Goal: Task Accomplishment & Management: Use online tool/utility

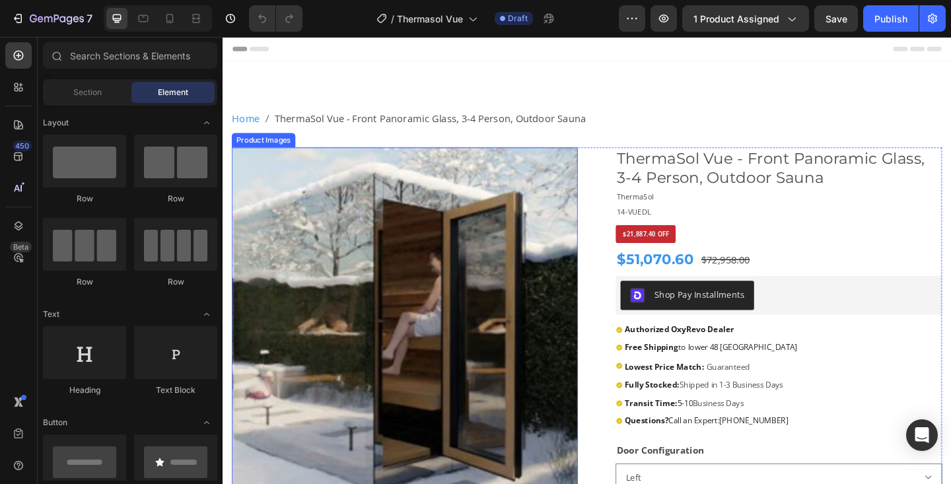
click at [497, 342] on img at bounding box center [421, 345] width 377 height 377
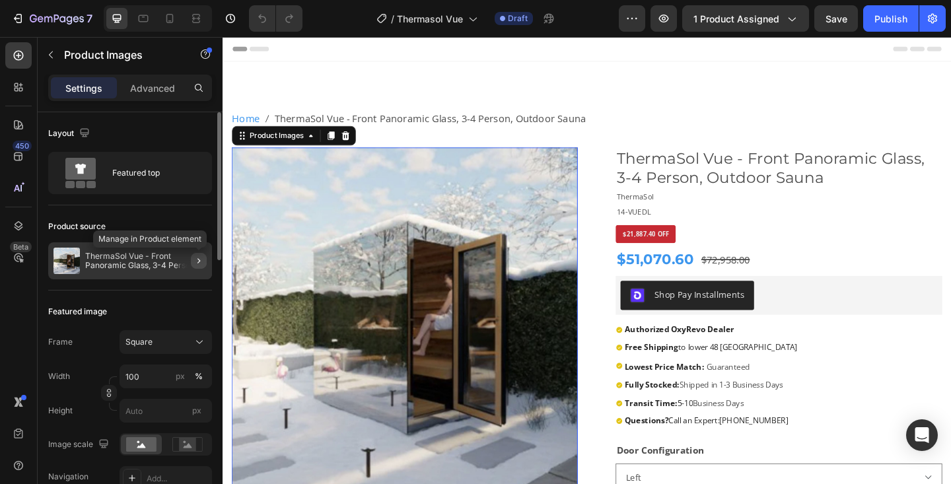
click at [199, 256] on icon "button" at bounding box center [199, 261] width 11 height 11
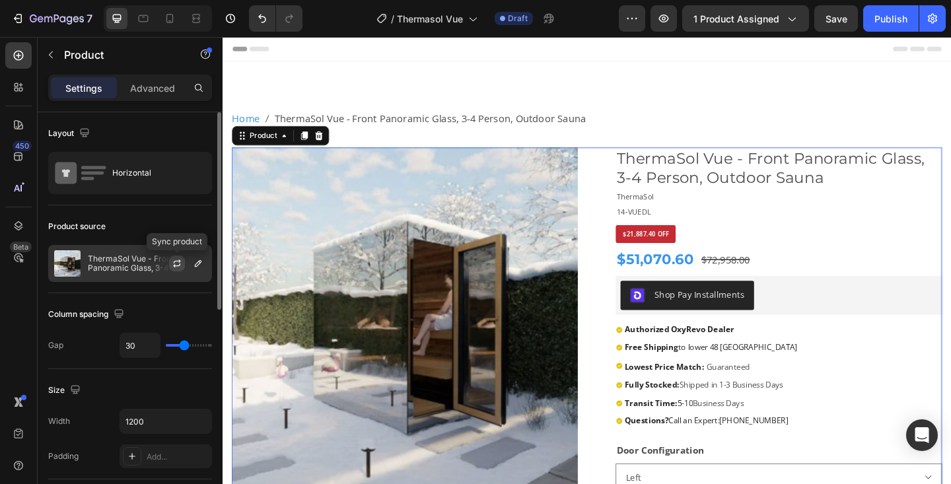
click at [180, 261] on icon "button" at bounding box center [177, 262] width 7 height 4
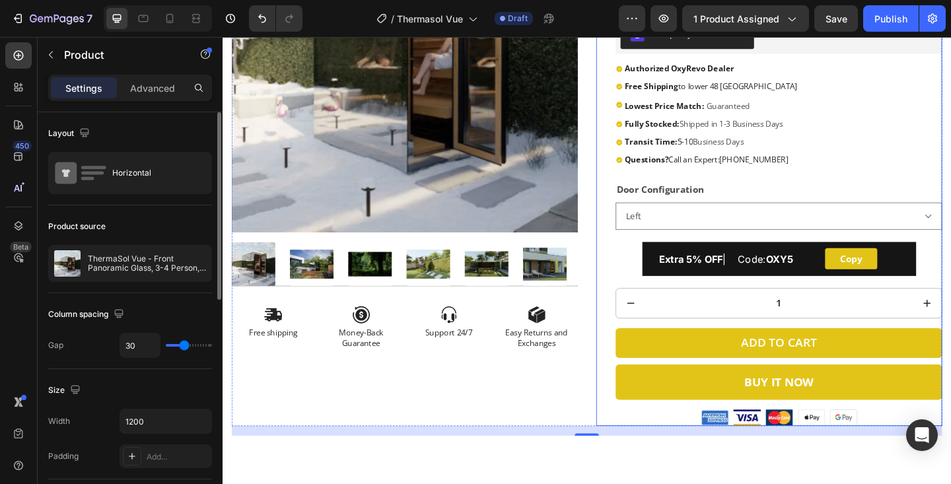
scroll to position [259, 0]
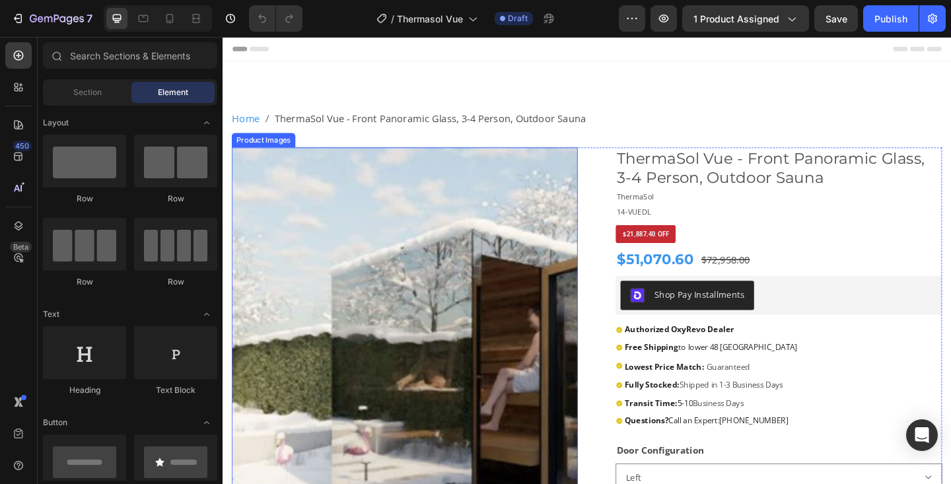
click at [283, 221] on img at bounding box center [421, 345] width 377 height 377
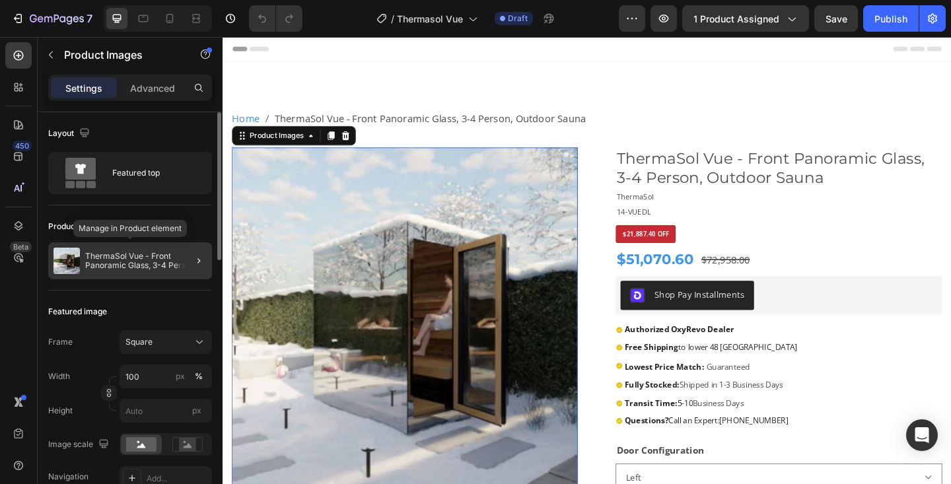
click at [141, 264] on p "ThermaSol Vue - Front Panoramic Glass, 3-4 Person, Outdoor Sauna" at bounding box center [146, 261] width 122 height 18
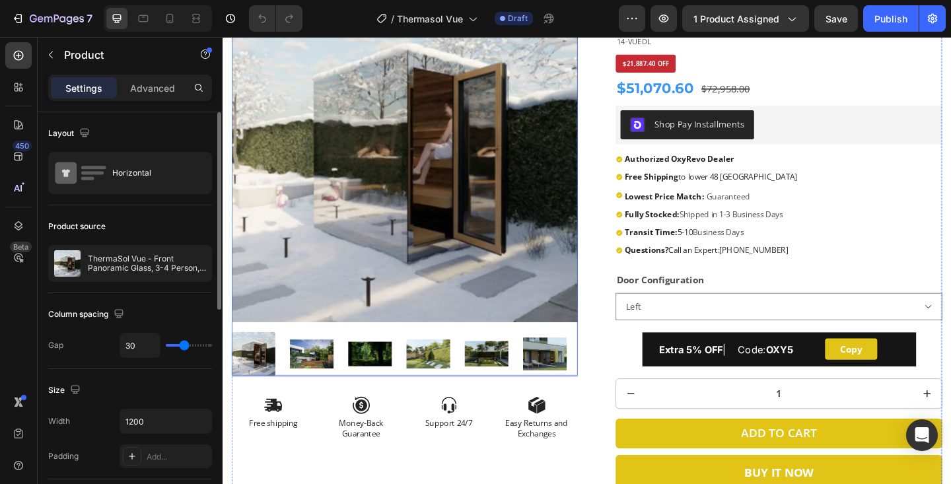
scroll to position [182, 0]
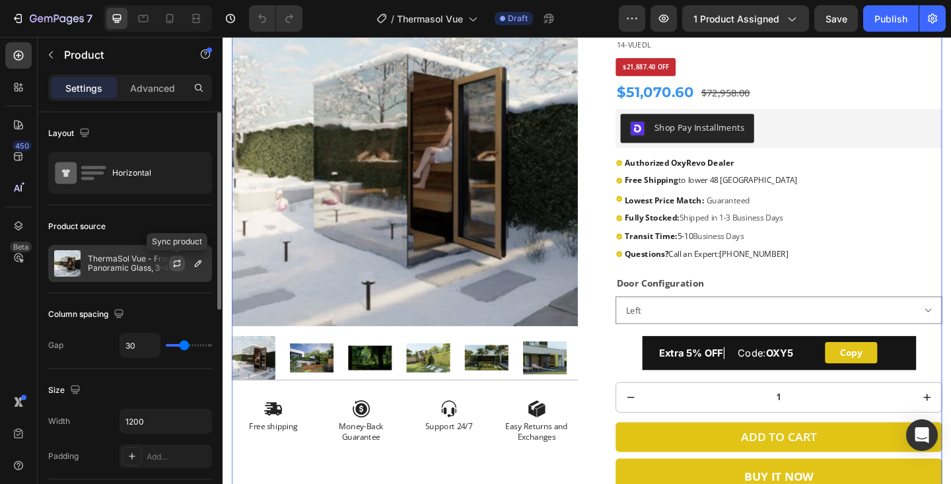
click at [180, 266] on icon "button" at bounding box center [177, 263] width 11 height 11
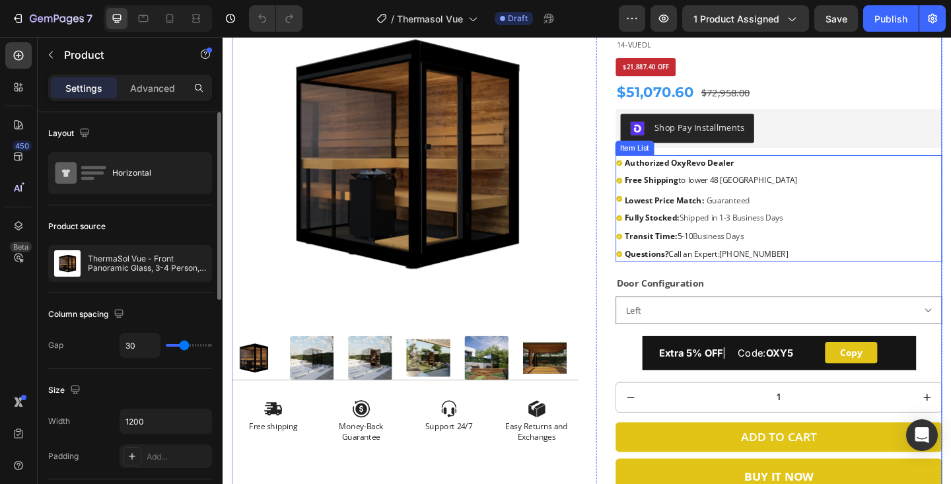
click at [705, 231] on strong "Fully Stocked:" at bounding box center [689, 234] width 59 height 12
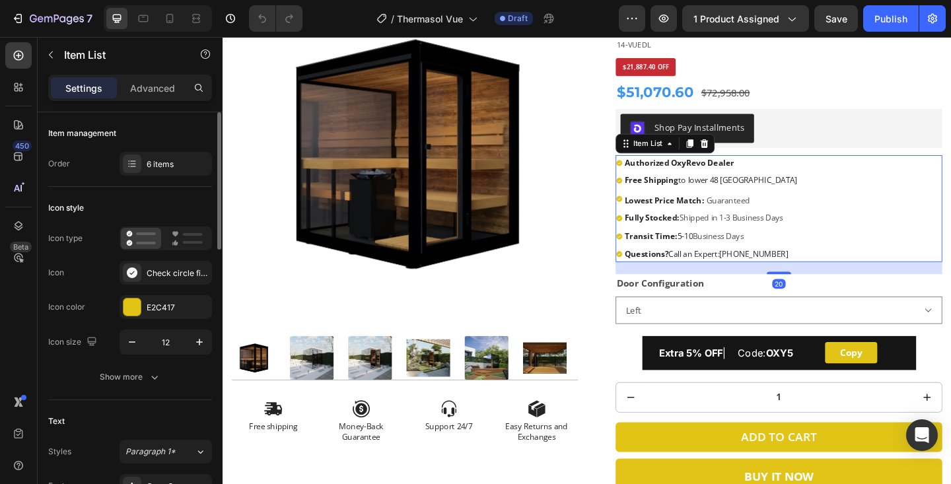
click at [705, 231] on strong "Fully Stocked:" at bounding box center [689, 234] width 59 height 12
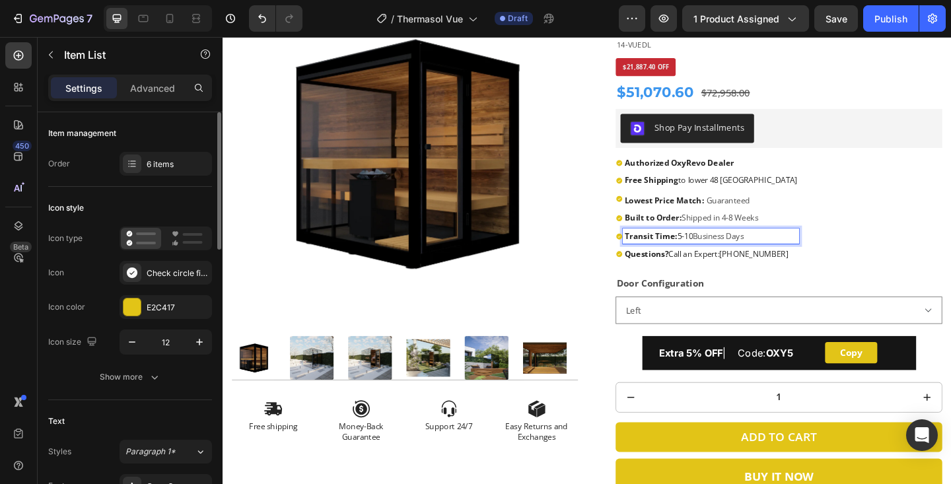
click at [684, 254] on strong "Transit Time:" at bounding box center [688, 254] width 57 height 12
click at [817, 378] on span "Extra 5% OFF | Code: OXY5" at bounding box center [771, 381] width 146 height 13
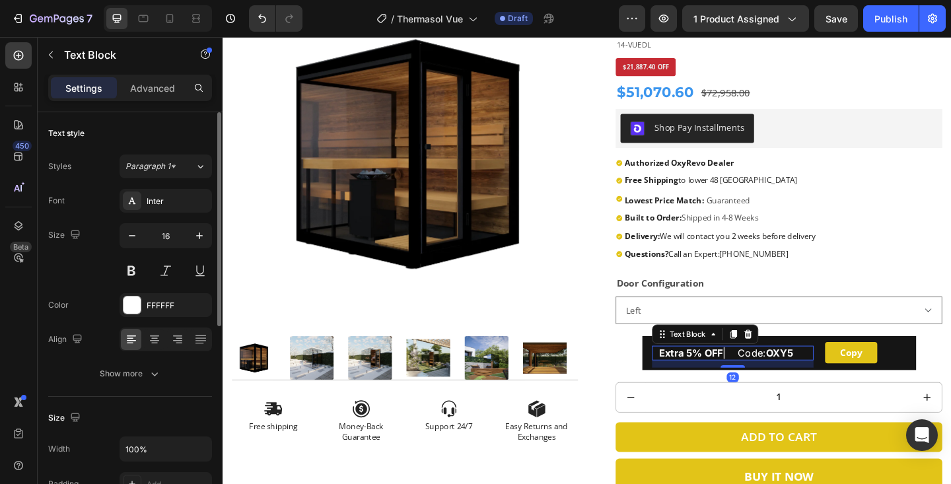
click at [817, 378] on span "Extra 5% OFF | Code: OXY5" at bounding box center [771, 381] width 146 height 13
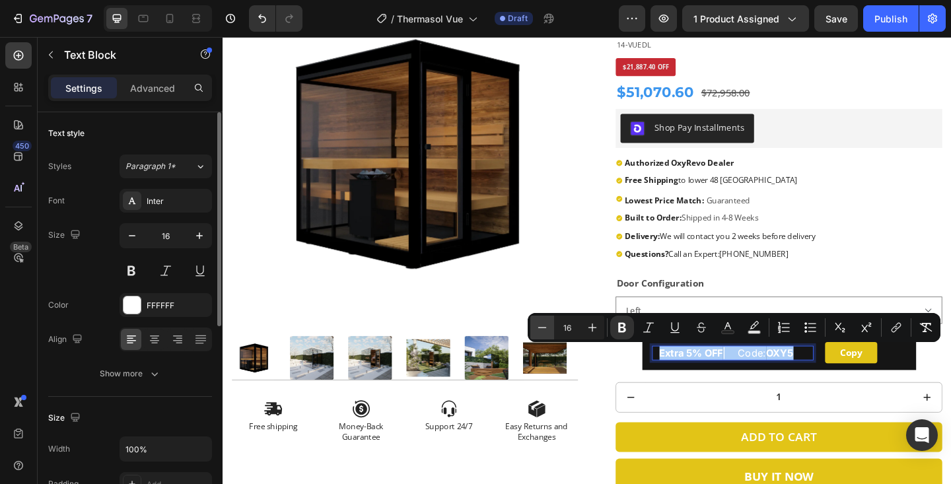
click at [547, 325] on icon "Editor contextual toolbar" at bounding box center [542, 327] width 13 height 13
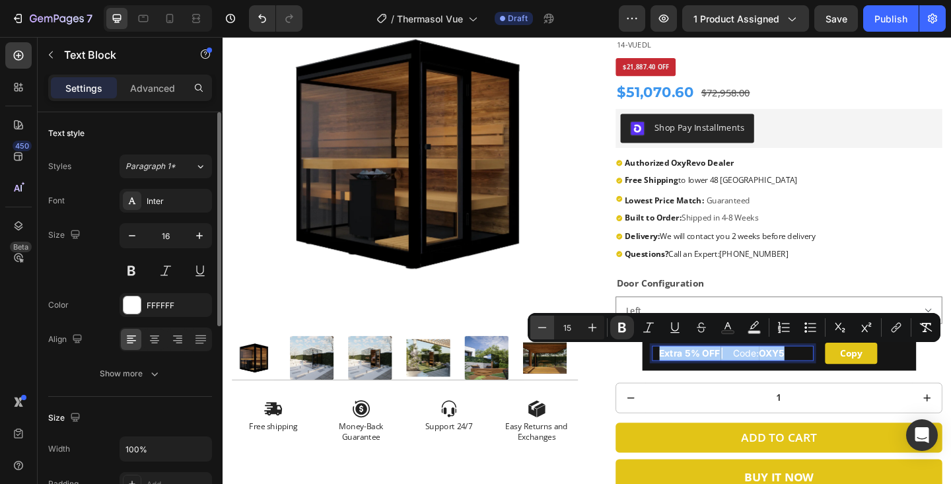
click at [547, 325] on icon "Editor contextual toolbar" at bounding box center [542, 327] width 13 height 13
type input "13"
click at [812, 381] on strong "OXY5" at bounding box center [805, 382] width 24 height 11
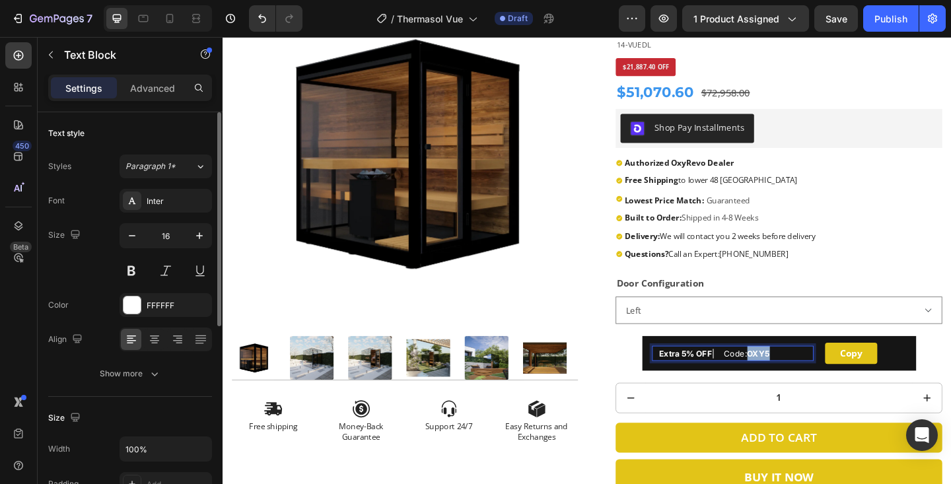
click at [812, 381] on strong "OXY5" at bounding box center [805, 382] width 24 height 11
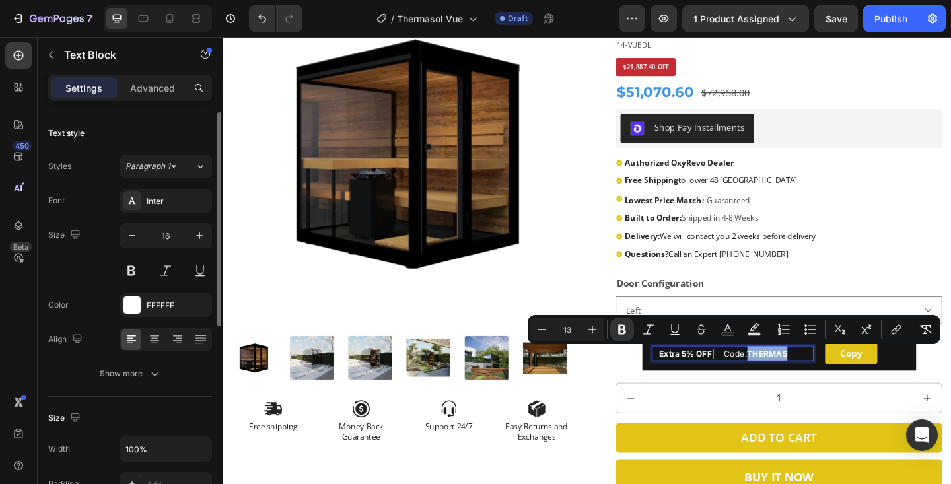
drag, startPoint x: 805, startPoint y: 381, endPoint x: 849, endPoint y: 381, distance: 43.6
click at [849, 381] on p "Extra 5% OFF | Code: THERMA5" at bounding box center [782, 381] width 168 height 17
copy strong "THERMA5"
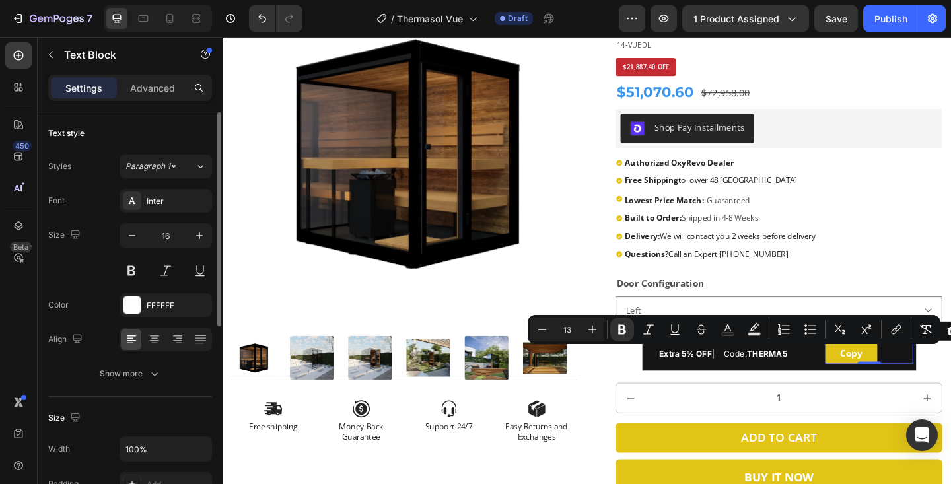
click at [883, 386] on button "Copy" at bounding box center [906, 381] width 57 height 23
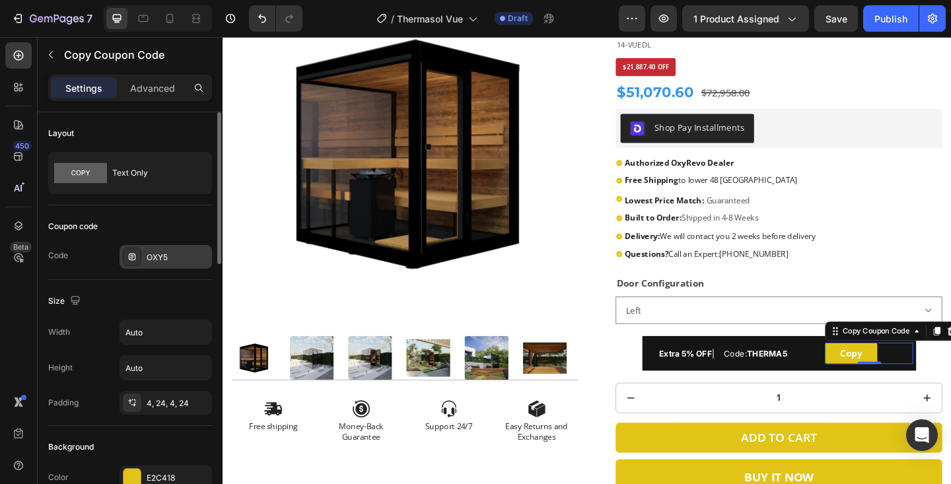
click at [160, 248] on div "OXY5" at bounding box center [166, 257] width 92 height 24
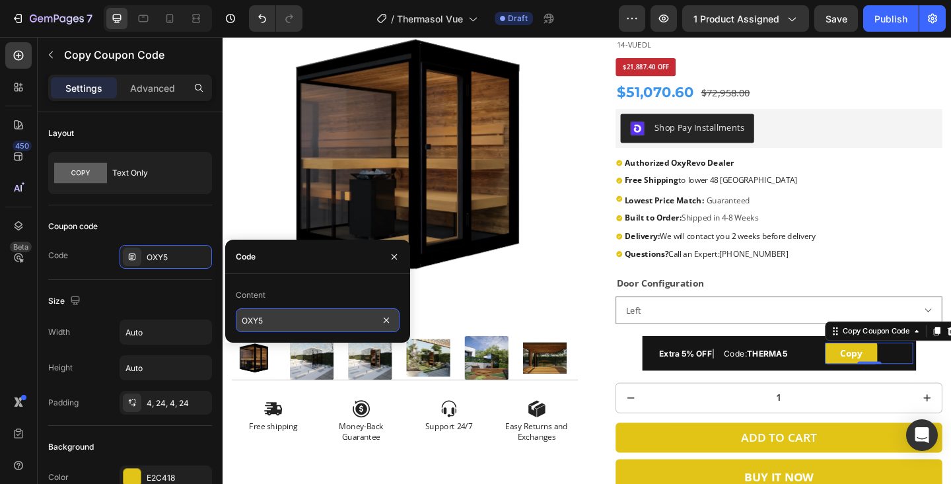
click at [283, 323] on input "OXY5" at bounding box center [318, 321] width 164 height 24
paste input "THERMA"
type input "THERMA5"
click at [389, 257] on icon "button" at bounding box center [394, 257] width 11 height 11
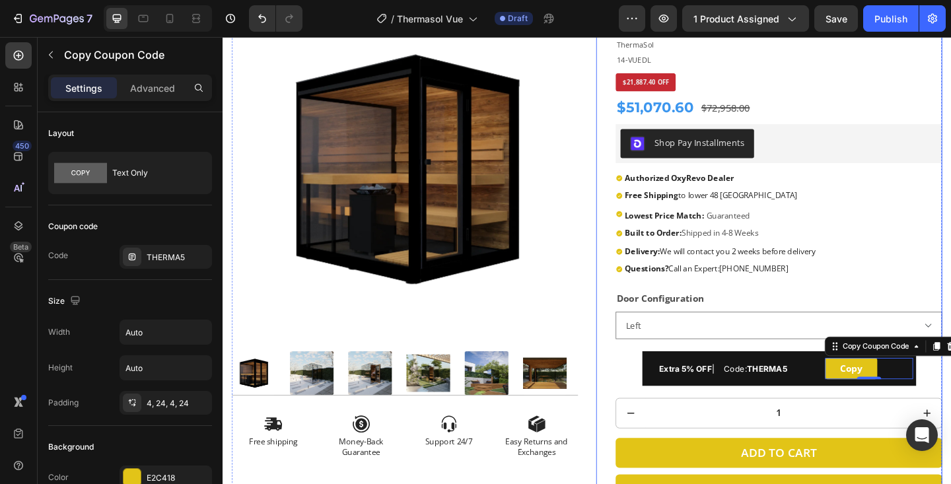
scroll to position [455, 0]
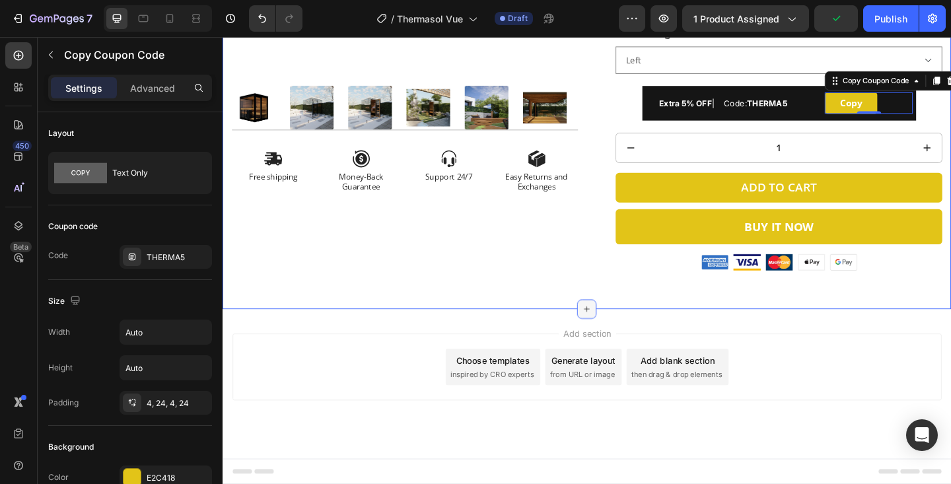
click at [618, 326] on div at bounding box center [618, 333] width 21 height 21
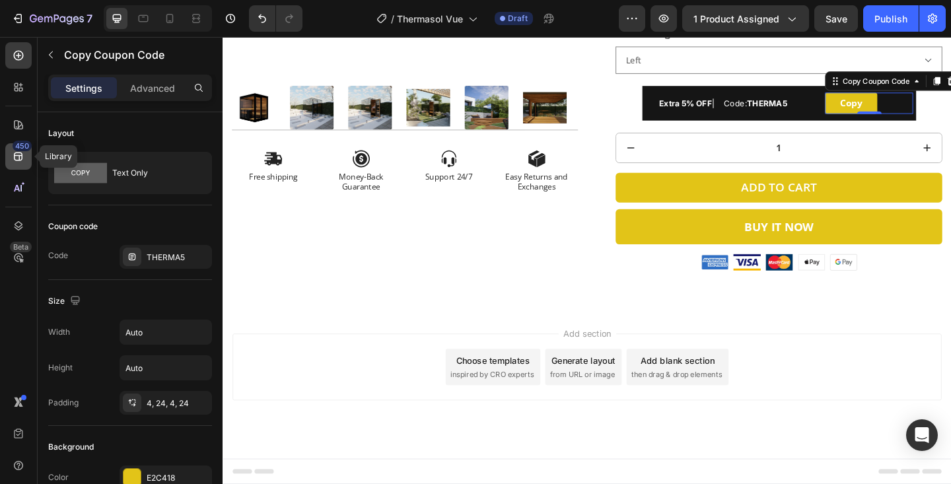
click at [15, 158] on icon at bounding box center [18, 157] width 9 height 9
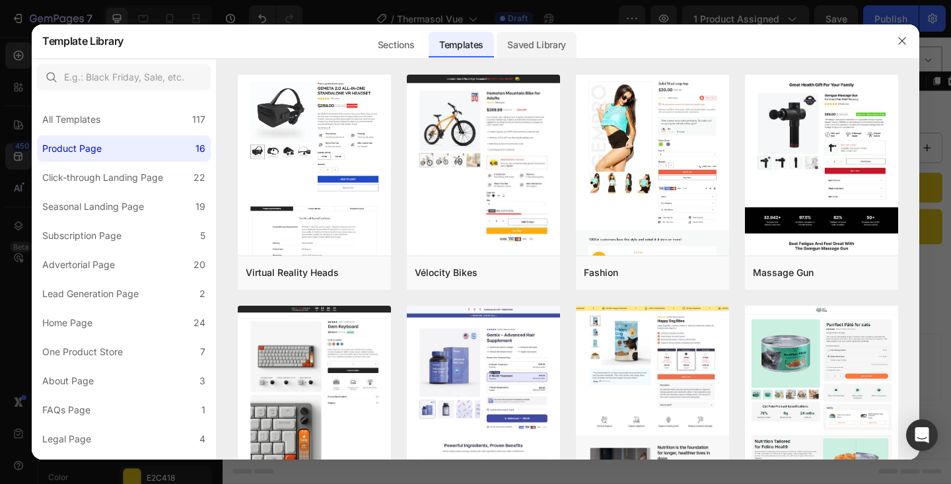
click at [525, 50] on div "Saved Library" at bounding box center [537, 45] width 80 height 26
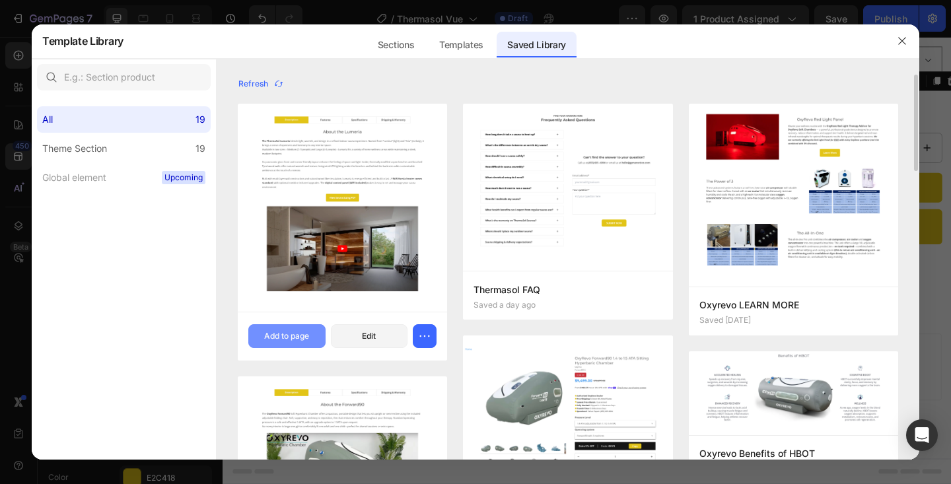
click at [300, 334] on div "Add to page" at bounding box center [286, 336] width 45 height 12
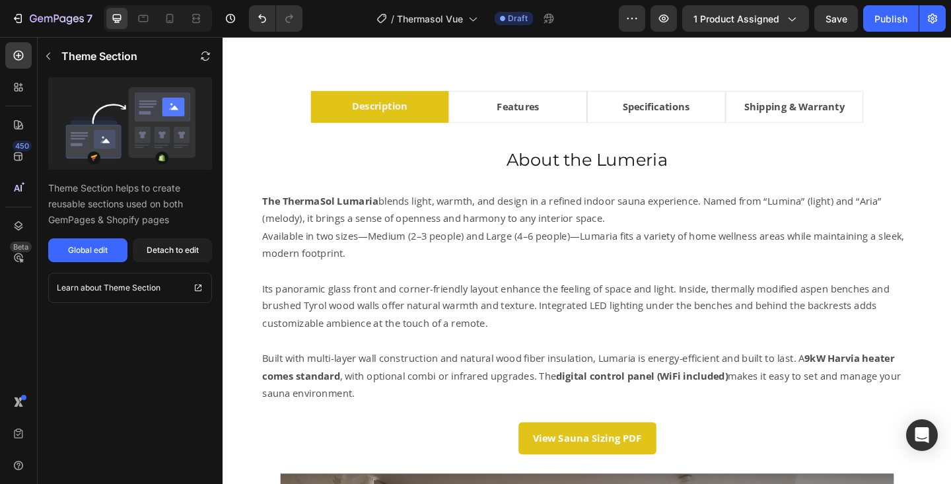
scroll to position [750, 0]
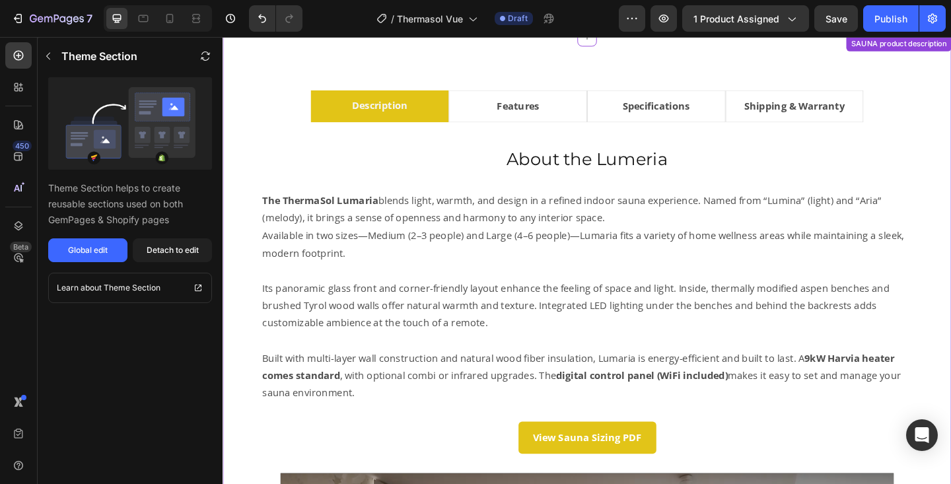
click at [634, 169] on h2 "About the Lumeria" at bounding box center [619, 170] width 731 height 26
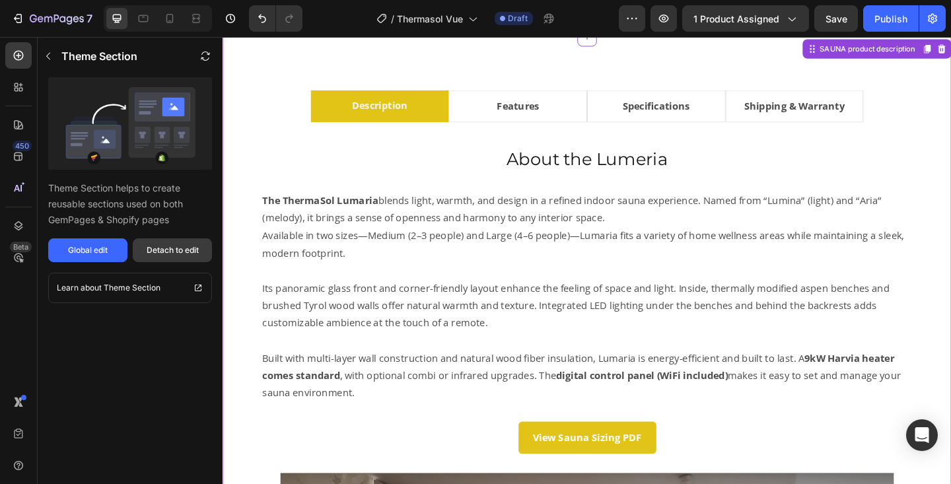
click at [181, 248] on div "Detach to edit" at bounding box center [173, 250] width 52 height 12
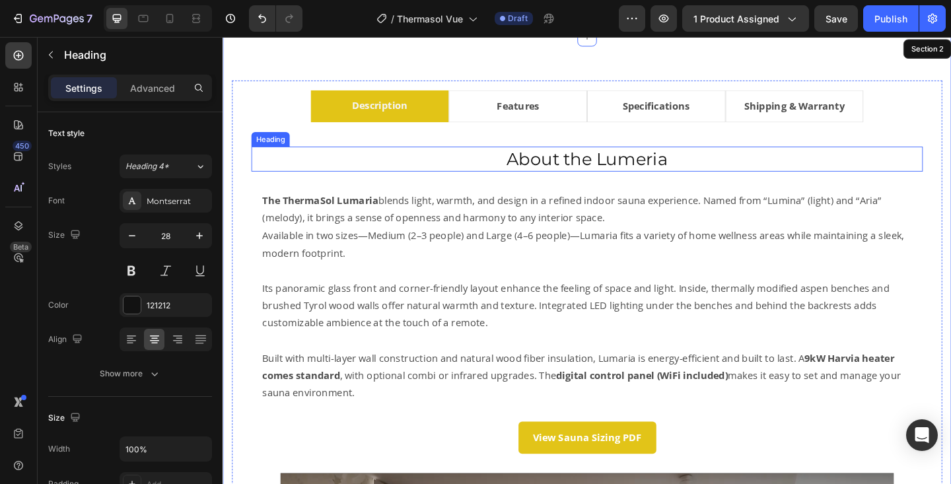
click at [630, 170] on h2 "About the Lumeria" at bounding box center [619, 170] width 731 height 26
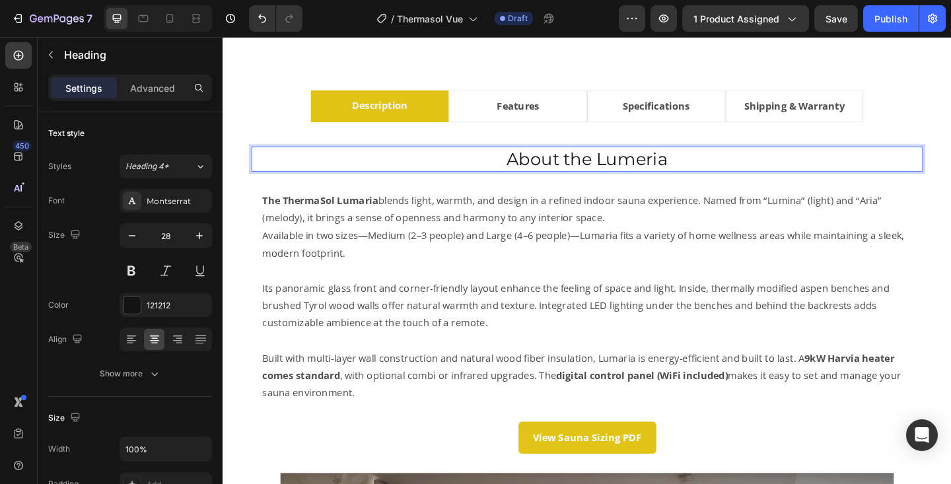
click at [630, 170] on h2 "About the Lumeria" at bounding box center [619, 170] width 731 height 26
drag, startPoint x: 630, startPoint y: 170, endPoint x: 707, endPoint y: 170, distance: 76.6
click at [707, 170] on p "About the Lumeria" at bounding box center [619, 170] width 728 height 24
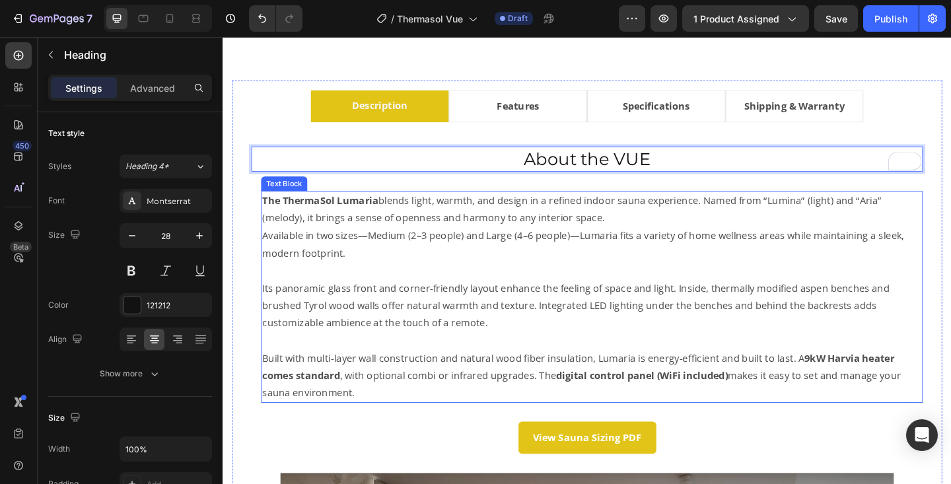
click at [381, 223] on p "The ThermaSol Lumaria blends light, warmth, and design in a refined indoor saun…" at bounding box center [624, 225] width 717 height 38
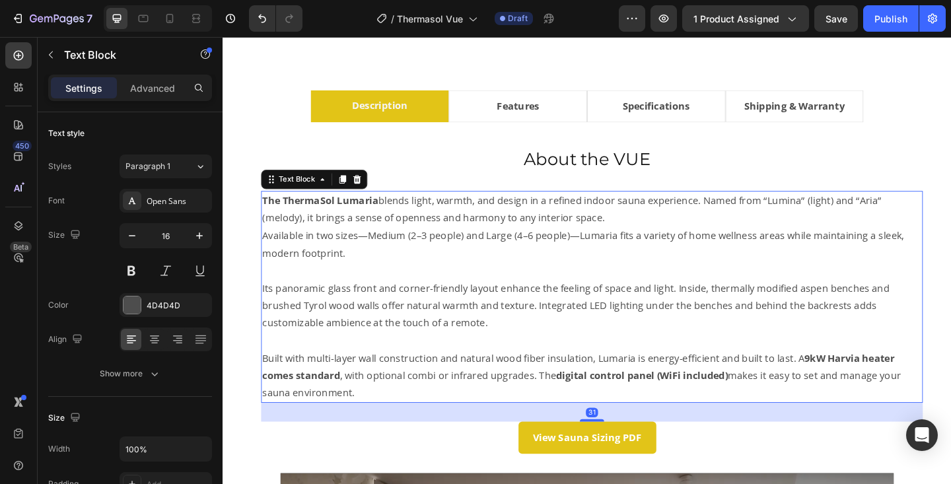
click at [398, 238] on p "The ThermaSol Lumaria blends light, warmth, and design in a refined indoor saun…" at bounding box center [624, 225] width 717 height 38
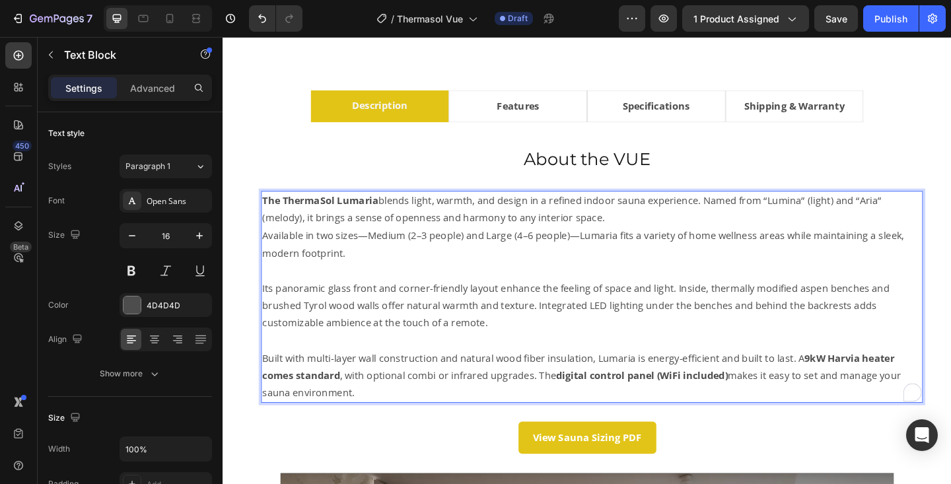
click at [398, 238] on p "The ThermaSol Lumaria blends light, warmth, and design in a refined indoor saun…" at bounding box center [624, 225] width 717 height 38
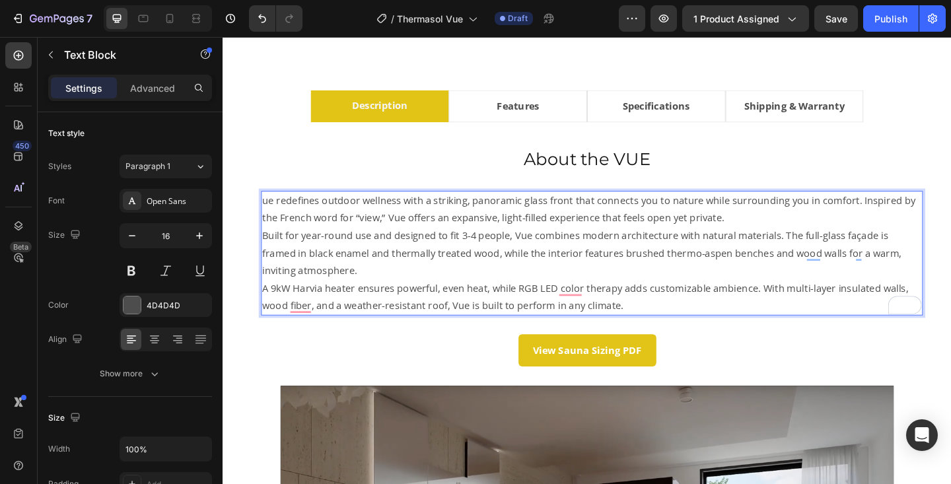
click at [270, 218] on p "ue redefines outdoor wellness with a striking, panoramic glass front that conne…" at bounding box center [624, 225] width 717 height 38
click at [268, 218] on p "ue redefines outdoor wellness with a striking, panoramic glass front that conne…" at bounding box center [624, 225] width 717 height 38
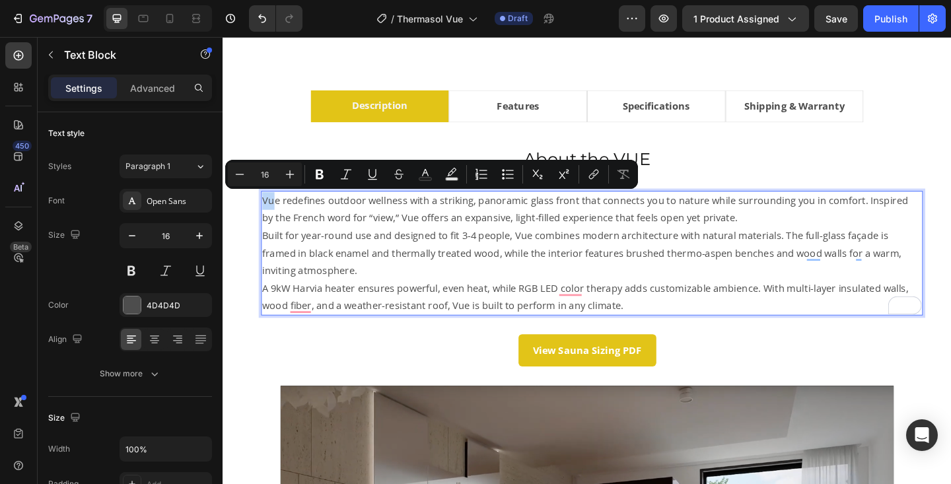
drag, startPoint x: 268, startPoint y: 216, endPoint x: 279, endPoint y: 216, distance: 10.6
click at [279, 216] on p "Vue redefines outdoor wellness with a striking, panoramic glass front that conn…" at bounding box center [624, 225] width 717 height 38
click at [268, 217] on p "Vue redefines outdoor wellness with a striking, panoramic glass front that conn…" at bounding box center [624, 225] width 717 height 38
drag, startPoint x: 268, startPoint y: 217, endPoint x: 357, endPoint y: 213, distance: 89.3
click at [357, 213] on p "The ThermaSol Vue redefines outdoor wellness with a striking, panoramic glass f…" at bounding box center [624, 225] width 717 height 38
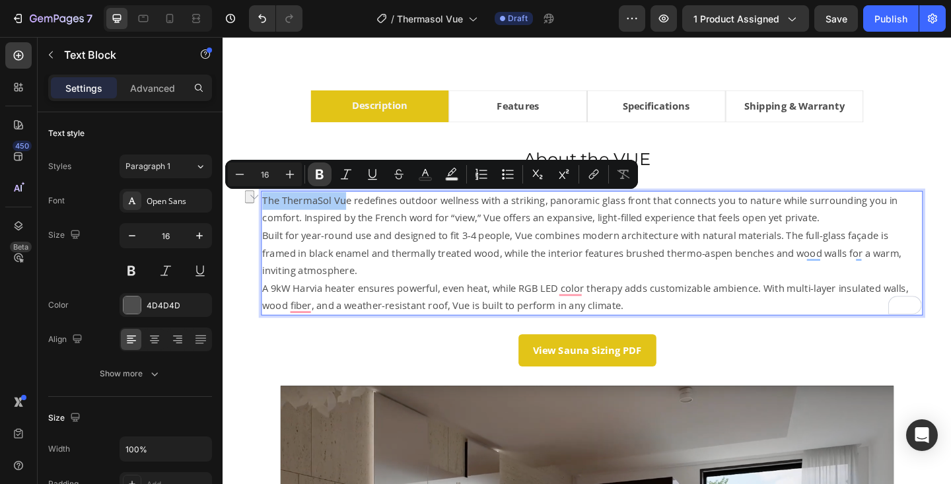
drag, startPoint x: 318, startPoint y: 170, endPoint x: 152, endPoint y: 215, distance: 172.3
click at [318, 170] on icon "Editor contextual toolbar" at bounding box center [320, 175] width 8 height 10
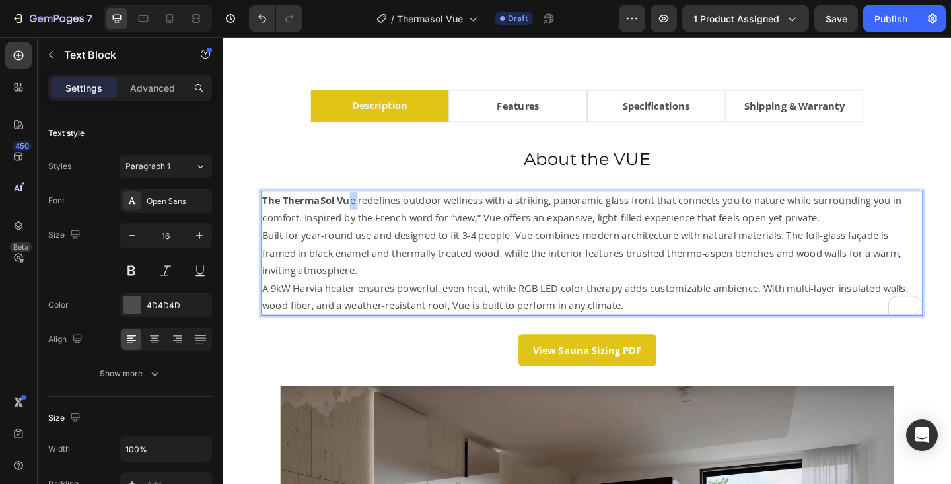
drag, startPoint x: 368, startPoint y: 217, endPoint x: 360, endPoint y: 217, distance: 7.9
click at [360, 217] on p "The ThermaSol Vu e redefines outdoor wellness with a striking, panoramic glass …" at bounding box center [624, 225] width 717 height 38
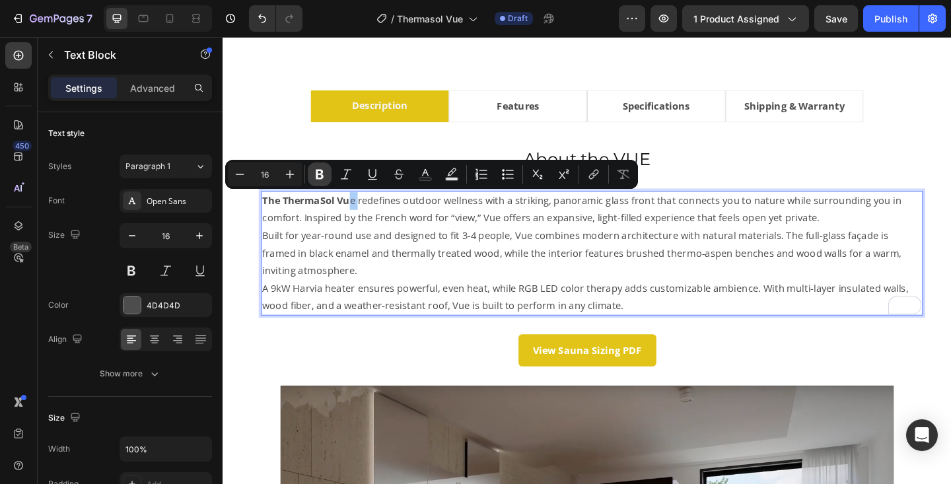
drag, startPoint x: 321, startPoint y: 177, endPoint x: 163, endPoint y: 186, distance: 158.8
click at [321, 177] on icon "Editor contextual toolbar" at bounding box center [320, 175] width 8 height 10
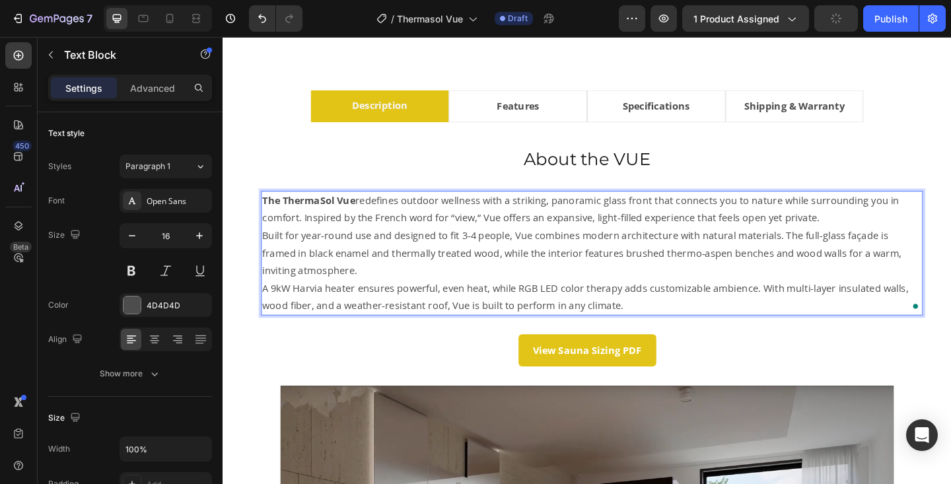
click at [440, 274] on p "Built for year-round use and designed to fit 3-4 people, Vue combines modern ar…" at bounding box center [624, 272] width 717 height 57
click at [867, 237] on p "The ThermaSol Vue redefines outdoor wellness with a striking, panoramic glass f…" at bounding box center [624, 225] width 717 height 38
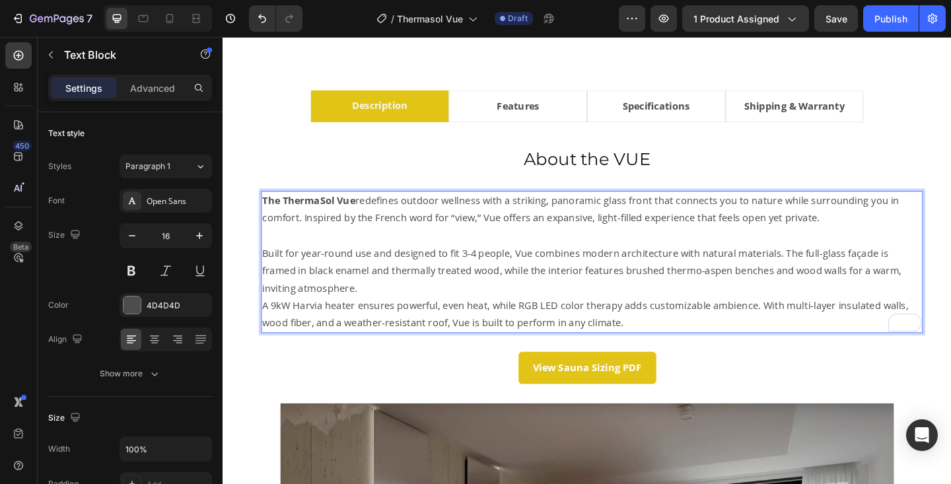
click at [449, 309] on p "Built for year-round use and designed to fit 3-4 people, Vue combines modern ar…" at bounding box center [624, 291] width 717 height 57
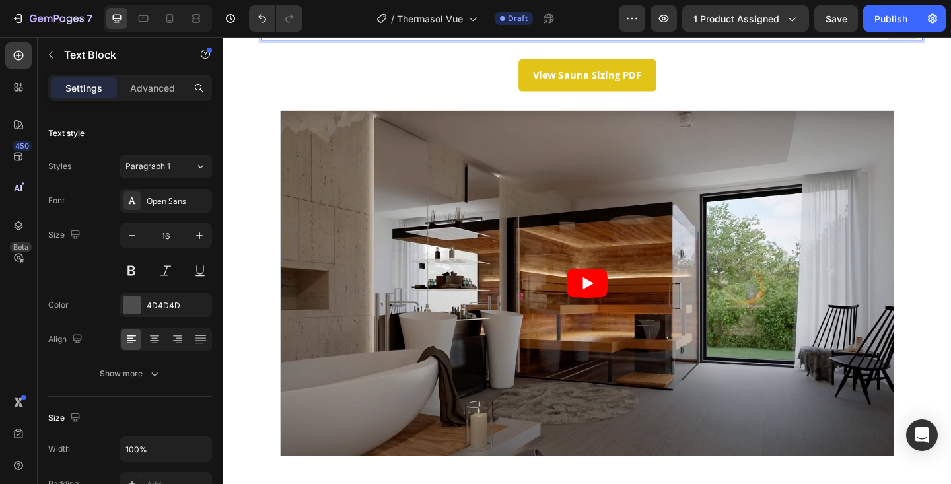
scroll to position [1087, 0]
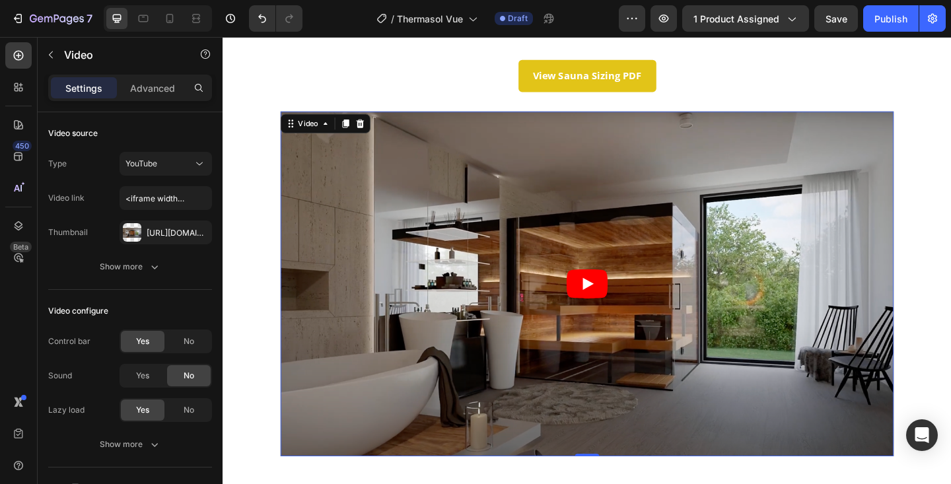
click at [578, 229] on article at bounding box center [618, 305] width 667 height 375
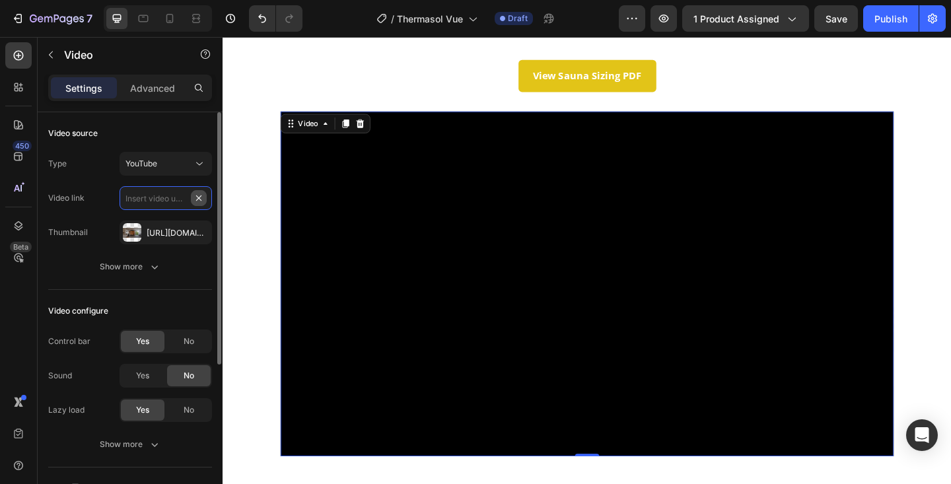
scroll to position [0, 0]
click at [167, 198] on input "text" at bounding box center [166, 198] width 92 height 24
paste input "https://www.youtube.com/watch?v=Dy_qOyCtj-A"
type input "https://www.youtube.com/watch?v=Dy_qOyCtj-A"
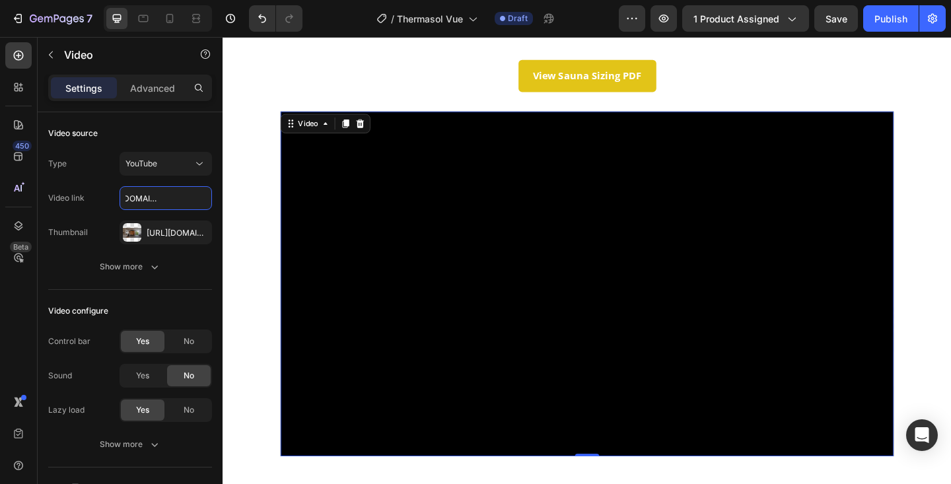
scroll to position [0, 0]
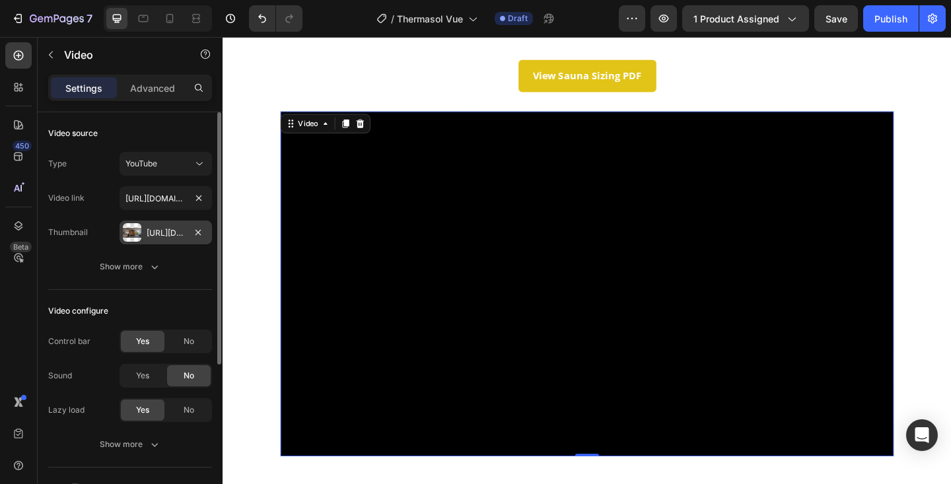
click at [176, 243] on div "Https://cdn.Shopify.Com/s/files/1/0701/6235/0297/files/gempages_569423599350318…" at bounding box center [166, 233] width 92 height 24
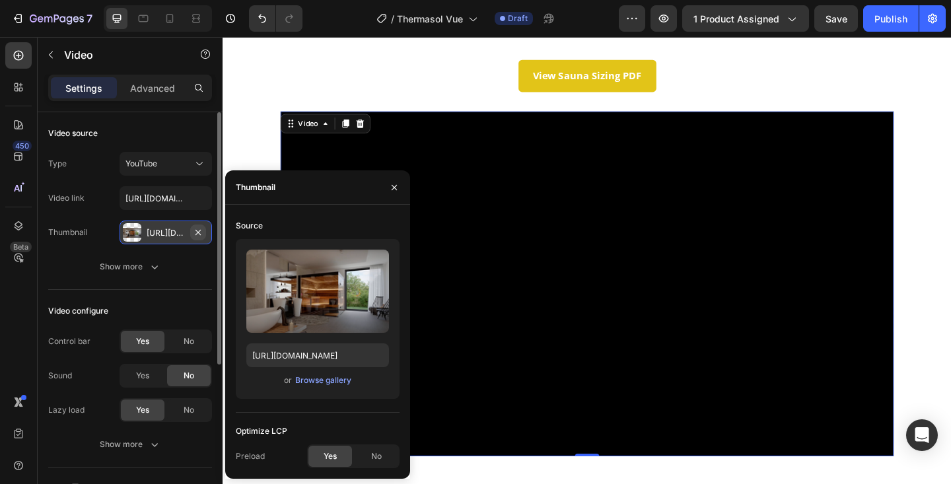
click at [200, 232] on icon "button" at bounding box center [198, 232] width 11 height 11
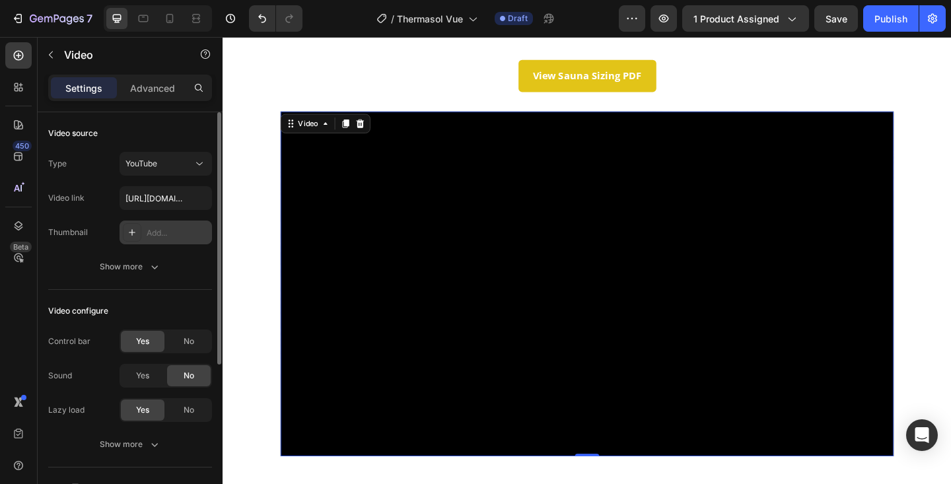
click at [167, 231] on div "Add..." at bounding box center [178, 233] width 62 height 12
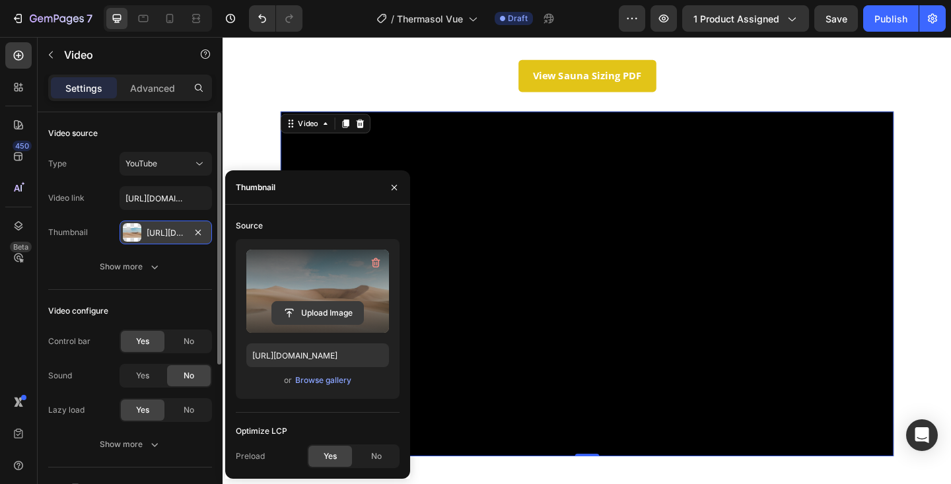
click at [315, 311] on input "file" at bounding box center [317, 313] width 91 height 22
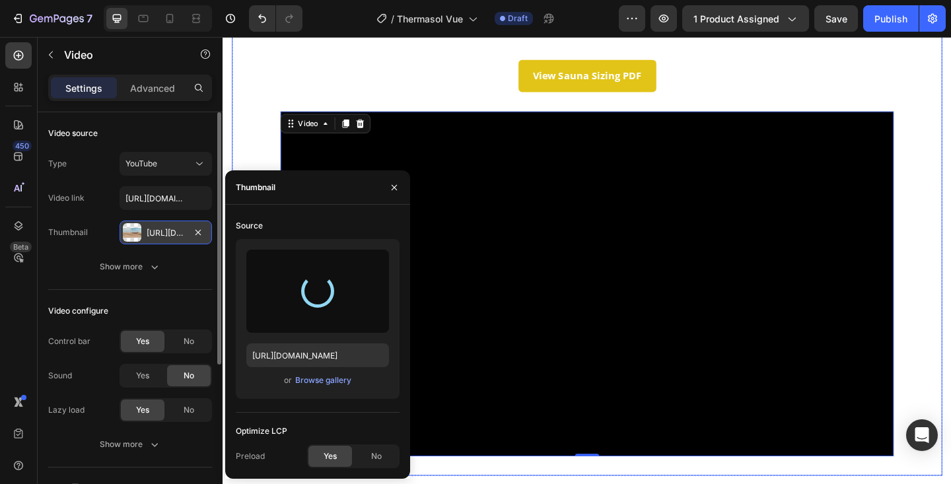
type input "https://cdn.shopify.com/s/files/1/0701/6235/0297/files/gempages_569423599350318…"
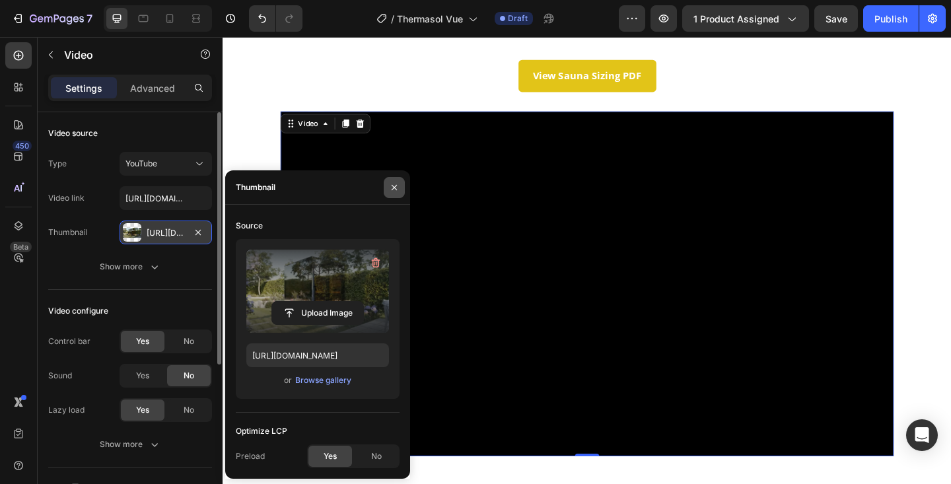
drag, startPoint x: 394, startPoint y: 184, endPoint x: 188, endPoint y: 159, distance: 207.6
click at [394, 184] on icon "button" at bounding box center [394, 187] width 11 height 11
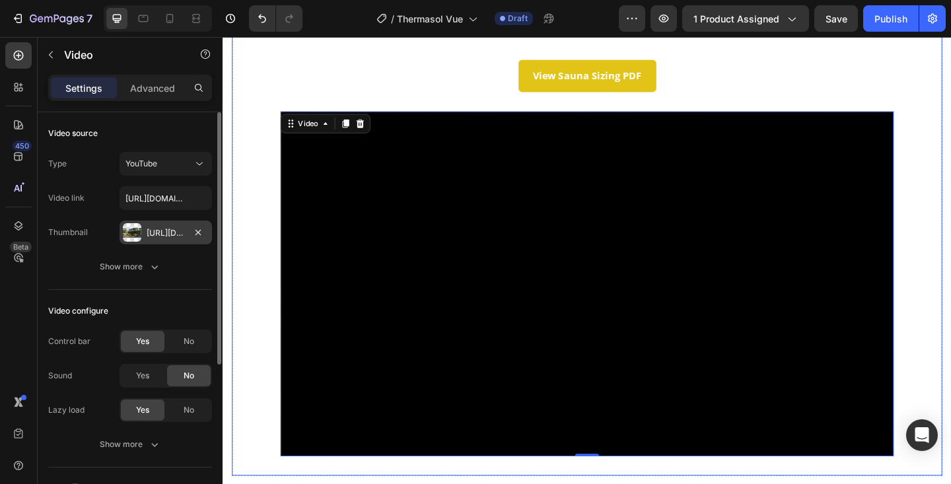
click at [951, 202] on div "About the VUE Heading The ThermaSol Vue redefines outdoor wellness with a strik…" at bounding box center [619, 165] width 731 height 690
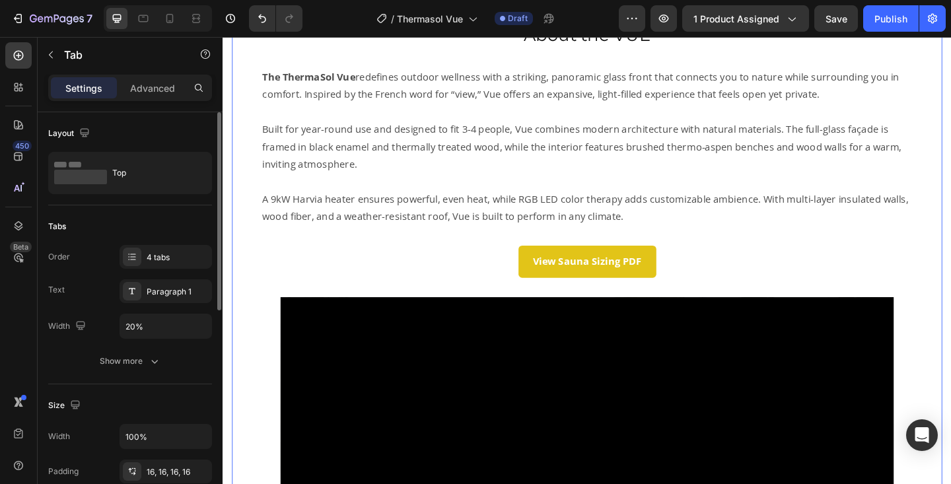
scroll to position [712, 0]
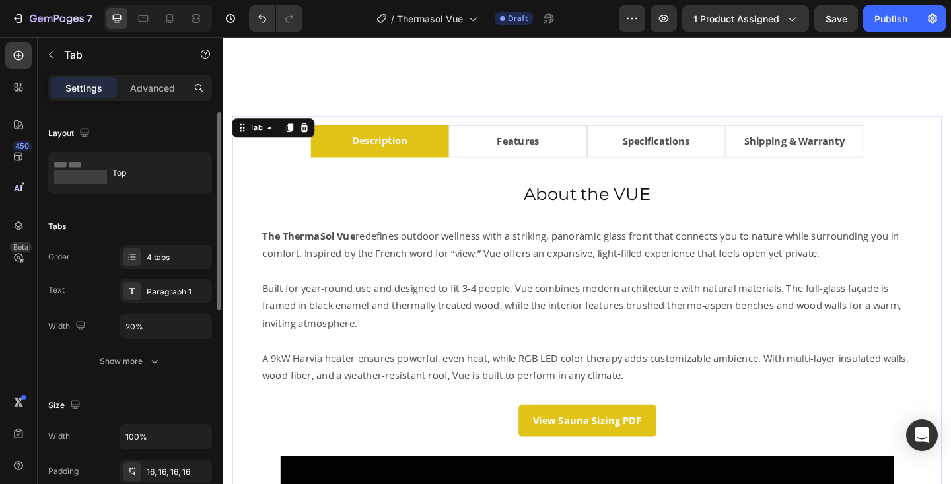
click at [585, 138] on li "Features" at bounding box center [543, 150] width 151 height 35
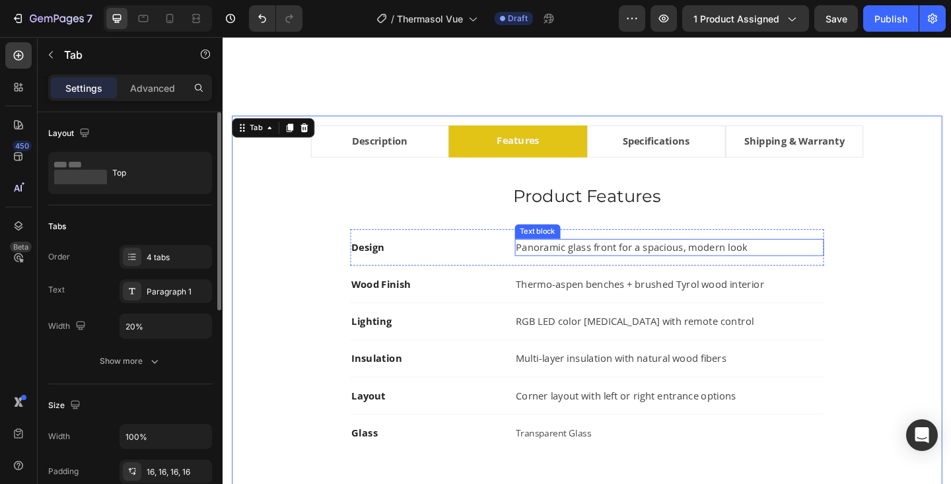
click at [619, 265] on p "Panoramic glass front for a spacious, modern look" at bounding box center [709, 266] width 334 height 16
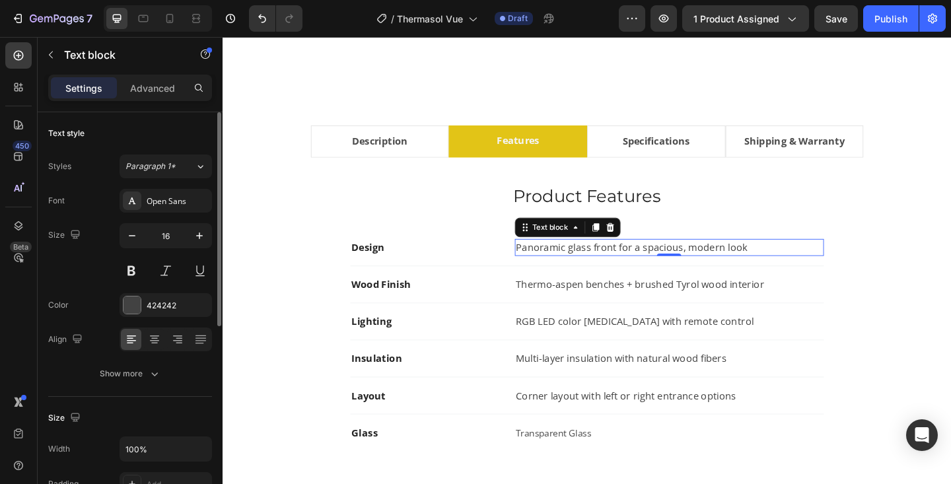
click at [619, 265] on p "Panoramic glass front for a spacious, modern look" at bounding box center [709, 266] width 334 height 16
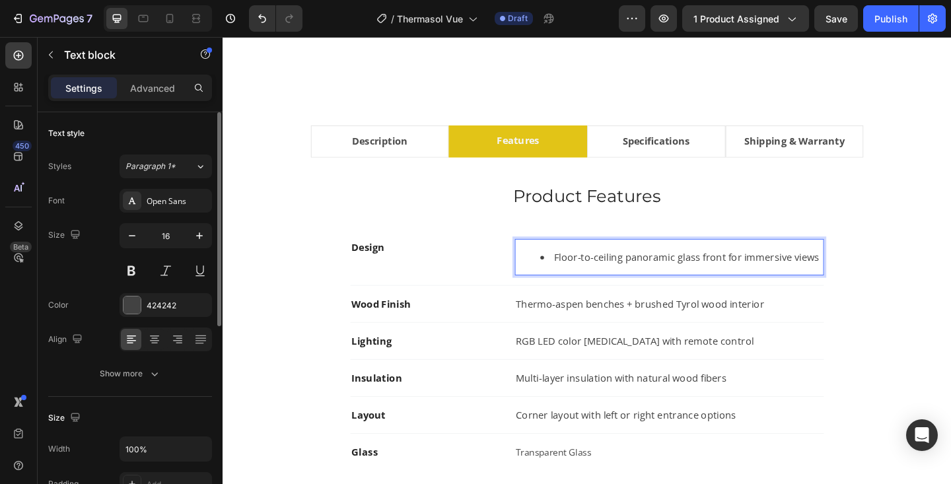
click at [583, 277] on li "Floor-to-ceiling panoramic glass front for immersive views" at bounding box center [721, 277] width 307 height 16
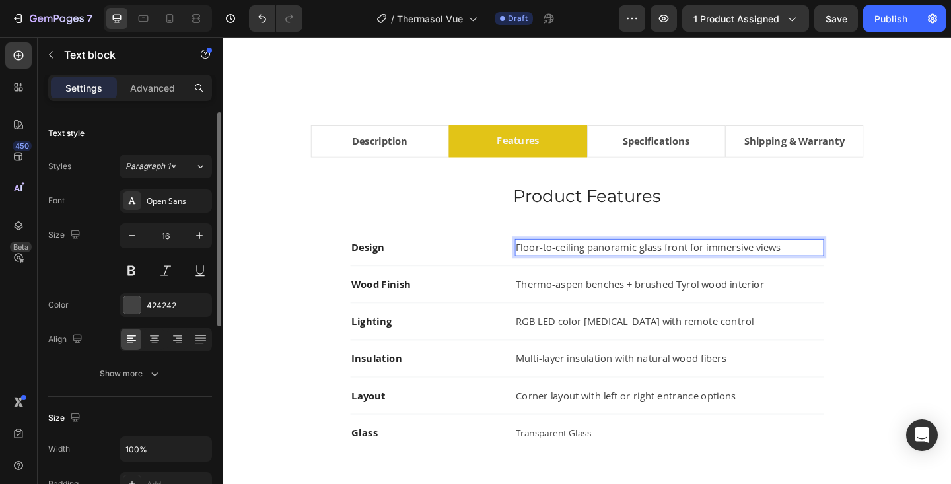
click at [583, 277] on div "Design Text block Floor-to-ceiling panoramic glass front for immersive views Te…" at bounding box center [618, 266] width 515 height 40
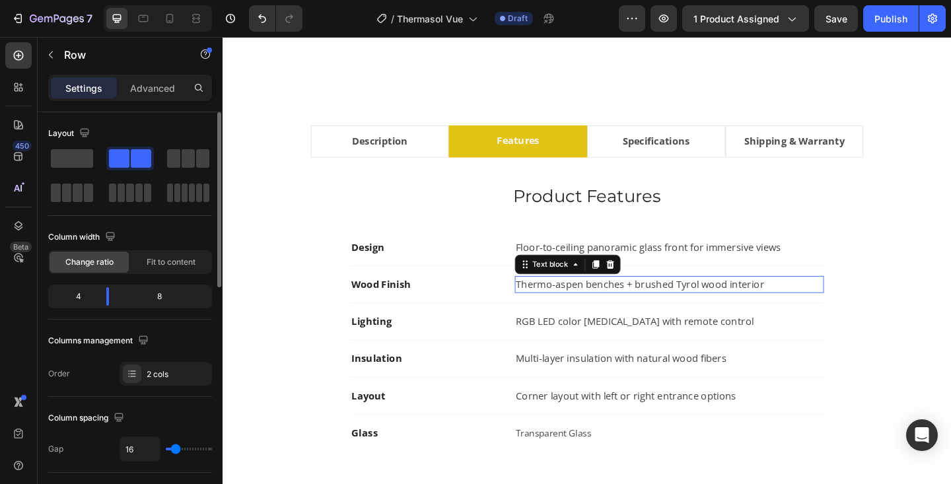
click at [584, 307] on p "Thermo-aspen benches + brushed Tyrol wood interior" at bounding box center [709, 307] width 334 height 16
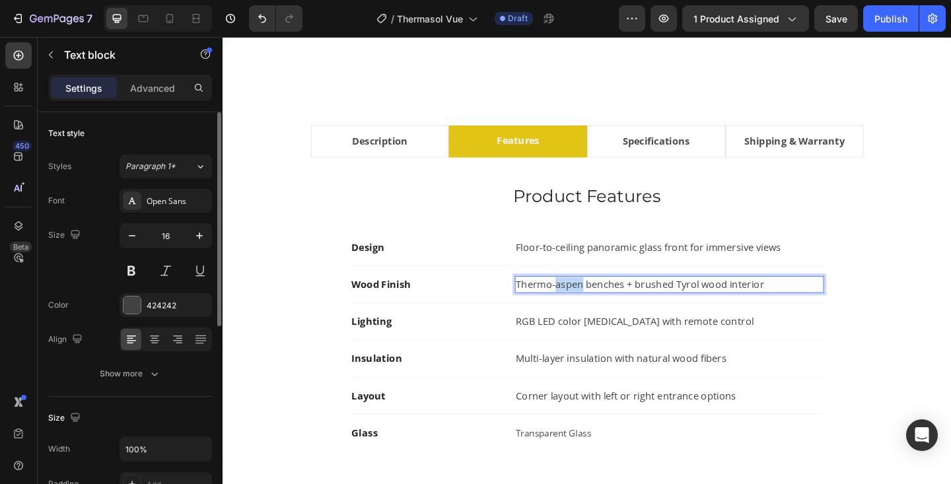
click at [584, 307] on p "Thermo-aspen benches + brushed Tyrol wood interior" at bounding box center [709, 307] width 334 height 16
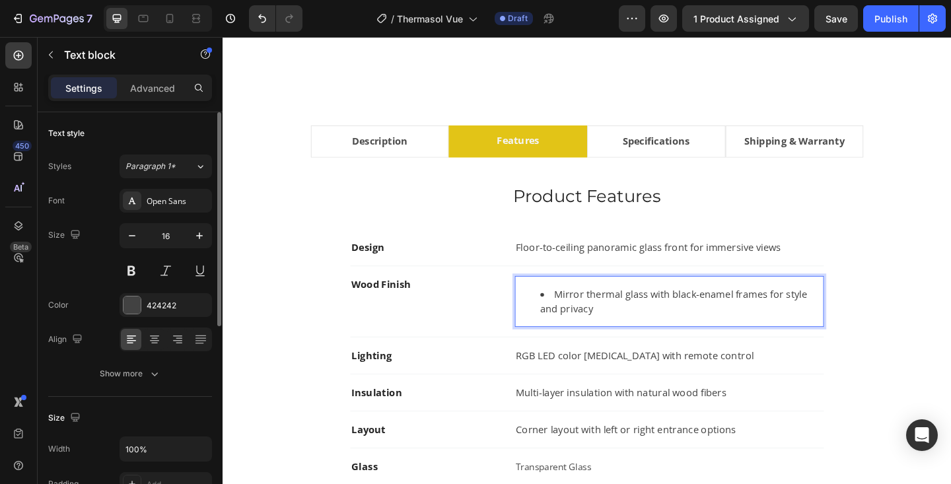
click at [584, 318] on li "Mirror thermal glass with black-enamel frames for style and privacy" at bounding box center [721, 325] width 307 height 32
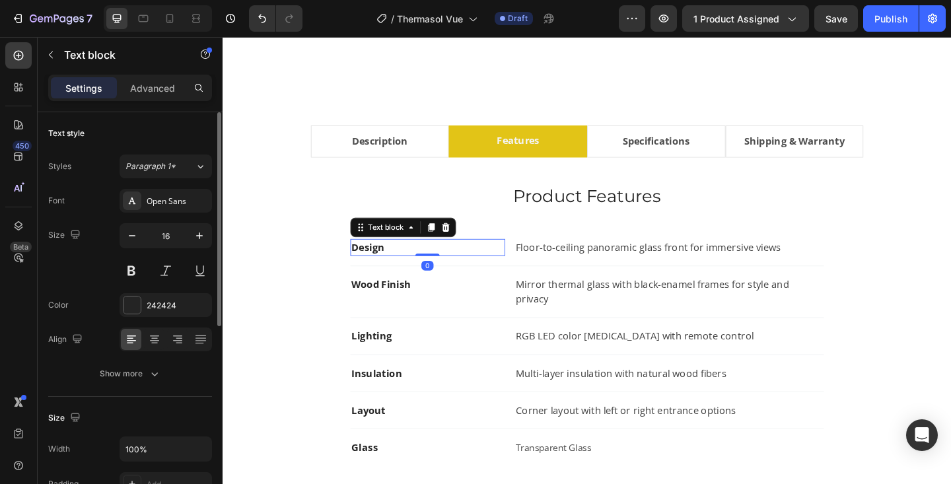
click at [386, 263] on strong "Design" at bounding box center [381, 266] width 36 height 15
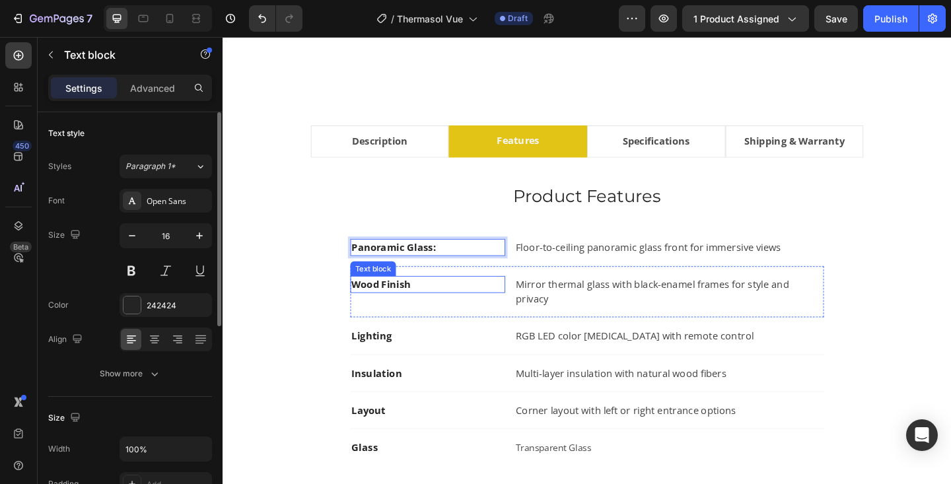
click at [390, 307] on strong "Wood Finish" at bounding box center [395, 306] width 65 height 15
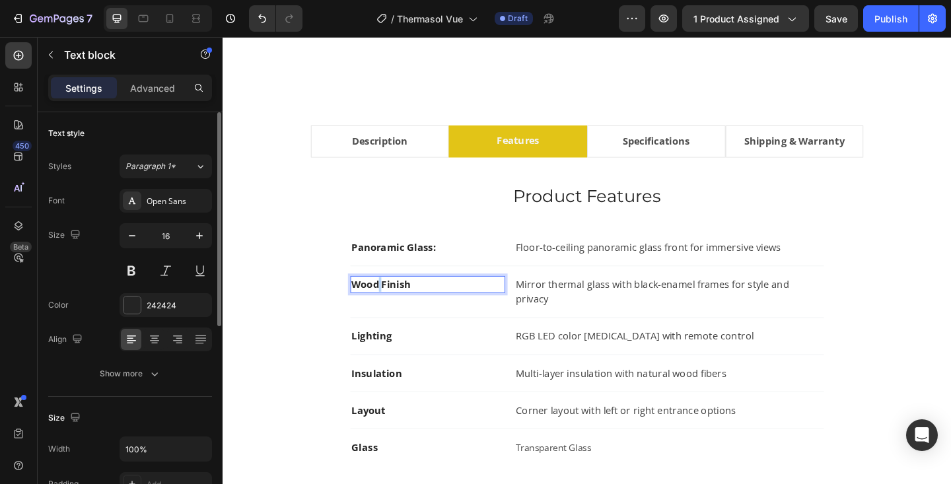
click at [390, 307] on strong "Wood Finish" at bounding box center [395, 306] width 65 height 15
click at [365, 309] on strong "Design" at bounding box center [381, 306] width 36 height 15
click at [438, 303] on p "Stylish Design" at bounding box center [446, 307] width 166 height 16
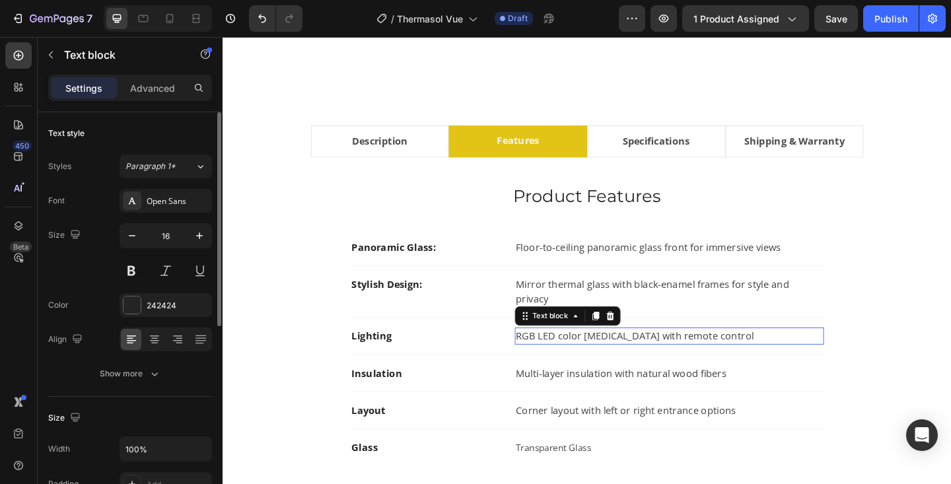
click at [580, 355] on p "RGB LED color [MEDICAL_DATA] with remote control" at bounding box center [709, 363] width 334 height 16
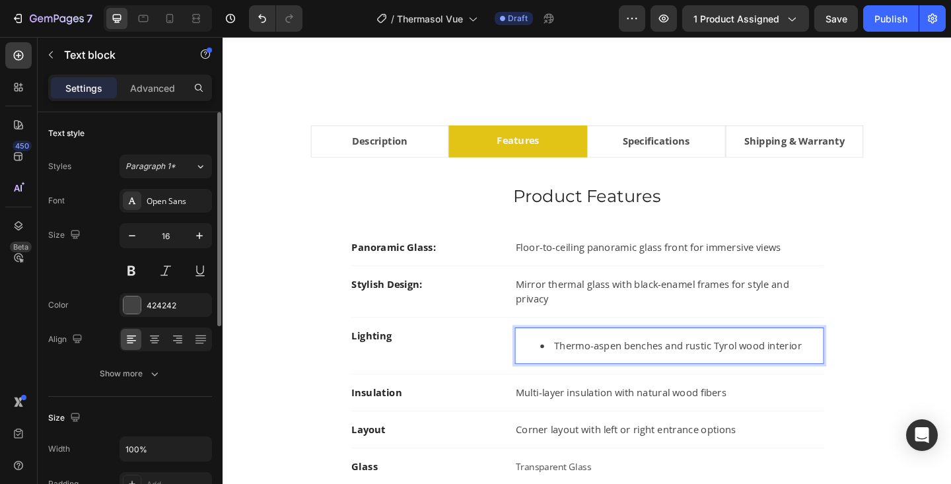
click at [582, 365] on li "Thermo-aspen benches and rustic Tyrol wood interior" at bounding box center [721, 373] width 307 height 16
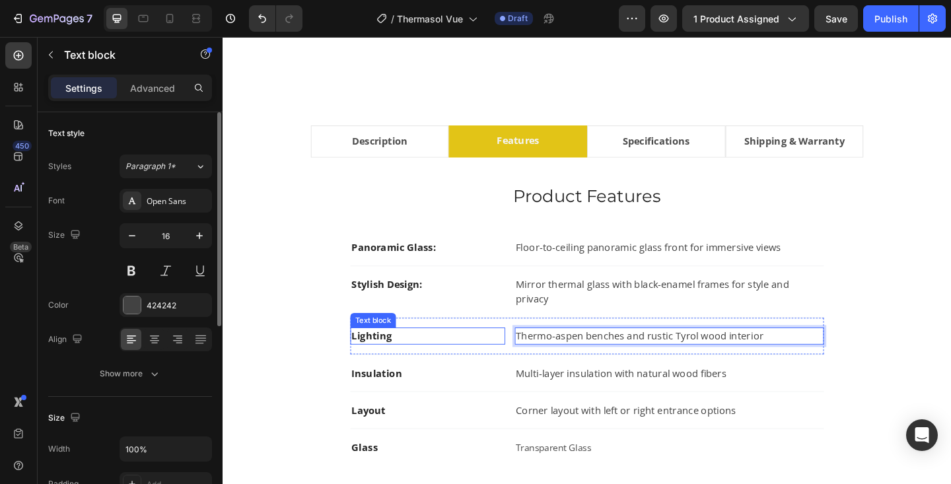
click at [394, 355] on strong "Lighting" at bounding box center [385, 362] width 44 height 15
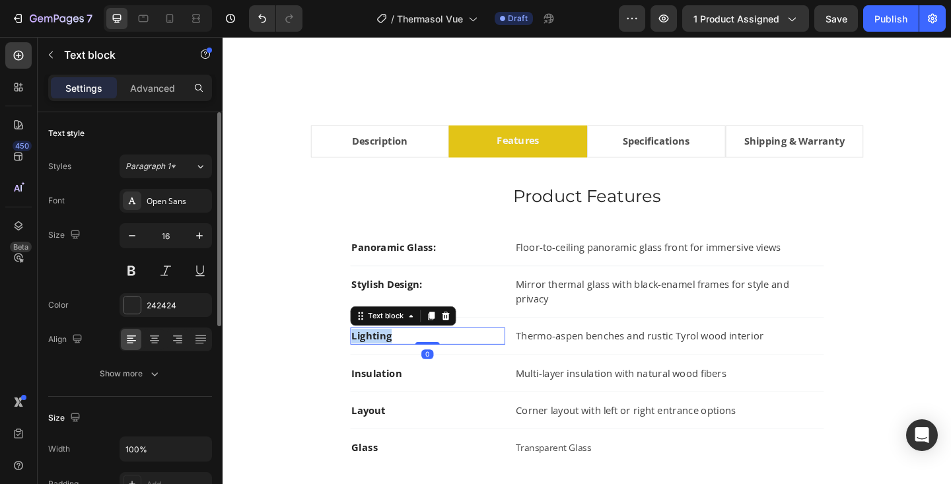
click at [394, 355] on strong "Lighting" at bounding box center [385, 362] width 44 height 15
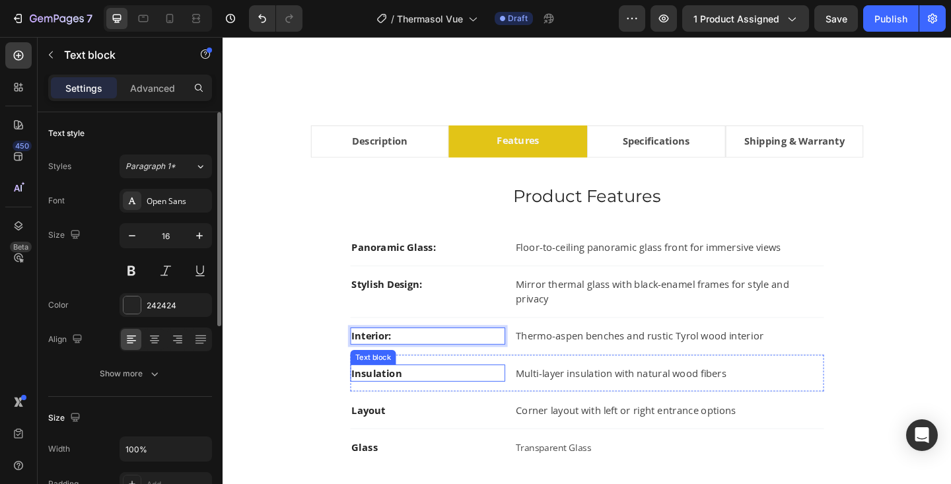
click at [408, 396] on strong "Insulation" at bounding box center [390, 403] width 55 height 15
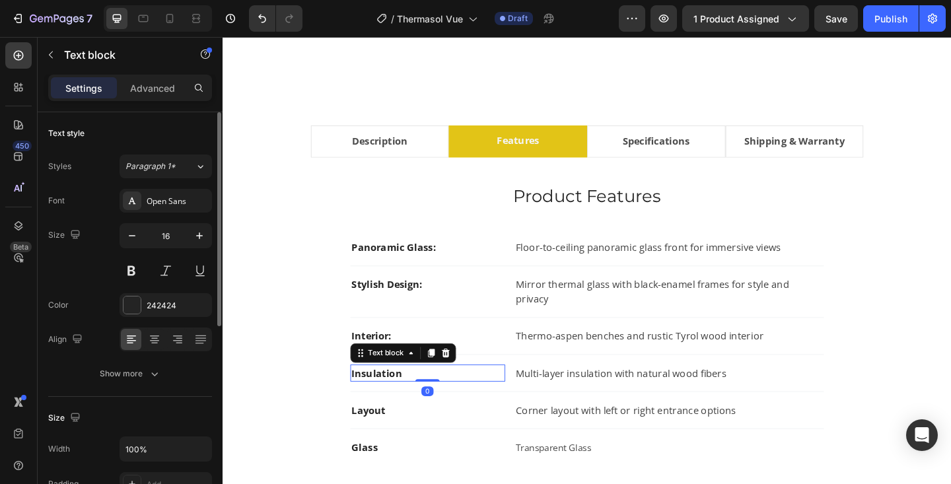
click at [408, 396] on strong "Insulation" at bounding box center [390, 403] width 55 height 15
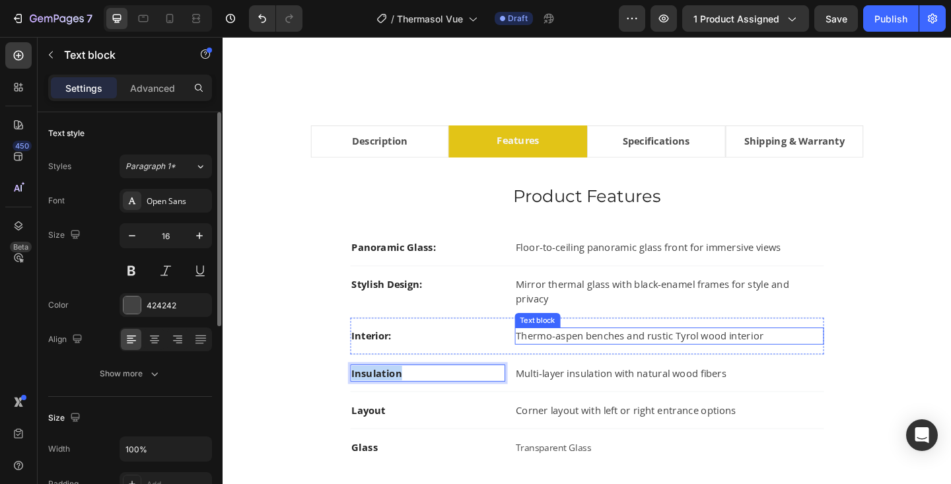
click at [566, 343] on div "Interior: Text block Thermo-aspen benches and rustic Tyrol wood interior Text b…" at bounding box center [618, 363] width 515 height 40
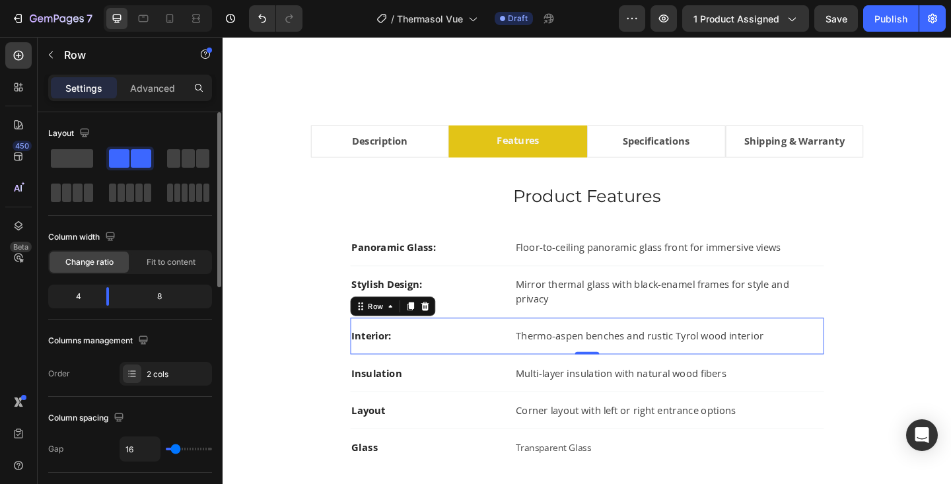
click at [533, 343] on div "Interior: Text block Thermo-aspen benches and rustic Tyrol wood interior Text b…" at bounding box center [618, 363] width 515 height 40
click at [431, 325] on icon at bounding box center [426, 330] width 11 height 11
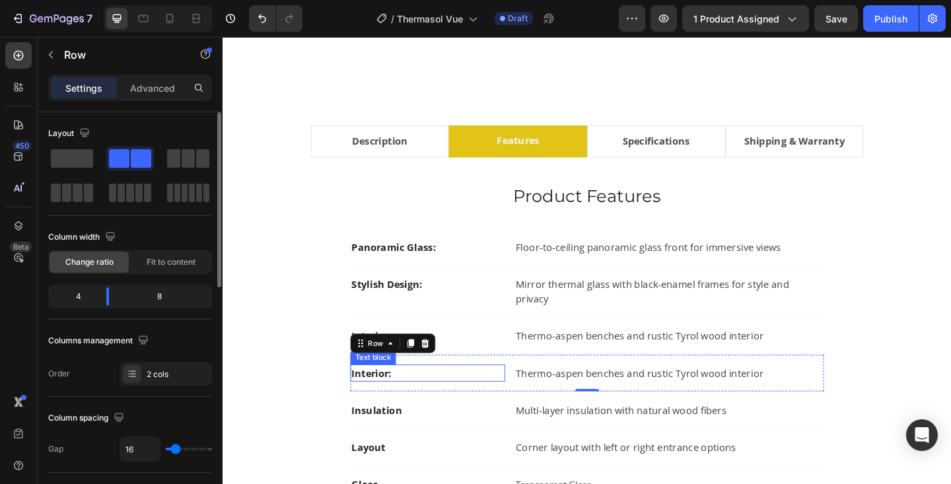
click at [383, 396] on strong "Interior:" at bounding box center [385, 403] width 44 height 15
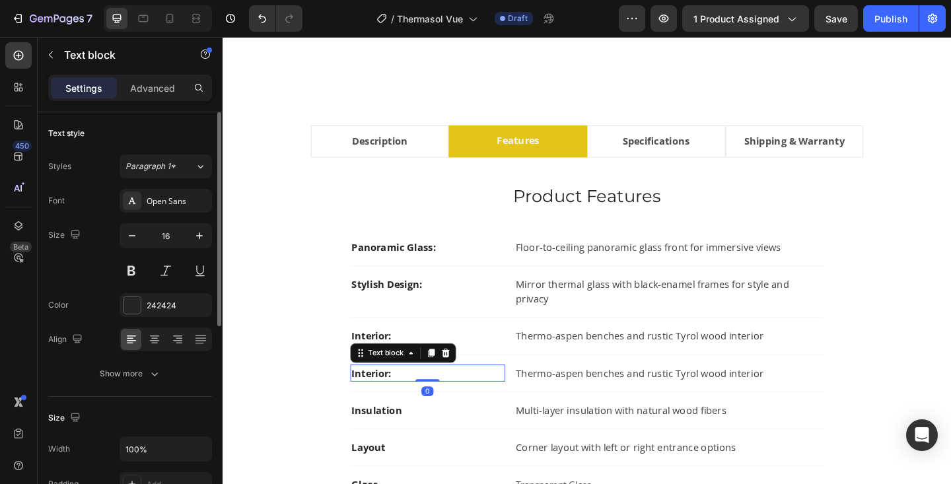
click at [383, 396] on strong "Interior:" at bounding box center [385, 403] width 44 height 15
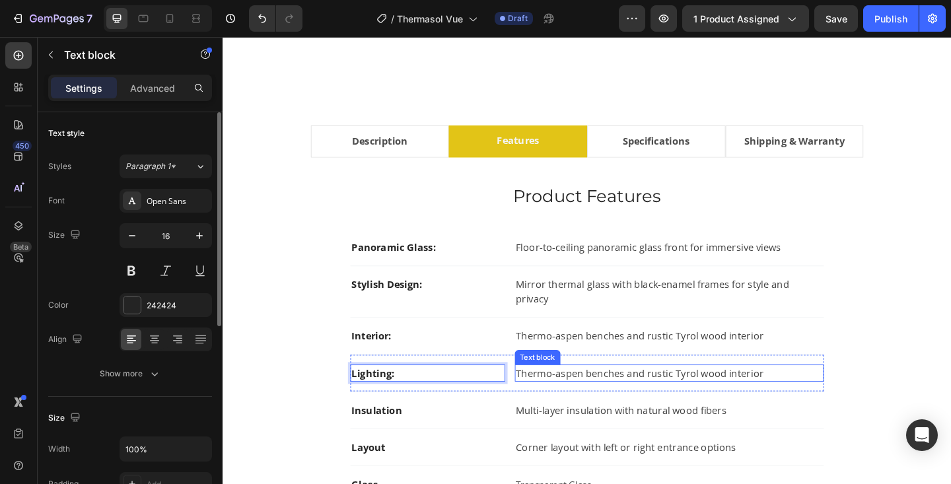
click at [579, 395] on p "Thermo-aspen benches and rustic Tyrol wood interior" at bounding box center [709, 403] width 334 height 16
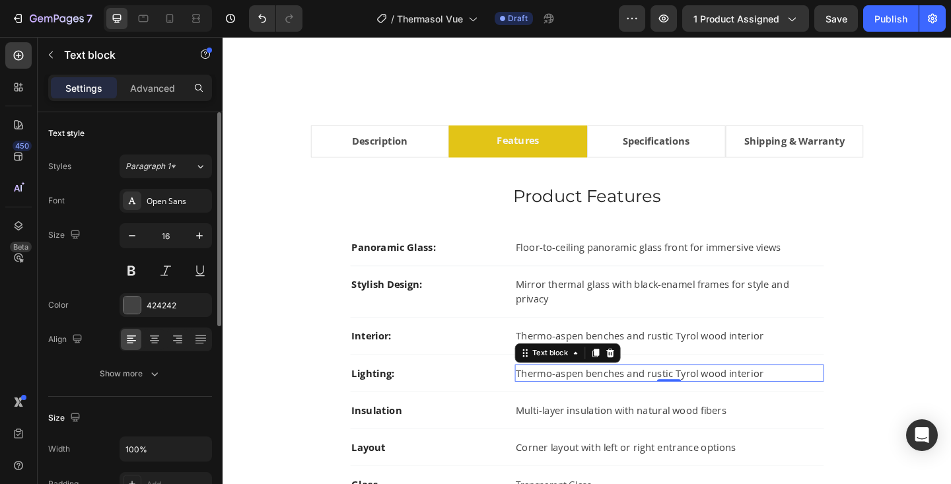
click at [579, 395] on p "Thermo-aspen benches and rustic Tyrol wood interior" at bounding box center [709, 403] width 334 height 16
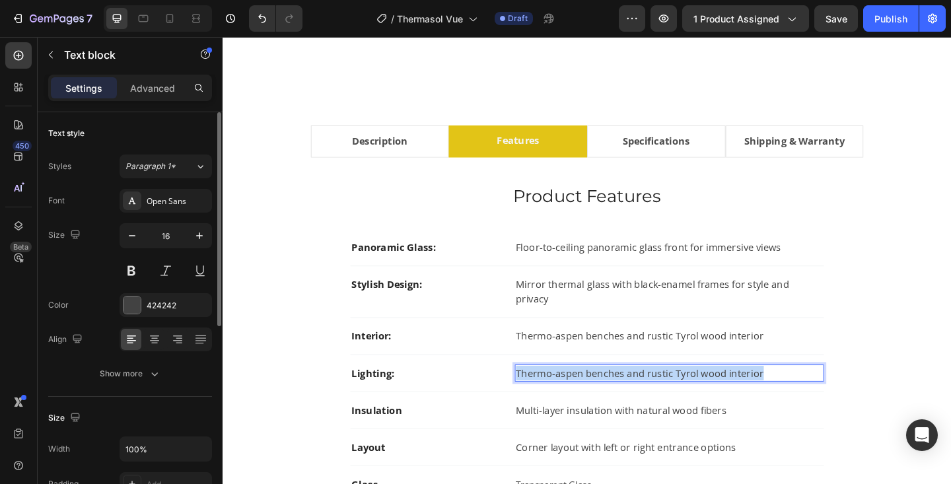
click at [579, 395] on p "Thermo-aspen benches and rustic Tyrol wood interior" at bounding box center [709, 403] width 334 height 16
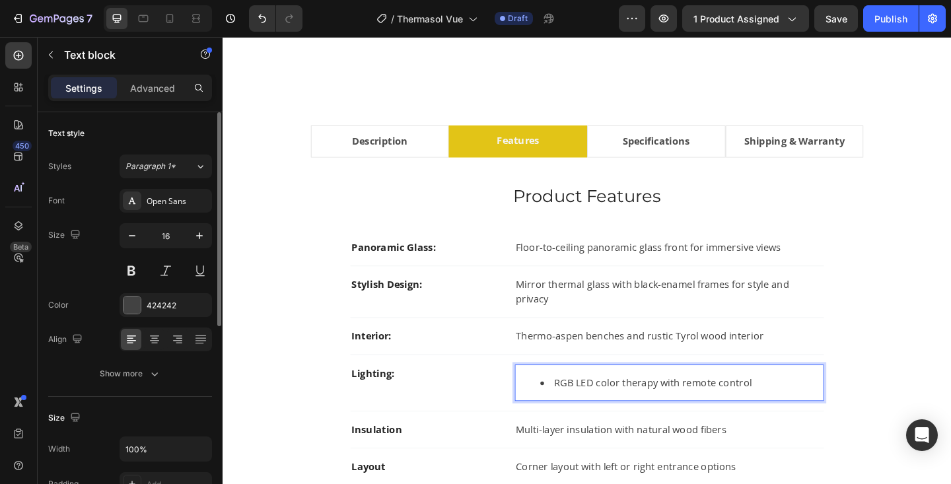
click at [581, 406] on li "RGB LED color therapy with remote control" at bounding box center [721, 414] width 307 height 16
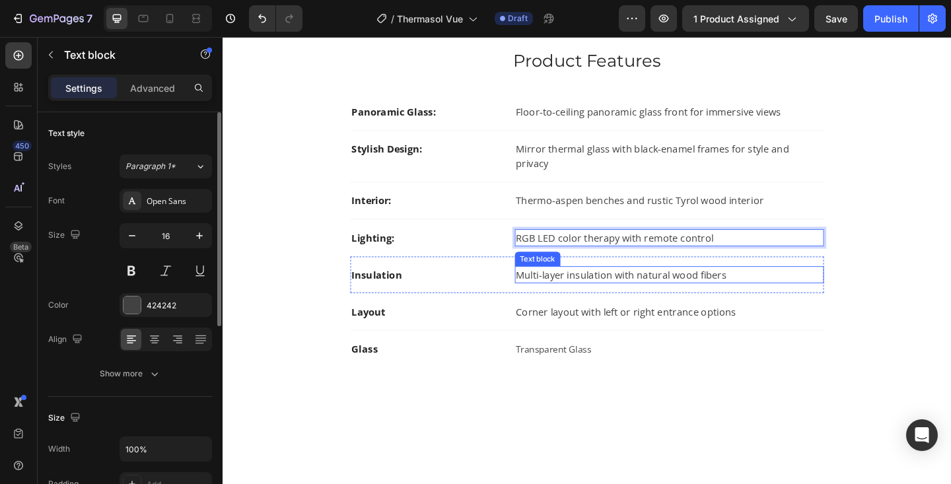
scroll to position [850, 0]
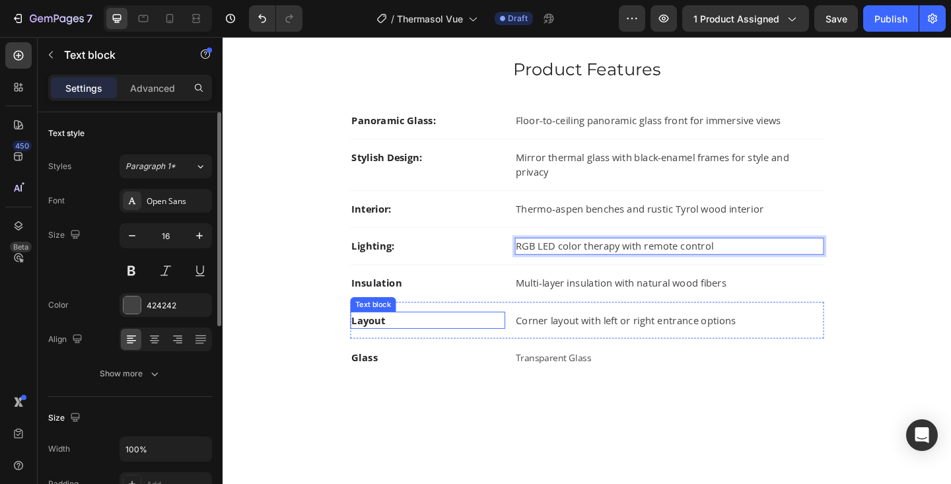
click at [383, 338] on strong "Layout" at bounding box center [381, 345] width 37 height 15
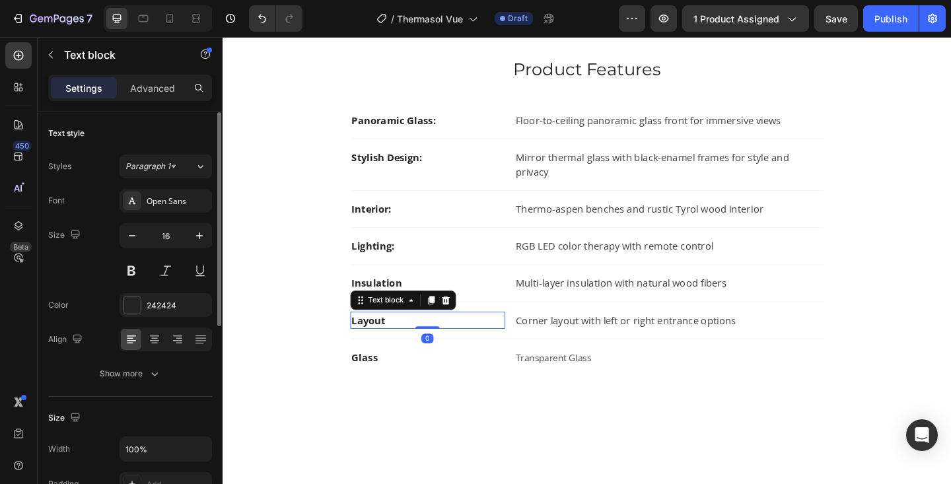
click at [383, 338] on strong "Layout" at bounding box center [381, 345] width 37 height 15
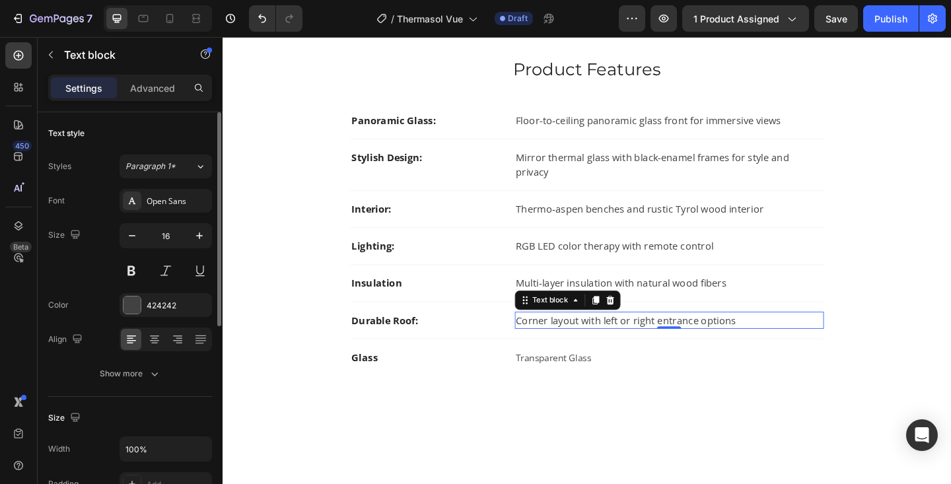
click at [544, 338] on p "Corner layout with left or right entrance options" at bounding box center [709, 346] width 334 height 16
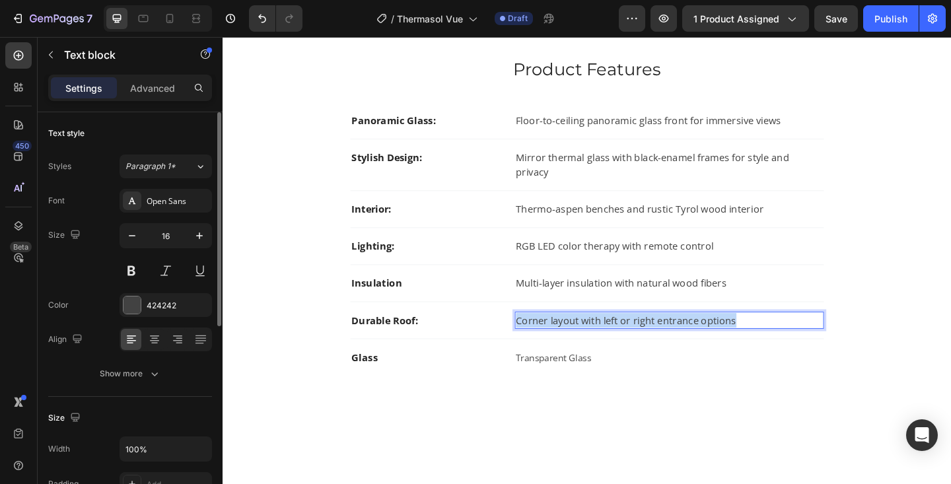
click at [544, 338] on p "Corner layout with left or right entrance options" at bounding box center [709, 346] width 334 height 16
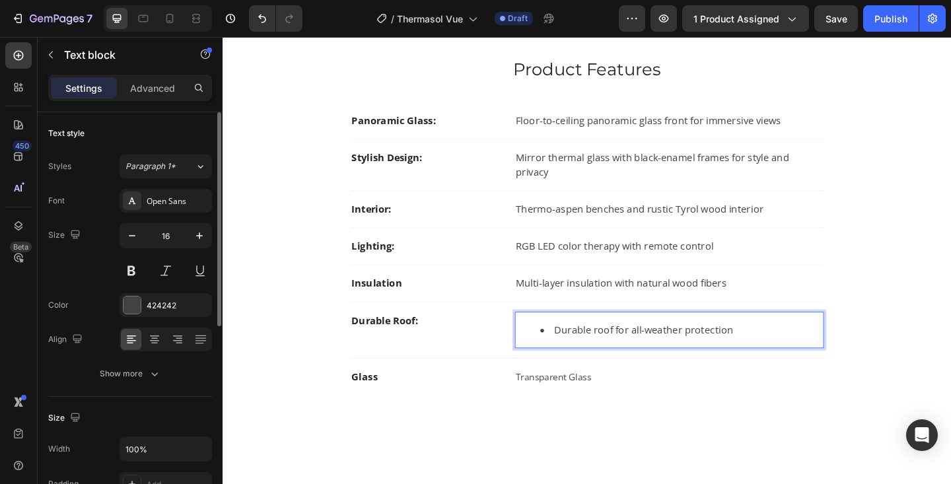
click at [585, 348] on li "Durable roof for all-weather protection" at bounding box center [721, 356] width 307 height 16
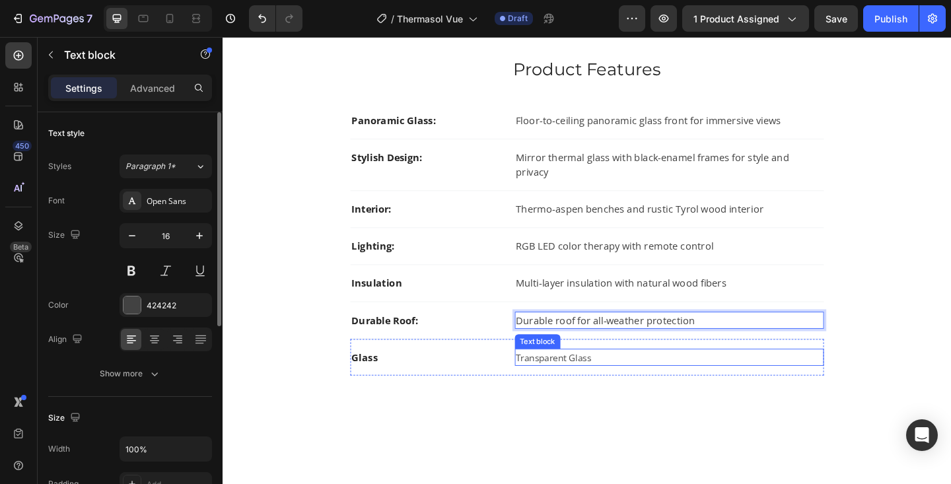
click at [575, 379] on span "Transparent Glass" at bounding box center [583, 385] width 82 height 13
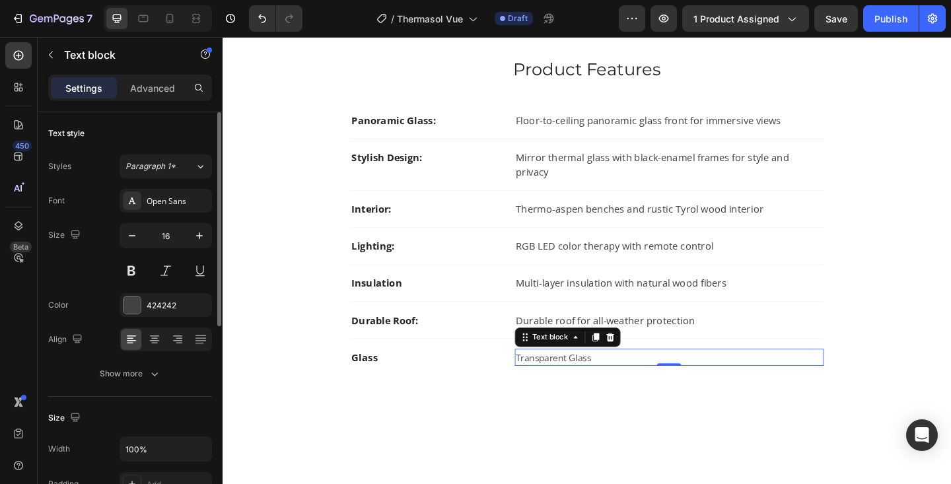
click at [575, 379] on span "Transparent Glass" at bounding box center [583, 385] width 82 height 13
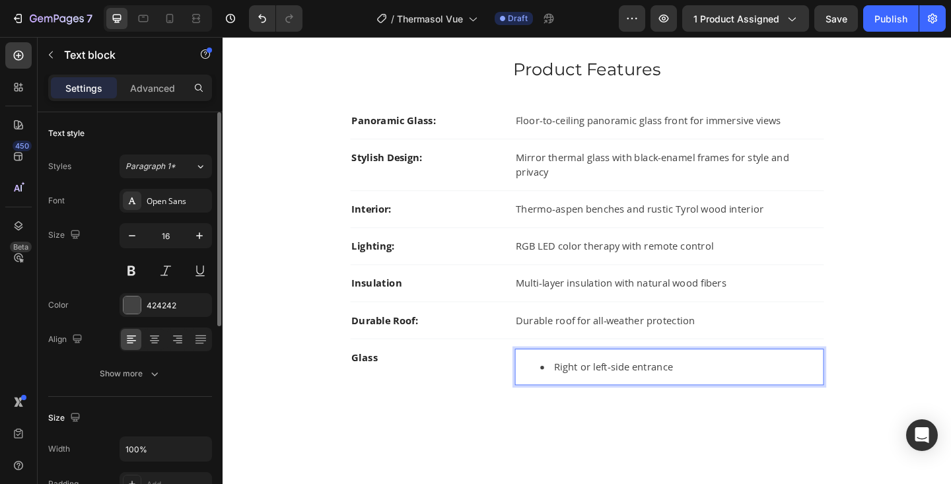
click at [583, 388] on li "Right or left-side entrance" at bounding box center [721, 396] width 307 height 16
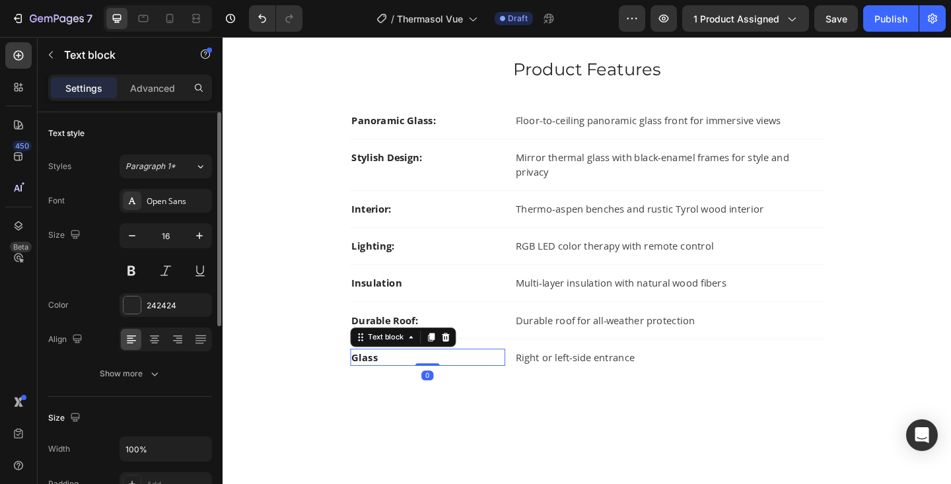
click at [378, 379] on strong "Glass" at bounding box center [377, 386] width 28 height 15
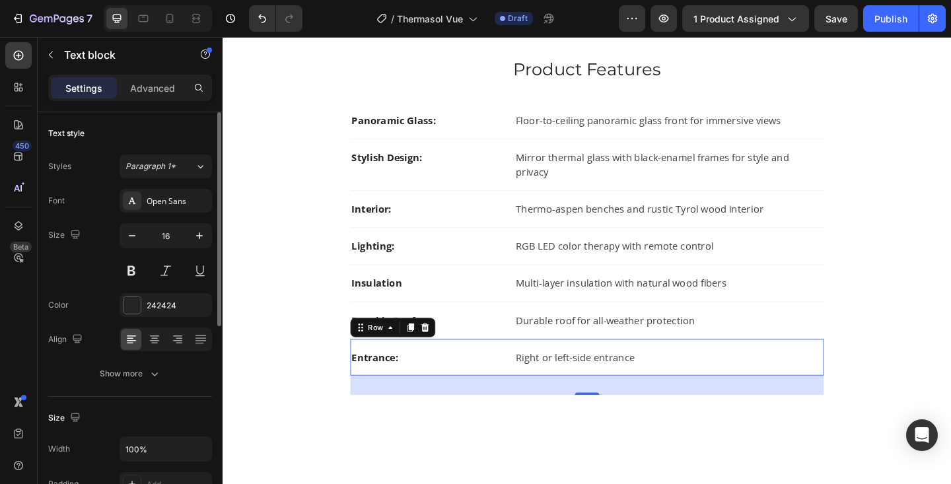
click at [692, 384] on div "Entrance: Text block Right or left-side entrance Text block Row 0" at bounding box center [618, 386] width 515 height 40
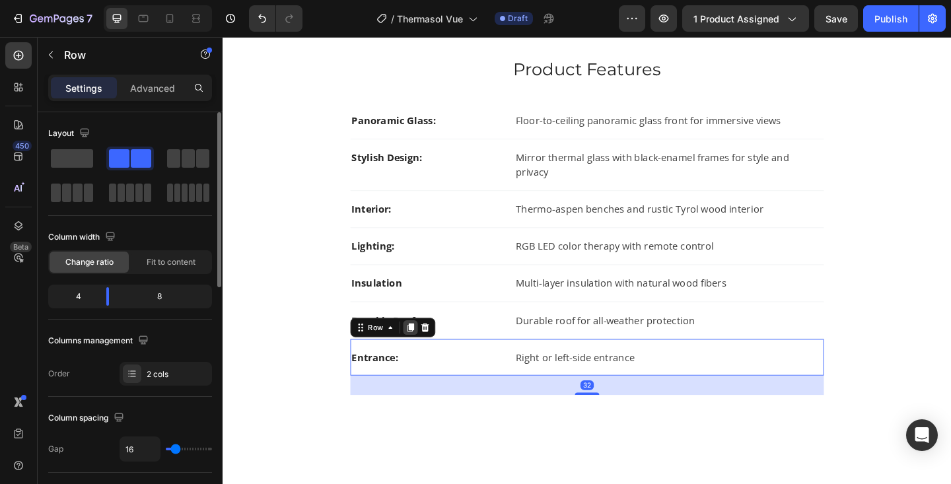
click at [420, 346] on div at bounding box center [427, 354] width 16 height 16
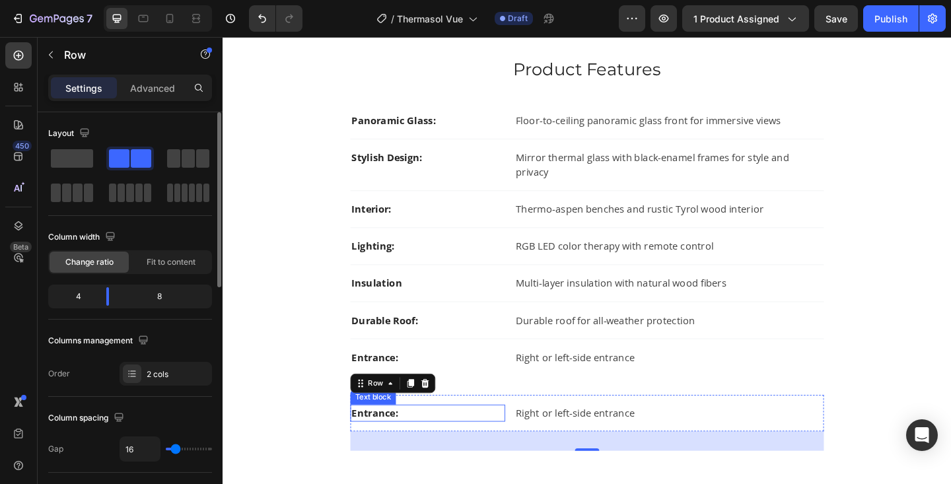
click at [412, 439] on p "Entrance:" at bounding box center [446, 447] width 166 height 16
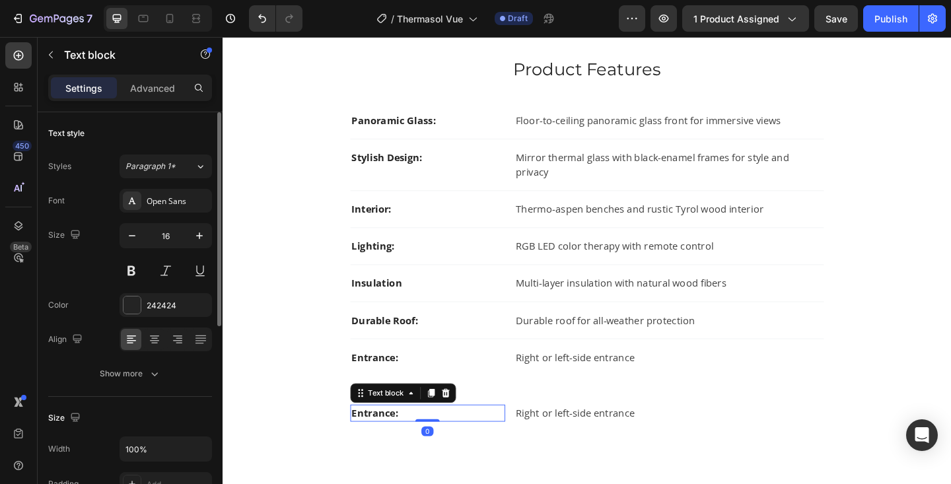
click at [412, 439] on p "Entrance:" at bounding box center [446, 447] width 166 height 16
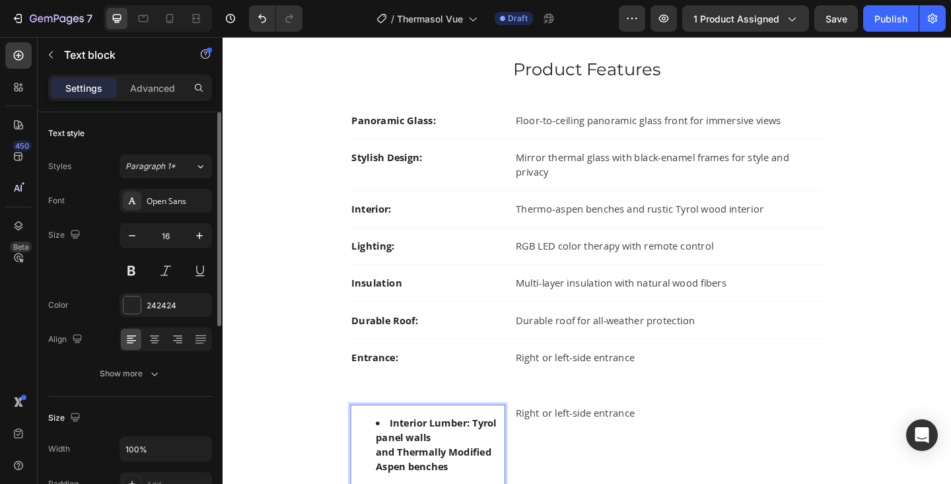
click at [405, 449] on li "Interior Lumber: Tyrol panel walls and Thermally Modified Aspen benches" at bounding box center [458, 480] width 139 height 63
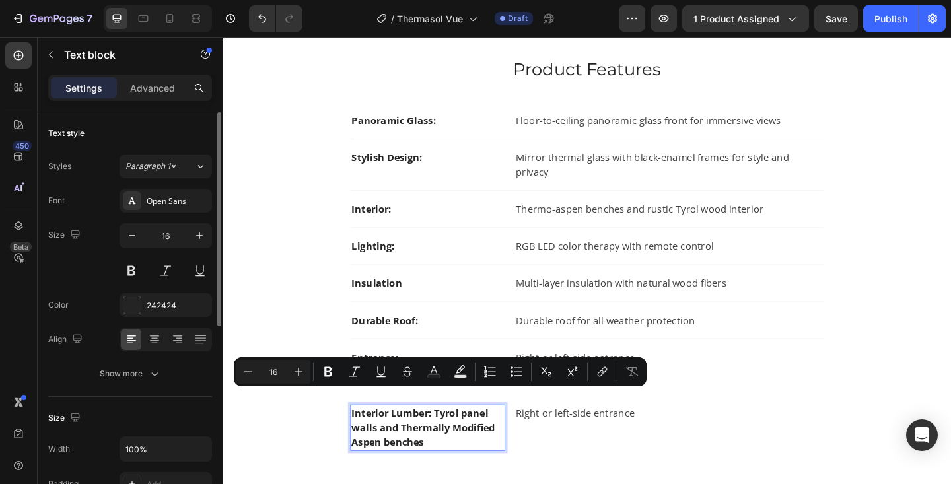
drag, startPoint x: 454, startPoint y: 429, endPoint x: 480, endPoint y: 463, distance: 42.8
click at [480, 463] on p "Interior Lumber: Tyrol panel walls and Thermally Modified Aspen benches" at bounding box center [446, 463] width 166 height 48
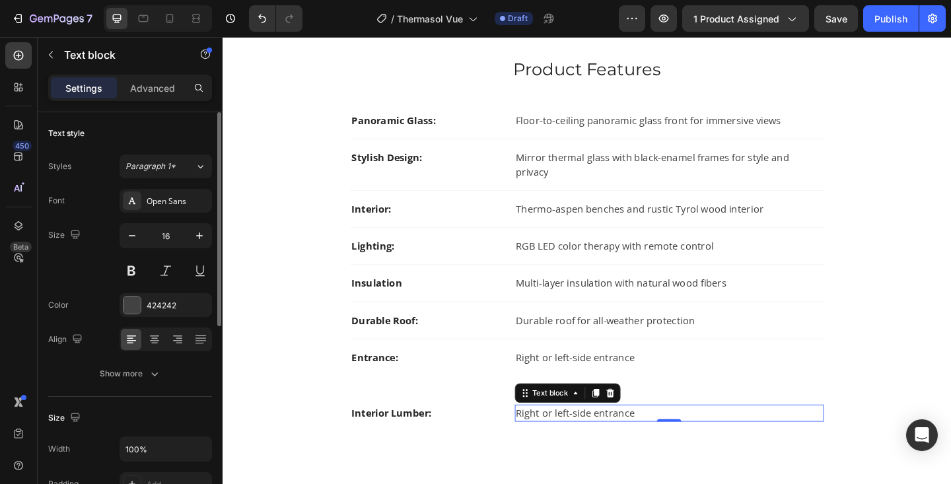
click at [593, 439] on p "Right or left-side entrance" at bounding box center [709, 447] width 334 height 16
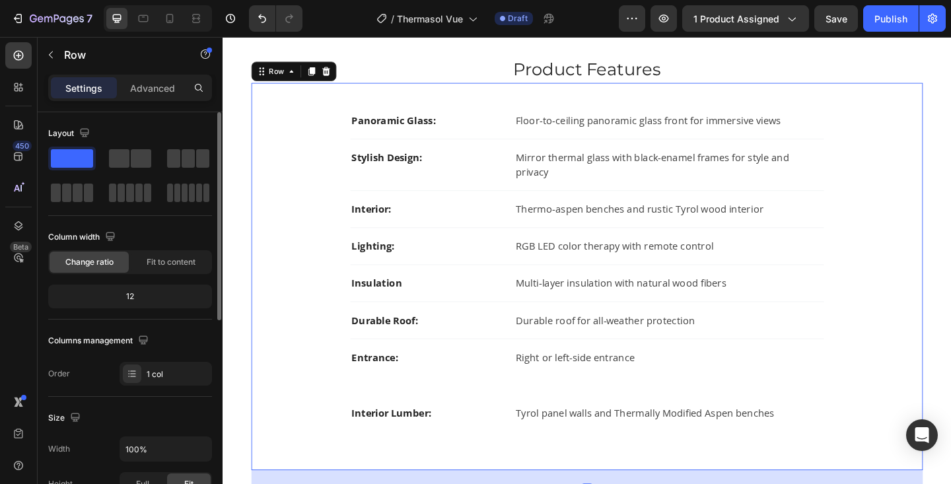
click at [609, 399] on div "Panoramic Glass: Text block Floor-to-ceiling panoramic glass front for immersiv…" at bounding box center [619, 297] width 688 height 379
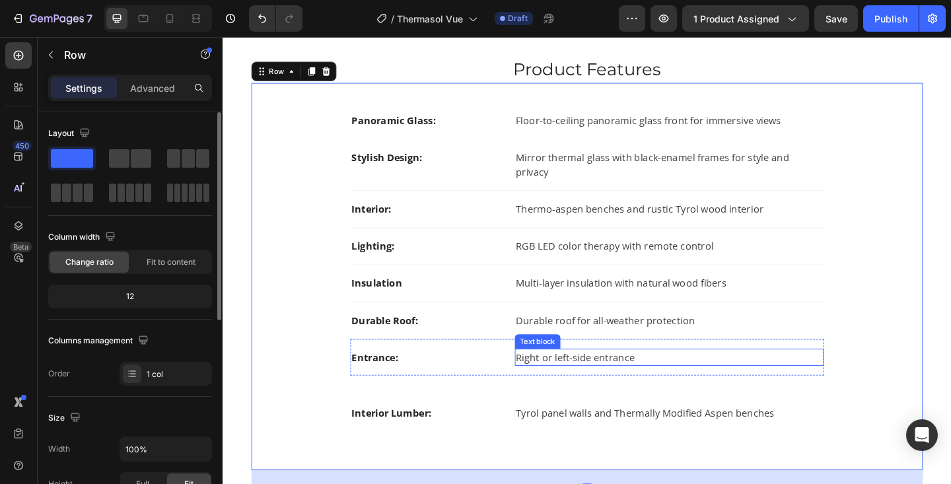
click at [622, 378] on p "Right or left-side entrance" at bounding box center [709, 386] width 334 height 16
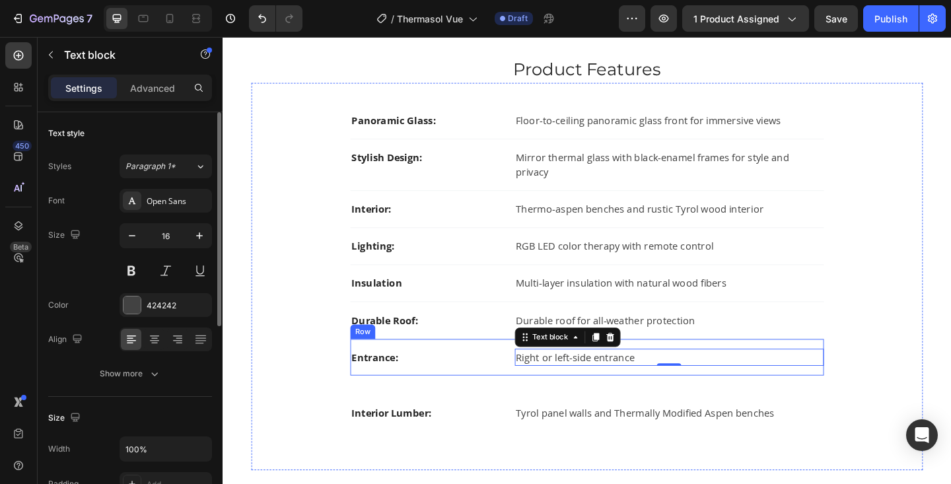
click at [631, 382] on div "Entrance: Text block Right or left-side entrance Text block 0 Row" at bounding box center [618, 386] width 515 height 40
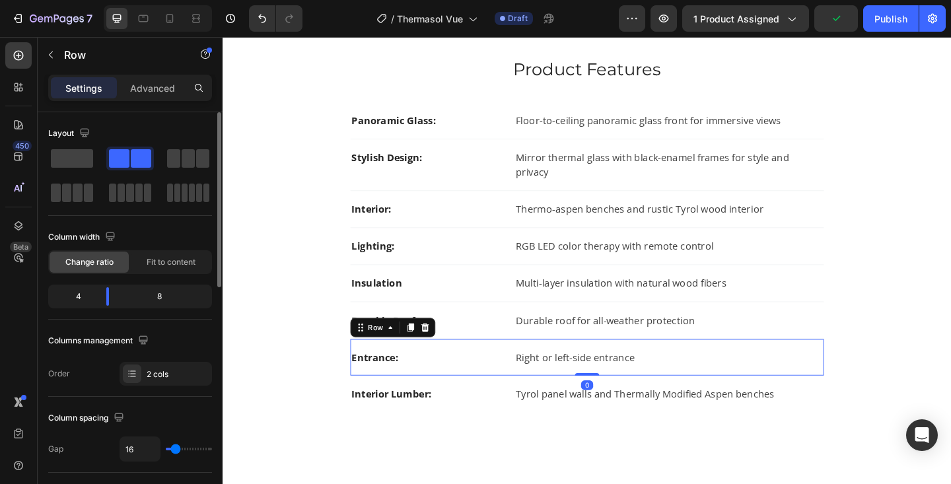
drag, startPoint x: 621, startPoint y: 406, endPoint x: 624, endPoint y: 373, distance: 33.1
click at [624, 373] on div "Entrance: Text block Right or left-side entrance Text block Row 0" at bounding box center [618, 386] width 515 height 40
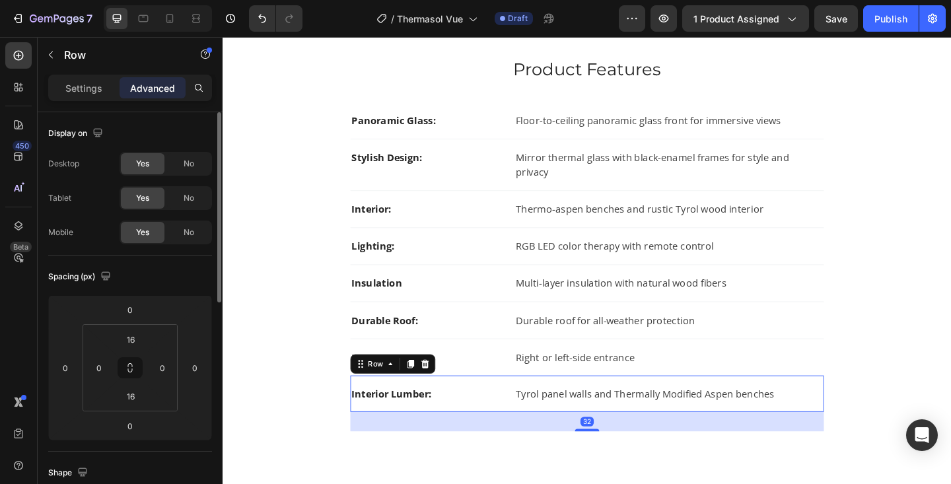
click at [533, 413] on div "Interior Lumber: Text block Tyrol panel walls and Thermally Modified Aspen benc…" at bounding box center [618, 426] width 515 height 40
click at [426, 388] on icon at bounding box center [426, 392] width 7 height 9
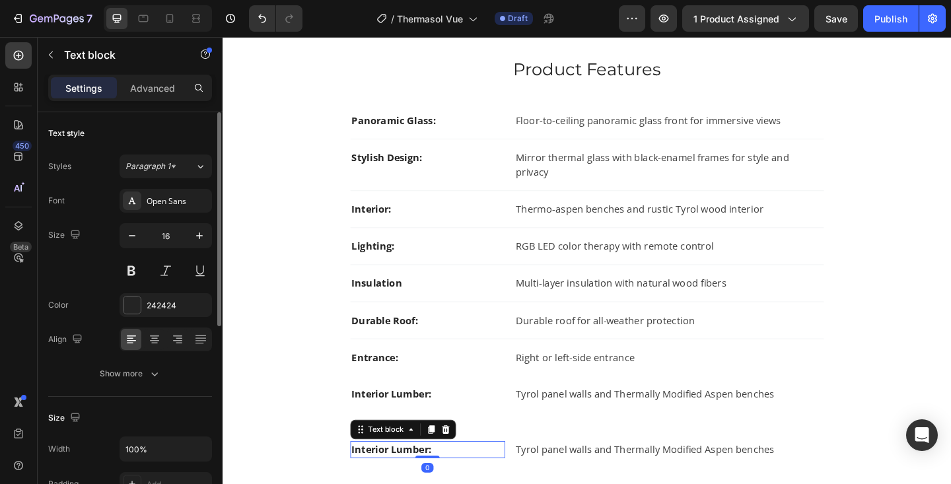
click at [412, 478] on p "Interior Lumber:" at bounding box center [446, 486] width 166 height 16
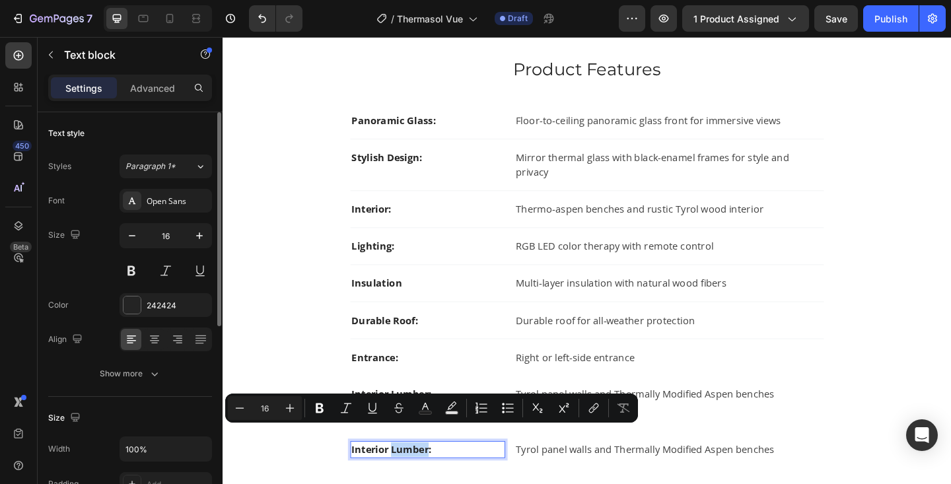
click at [412, 478] on p "Interior Lumber:" at bounding box center [446, 486] width 166 height 16
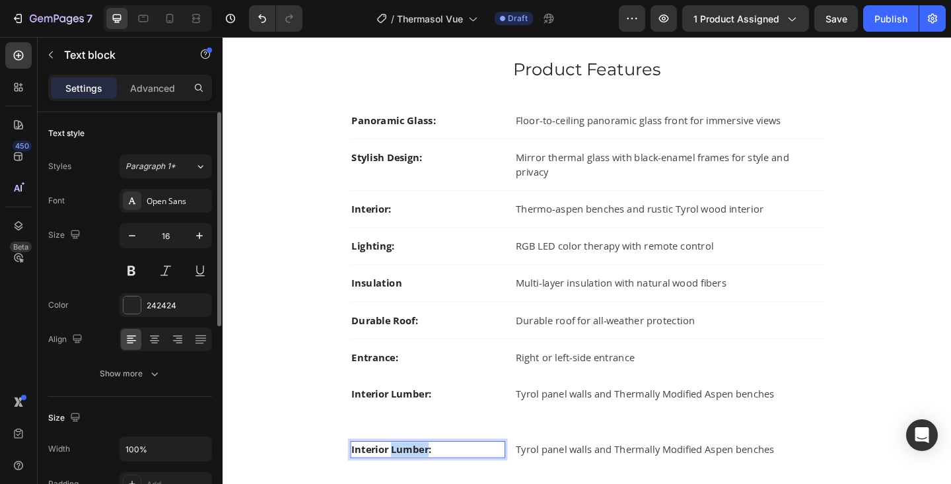
click at [412, 478] on p "Interior Lumber:" at bounding box center [446, 486] width 166 height 16
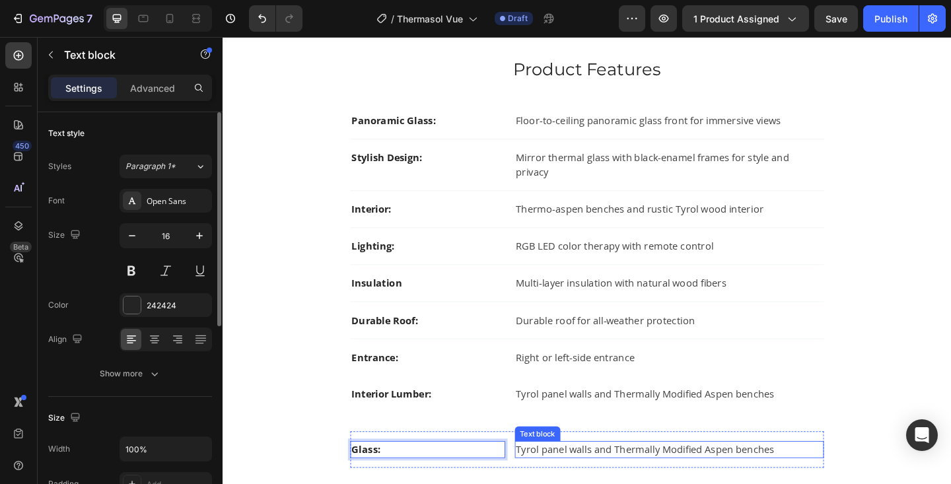
click at [585, 478] on p "Tyrol panel walls and Thermally Modified Aspen benches" at bounding box center [709, 486] width 334 height 16
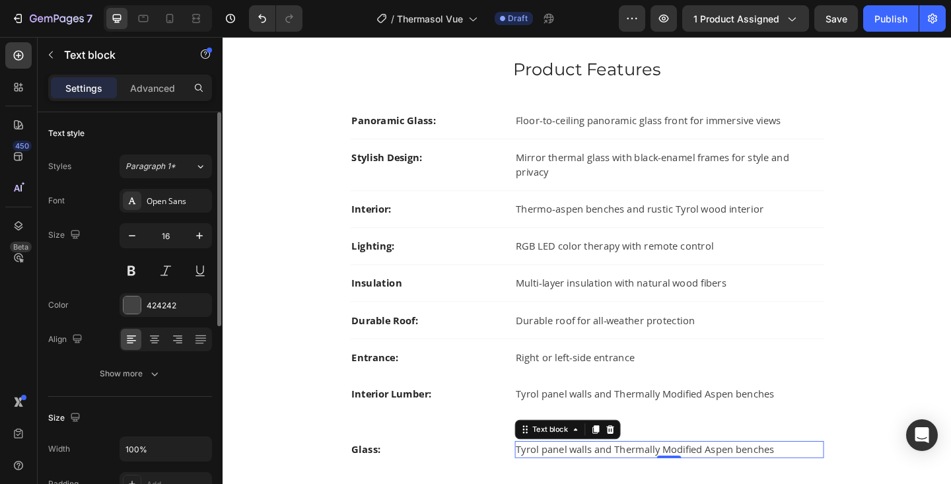
click at [585, 478] on p "Tyrol panel walls and Thermally Modified Aspen benches" at bounding box center [709, 486] width 334 height 16
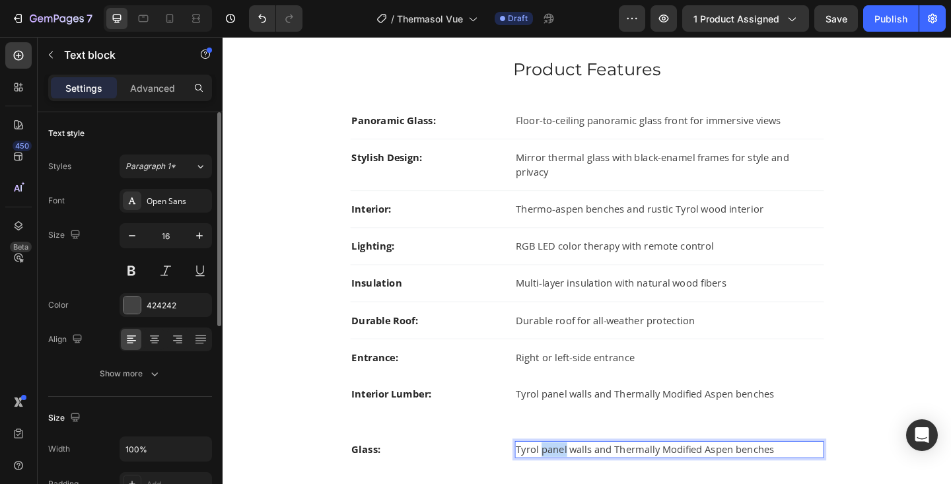
click at [585, 478] on p "Tyrol panel walls and Thermally Modified Aspen benches" at bounding box center [709, 486] width 334 height 16
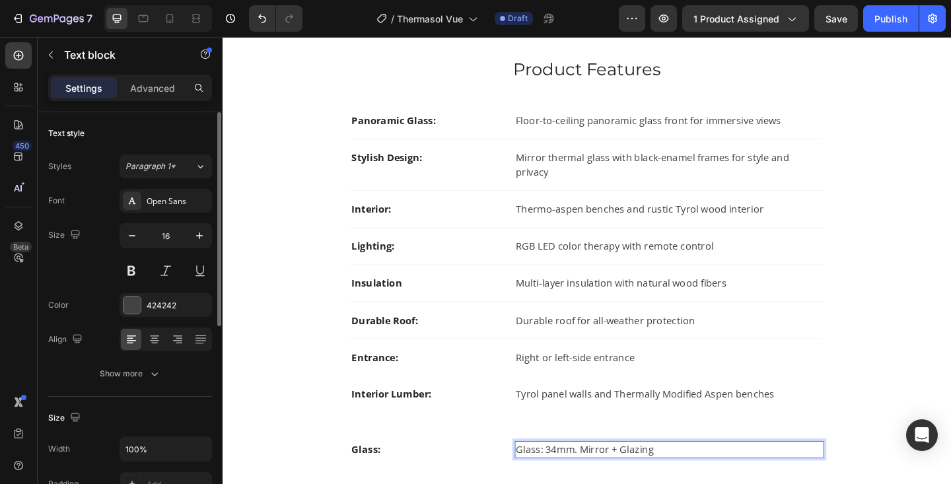
click at [571, 478] on p "Glass: 34mm. Mirror + Glazing" at bounding box center [709, 486] width 334 height 16
click at [654, 425] on div "Interior Lumber: Text block Tyrol panel walls and Thermally Modified Aspen benc…" at bounding box center [618, 426] width 515 height 40
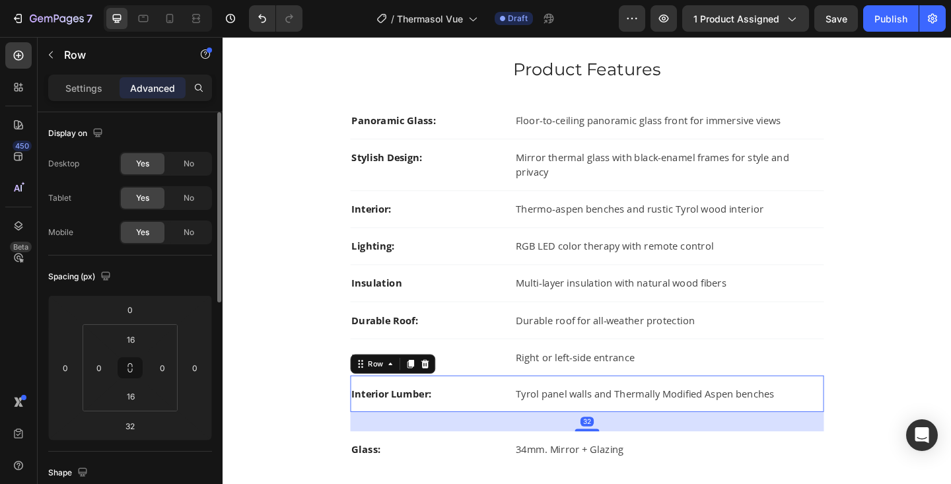
click at [621, 445] on div "32" at bounding box center [618, 455] width 515 height 21
drag, startPoint x: 621, startPoint y: 445, endPoint x: 621, endPoint y: 426, distance: 18.5
click at [621, 426] on div "Interior Lumber: Text block Tyrol panel walls and Thermally Modified Aspen benc…" at bounding box center [618, 426] width 515 height 40
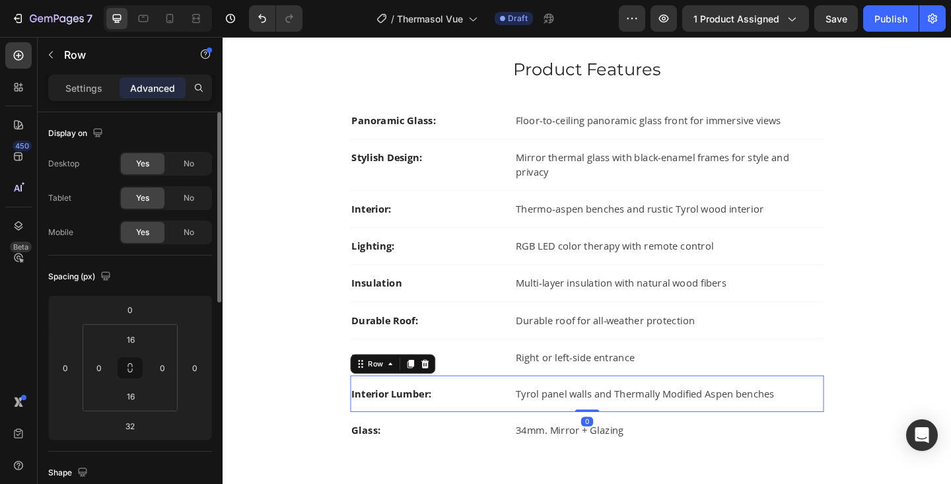
drag, startPoint x: 618, startPoint y: 446, endPoint x: 618, endPoint y: 418, distance: 28.4
click at [618, 418] on div "Interior Lumber: Text block Tyrol panel walls and Thermally Modified Aspen benc…" at bounding box center [618, 426] width 515 height 40
type input "0"
click at [523, 458] on div "Glass: Text block 34mm. Mirror + Glazing Text block Row" at bounding box center [618, 465] width 515 height 40
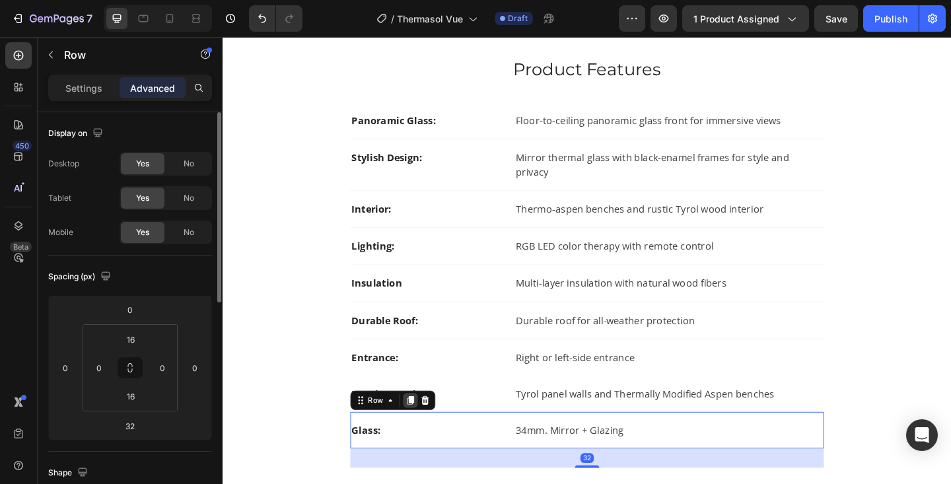
click at [422, 427] on icon at bounding box center [426, 432] width 11 height 11
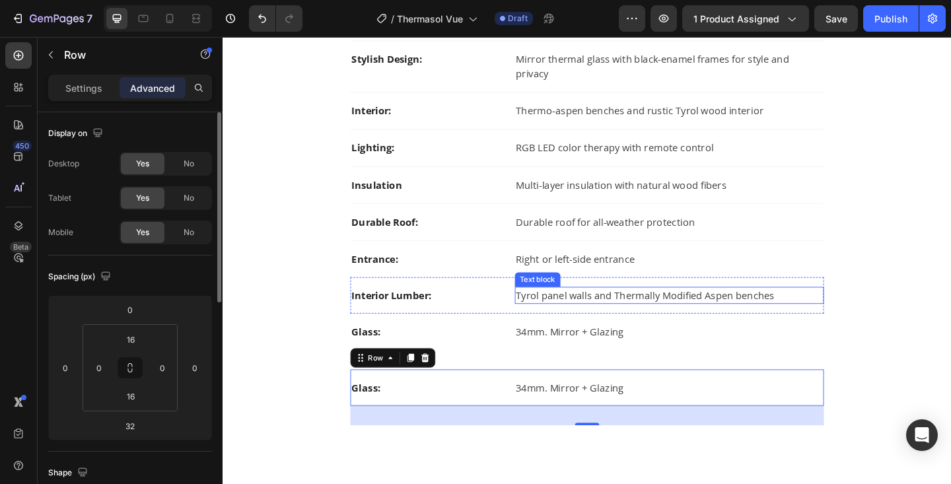
scroll to position [959, 0]
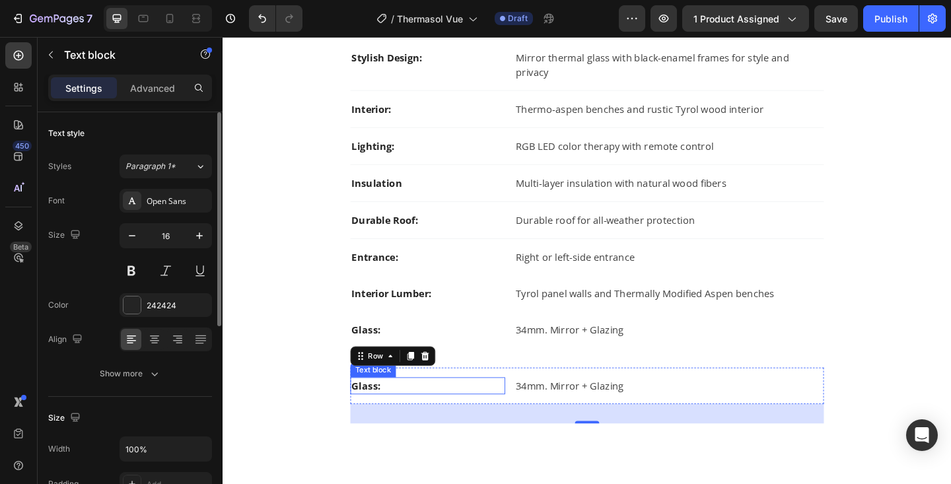
click at [382, 409] on p "Glass:" at bounding box center [446, 417] width 166 height 16
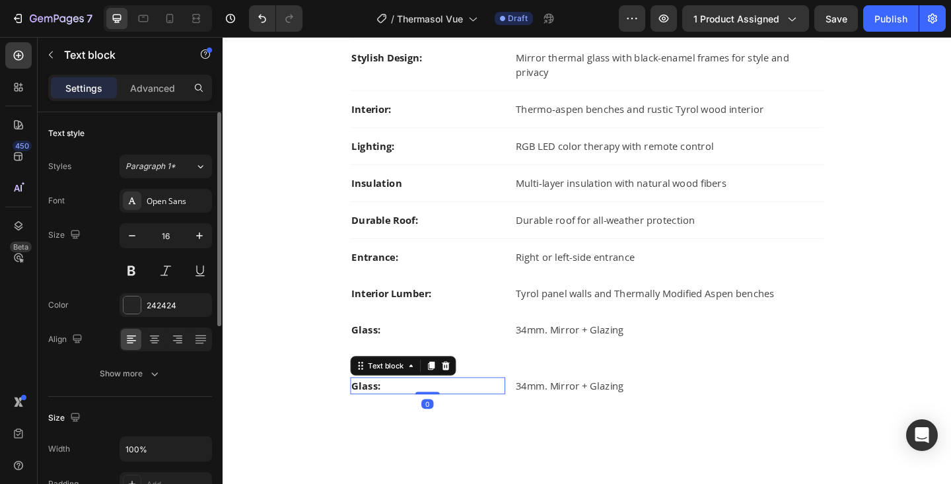
click at [382, 409] on p "Glass:" at bounding box center [446, 417] width 166 height 16
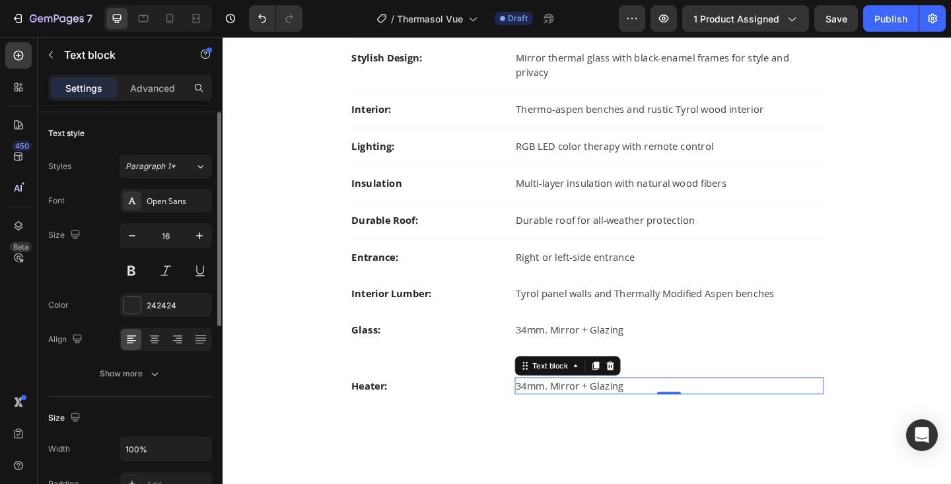
click at [575, 409] on p "34mm. Mirror + Glazing" at bounding box center [709, 417] width 334 height 16
click at [544, 409] on p "9kW Virta with WiFi" at bounding box center [709, 417] width 334 height 16
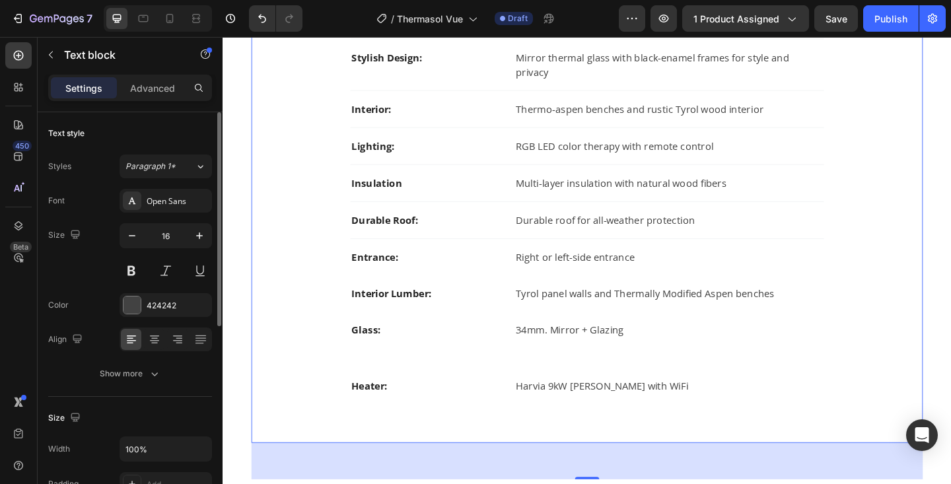
click at [651, 440] on div "Panoramic Glass: Text block Floor-to-ceiling panoramic glass front for immersiv…" at bounding box center [619, 228] width 688 height 458
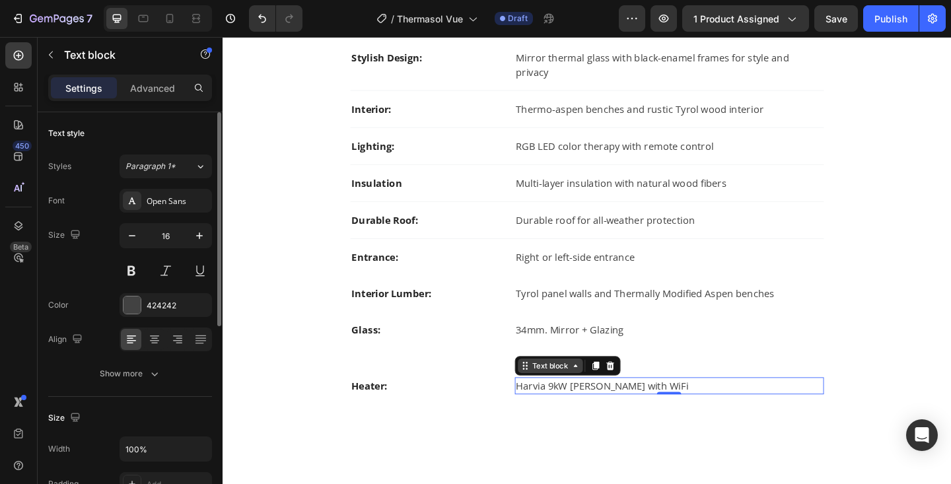
click at [585, 386] on div "Text block" at bounding box center [597, 394] width 115 height 21
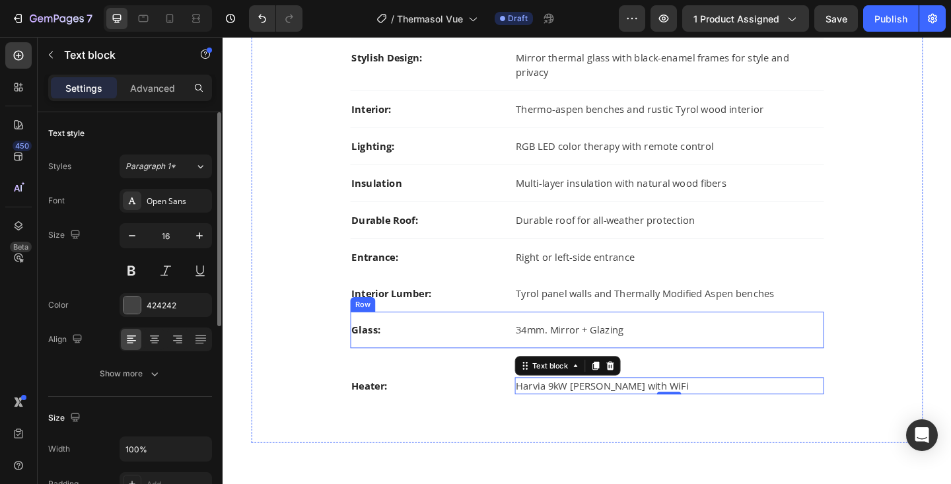
click at [618, 351] on div "Glass: Text block 34mm. Mirror + Glazing Text block Row" at bounding box center [618, 356] width 515 height 40
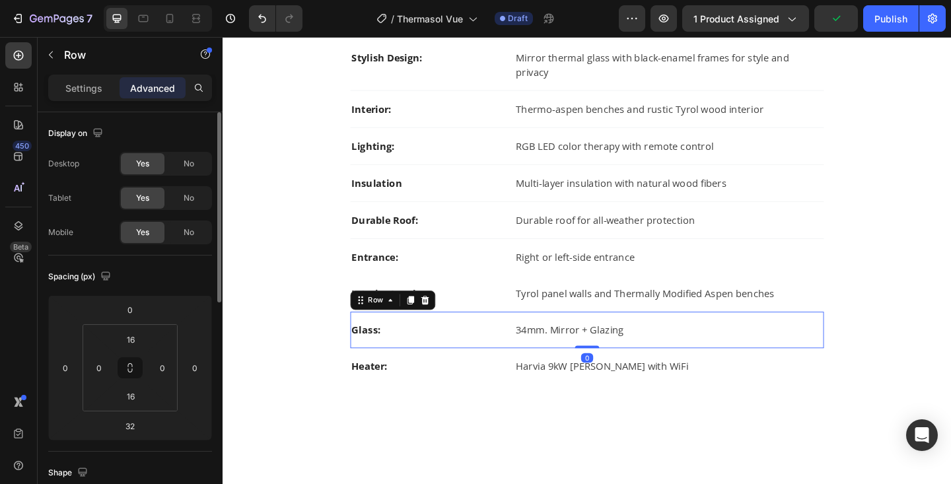
drag, startPoint x: 612, startPoint y: 379, endPoint x: 612, endPoint y: 330, distance: 48.2
click at [612, 336] on div "Glass: Text block 34mm. Mirror + Glazing Text block Row 0" at bounding box center [618, 356] width 515 height 40
type input "0"
click at [951, 319] on div "Panoramic Glass: Text block Floor-to-ceiling panoramic glass front for immersiv…" at bounding box center [619, 217] width 688 height 437
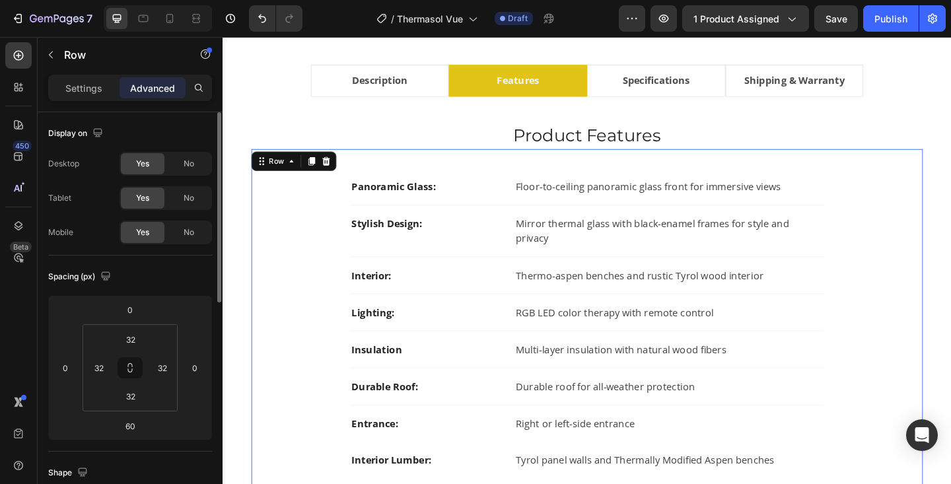
scroll to position [774, 0]
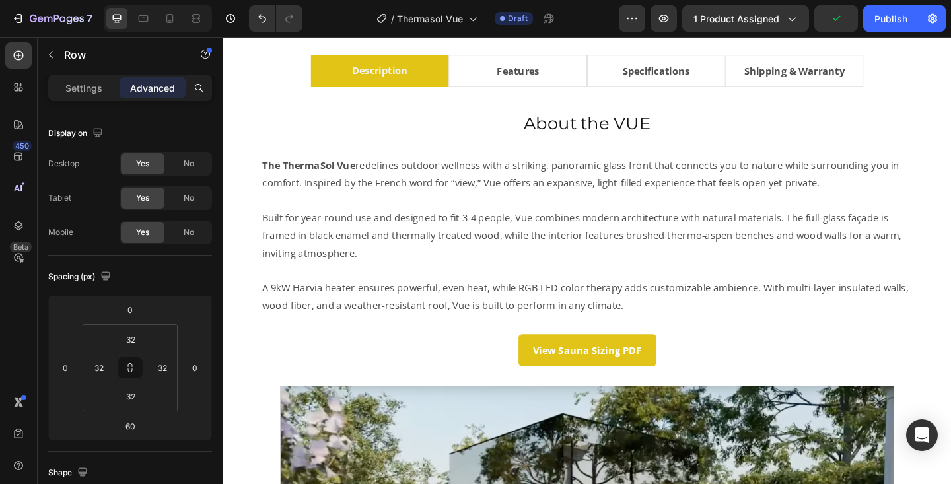
scroll to position [788, 0]
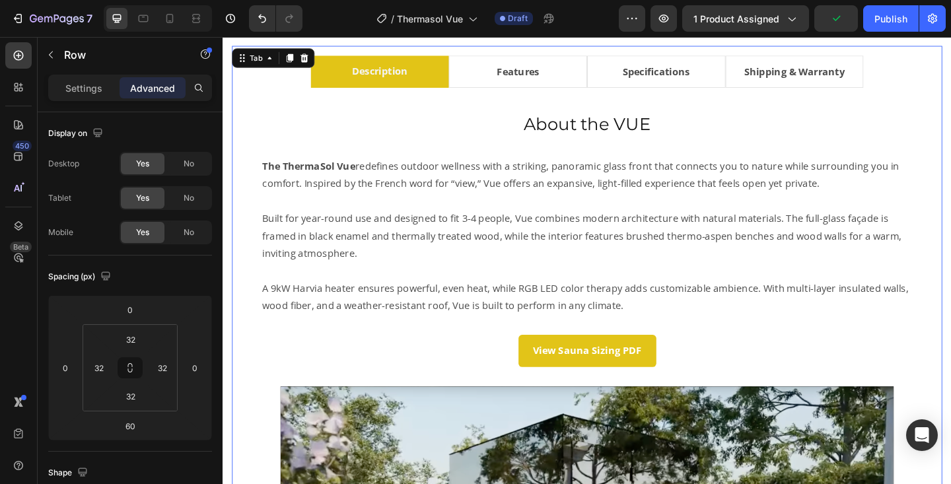
click at [599, 65] on li "Features" at bounding box center [543, 74] width 151 height 35
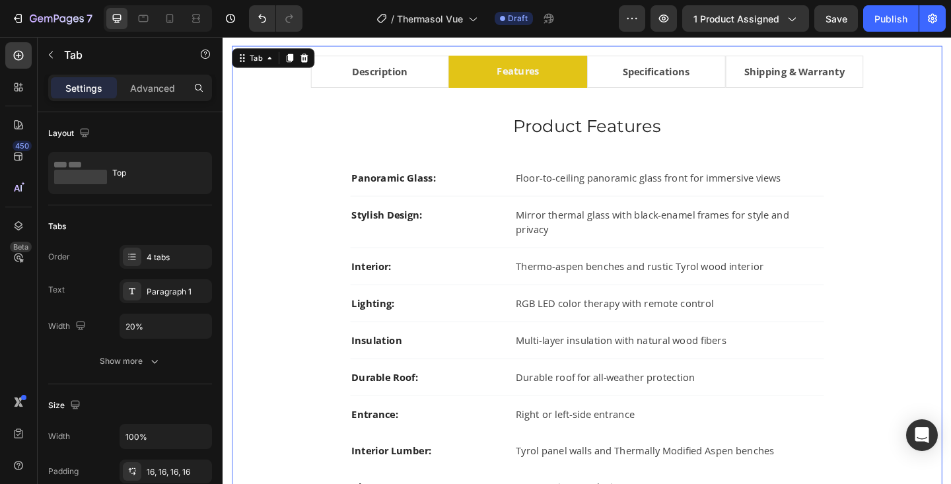
click at [632, 82] on li "Specifications" at bounding box center [694, 74] width 151 height 35
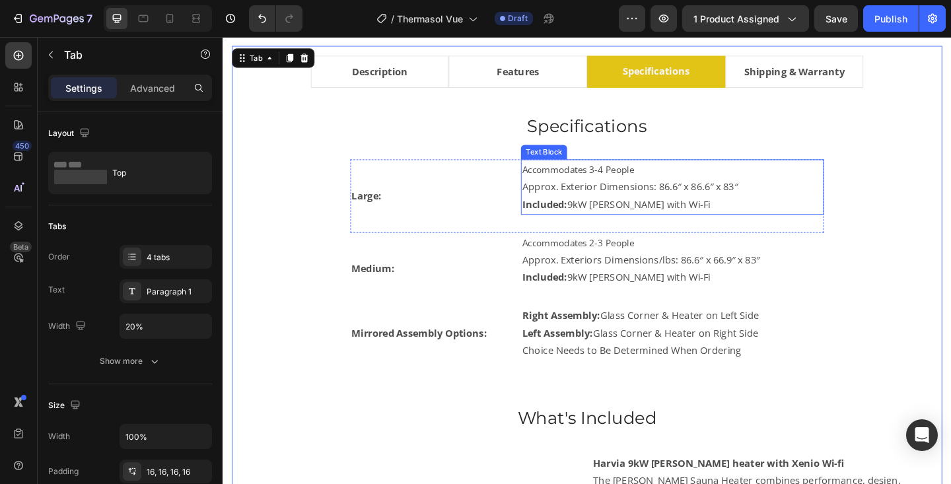
click at [709, 200] on p "Approx. Exterior Dimensions: 86.6″ x 86.6″ x 83″" at bounding box center [711, 200] width 327 height 19
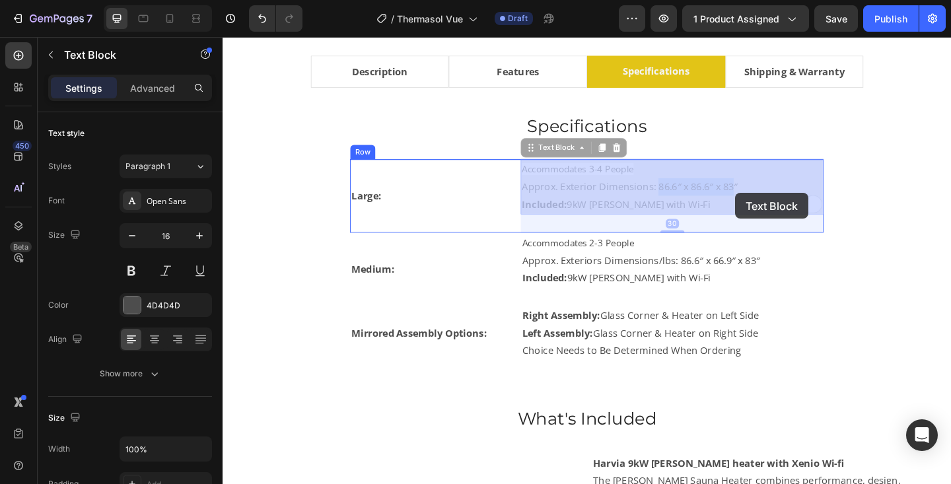
drag, startPoint x: 694, startPoint y: 201, endPoint x: 780, endPoint y: 207, distance: 86.1
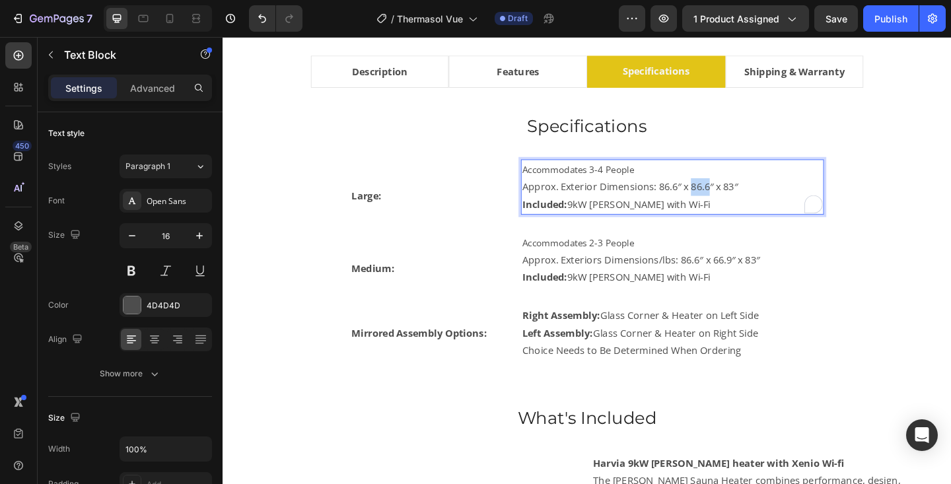
click at [733, 198] on p "Approx. Exterior Dimensions: 86.6″ x 86.6″ x 83″" at bounding box center [711, 200] width 327 height 19
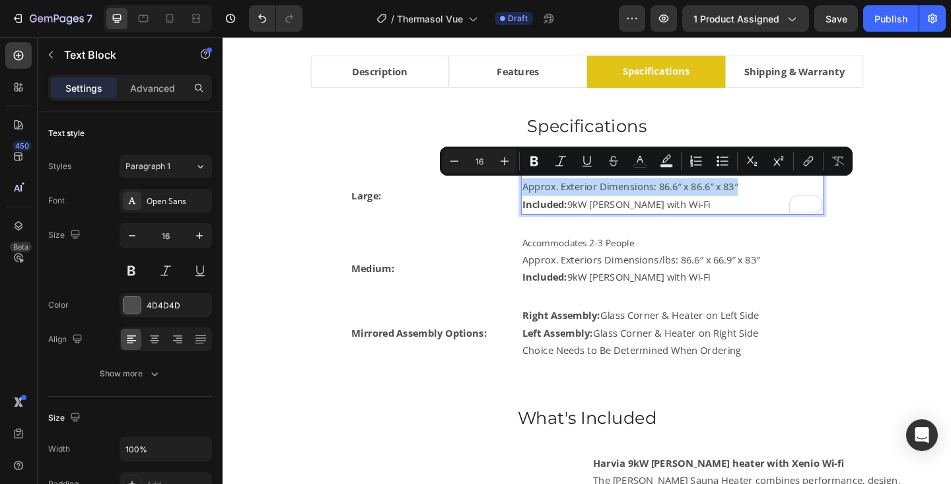
click at [711, 196] on p "Approx. Exterior Dimensions: 86.6″ x 86.6″ x 83″" at bounding box center [711, 200] width 327 height 19
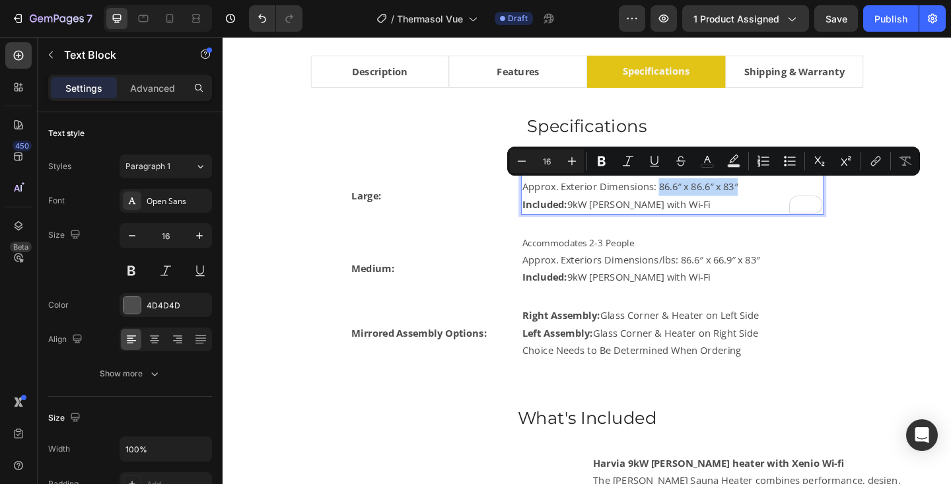
drag, startPoint x: 696, startPoint y: 197, endPoint x: 782, endPoint y: 198, distance: 86.6
click at [782, 198] on p "Approx. Exterior Dimensions: 86.6″ x 86.6″ x 83″" at bounding box center [711, 200] width 327 height 19
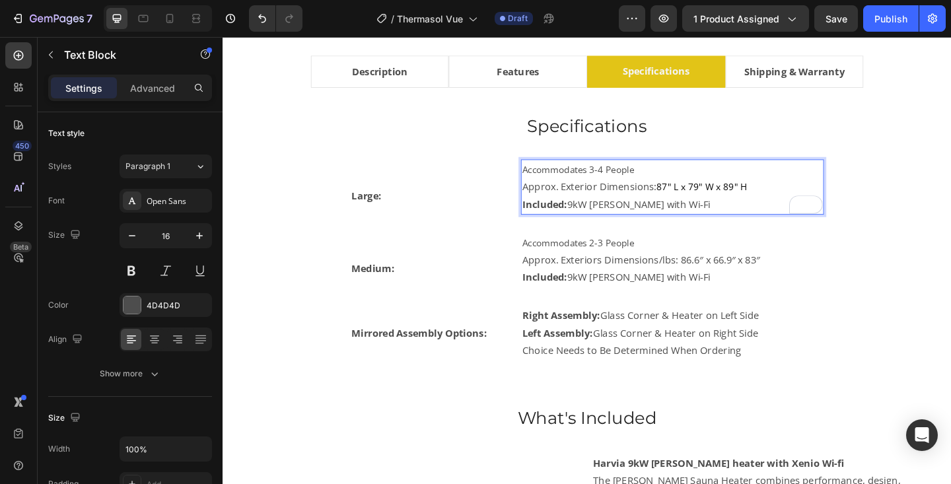
drag, startPoint x: 599, startPoint y: 222, endPoint x: 547, endPoint y: 222, distance: 52.2
click at [547, 222] on div "Accommodates 3-4 People Approx. Exterior Dimensions: 87" L x 79" W x 89" H Incl…" at bounding box center [712, 199] width 330 height 59
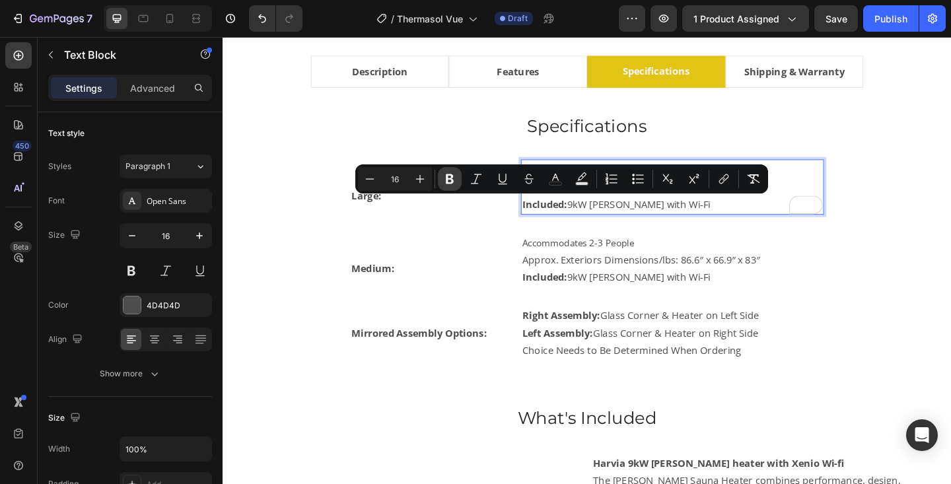
click at [456, 179] on icon "Editor contextual toolbar" at bounding box center [449, 178] width 13 height 13
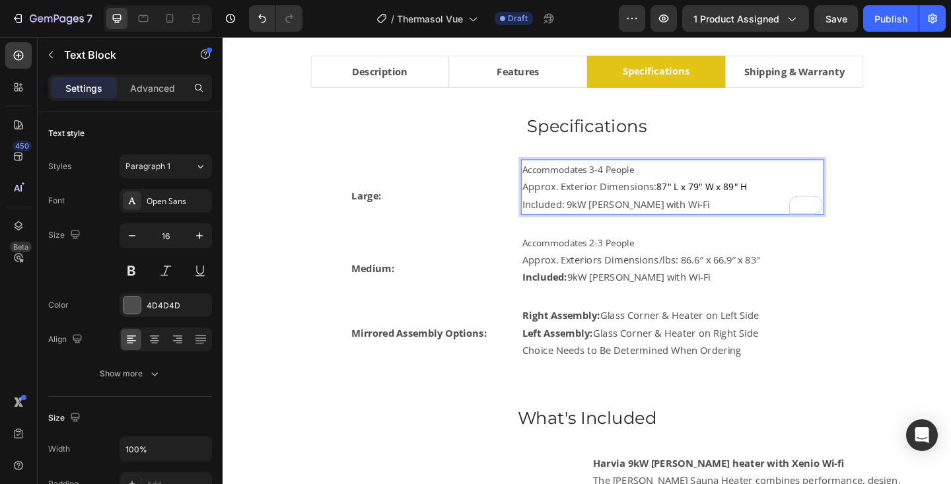
click at [606, 222] on p "Included: 9kW Virta with Wi-Fi" at bounding box center [711, 219] width 327 height 19
click at [597, 222] on p "Included: 9kW Virta with Wi-Fi" at bounding box center [711, 219] width 327 height 19
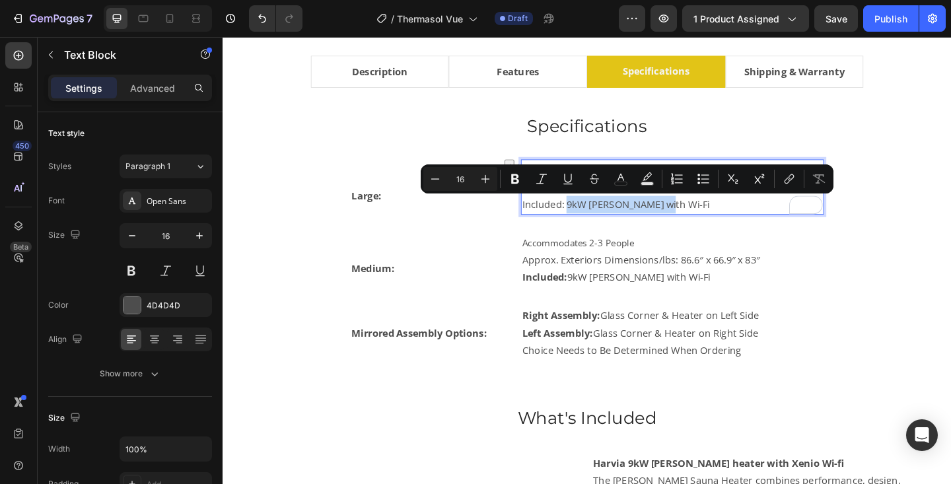
drag, startPoint x: 598, startPoint y: 222, endPoint x: 696, endPoint y: 221, distance: 98.4
click at [696, 221] on p "Included: 9kW Virta with Wi-Fi" at bounding box center [711, 219] width 327 height 19
click at [686, 243] on div "Accommodates 3-4 People Approx. Exterior Dimensions: 87" L x 79" W x 89" H Incl…" at bounding box center [712, 209] width 330 height 79
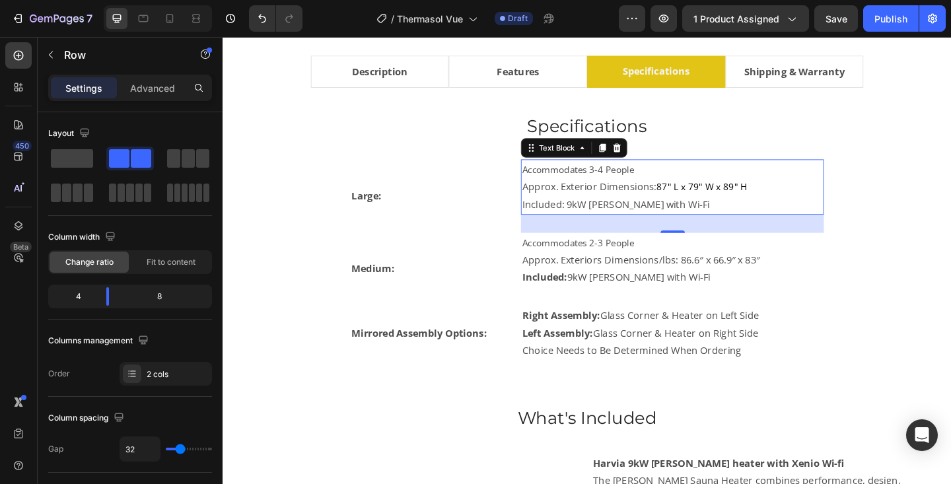
click at [599, 222] on p "Included: 9kW Virta with Wi-Fi" at bounding box center [711, 219] width 327 height 19
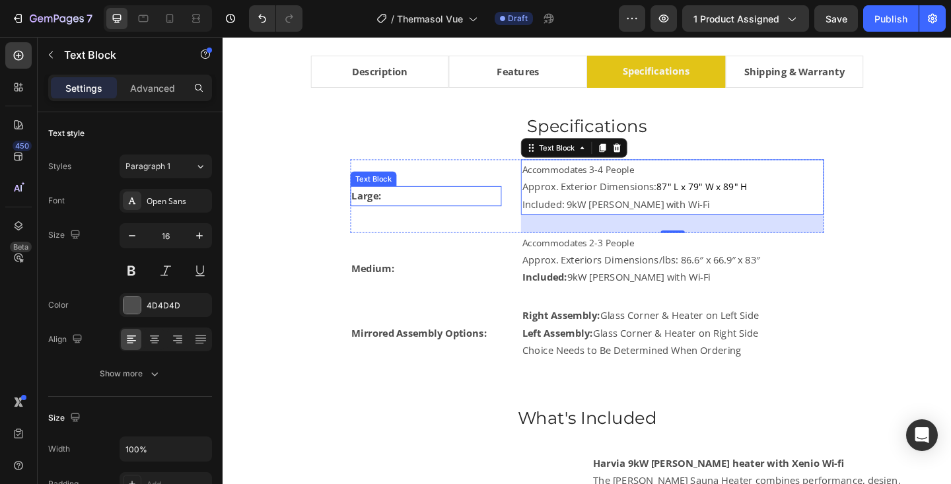
click at [369, 211] on strong "Large:" at bounding box center [379, 210] width 32 height 15
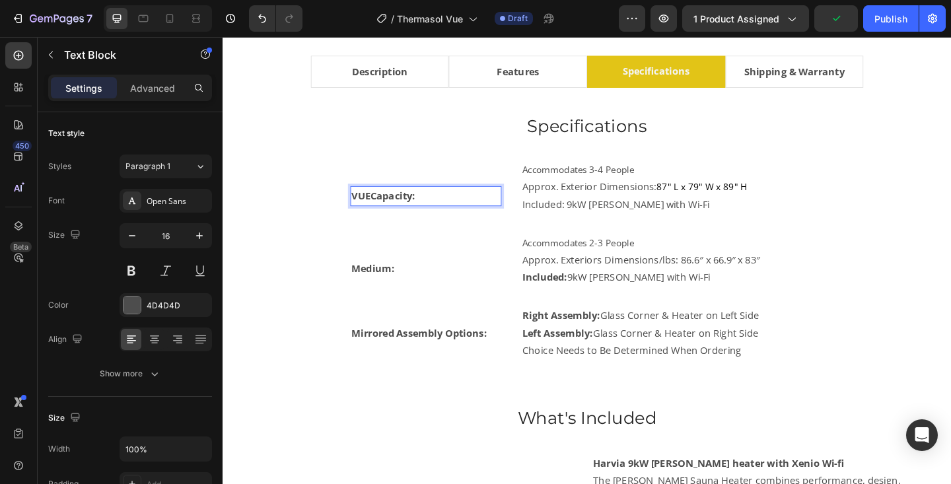
click at [384, 212] on strong "VUECapacity:" at bounding box center [397, 210] width 69 height 15
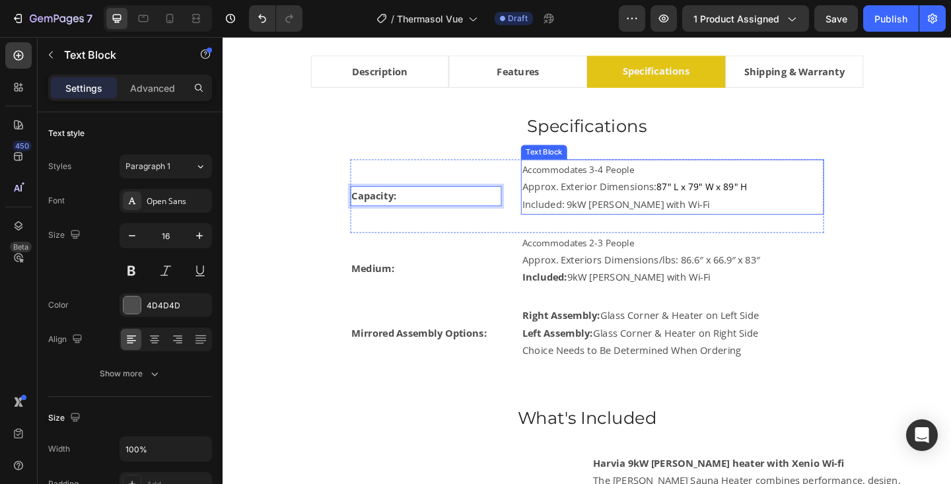
click at [576, 199] on p "Approx. Exterior Dimensions: 87" L x 79" W x 89" H" at bounding box center [711, 200] width 327 height 19
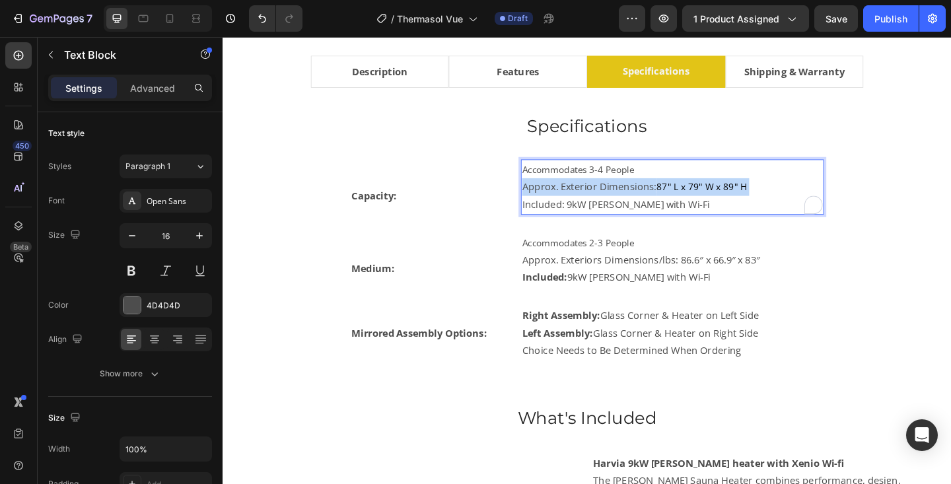
click at [576, 199] on p "Approx. Exterior Dimensions: 87" L x 79" W x 89" H" at bounding box center [711, 200] width 327 height 19
click at [582, 219] on p "Included: 9kW Virta with Wi-Fi" at bounding box center [711, 219] width 327 height 19
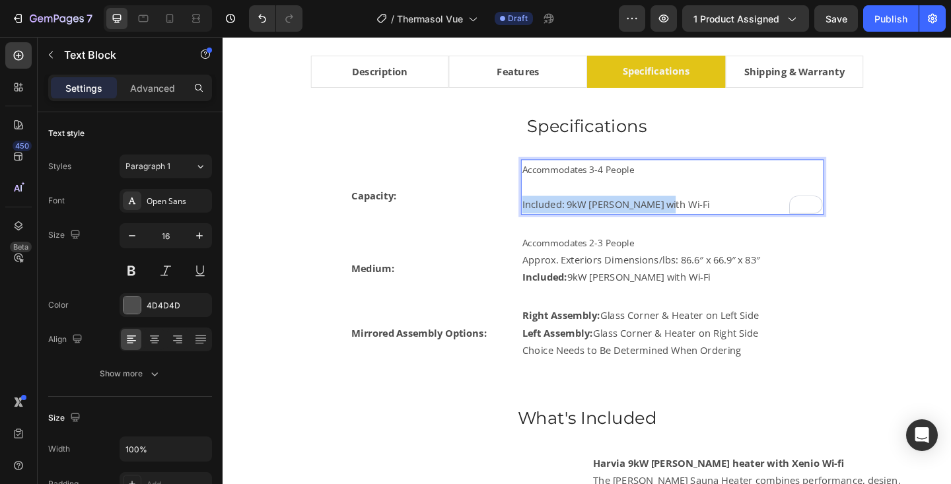
click at [582, 219] on p "Included: 9kW Virta with Wi-Fi" at bounding box center [711, 219] width 327 height 19
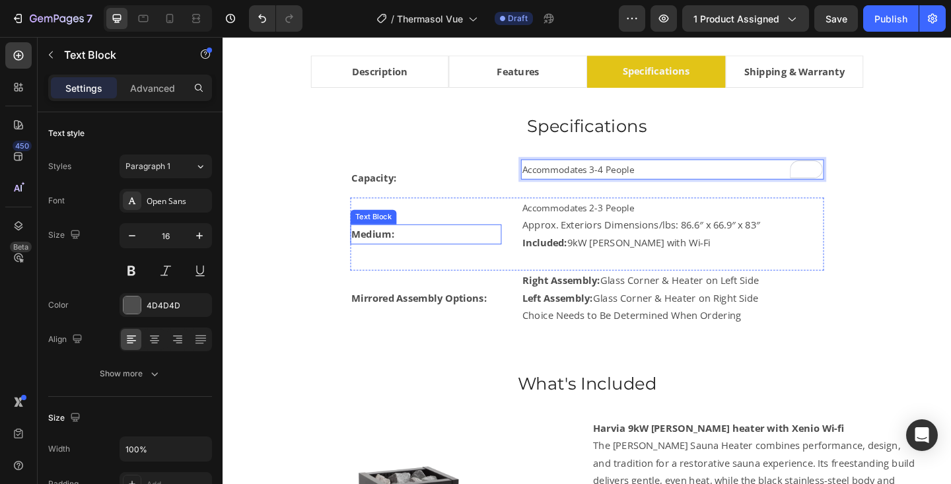
click at [396, 247] on strong "Medium:" at bounding box center [386, 251] width 47 height 15
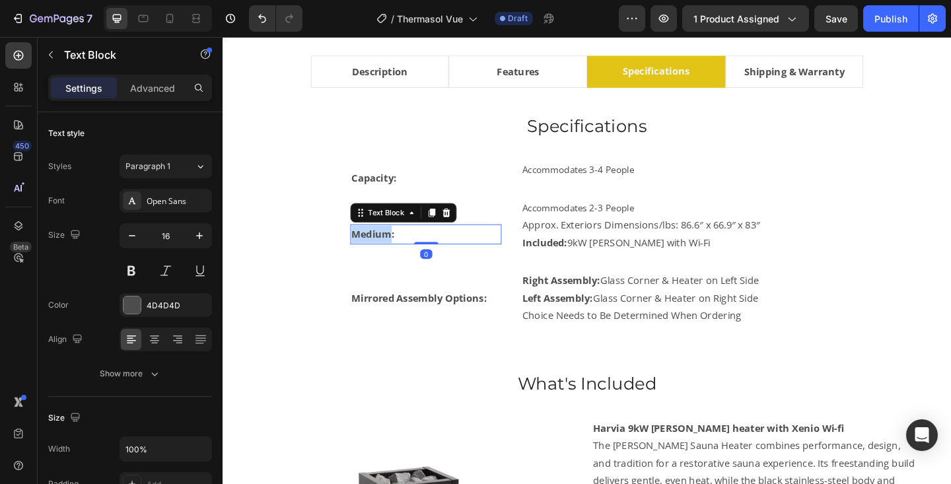
click at [396, 247] on strong "Medium:" at bounding box center [386, 251] width 47 height 15
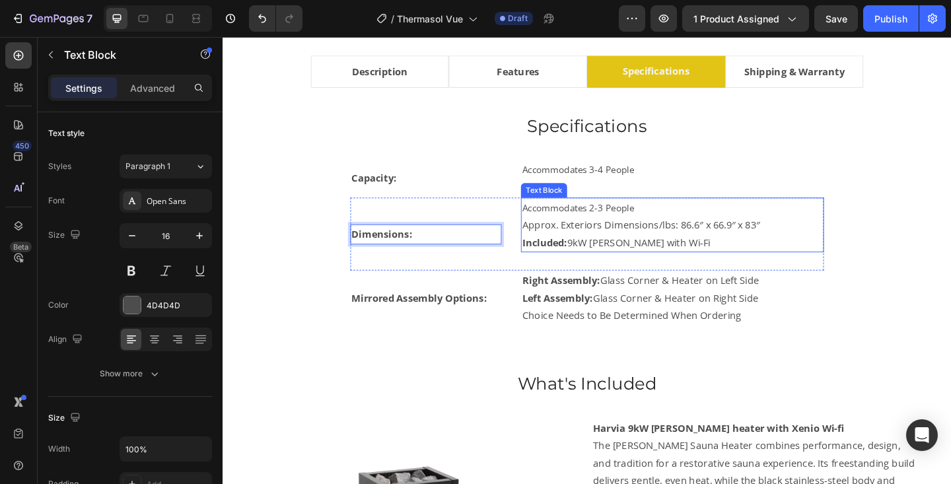
click at [579, 245] on p "Approx. Exteriors Dimensions/lbs: 86.6″ x 66.9″ x 83″" at bounding box center [711, 242] width 327 height 19
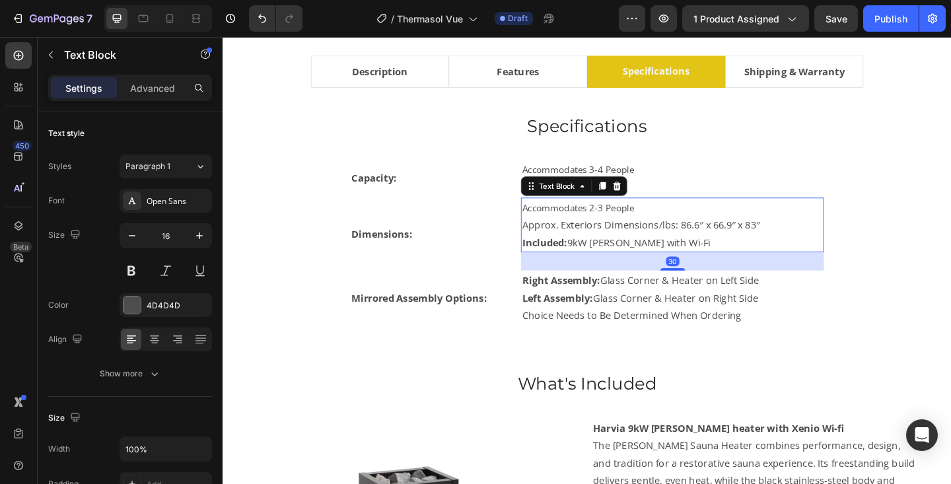
click at [579, 245] on p "Approx. Exteriors Dimensions/lbs: 86.6″ x 66.9″ x 83″" at bounding box center [711, 242] width 327 height 19
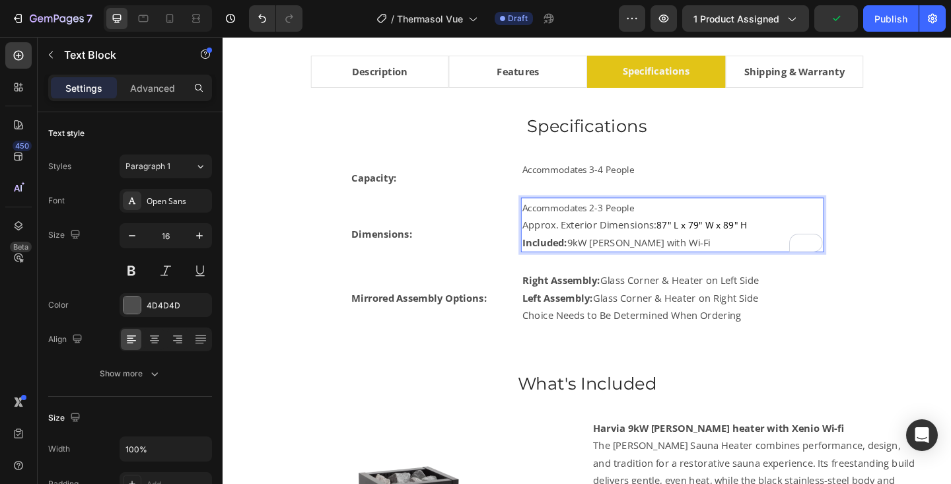
click at [613, 227] on span "Accommodates 2-3 People" at bounding box center [609, 222] width 122 height 13
click at [550, 242] on p "Approx. Exterior Dimensions: 87" L x 79" W x 89" H" at bounding box center [711, 242] width 327 height 19
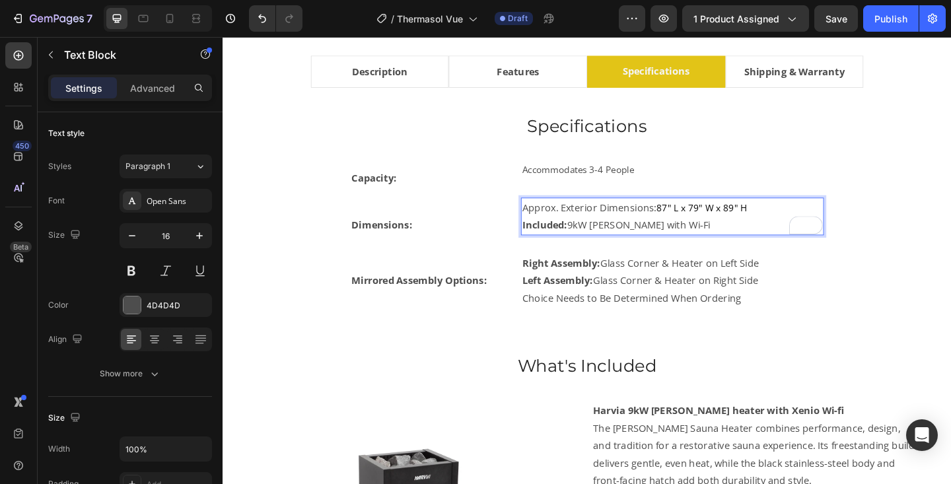
click at [573, 241] on strong "Included:" at bounding box center [572, 242] width 49 height 15
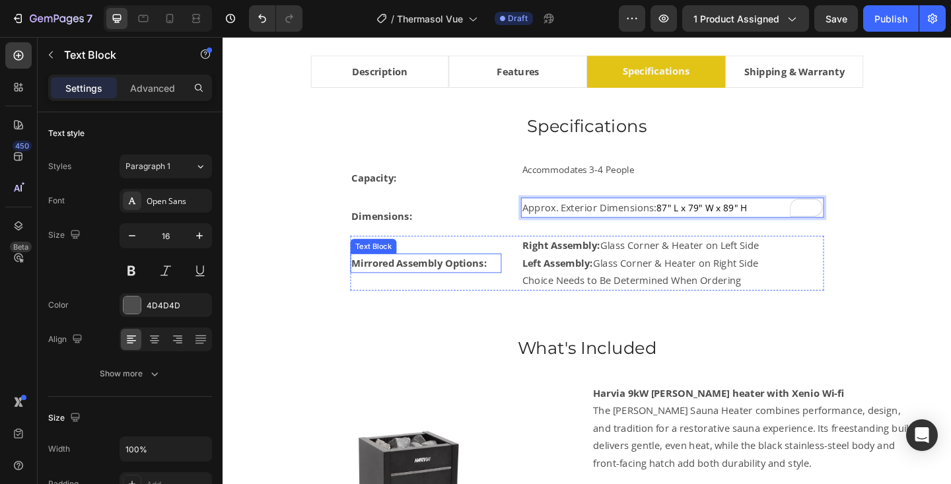
click at [421, 286] on strong "Mirrored Assembly Options:" at bounding box center [436, 283] width 147 height 15
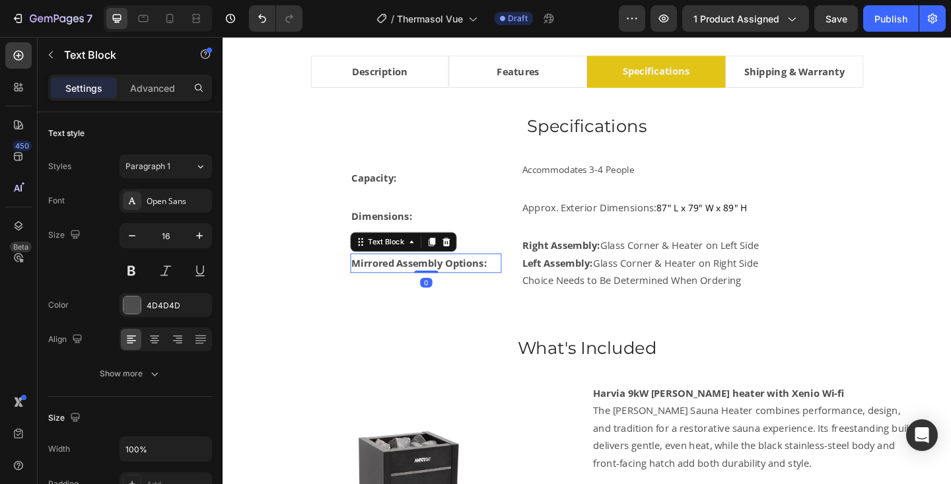
click at [421, 286] on strong "Mirrored Assembly Options:" at bounding box center [436, 283] width 147 height 15
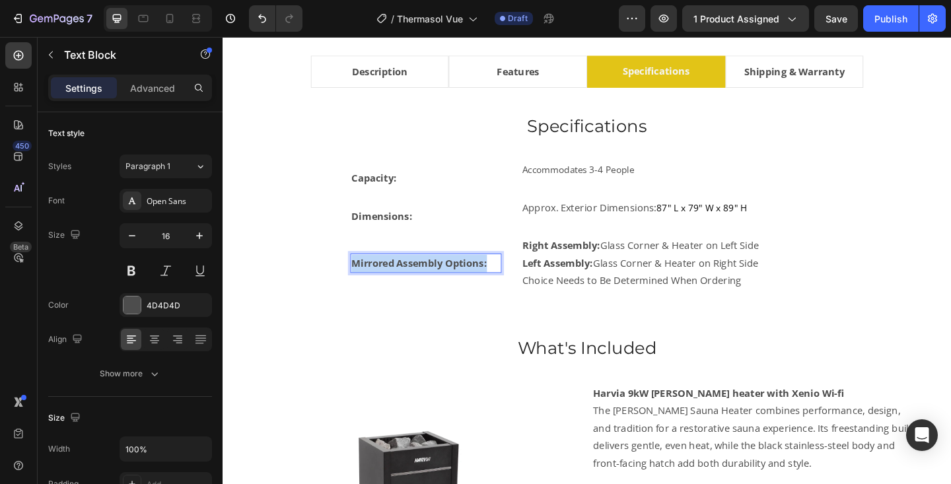
click at [421, 286] on strong "Mirrored Assembly Options:" at bounding box center [436, 283] width 147 height 15
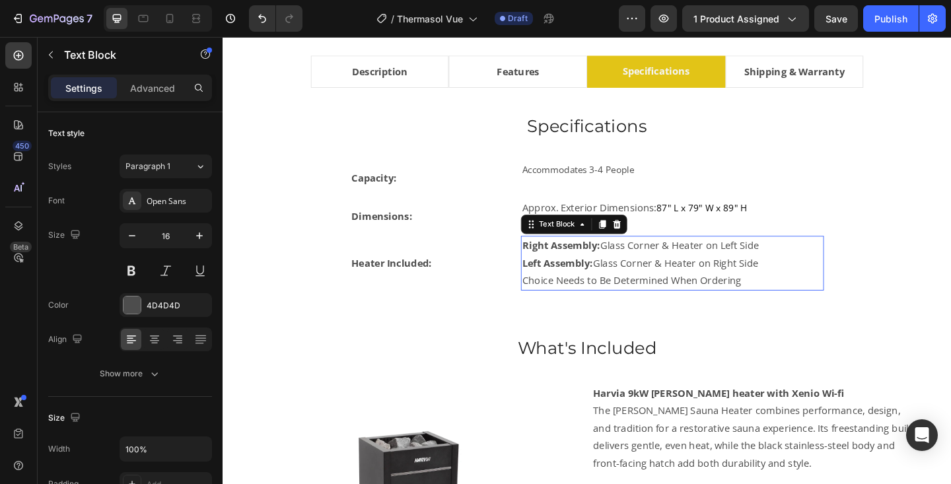
click at [579, 266] on strong "Right Assembly:" at bounding box center [590, 264] width 85 height 15
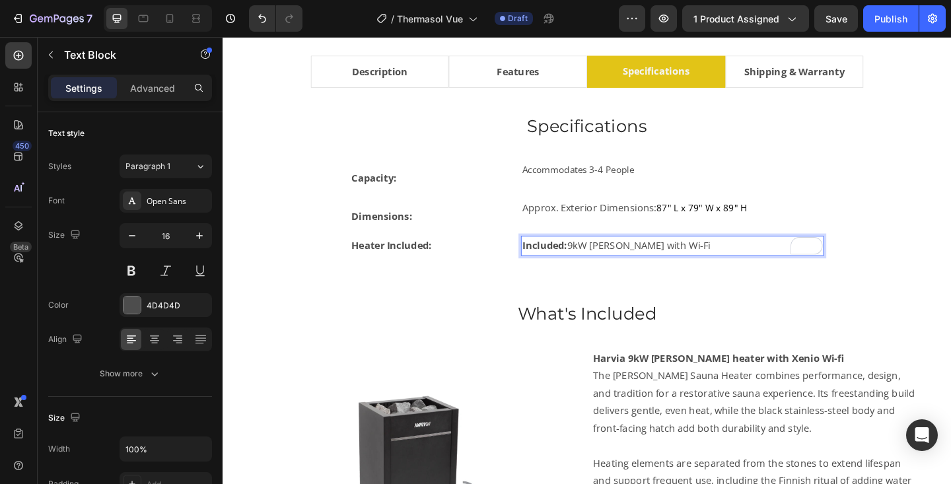
click at [601, 268] on p "Included: 9kW [PERSON_NAME] with Wi-Fi" at bounding box center [711, 264] width 327 height 19
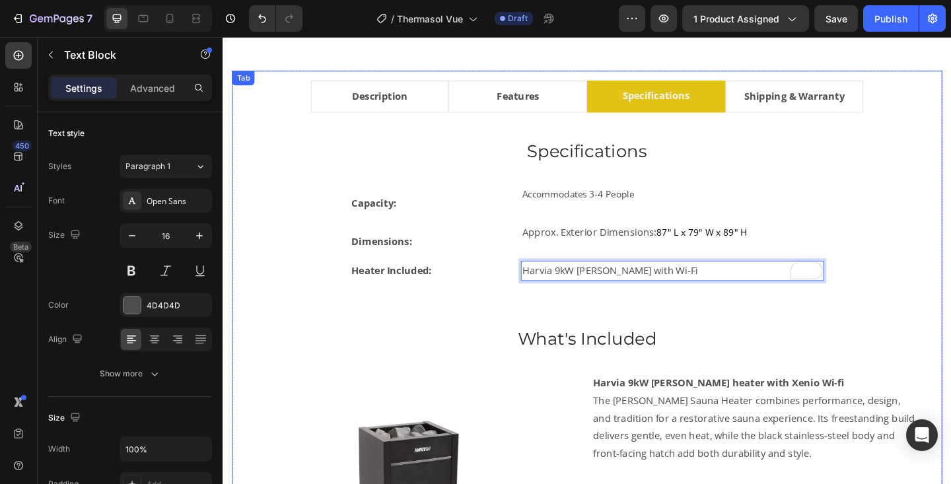
scroll to position [762, 0]
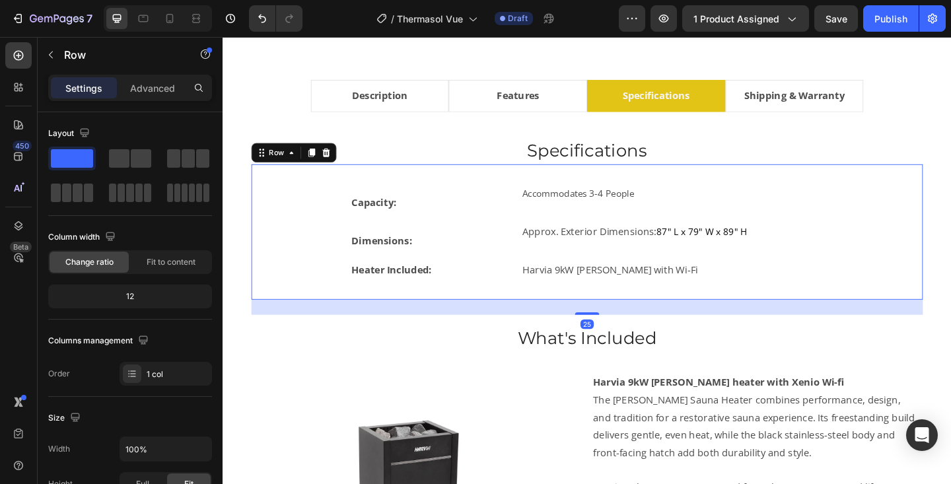
click at [937, 272] on div "Capacity: Text Block Accommodates 3-4 People Text Block Row Dimensions: Text Bl…" at bounding box center [619, 249] width 688 height 104
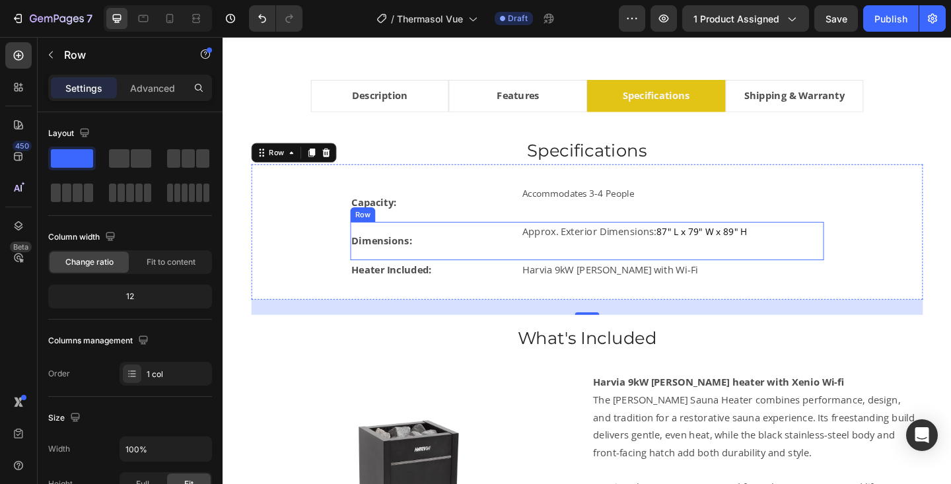
click at [676, 260] on div "Approx. Exterior Dimensions: 87" L x 79" W x 89" H Text Block" at bounding box center [712, 259] width 330 height 42
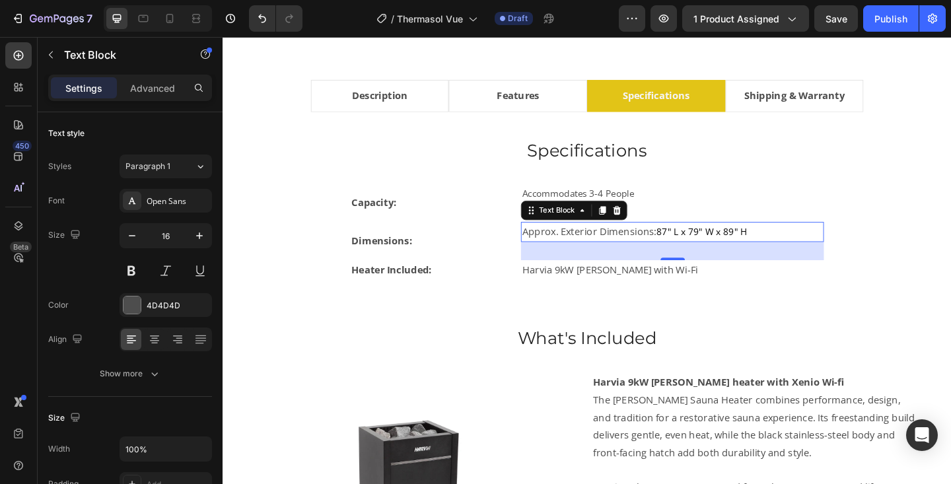
click at [631, 252] on p "Approx. Exterior Dimensions: 87" L x 79" W x 89" H" at bounding box center [711, 249] width 327 height 19
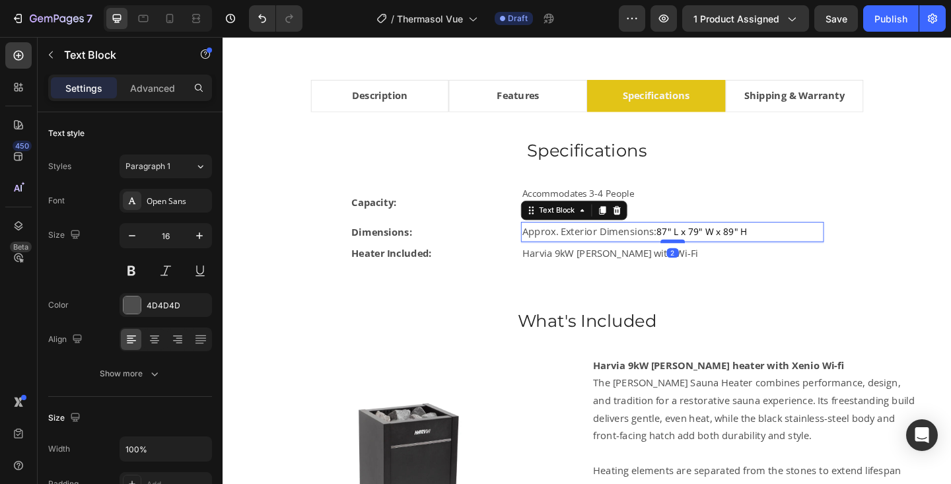
drag, startPoint x: 712, startPoint y: 277, endPoint x: 714, endPoint y: 258, distance: 18.7
click at [714, 258] on div at bounding box center [712, 260] width 26 height 4
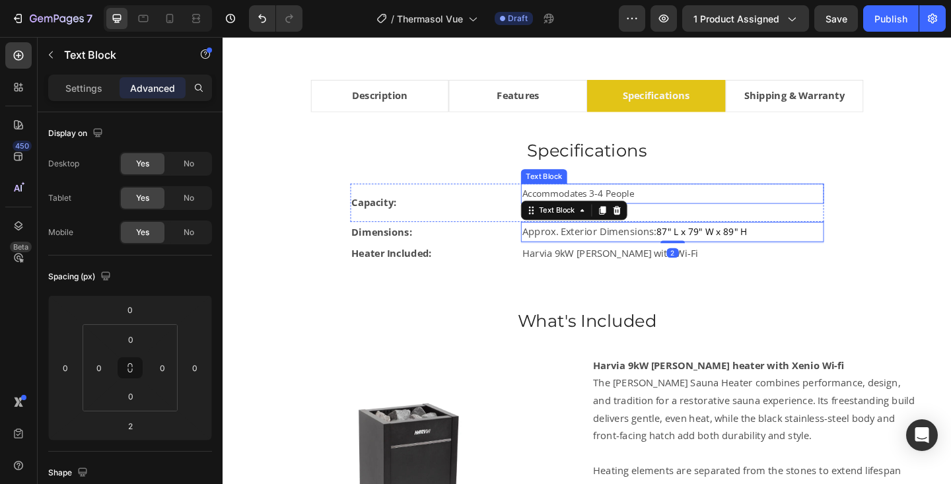
click at [700, 200] on p "Accommodates 3-4 People" at bounding box center [711, 207] width 327 height 19
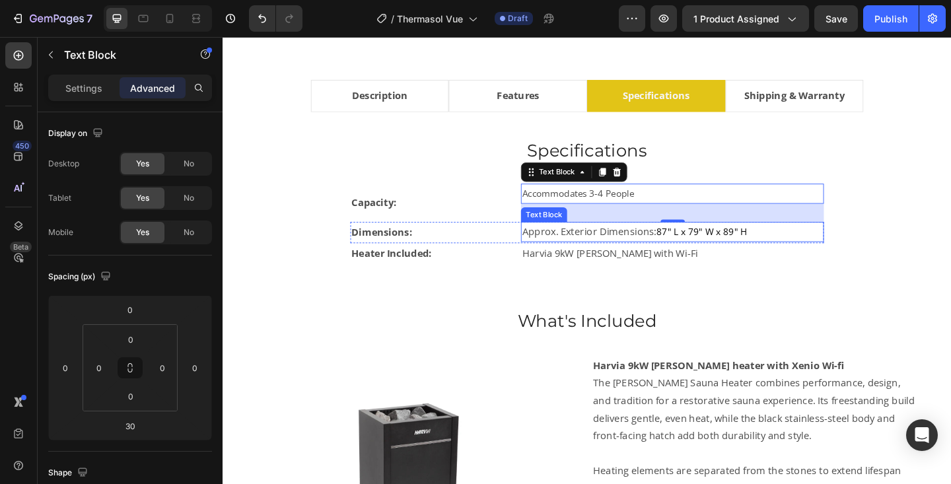
click at [710, 238] on div "Approx. Exterior Dimensions: 87" L x 79" W x 89" H" at bounding box center [712, 249] width 330 height 22
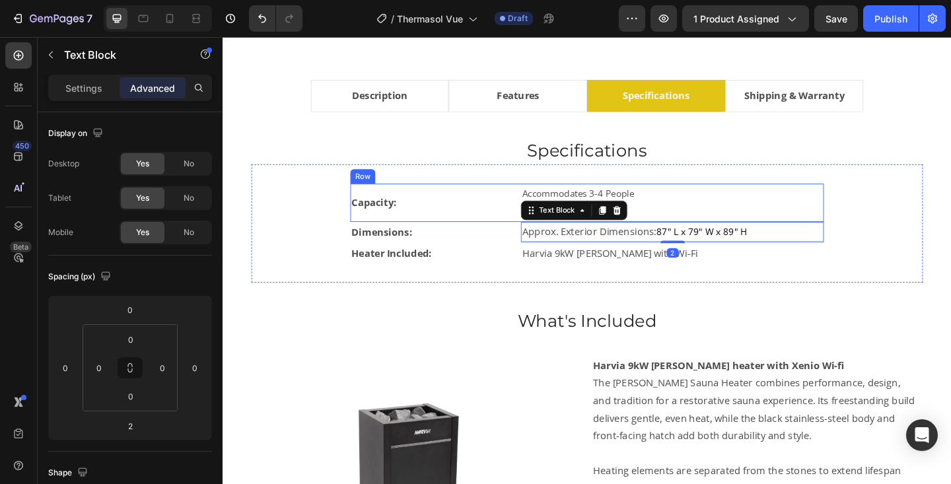
click at [710, 235] on div "Accommodates 3-4 People Text Block" at bounding box center [712, 218] width 330 height 42
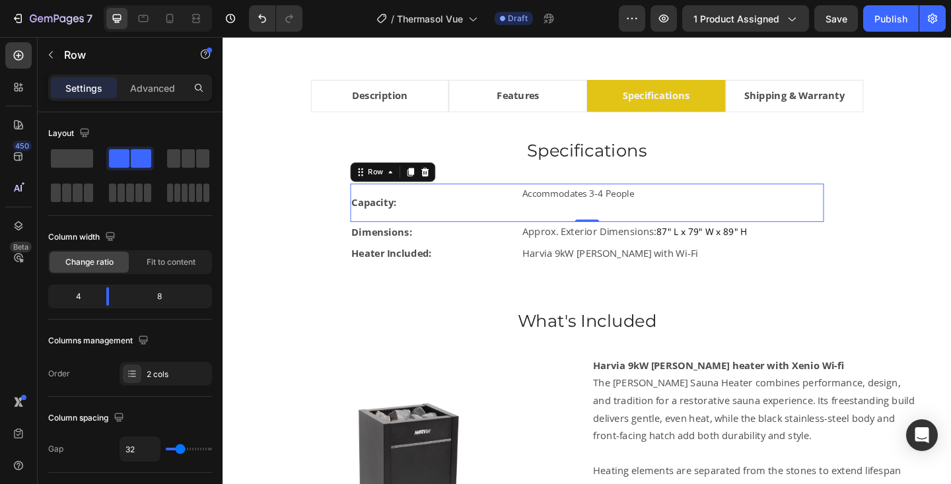
click at [710, 218] on div "Accommodates 3-4 People Text Block" at bounding box center [712, 218] width 330 height 42
click at [709, 207] on p "Accommodates 3-4 People" at bounding box center [711, 207] width 327 height 19
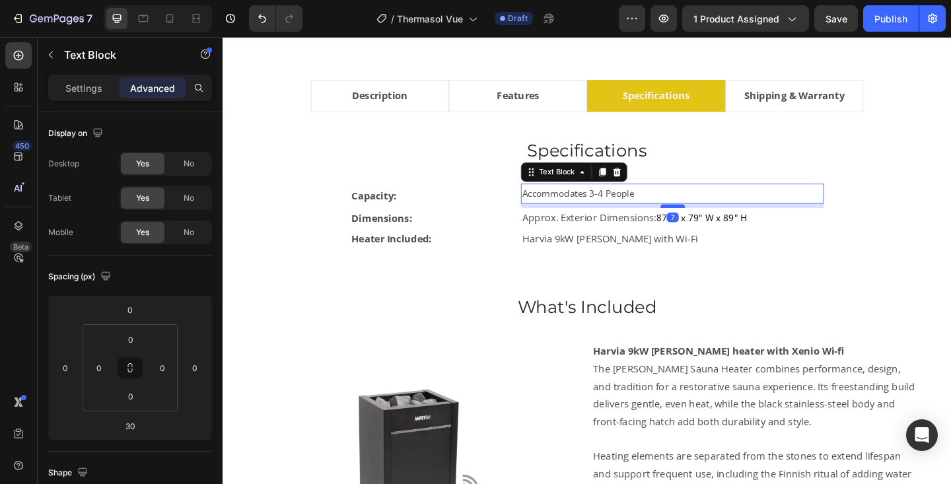
drag, startPoint x: 716, startPoint y: 235, endPoint x: 717, endPoint y: 220, distance: 15.3
click at [717, 220] on div at bounding box center [712, 221] width 26 height 4
type input "7"
click at [836, 250] on p "Harvia 9kW Virta with Wi-Fi" at bounding box center [711, 257] width 327 height 19
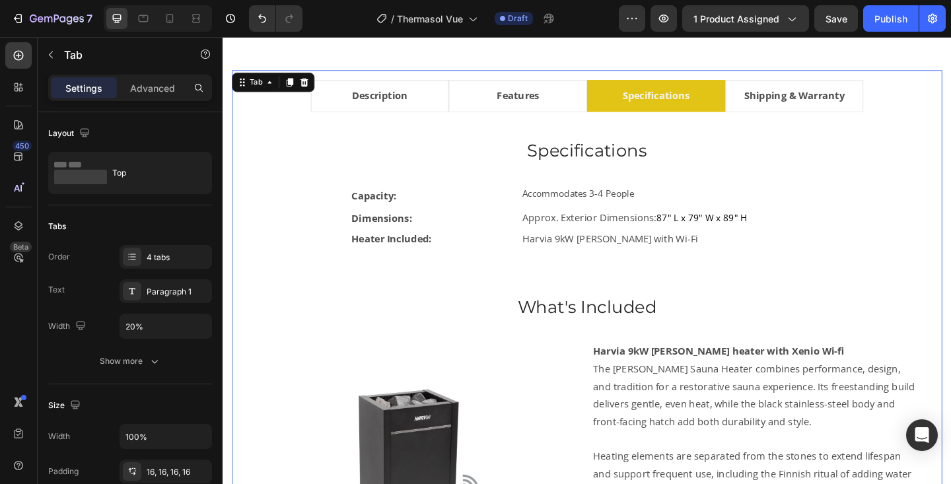
click at [896, 301] on div "Specifications Heading Capacity: Text Block Accommodates 3-4 People Text Block …" at bounding box center [619, 413] width 731 height 537
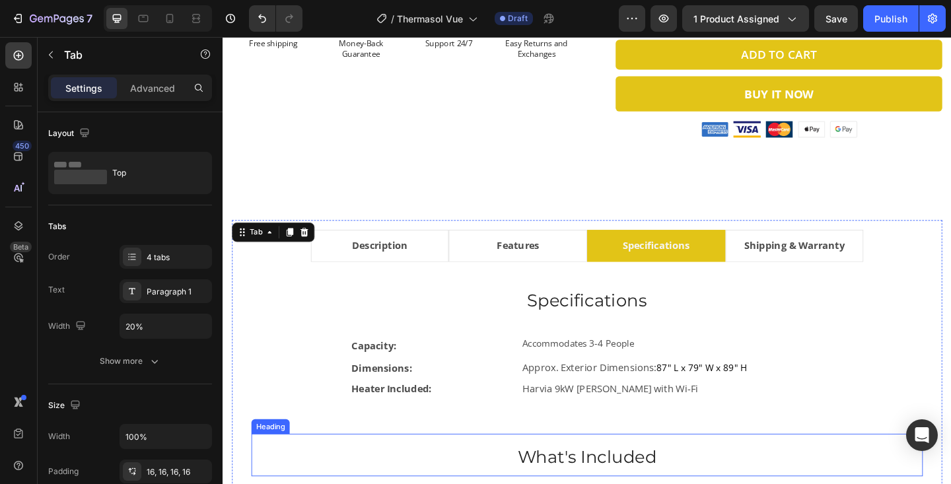
scroll to position [601, 0]
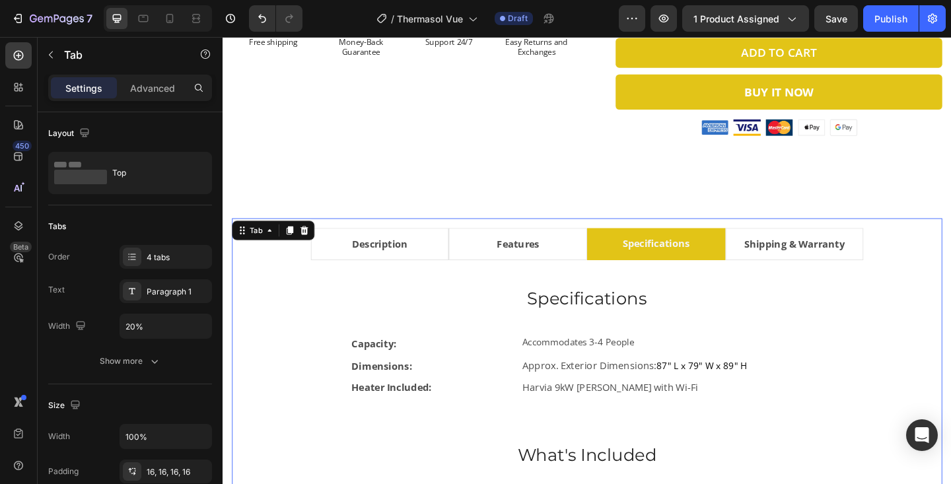
click at [490, 269] on li "Features" at bounding box center [543, 262] width 151 height 35
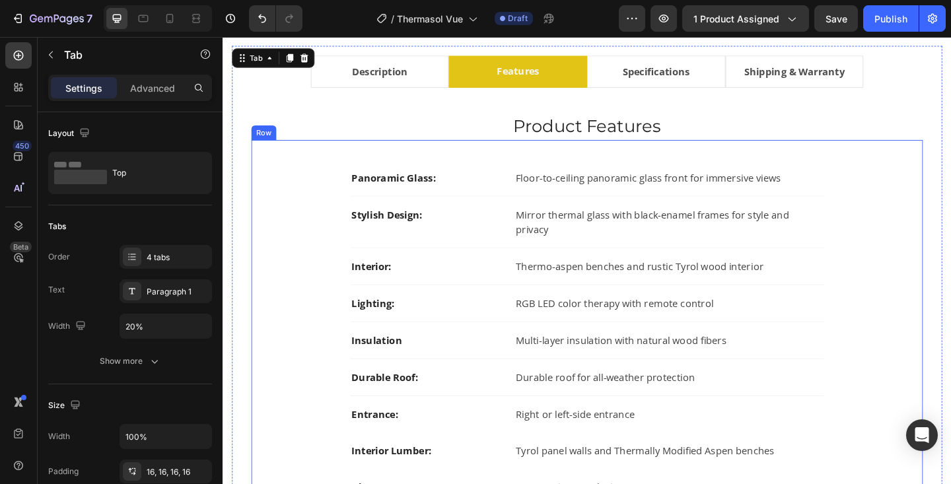
scroll to position [785, 0]
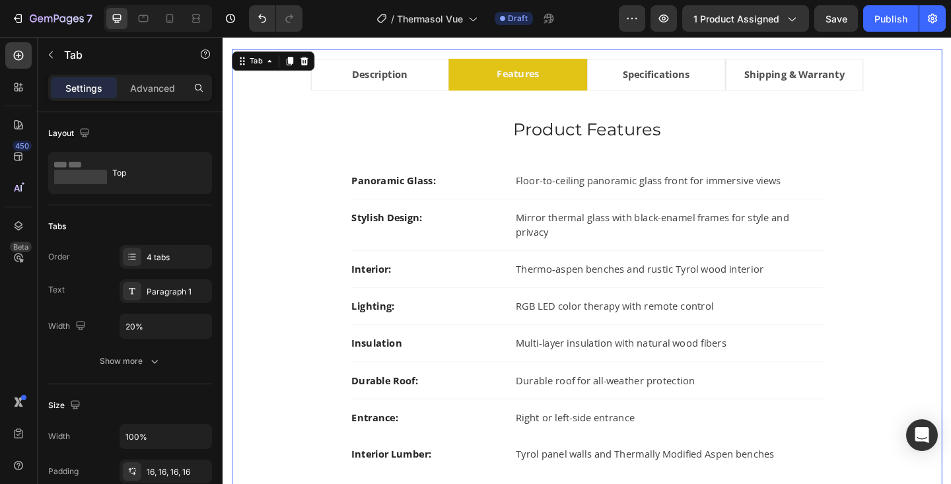
click at [443, 81] on li "Description" at bounding box center [393, 78] width 151 height 35
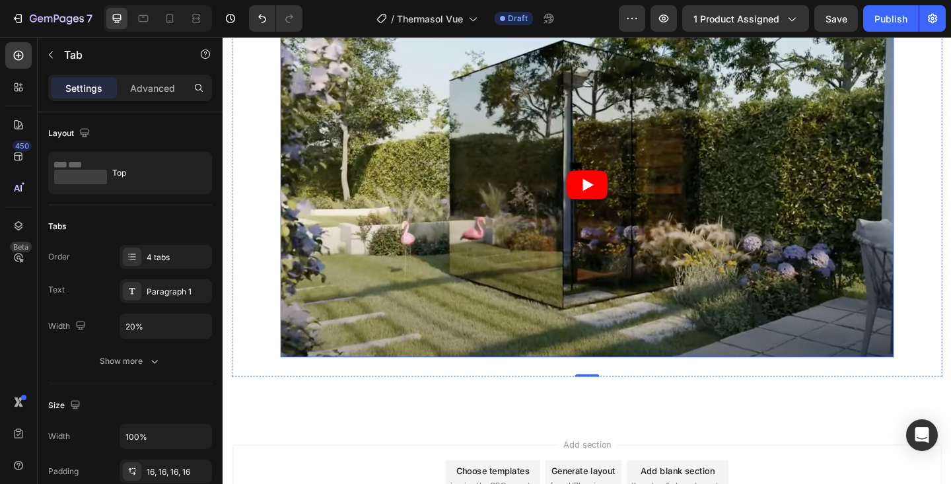
scroll to position [1315, 0]
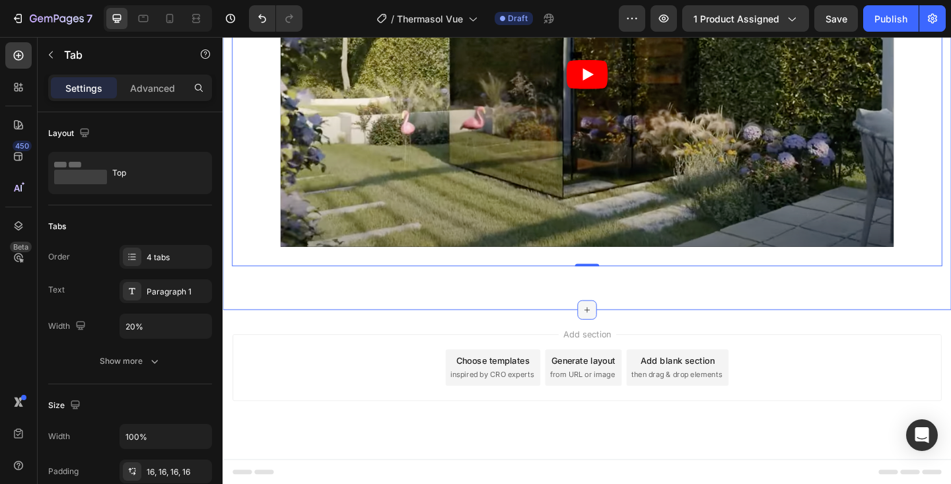
click at [622, 331] on icon at bounding box center [619, 334] width 11 height 11
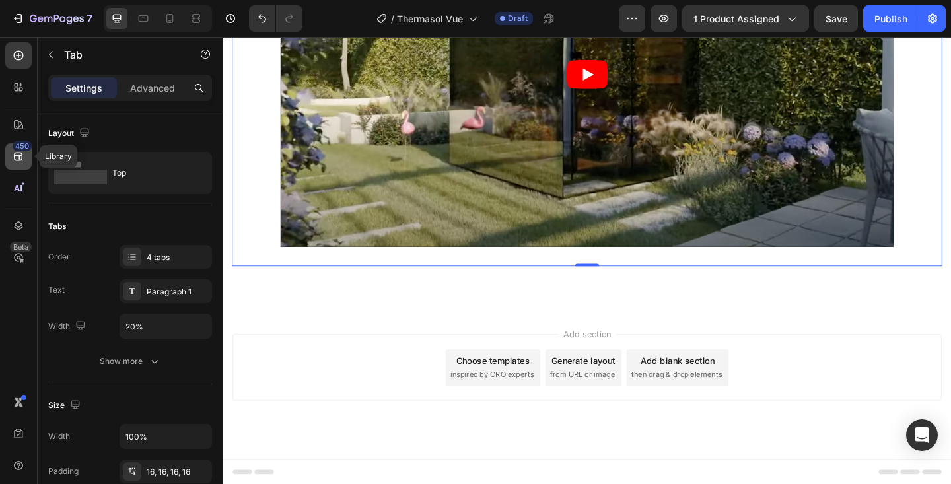
click at [22, 151] on div "450" at bounding box center [22, 146] width 19 height 11
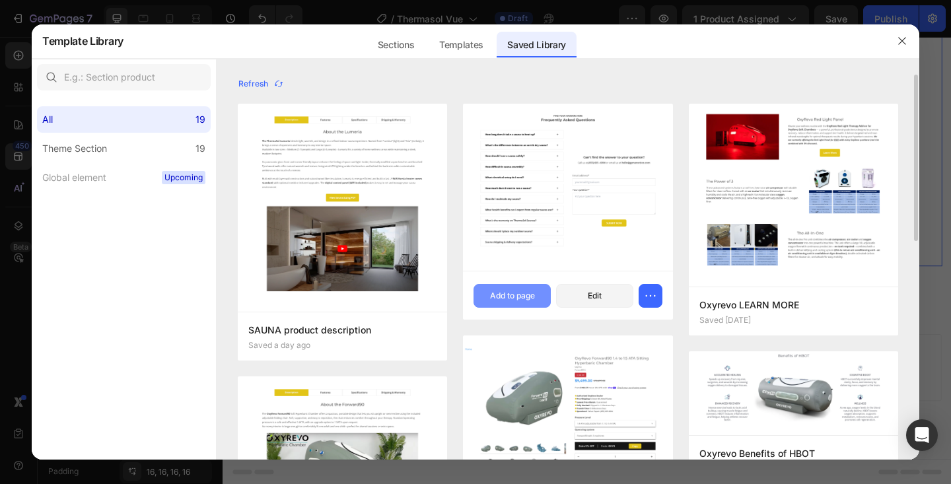
click at [508, 295] on div "Add to page" at bounding box center [512, 296] width 45 height 12
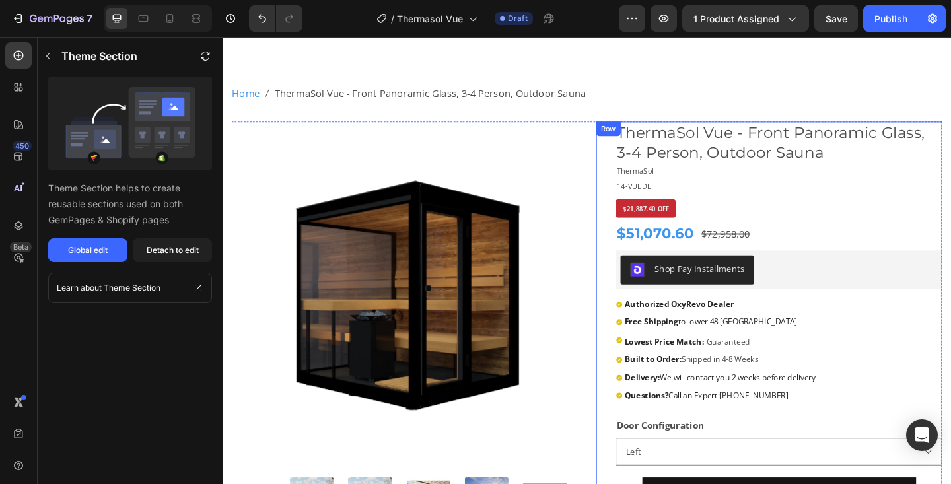
scroll to position [24, 0]
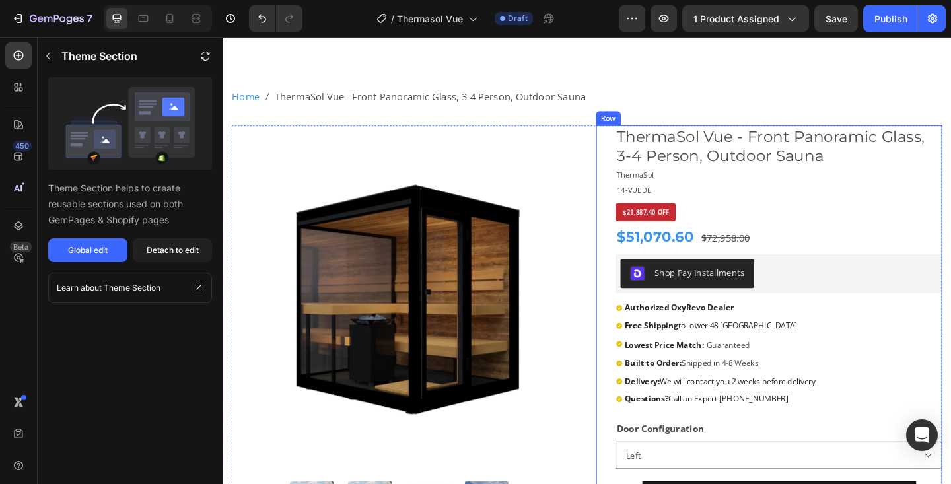
click at [790, 215] on div "ThermaSol Vue - Front Panoramic Glass, 3-4 Person, Outdoor Sauna Product Title …" at bounding box center [827, 427] width 355 height 589
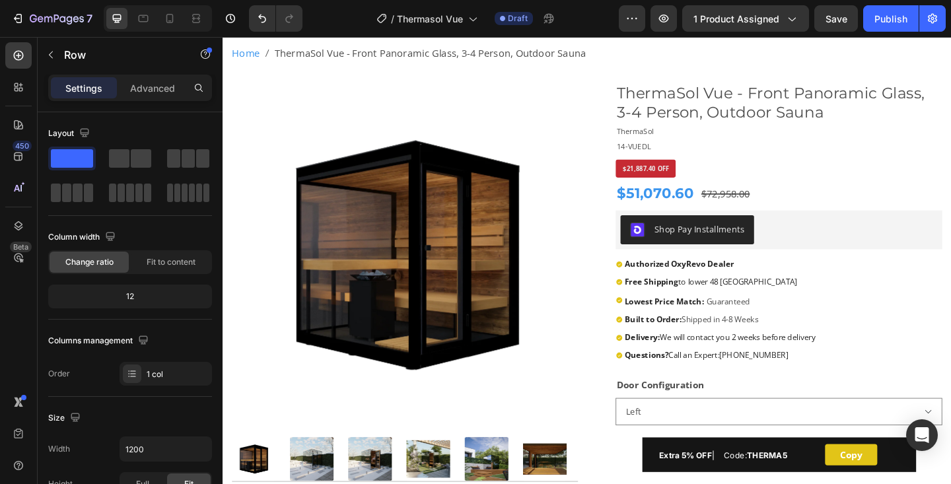
scroll to position [0, 0]
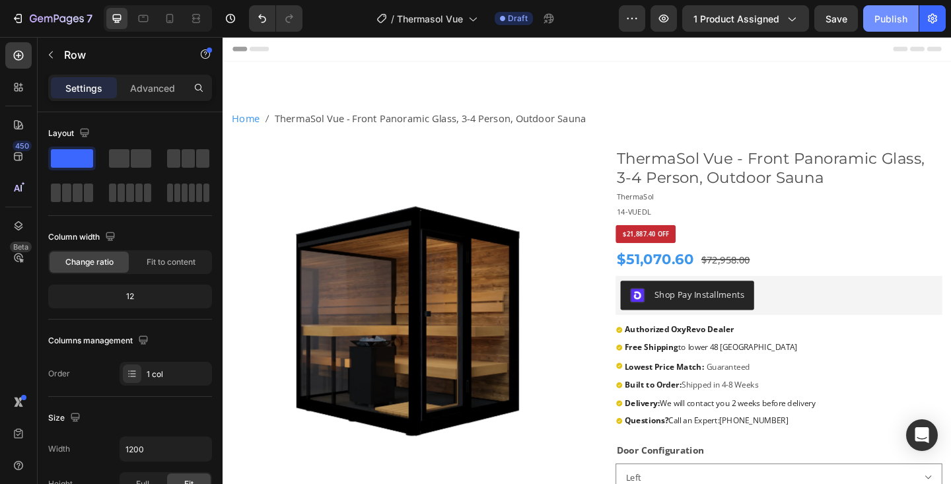
click at [889, 19] on div "Publish" at bounding box center [891, 19] width 33 height 14
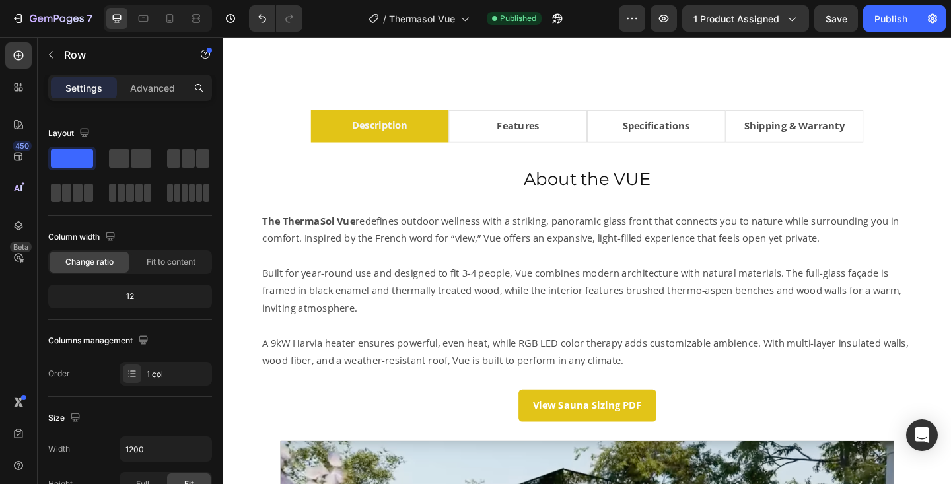
scroll to position [731, 0]
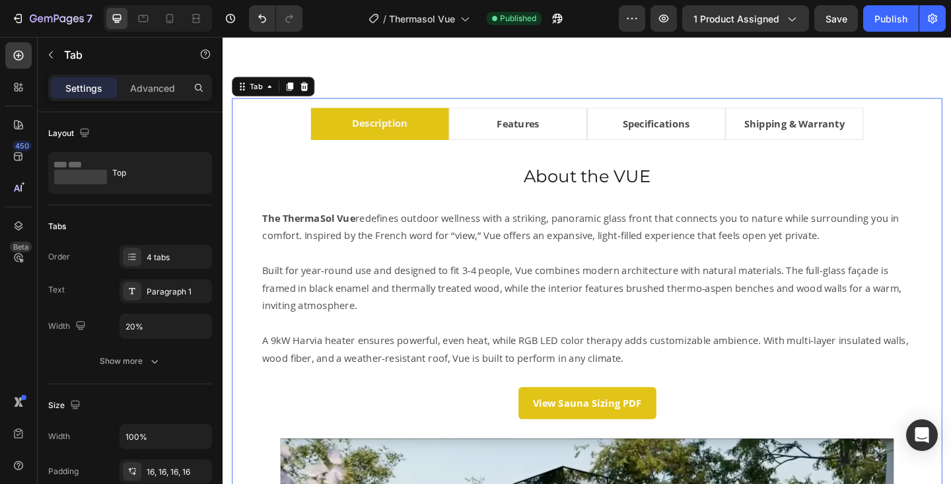
click at [588, 131] on li "Features" at bounding box center [543, 131] width 151 height 35
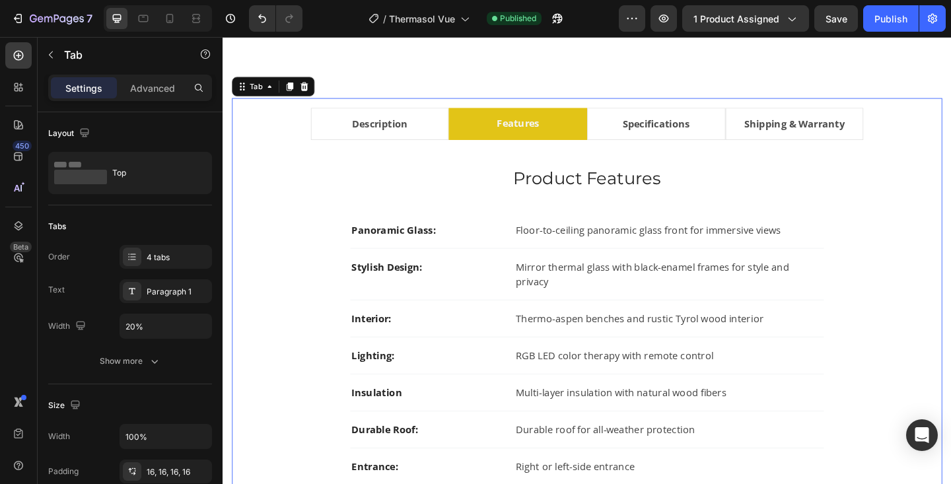
click at [643, 133] on li "Specifications" at bounding box center [694, 131] width 151 height 35
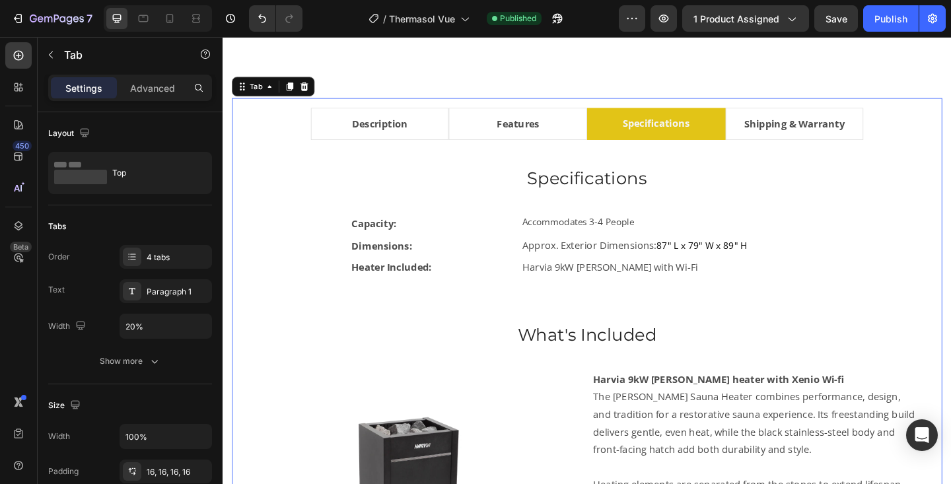
click at [781, 139] on li "Shipping & Warranty" at bounding box center [845, 131] width 151 height 35
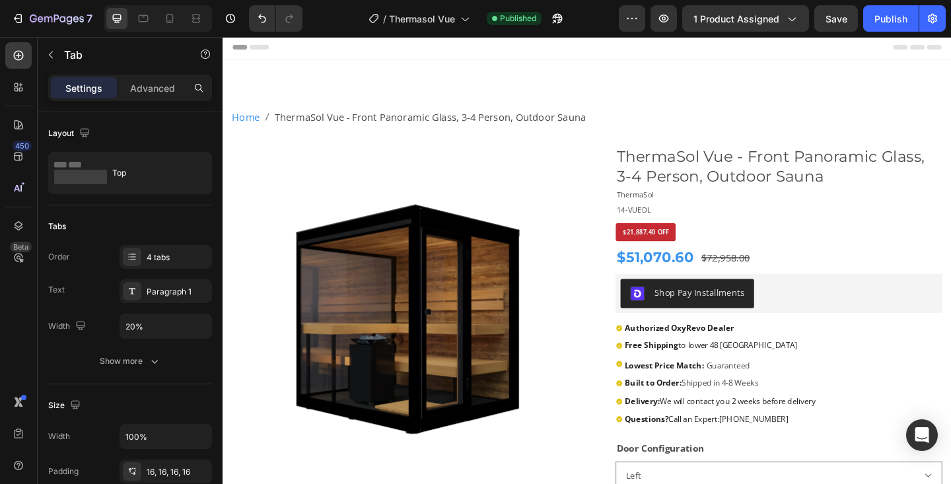
scroll to position [0, 0]
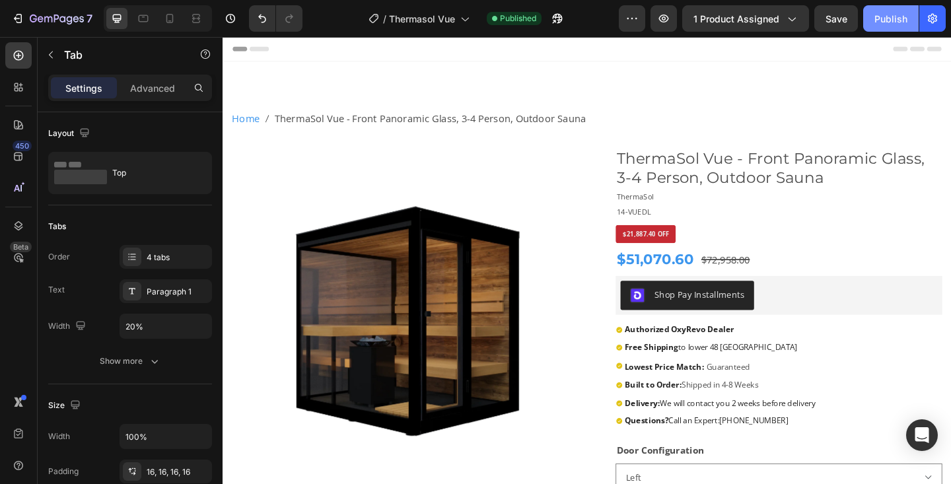
click at [892, 25] on div "Publish" at bounding box center [891, 19] width 33 height 14
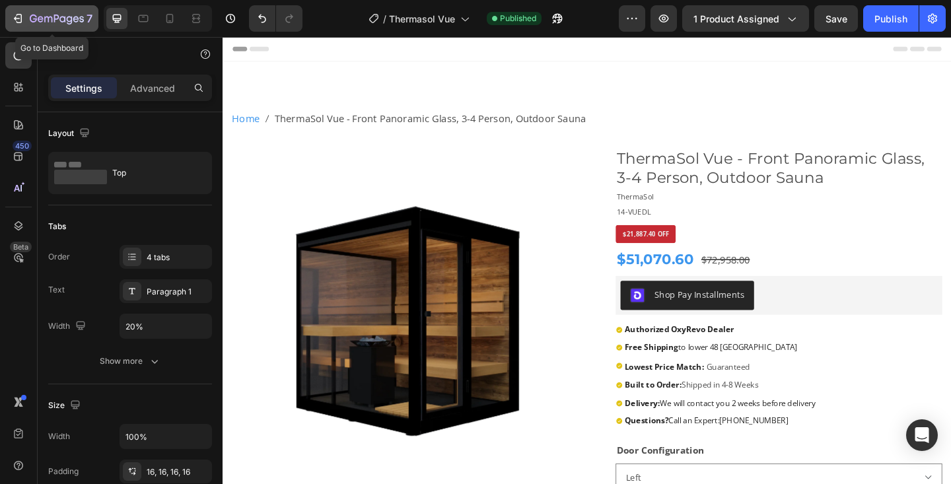
click at [57, 11] on div "7" at bounding box center [61, 19] width 63 height 16
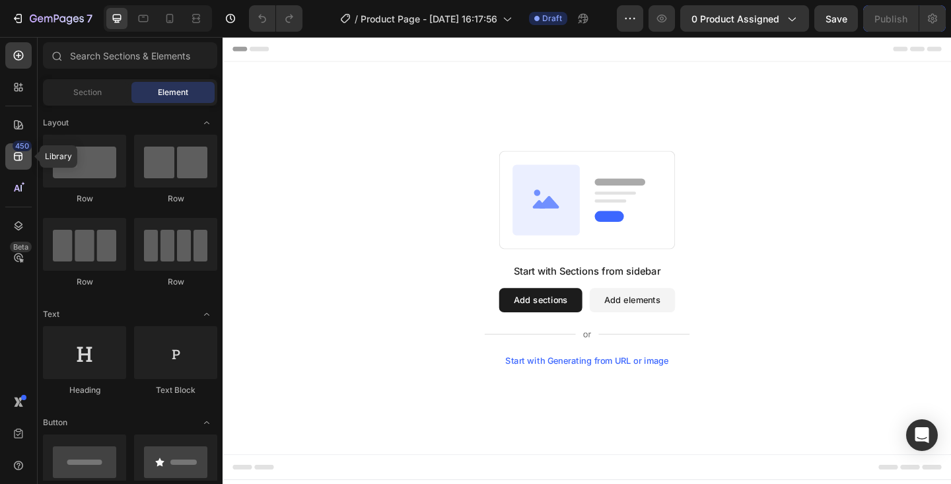
click at [23, 154] on icon at bounding box center [18, 156] width 13 height 13
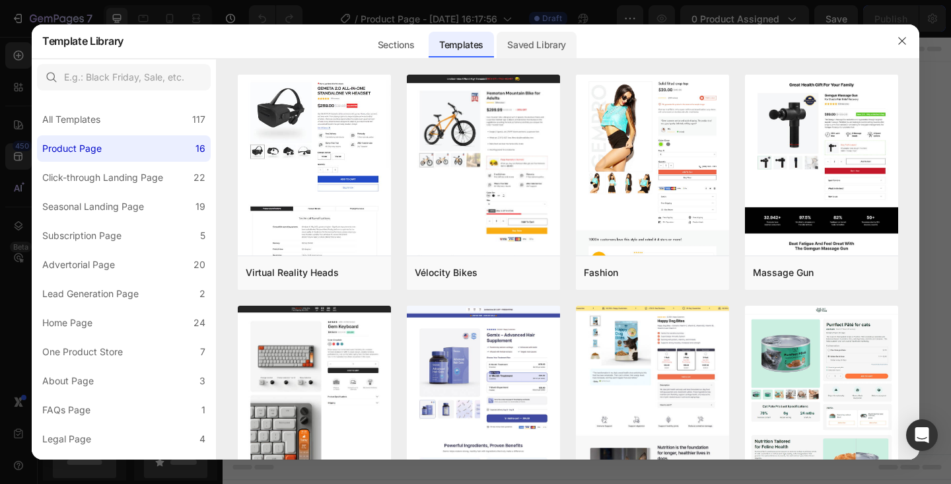
click at [518, 43] on div "Saved Library" at bounding box center [537, 45] width 80 height 26
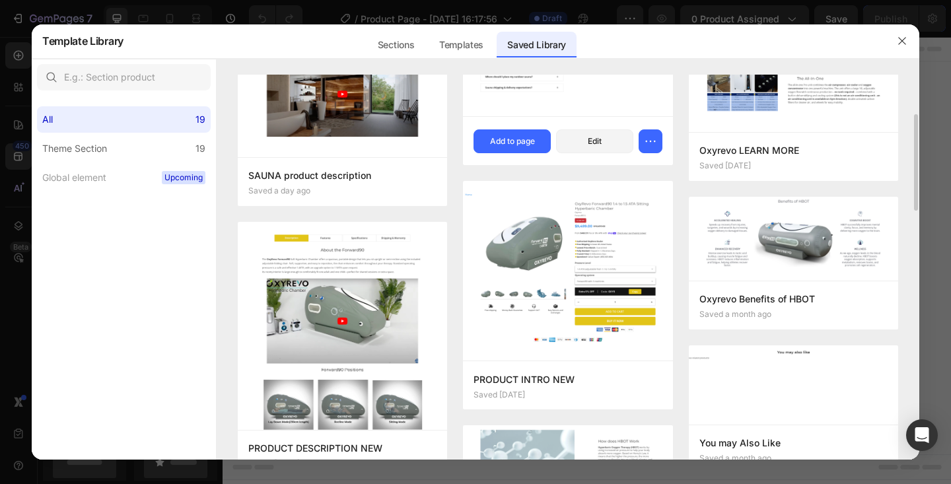
scroll to position [155, 0]
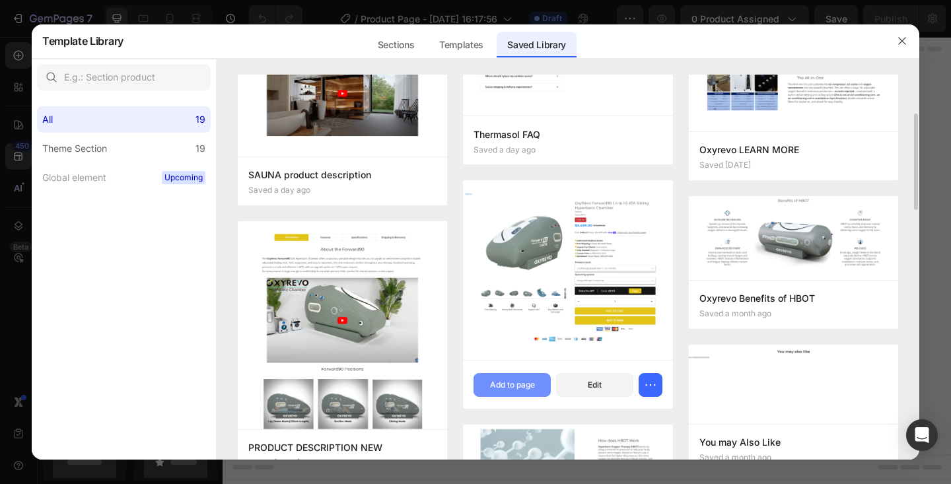
click at [501, 390] on div "Add to page" at bounding box center [512, 385] width 45 height 12
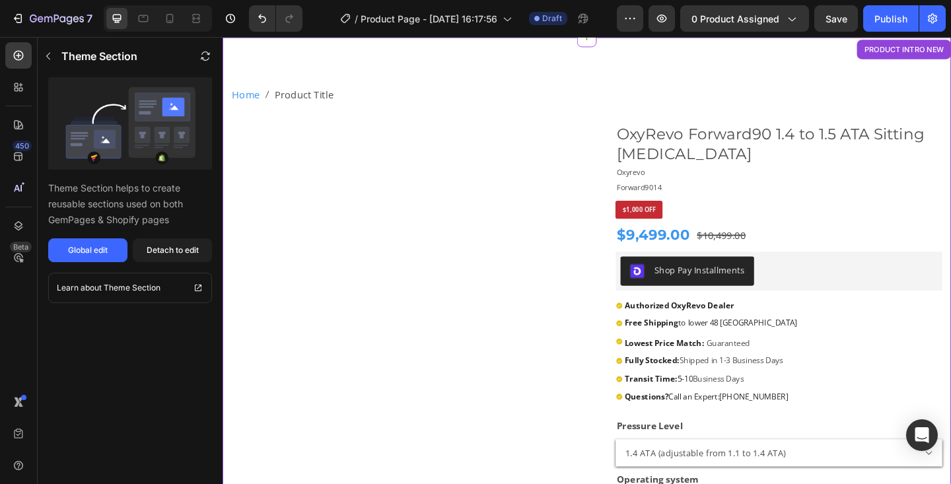
scroll to position [27, 0]
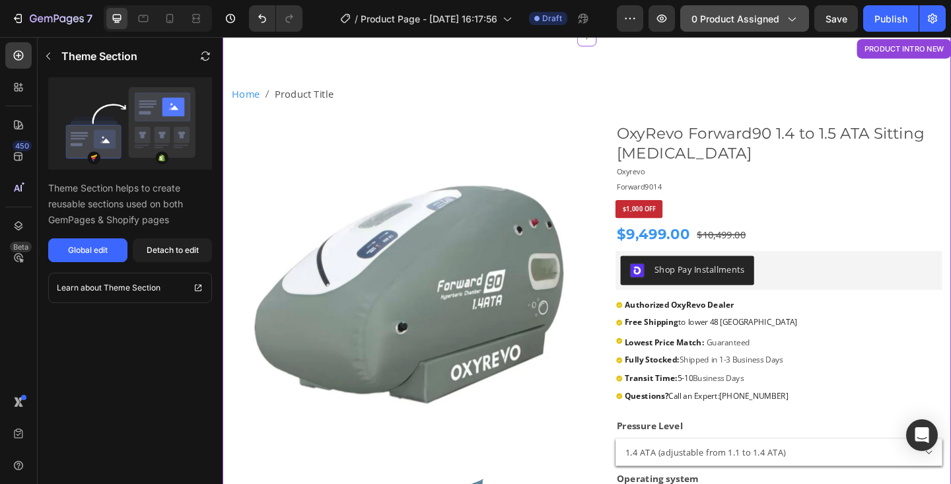
click at [795, 19] on icon "button" at bounding box center [791, 18] width 13 height 13
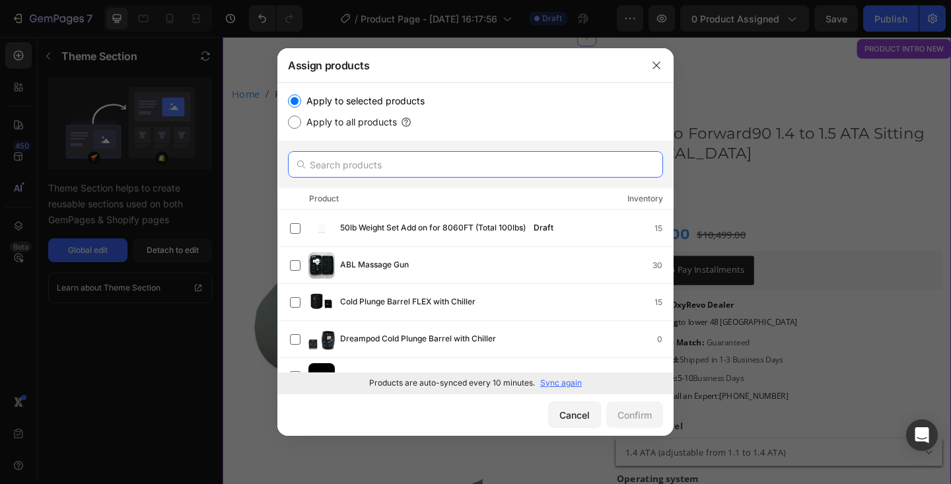
click at [359, 167] on input "text" at bounding box center [475, 164] width 375 height 26
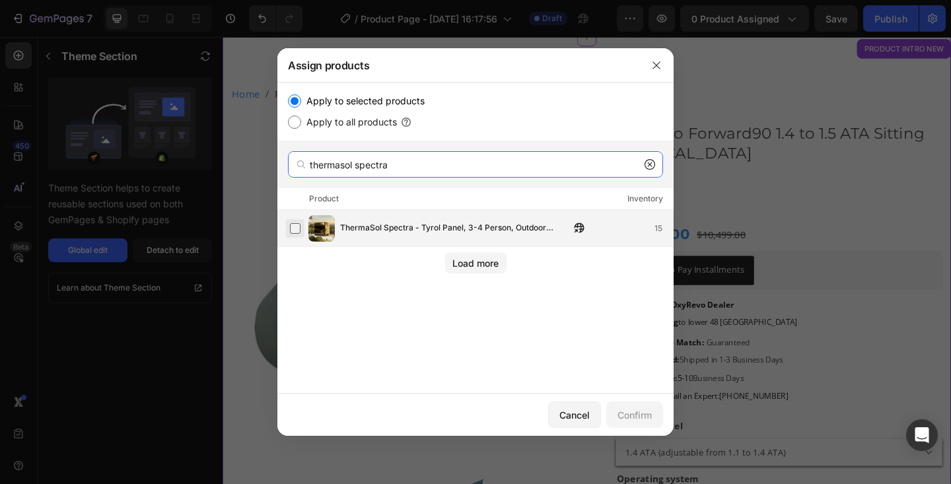
type input "thermasol spectra"
click at [298, 225] on label at bounding box center [295, 228] width 11 height 11
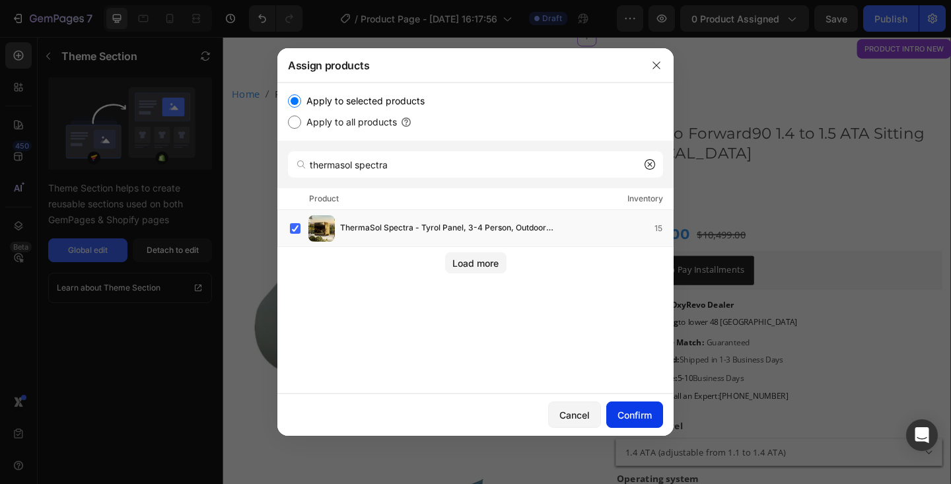
click at [630, 416] on div "Confirm" at bounding box center [635, 415] width 34 height 14
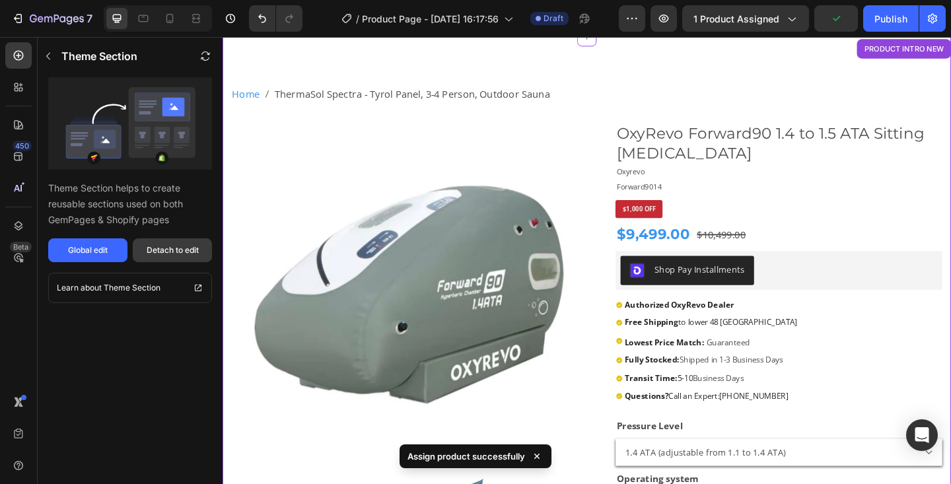
click at [174, 253] on div "Detach to edit" at bounding box center [173, 250] width 52 height 12
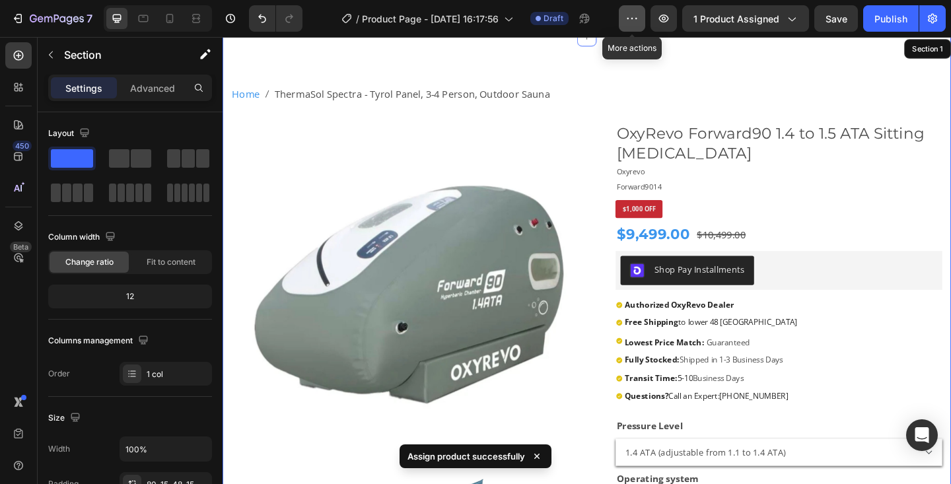
click at [636, 25] on button "button" at bounding box center [632, 18] width 26 height 26
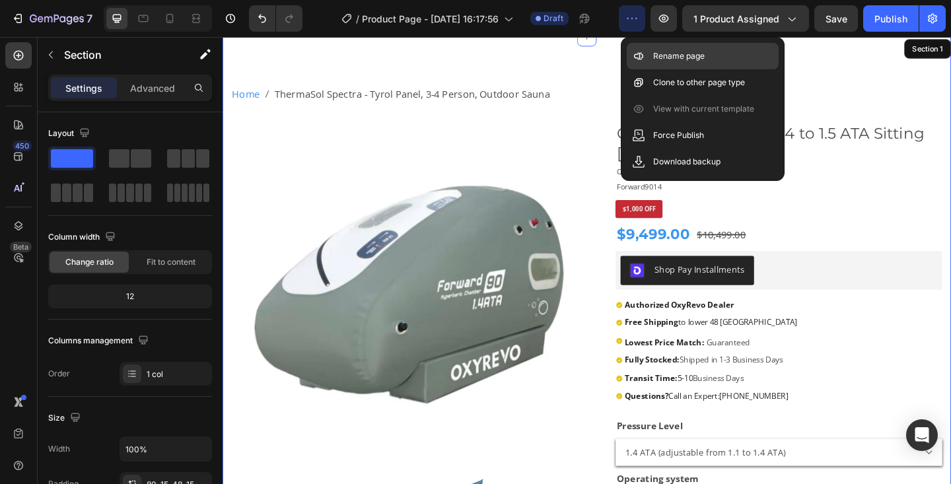
click at [667, 60] on p "Rename page" at bounding box center [679, 56] width 52 height 13
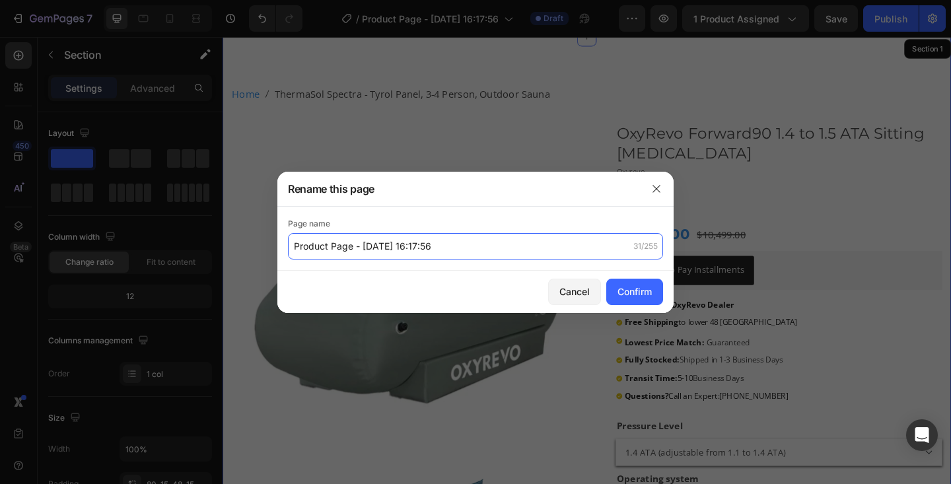
click at [340, 254] on input "Product Page - Aug 26, 16:17:56" at bounding box center [475, 246] width 375 height 26
type input "Thermasol Spectra"
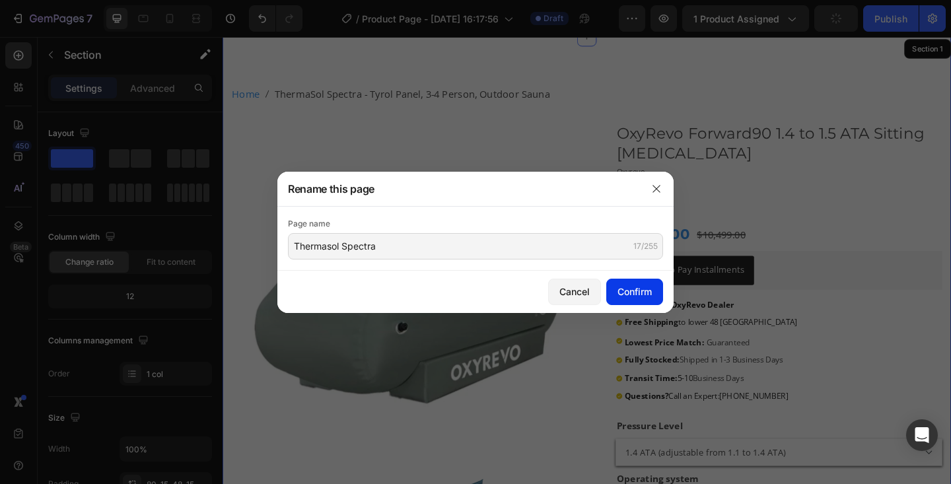
click at [610, 281] on button "Confirm" at bounding box center [634, 292] width 57 height 26
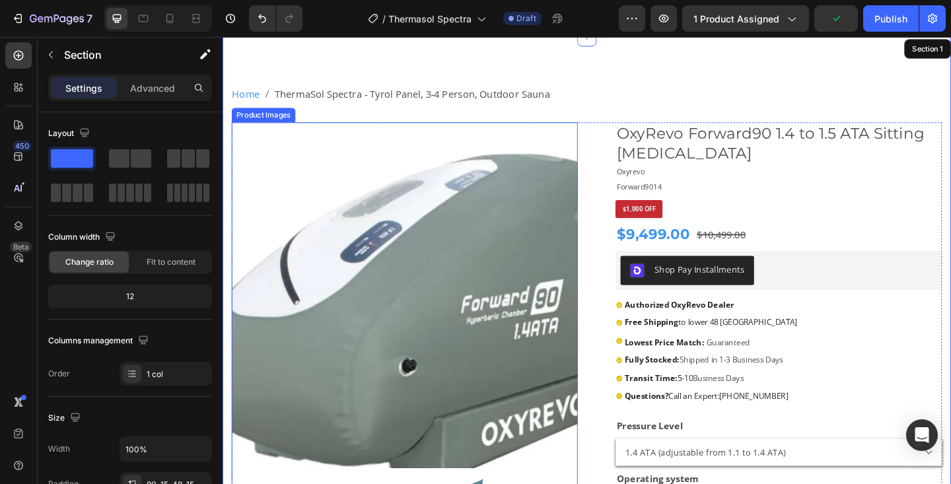
click at [406, 270] on img at bounding box center [421, 318] width 377 height 377
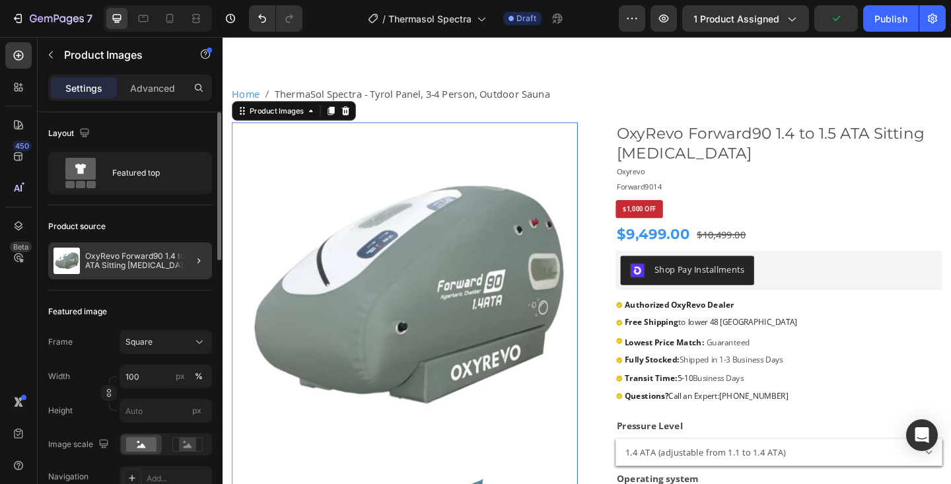
click at [182, 266] on div at bounding box center [193, 260] width 37 height 37
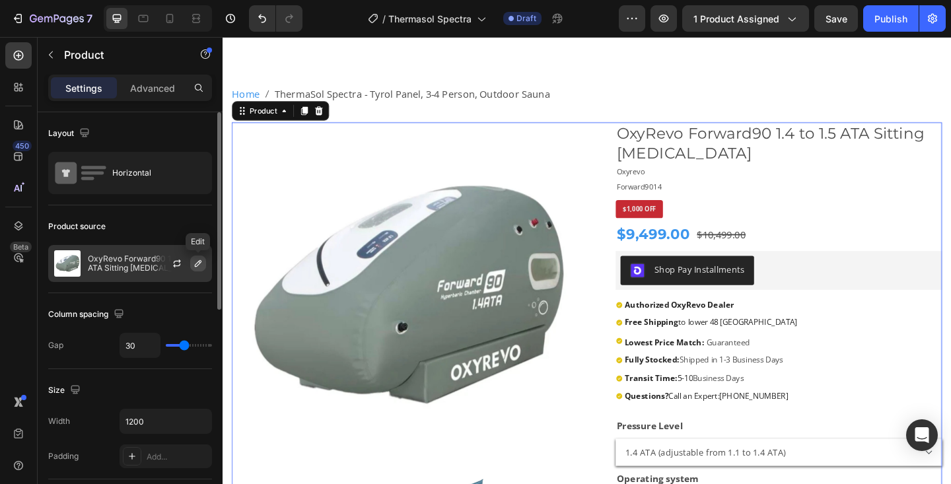
click at [198, 263] on icon "button" at bounding box center [198, 263] width 11 height 11
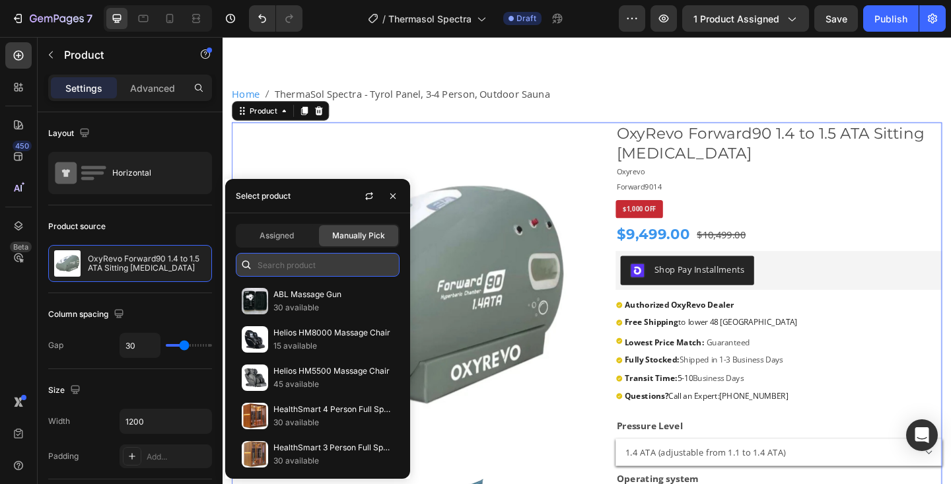
click at [277, 268] on input "text" at bounding box center [318, 265] width 164 height 24
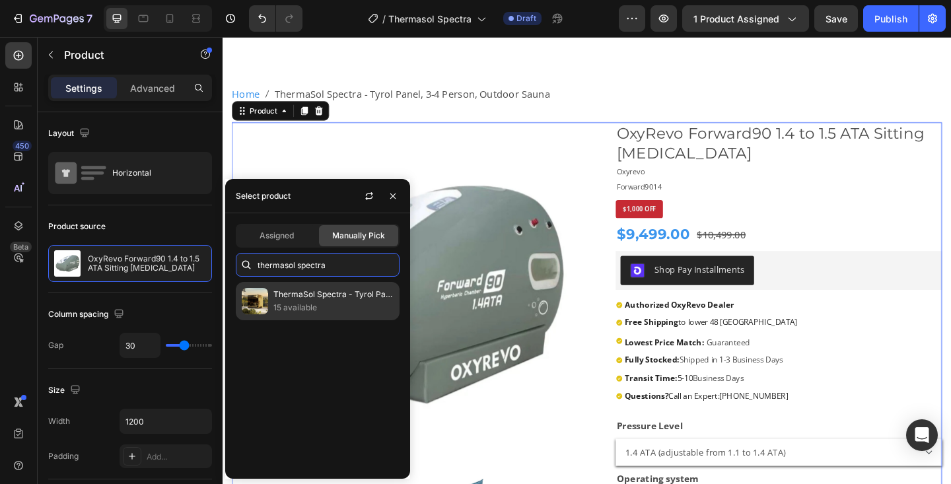
type input "thermasol spectra"
click at [275, 303] on p "15 available" at bounding box center [334, 307] width 120 height 13
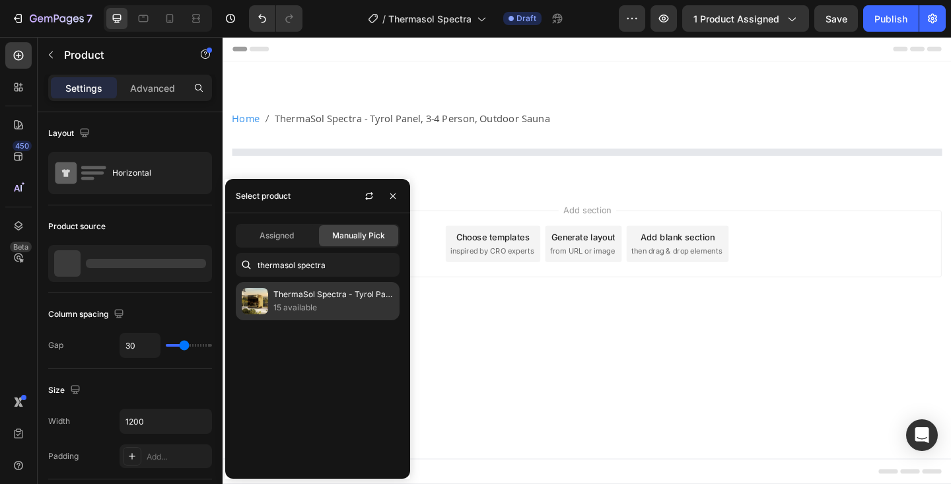
scroll to position [0, 0]
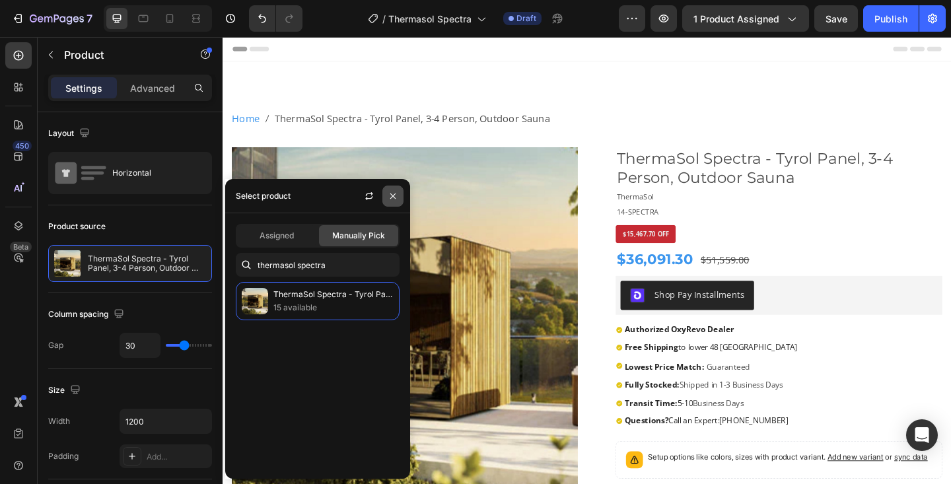
click at [391, 191] on icon "button" at bounding box center [393, 196] width 11 height 11
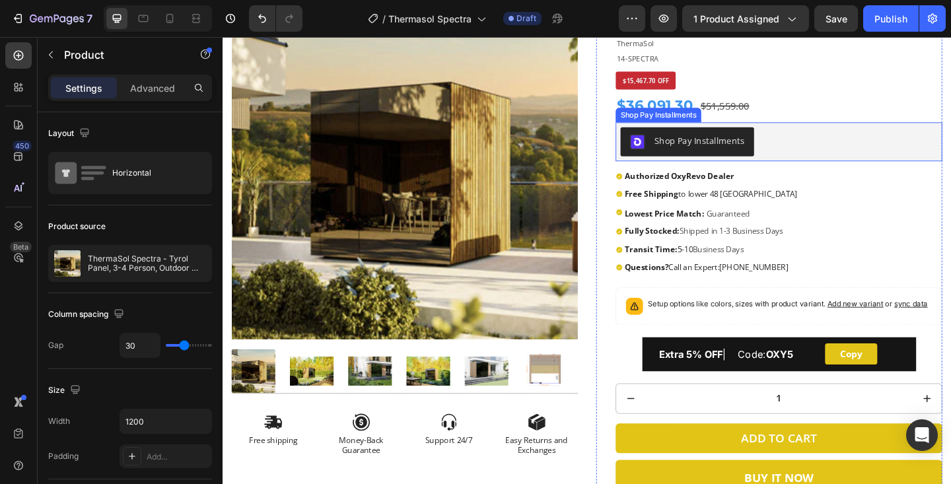
scroll to position [161, 0]
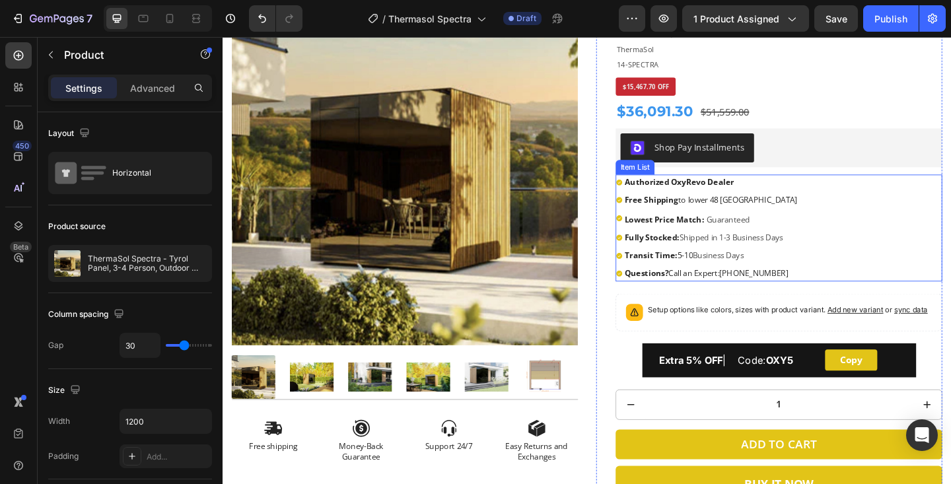
click at [729, 194] on strong "Authorized OxyRevo Dealer" at bounding box center [719, 195] width 119 height 12
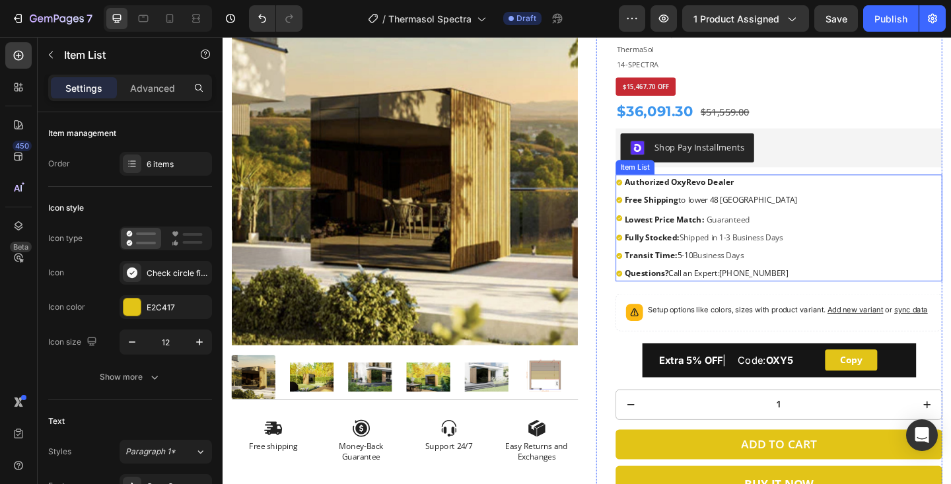
click at [729, 194] on strong "Authorized OxyRevo Dealer" at bounding box center [719, 195] width 119 height 12
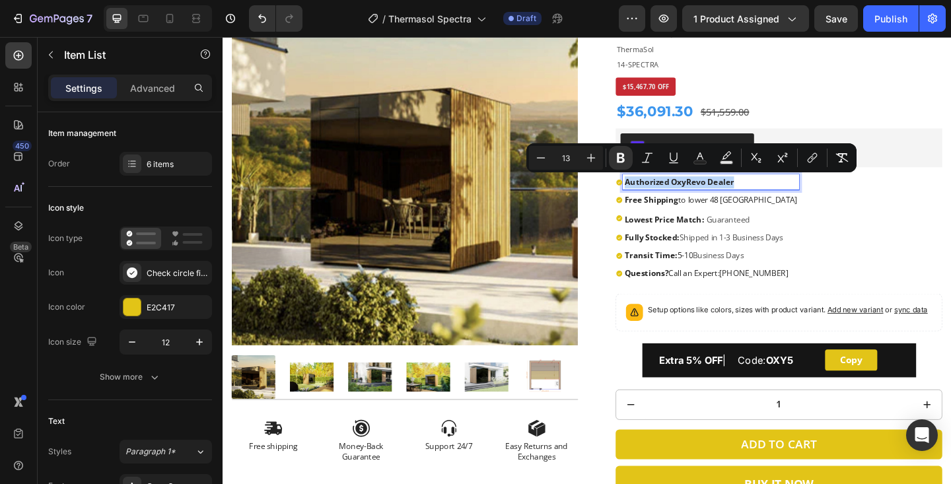
click at [749, 196] on strong "Authorized OxyRevo Dealer" at bounding box center [719, 195] width 119 height 12
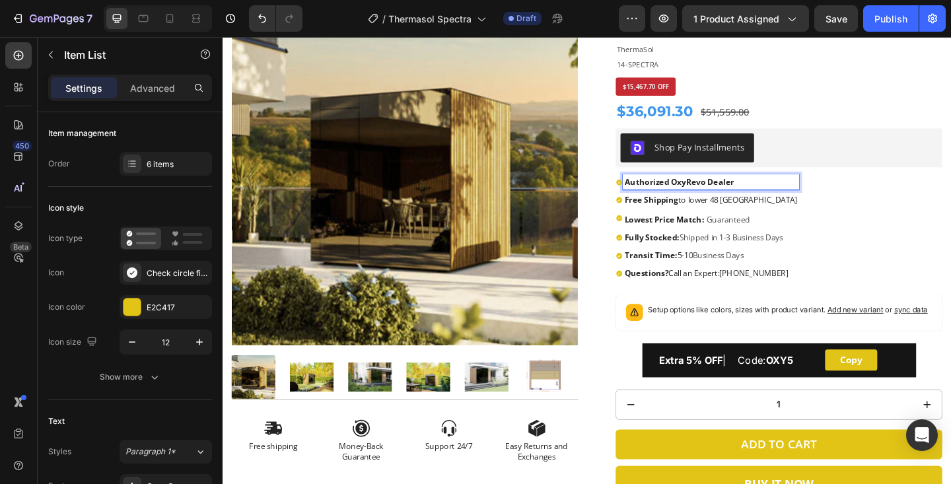
click at [745, 196] on strong "Authorized OxyRevo Dealer" at bounding box center [719, 195] width 119 height 12
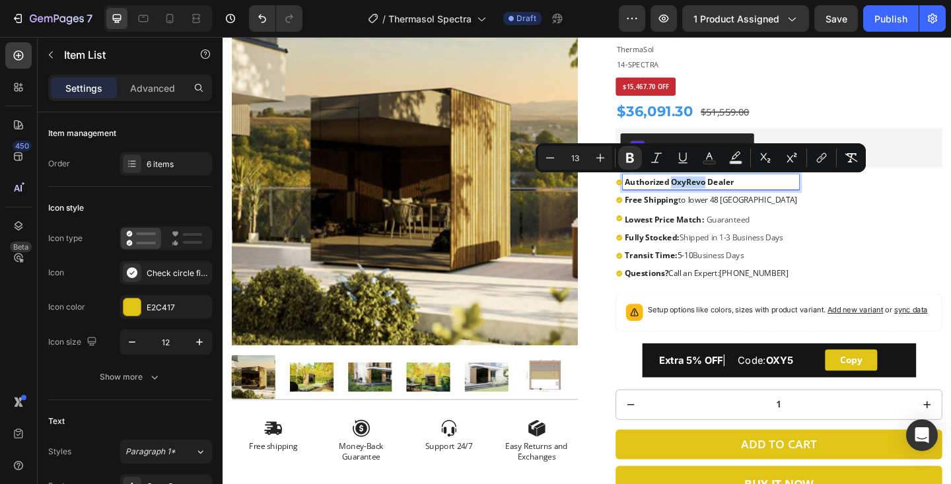
drag, startPoint x: 746, startPoint y: 196, endPoint x: 712, endPoint y: 196, distance: 34.4
click at [712, 196] on strong "Authorized OxyRevo Dealer" at bounding box center [719, 195] width 119 height 12
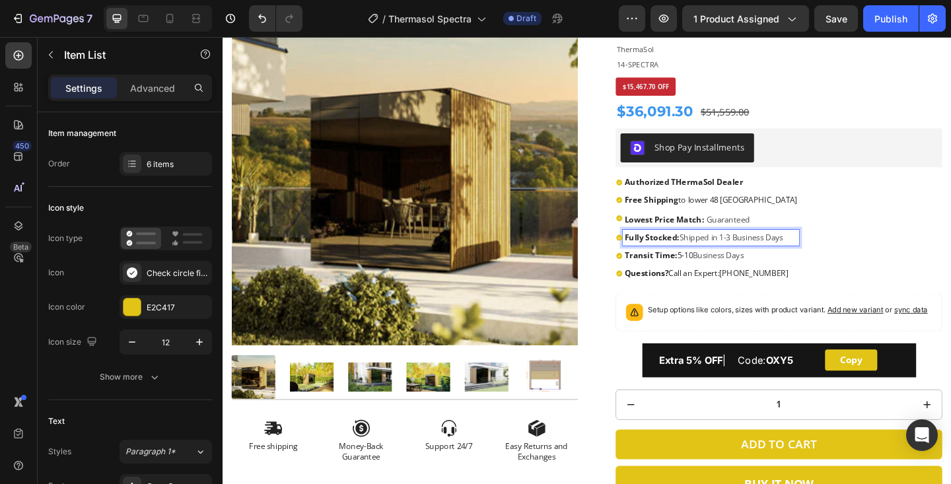
click at [673, 252] on strong "Fully Stocked:" at bounding box center [689, 255] width 59 height 12
click at [691, 275] on strong "Transit Time:" at bounding box center [688, 275] width 57 height 12
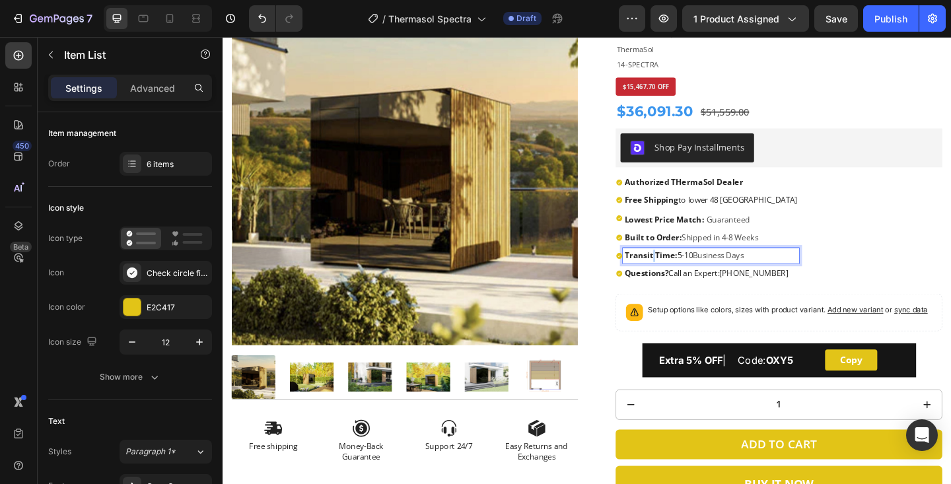
click at [691, 275] on strong "Transit Time:" at bounding box center [688, 275] width 57 height 12
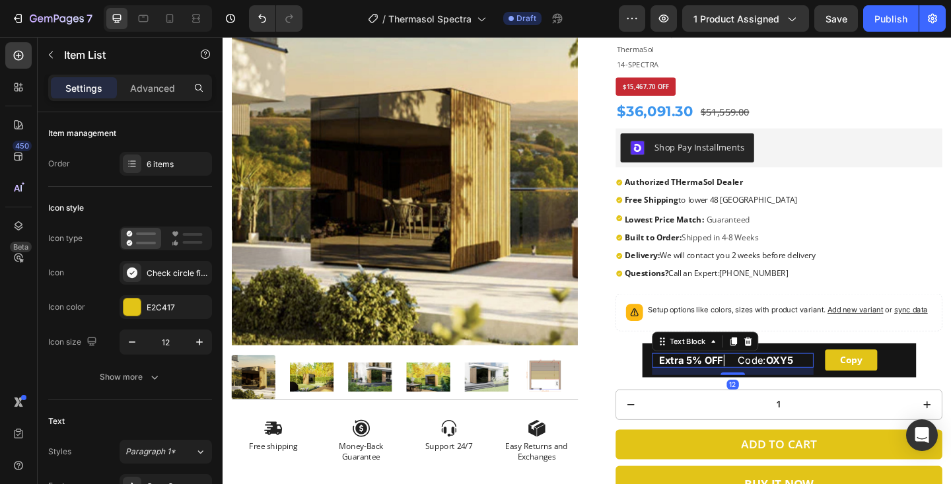
click at [825, 392] on span "Extra 5% OFF | Code: OXY5" at bounding box center [771, 389] width 146 height 13
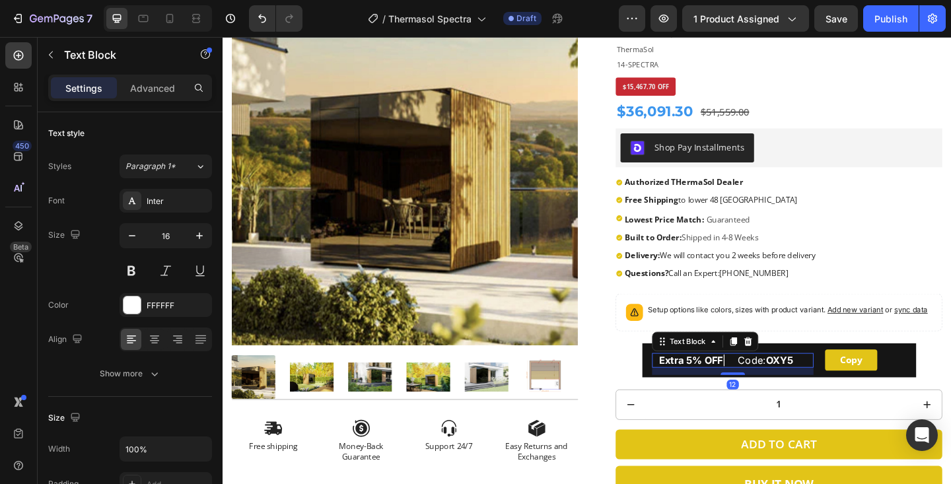
click at [825, 392] on span "Extra 5% OFF | Code: OXY5" at bounding box center [771, 389] width 146 height 13
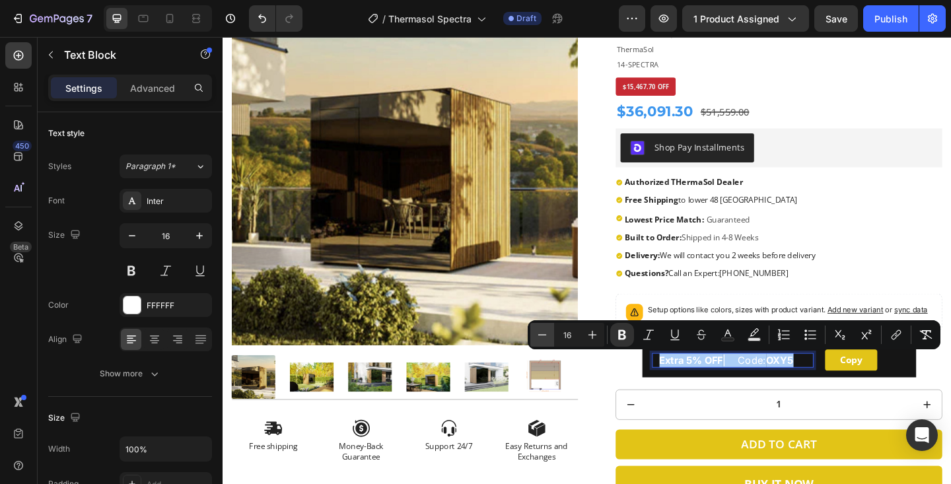
click at [541, 332] on icon "Editor contextual toolbar" at bounding box center [542, 334] width 13 height 13
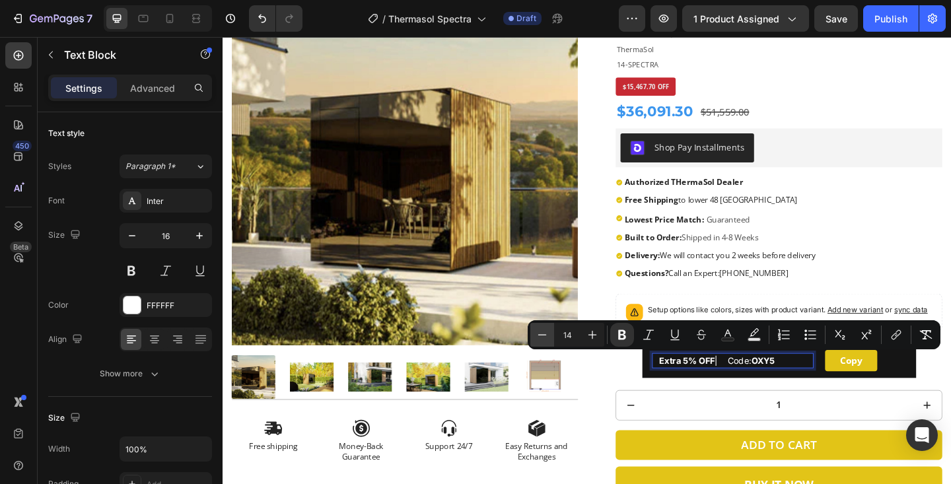
click at [541, 332] on icon "Editor contextual toolbar" at bounding box center [542, 334] width 13 height 13
type input "13"
click at [830, 393] on p "Extra 5% OFF | Code: OXY5" at bounding box center [782, 389] width 168 height 17
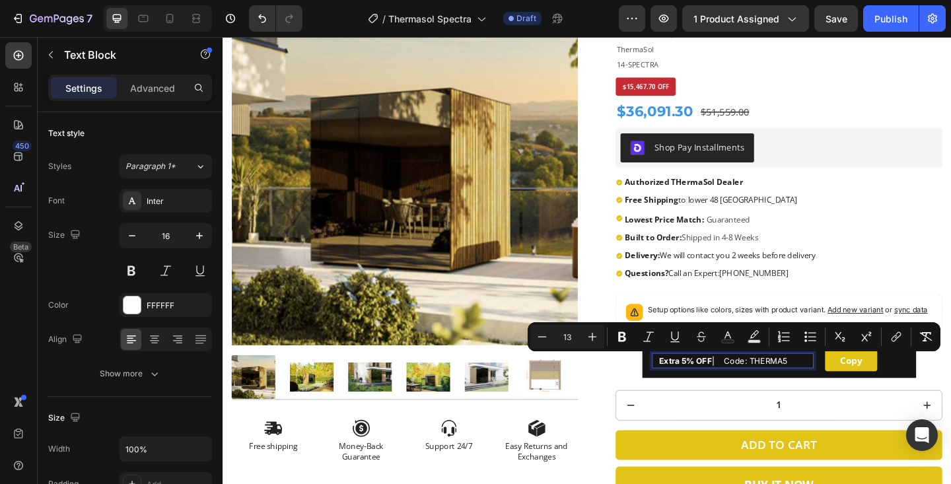
drag, startPoint x: 846, startPoint y: 389, endPoint x: 805, endPoint y: 389, distance: 41.0
click at [805, 389] on p "Extra 5% OFF | Code: THERMA5" at bounding box center [782, 389] width 168 height 17
click at [622, 334] on icon "Editor contextual toolbar" at bounding box center [622, 336] width 13 height 13
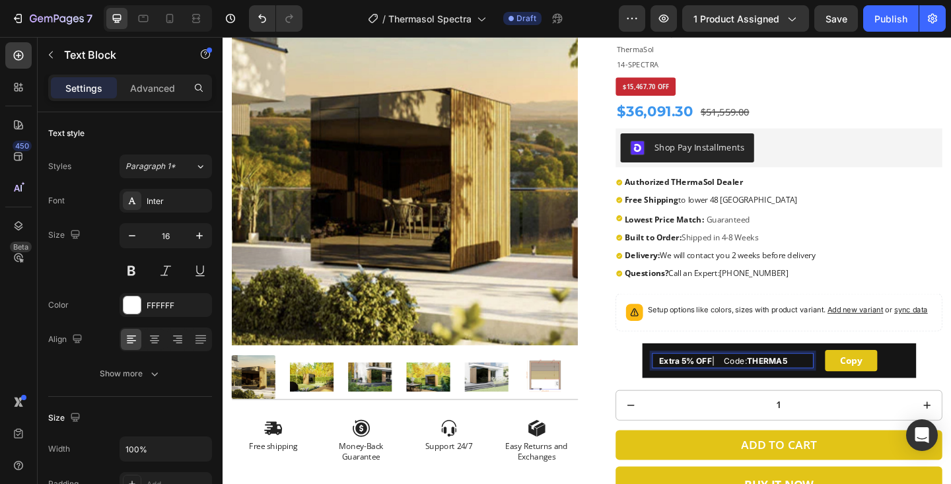
click at [847, 392] on p "Extra 5% OFF | Code: THERMA5" at bounding box center [782, 389] width 168 height 17
drag, startPoint x: 847, startPoint y: 392, endPoint x: 805, endPoint y: 390, distance: 41.7
click at [805, 390] on p "Extra 5% OFF | Code: THERMA5" at bounding box center [782, 389] width 168 height 17
copy strong "THERMA5"
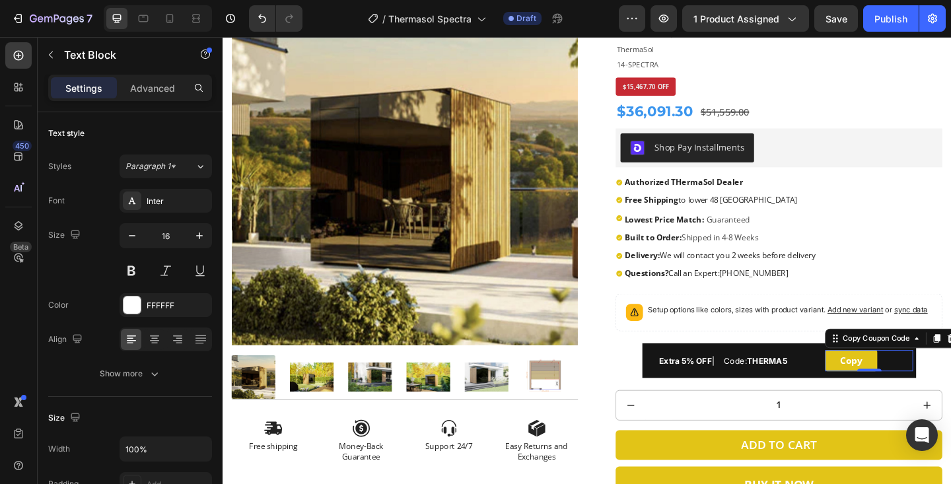
click at [887, 394] on button "Copy" at bounding box center [906, 389] width 57 height 23
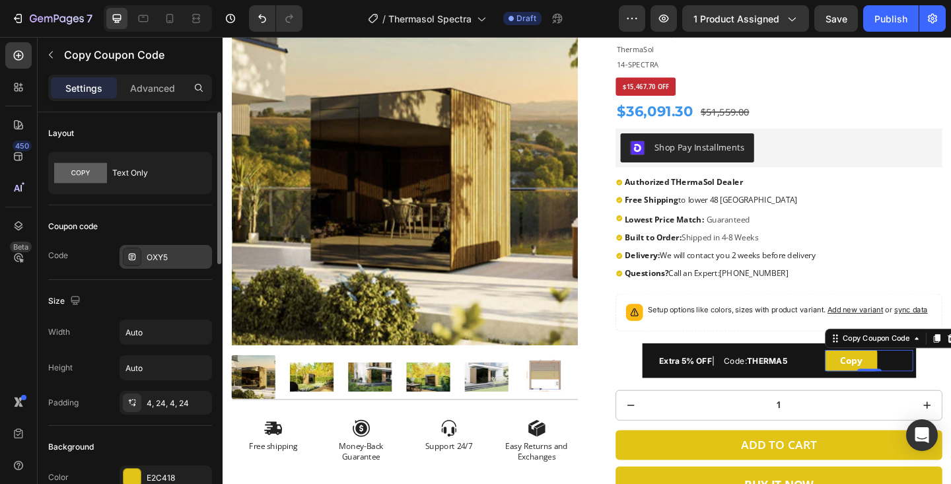
click at [187, 258] on div "OXY5" at bounding box center [178, 258] width 62 height 12
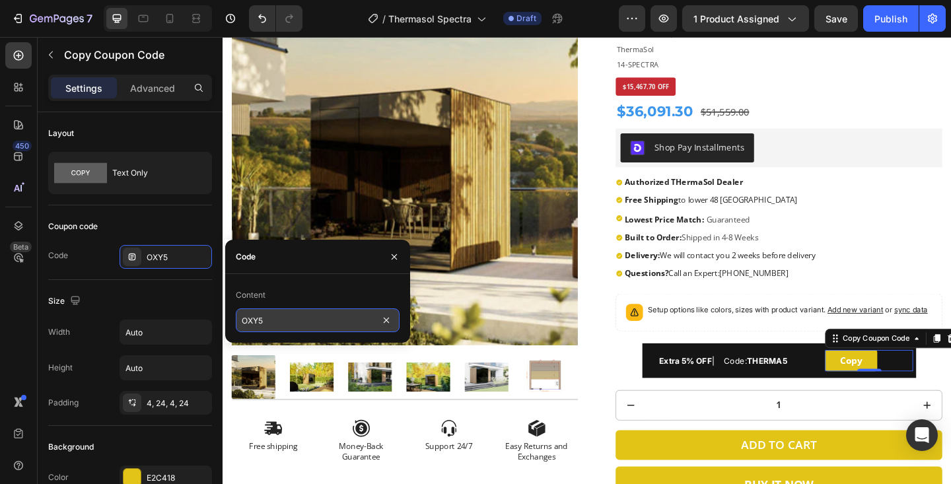
click at [279, 317] on input "OXY5" at bounding box center [318, 321] width 164 height 24
paste input "THERMA"
type input "THERMA5"
drag, startPoint x: 394, startPoint y: 252, endPoint x: 209, endPoint y: 247, distance: 185.7
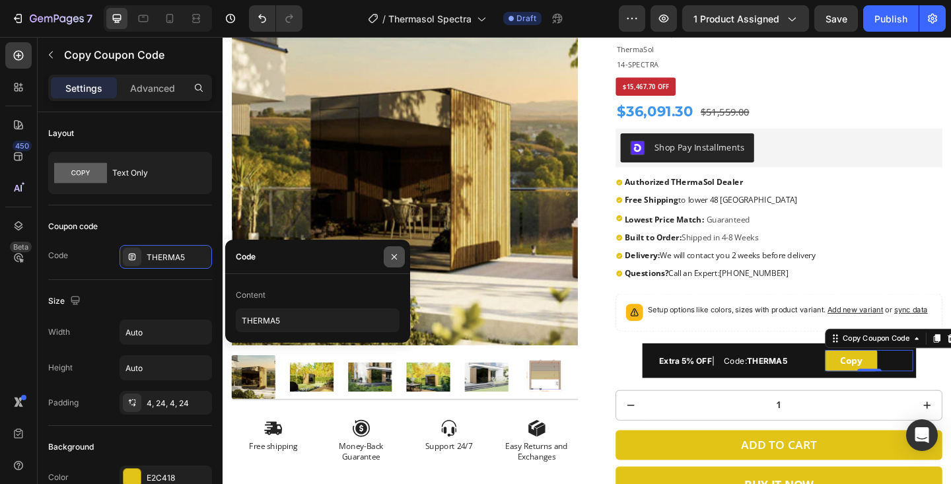
click at [394, 252] on icon "button" at bounding box center [394, 257] width 11 height 11
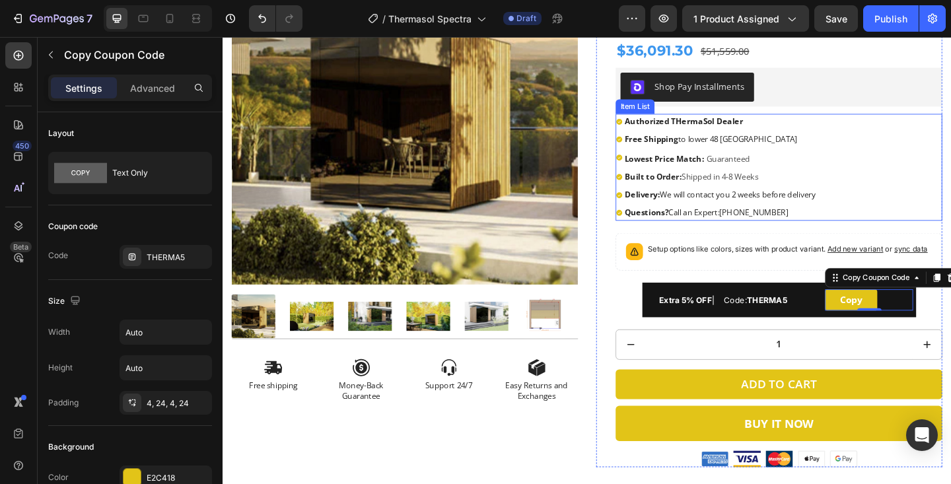
scroll to position [433, 0]
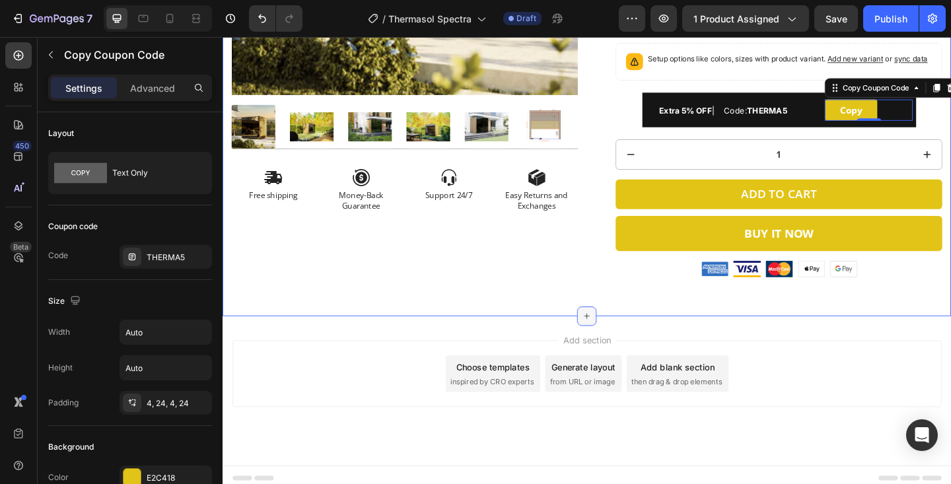
click at [620, 336] on icon at bounding box center [619, 341] width 11 height 11
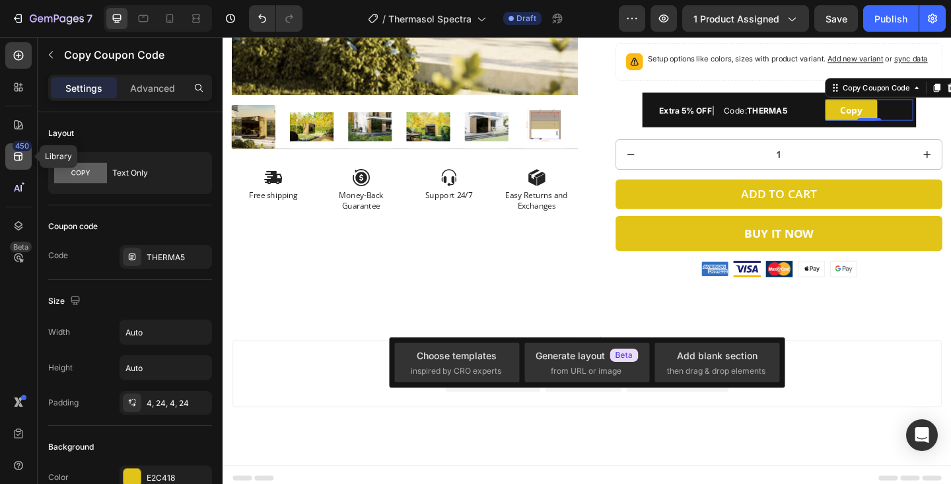
click at [16, 159] on icon at bounding box center [18, 156] width 13 height 13
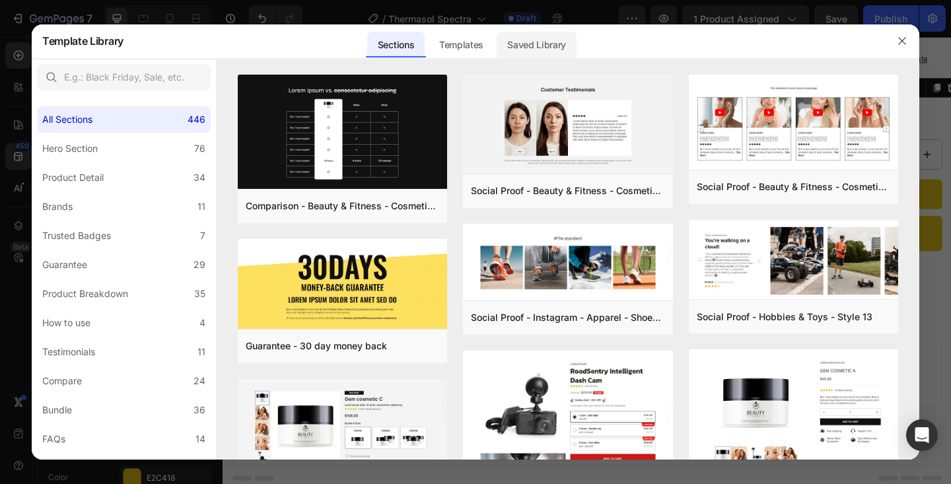
click at [526, 32] on div "Saved Library" at bounding box center [537, 45] width 80 height 26
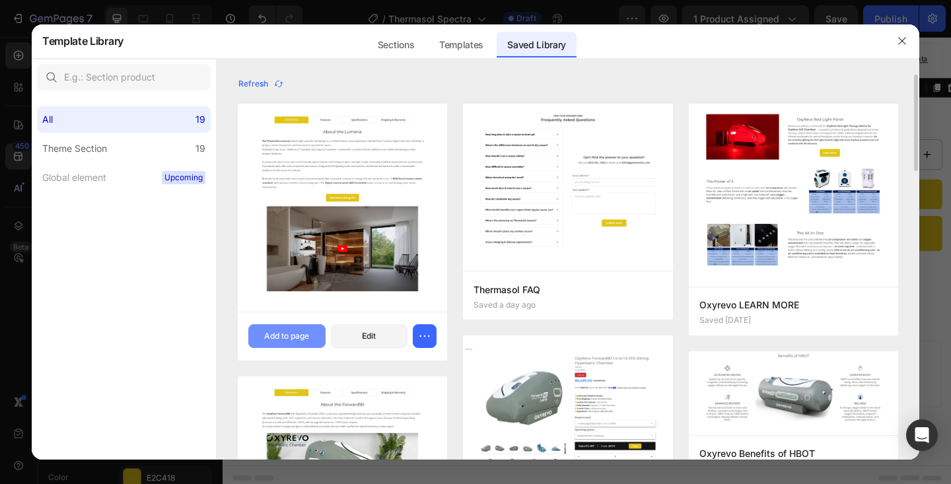
click at [279, 326] on button "Add to page" at bounding box center [286, 336] width 77 height 24
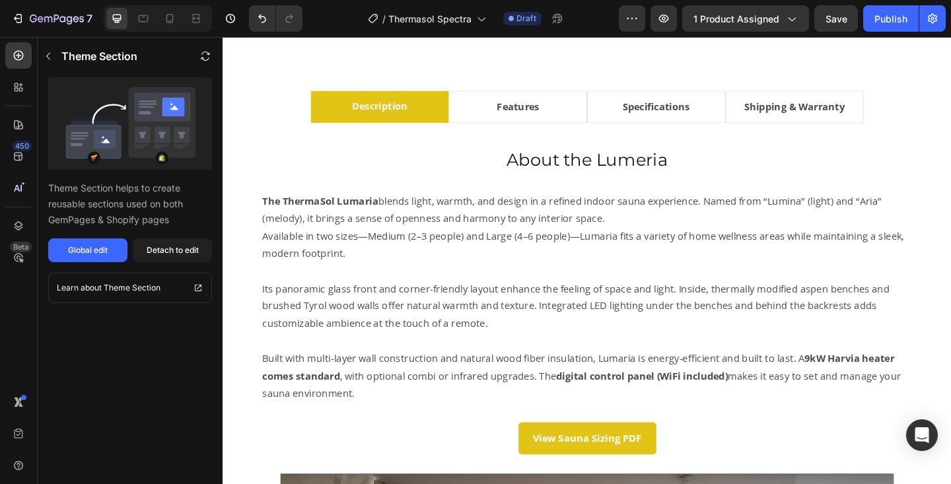
scroll to position [737, 0]
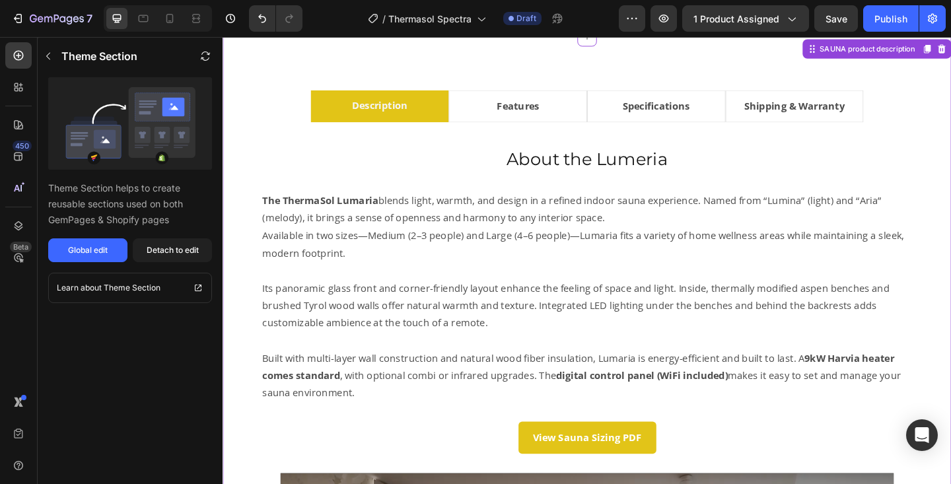
click at [659, 168] on h2 "About the Lumeria" at bounding box center [619, 170] width 731 height 26
click at [163, 248] on div "Detach to edit" at bounding box center [173, 250] width 52 height 12
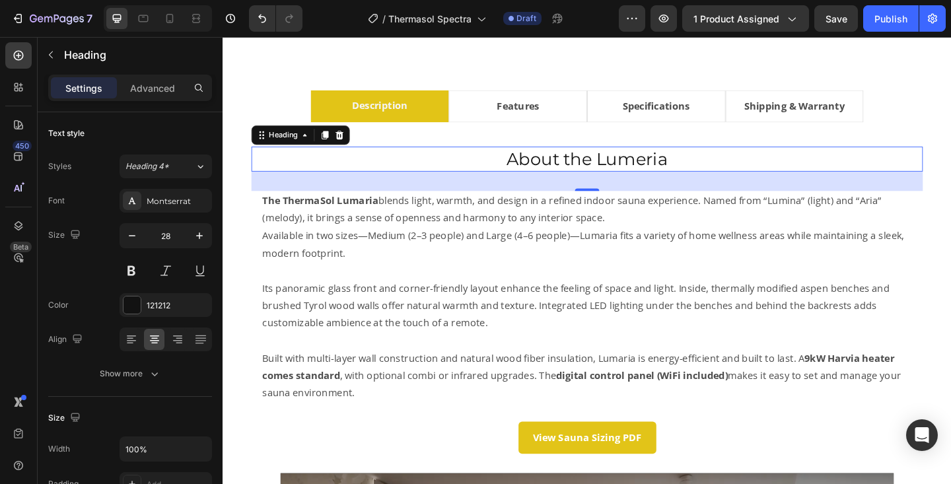
click at [657, 174] on h2 "About the Lumeria" at bounding box center [619, 170] width 731 height 26
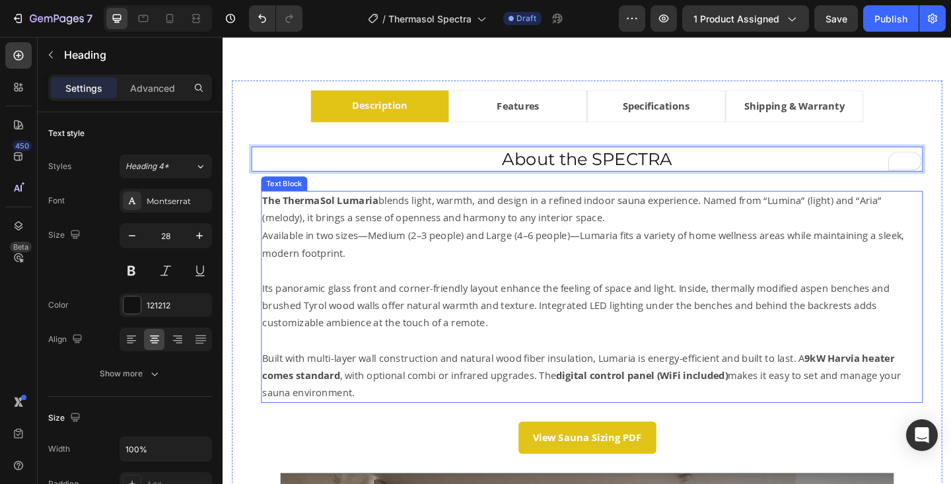
click at [372, 246] on p "Available in two sizes—Medium (2–3 people) and Large (4–6 people)—Lumaria fits …" at bounding box center [624, 263] width 717 height 38
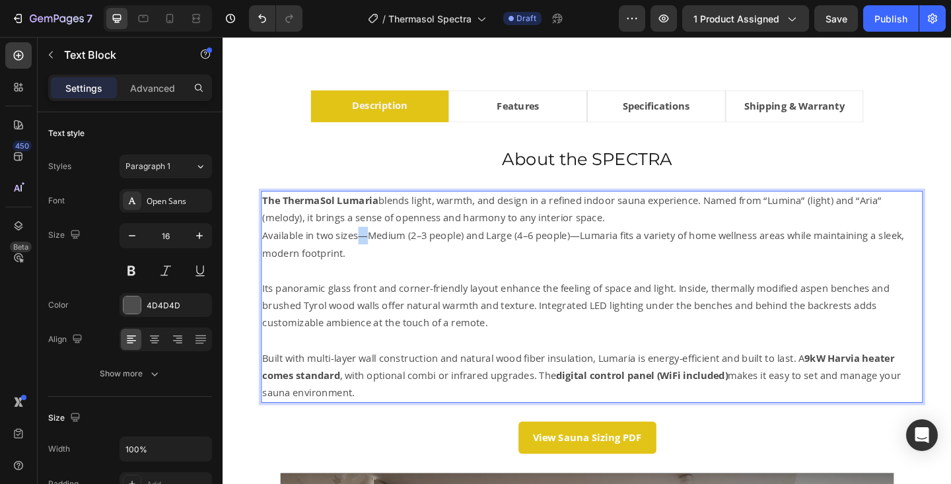
click at [372, 246] on p "Available in two sizes—Medium (2–3 people) and Large (4–6 people)—Lumaria fits …" at bounding box center [624, 263] width 717 height 38
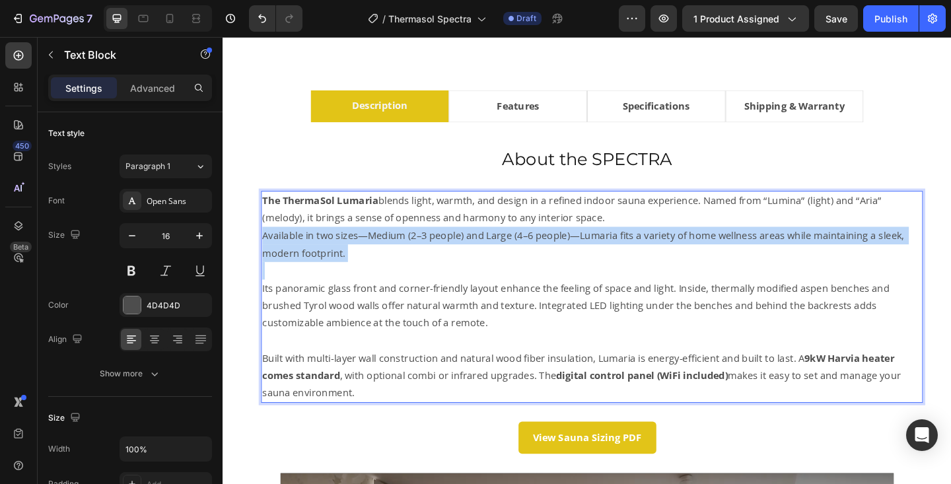
click at [372, 246] on p "Available in two sizes—Medium (2–3 people) and Large (4–6 people)—Lumaria fits …" at bounding box center [624, 263] width 717 height 38
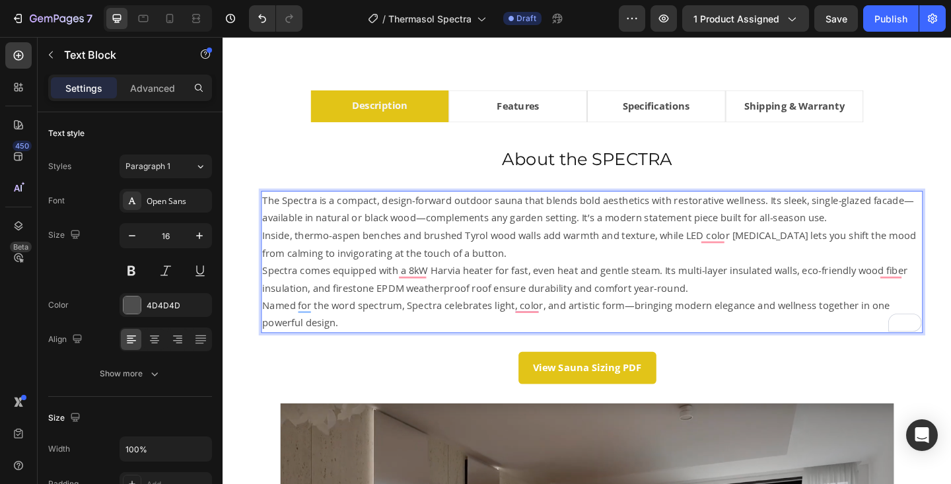
click at [287, 215] on p "The Spectra is a compact, design-forward outdoor sauna that blends bold aesthet…" at bounding box center [624, 225] width 717 height 38
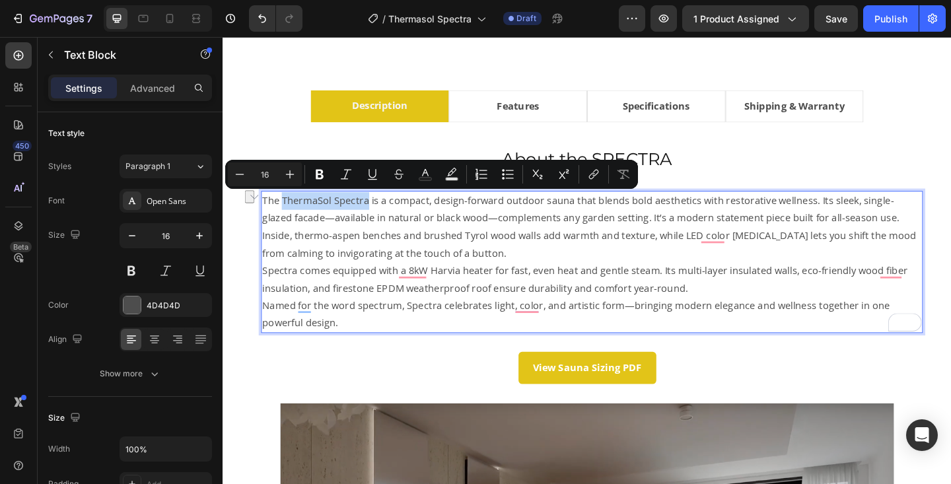
drag, startPoint x: 287, startPoint y: 214, endPoint x: 377, endPoint y: 217, distance: 90.5
click at [377, 217] on p "The ThermaSol Spectra is a compact, design-forward outdoor sauna that blends bo…" at bounding box center [624, 225] width 717 height 38
click at [323, 178] on icon "Editor contextual toolbar" at bounding box center [319, 174] width 13 height 13
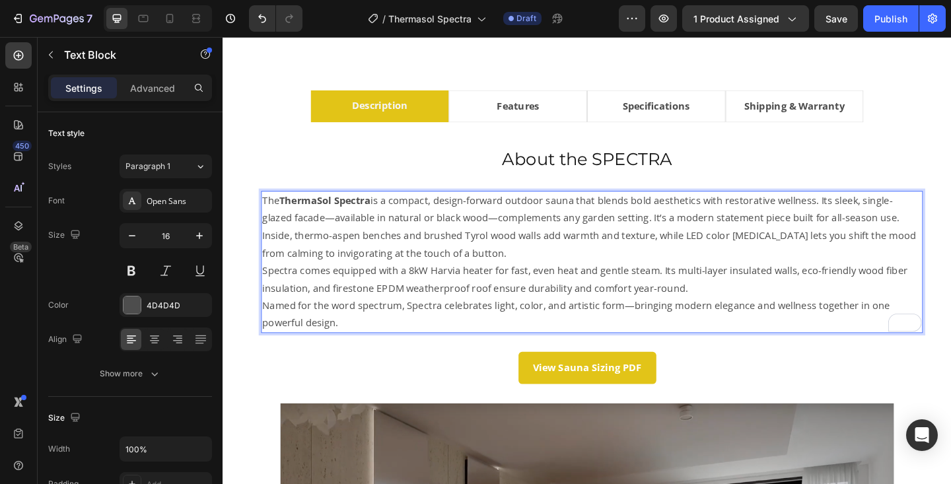
click at [519, 270] on p "Inside, thermo-aspen benches and brushed Tyrol wood walls add warmth and textur…" at bounding box center [624, 263] width 717 height 38
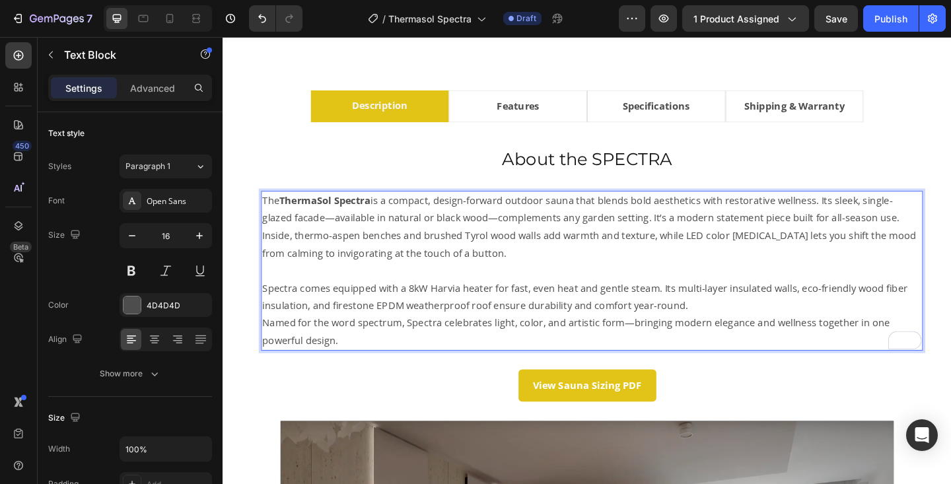
click at [741, 336] on p "Spectra comes equipped with a 8kW Harvia heater for fast, even heat and gentle …" at bounding box center [624, 320] width 717 height 38
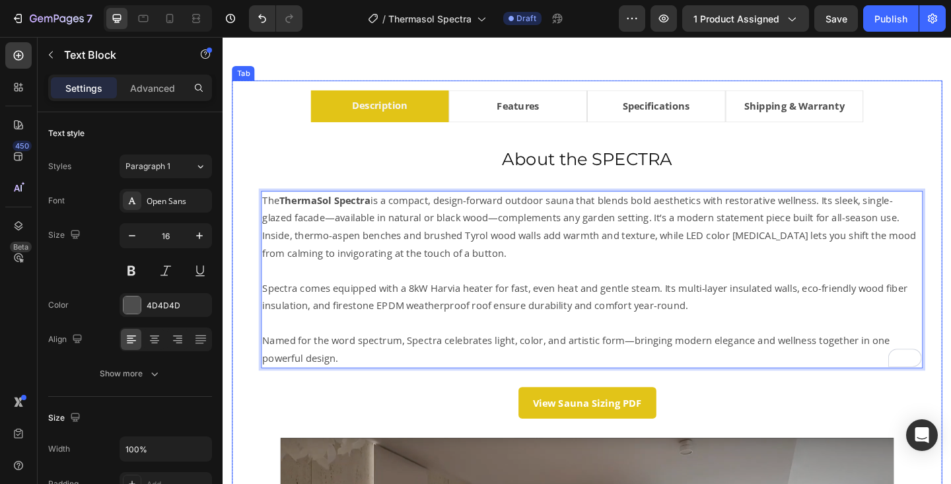
click at [599, 103] on li "Features" at bounding box center [543, 112] width 151 height 35
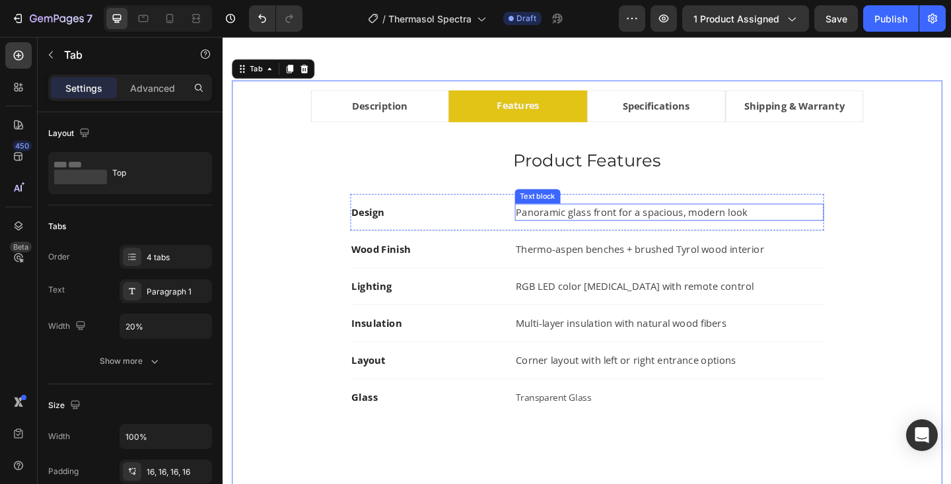
click at [578, 233] on p "Panoramic glass front for a spacious, modern look" at bounding box center [709, 228] width 334 height 16
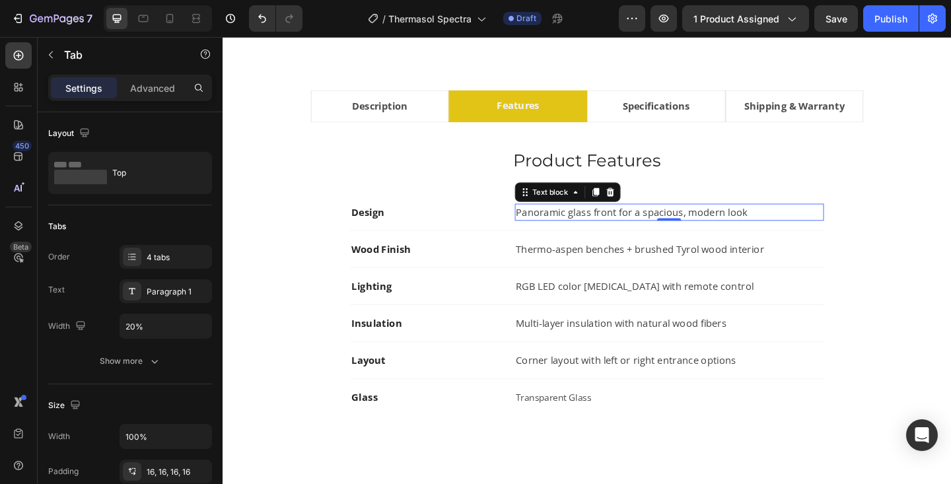
click at [578, 233] on p "Panoramic glass front for a spacious, modern look" at bounding box center [709, 228] width 334 height 16
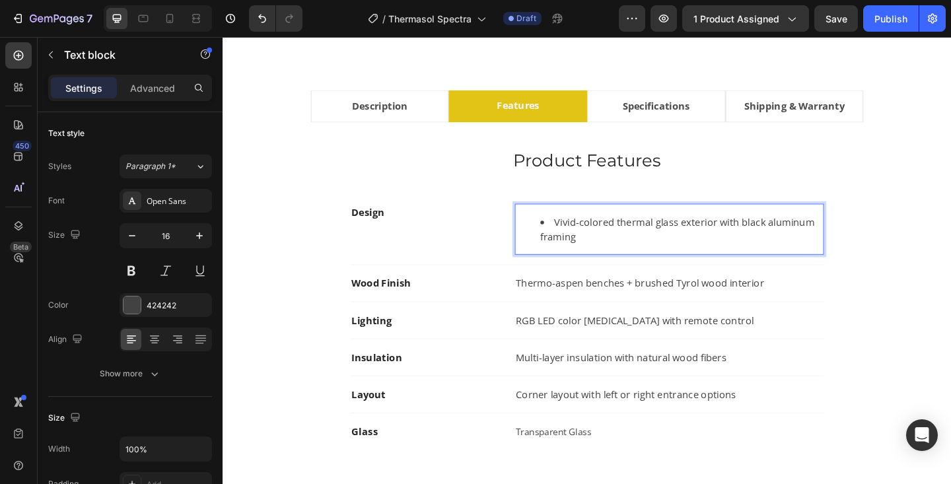
click at [581, 238] on li "Vivid-colored thermal glass exterior with black aluminum framing" at bounding box center [721, 247] width 307 height 32
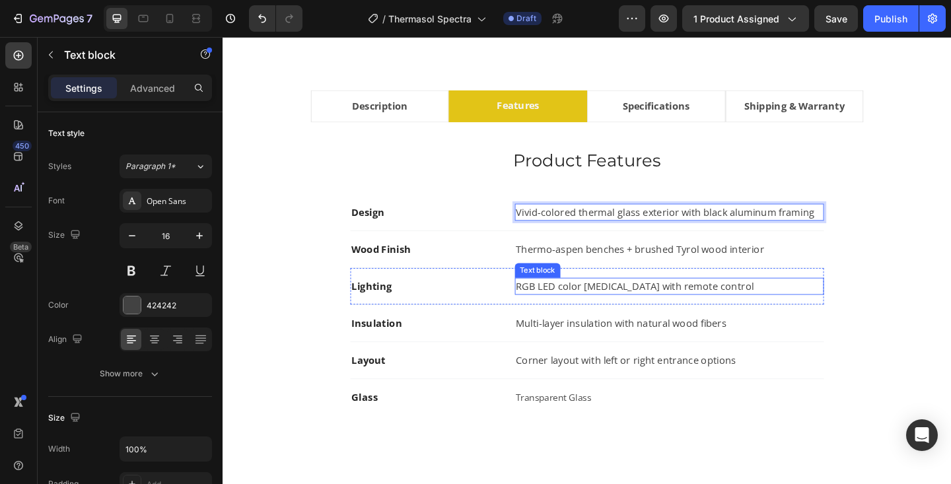
click at [563, 307] on p "RGB LED color [MEDICAL_DATA] with remote control" at bounding box center [709, 309] width 334 height 16
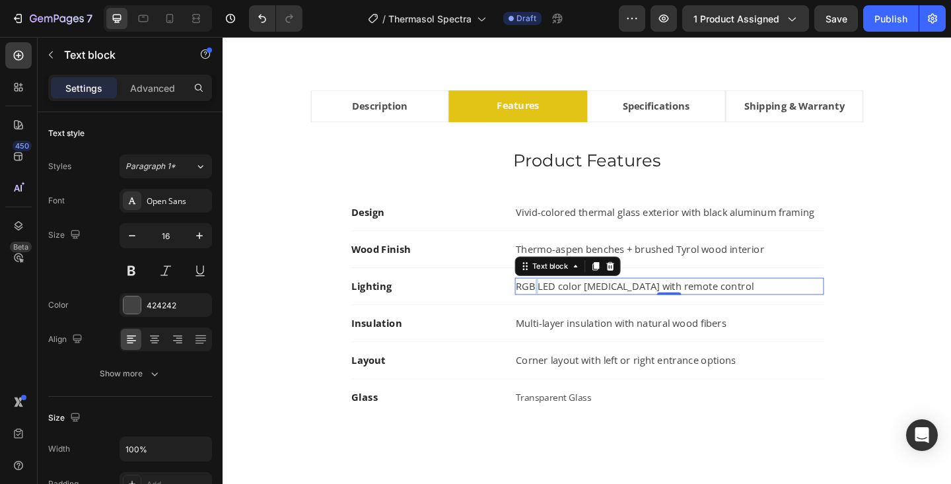
click at [563, 307] on p "RGB LED color [MEDICAL_DATA] with remote control" at bounding box center [709, 309] width 334 height 16
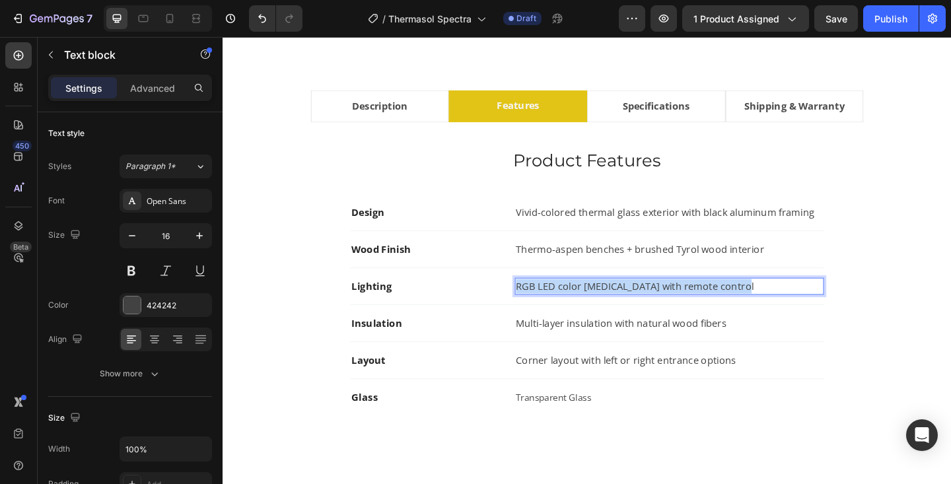
click at [563, 307] on p "RGB LED color [MEDICAL_DATA] with remote control" at bounding box center [709, 309] width 334 height 16
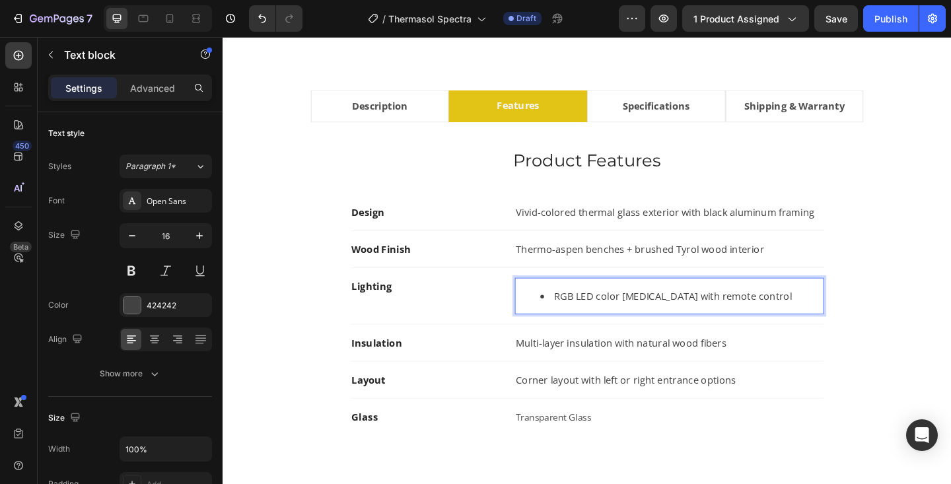
click at [582, 318] on li "RGB LED color [MEDICAL_DATA] with remote control" at bounding box center [721, 319] width 307 height 16
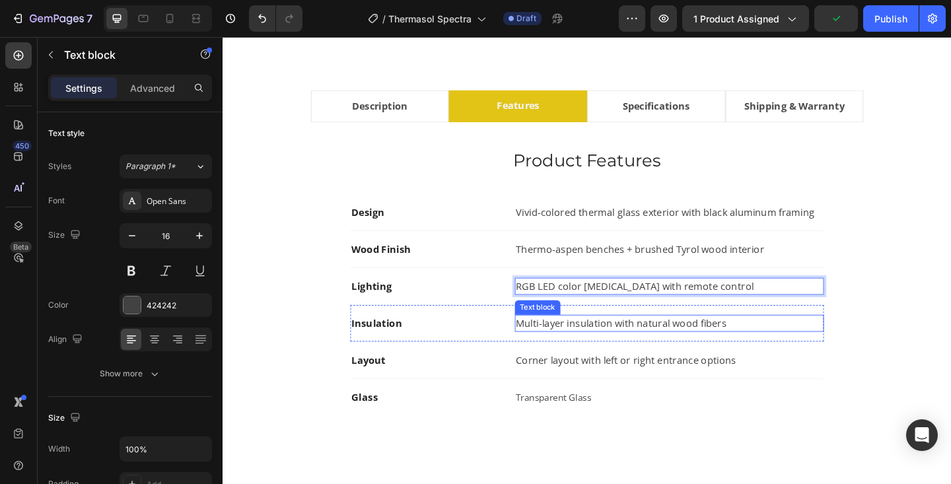
click at [556, 351] on p "Multi-layer insulation with natural wood fibers" at bounding box center [709, 349] width 334 height 16
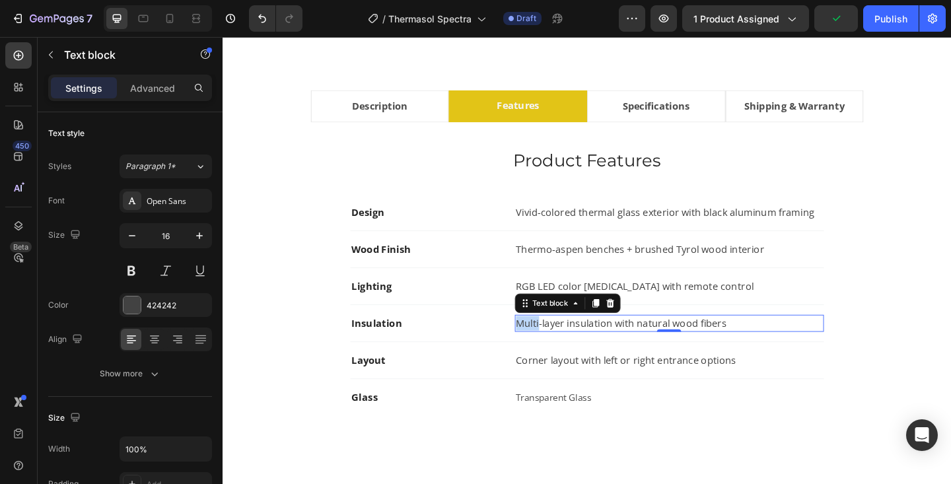
click at [556, 351] on p "Multi-layer insulation with natural wood fibers" at bounding box center [709, 349] width 334 height 16
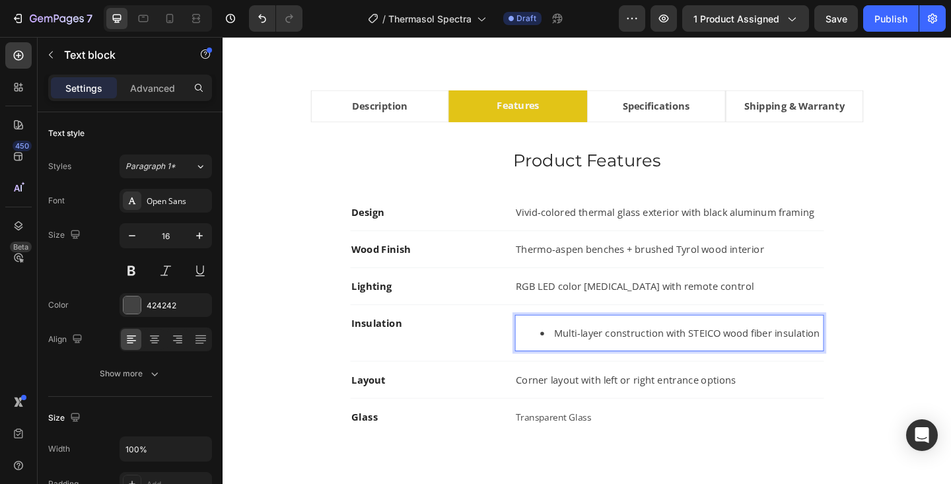
click at [583, 362] on li "Multi-layer construction with STEICO wood fiber insulation" at bounding box center [721, 359] width 307 height 16
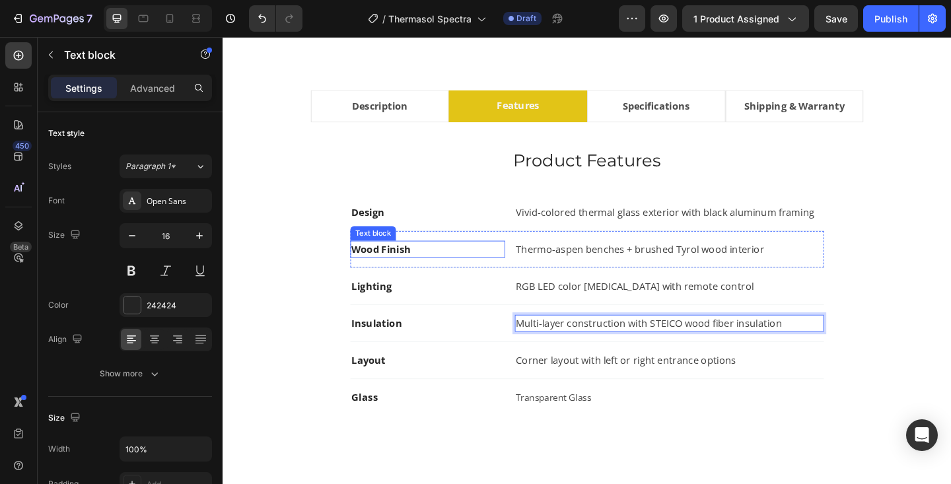
click at [404, 266] on strong "Wood Finish" at bounding box center [395, 268] width 65 height 15
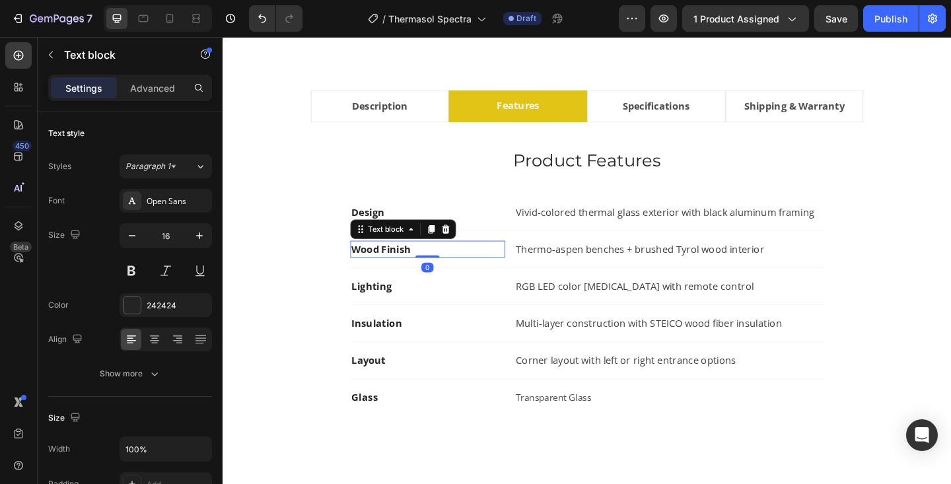
click at [404, 266] on strong "Wood Finish" at bounding box center [395, 268] width 65 height 15
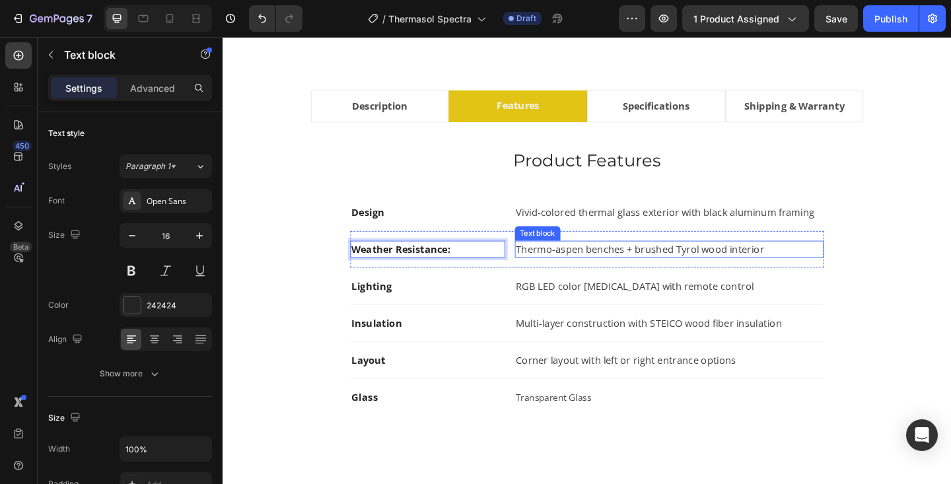
click at [553, 266] on p "Thermo-aspen benches + brushed Tyrol wood interior" at bounding box center [709, 268] width 334 height 16
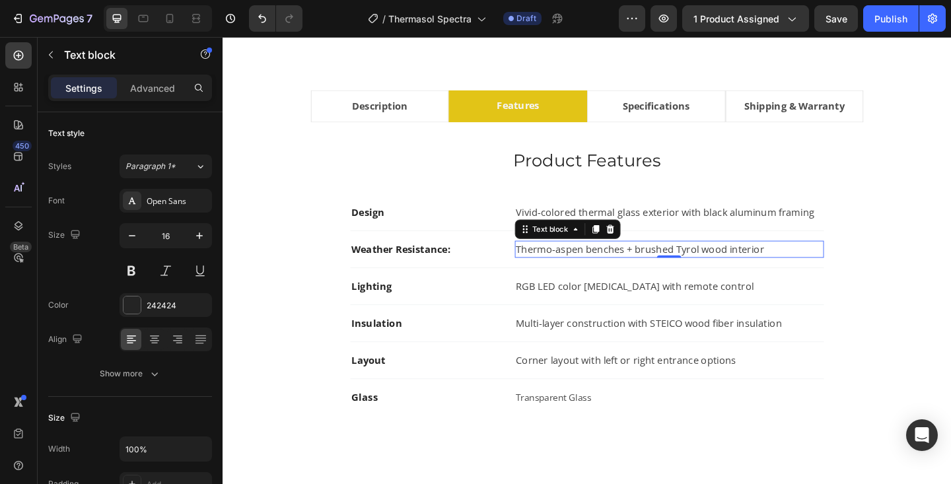
click at [553, 266] on p "Thermo-aspen benches + brushed Tyrol wood interior" at bounding box center [709, 268] width 334 height 16
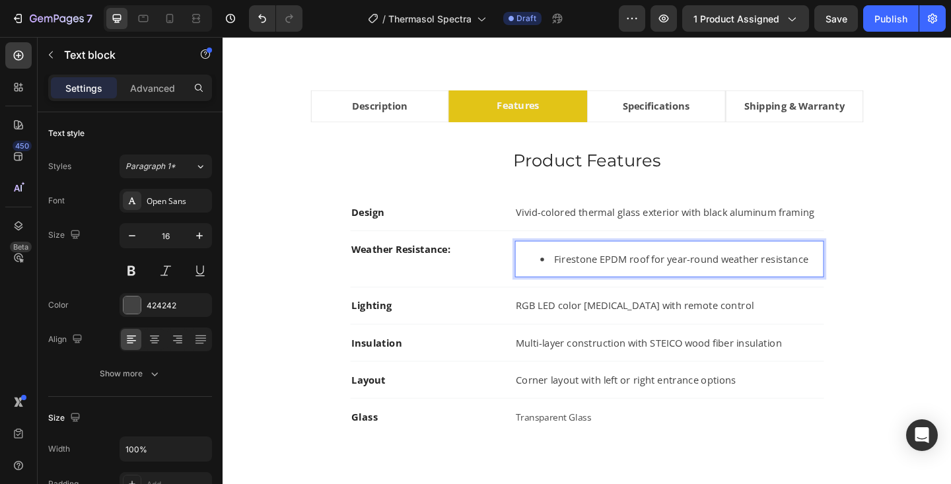
click at [581, 277] on li "Firestone EPDM roof for year-round weather resistance" at bounding box center [721, 279] width 307 height 16
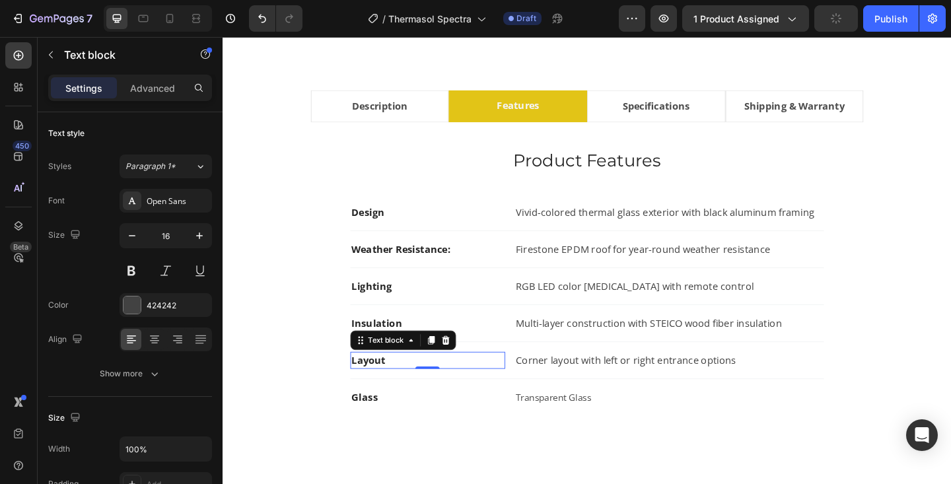
click at [389, 388] on strong "Layout" at bounding box center [381, 389] width 37 height 15
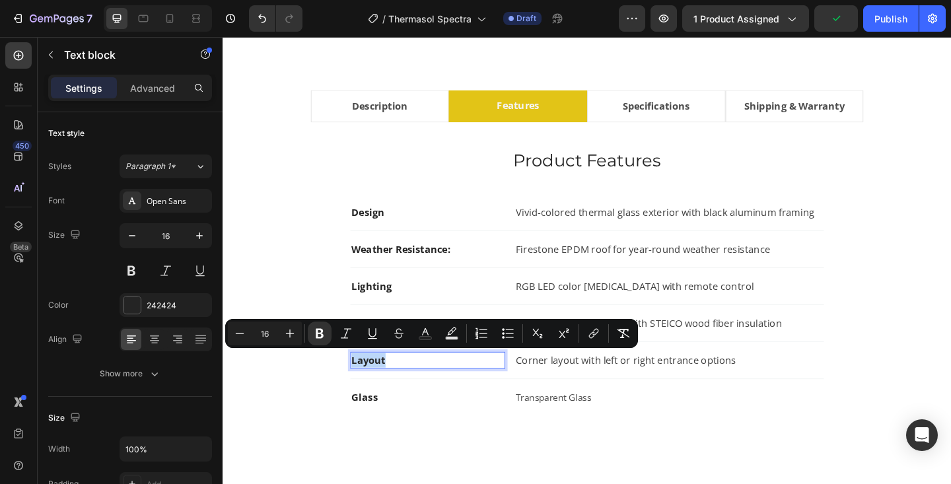
click at [389, 388] on strong "Layout" at bounding box center [381, 389] width 37 height 15
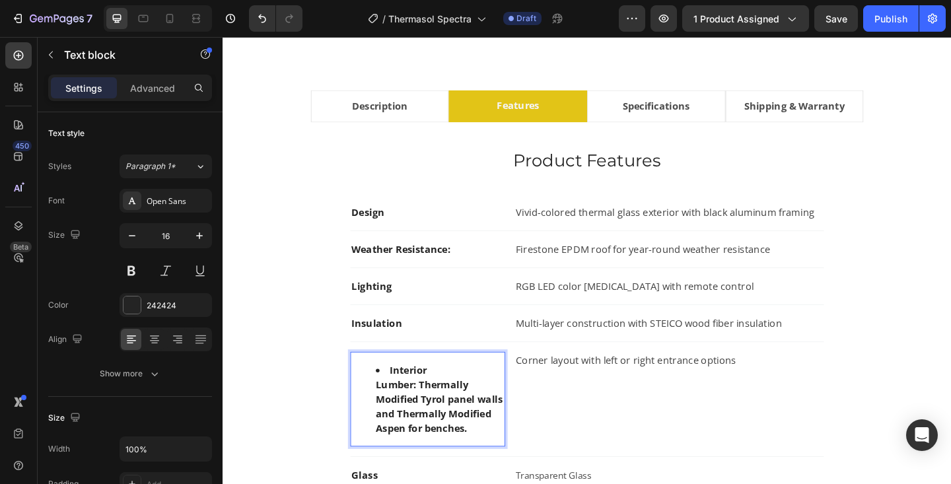
click at [405, 400] on li "Interior Lumber: Thermally Modified Tyrol panel walls and Thermally Modified As…" at bounding box center [458, 431] width 139 height 79
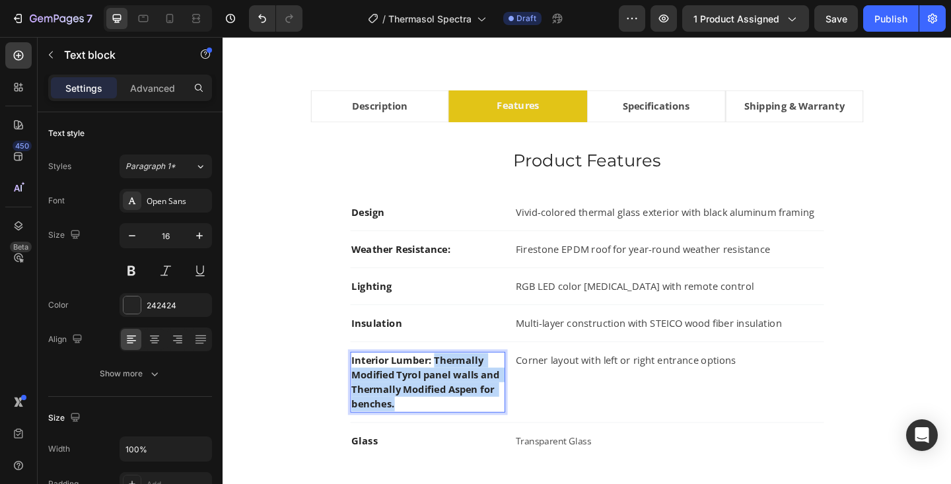
drag, startPoint x: 453, startPoint y: 388, endPoint x: 473, endPoint y: 433, distance: 49.1
click at [473, 433] on p "Interior Lumber: Thermally Modified Tyrol panel walls and Thermally Modified As…" at bounding box center [446, 412] width 166 height 63
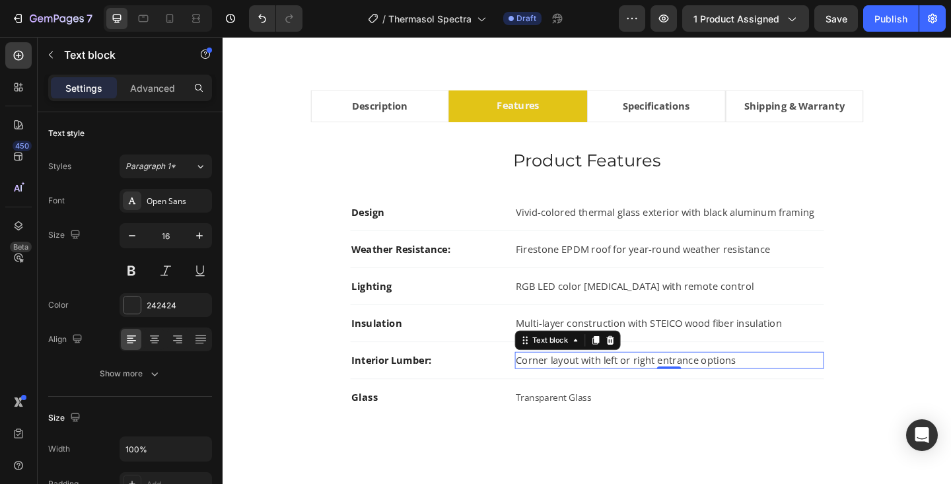
click at [573, 392] on p "Corner layout with left or right entrance options" at bounding box center [709, 389] width 334 height 16
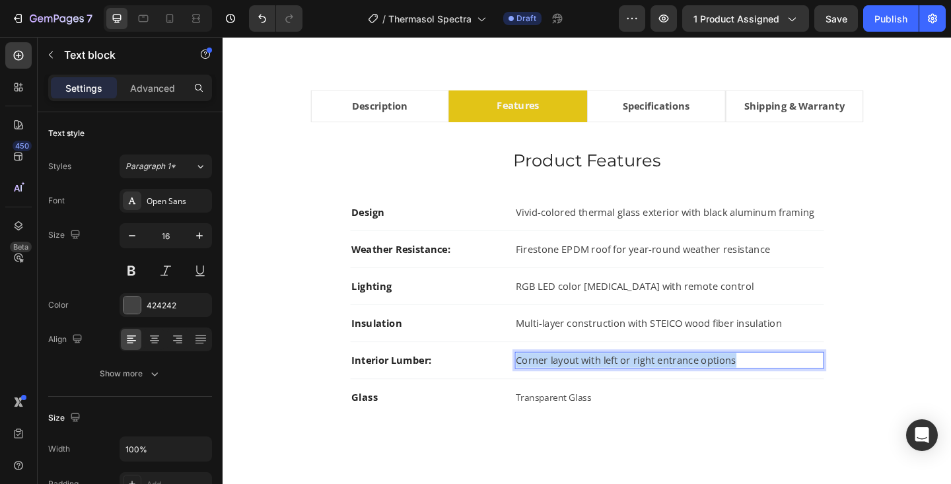
click at [573, 392] on p "Corner layout with left or right entrance options" at bounding box center [709, 389] width 334 height 16
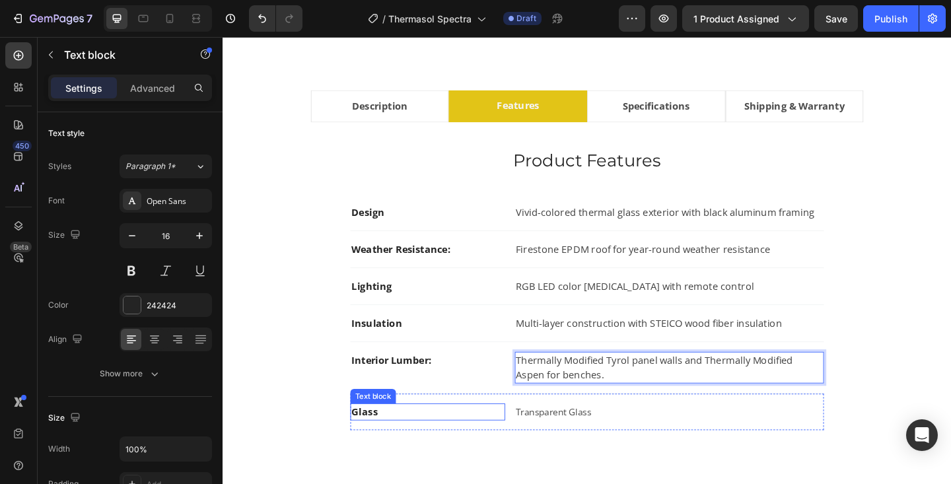
click at [373, 444] on strong "Glass" at bounding box center [377, 445] width 28 height 15
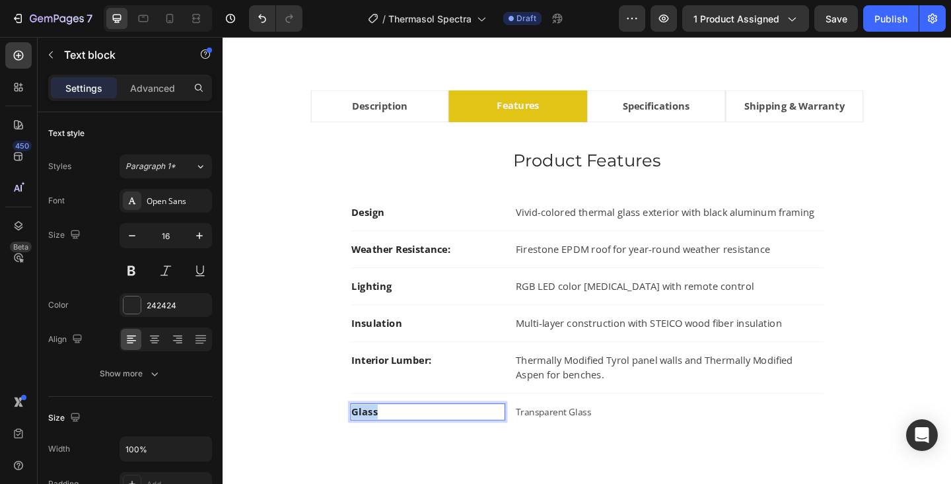
click at [373, 444] on strong "Glass" at bounding box center [377, 445] width 28 height 15
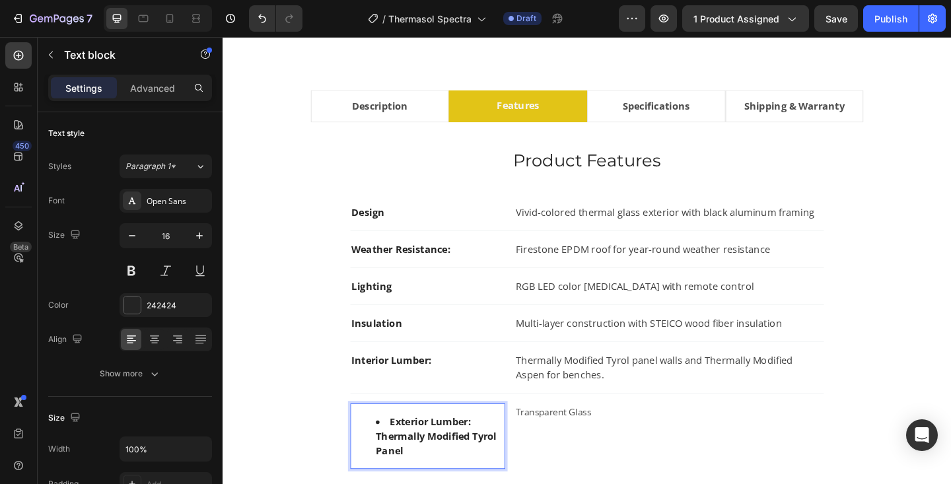
click at [406, 457] on li "Exterior Lumber: Thermally Modified Tyrol Panel" at bounding box center [458, 472] width 139 height 48
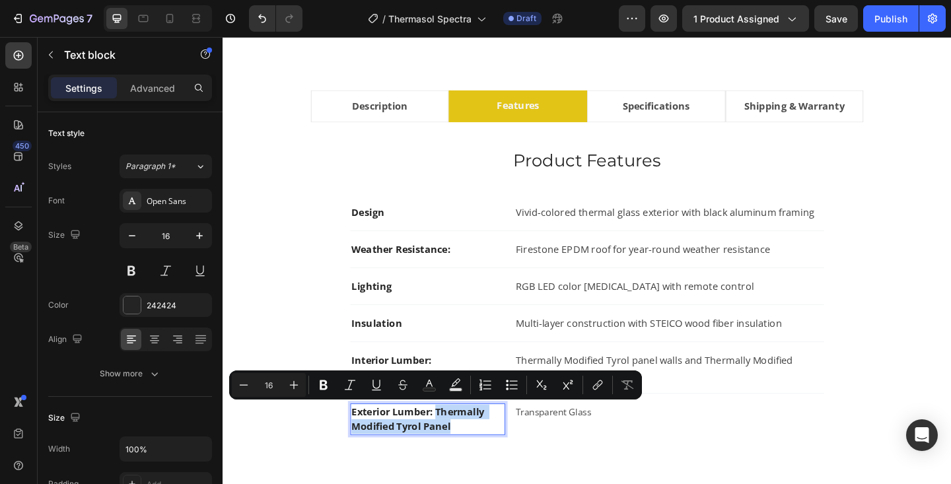
drag, startPoint x: 455, startPoint y: 443, endPoint x: 491, endPoint y: 456, distance: 37.8
click at [491, 456] on p "Exterior Lumber: Thermally Modified Tyrol Panel" at bounding box center [446, 453] width 166 height 32
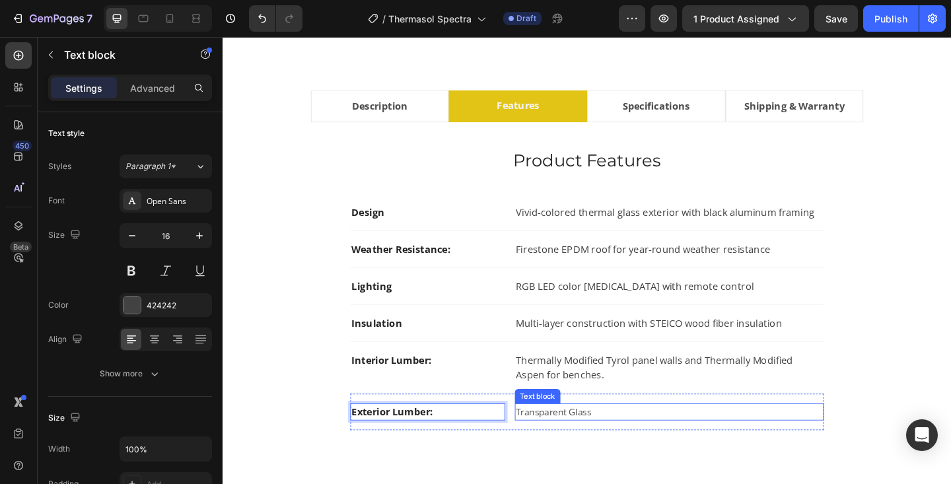
click at [577, 440] on span "Transparent Glass" at bounding box center [583, 445] width 82 height 13
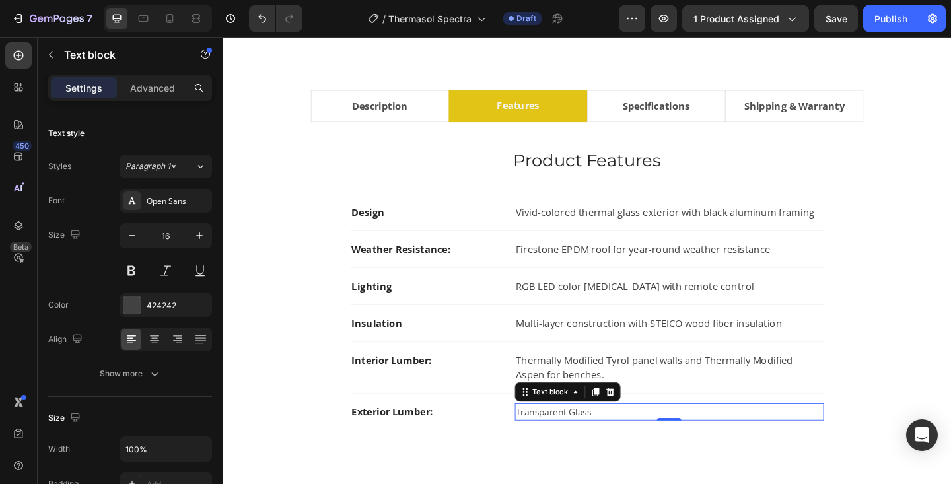
click at [577, 440] on span "Transparent Glass" at bounding box center [583, 445] width 82 height 13
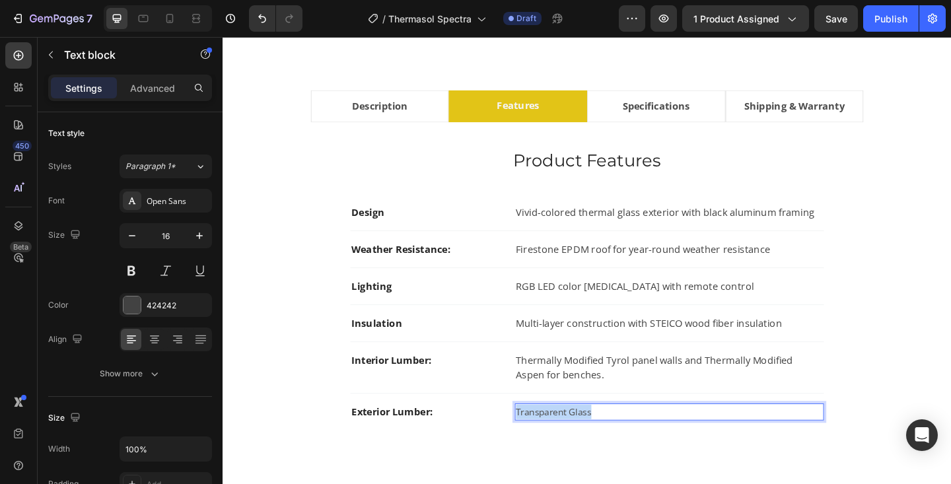
click at [577, 440] on span "Transparent Glass" at bounding box center [583, 445] width 82 height 13
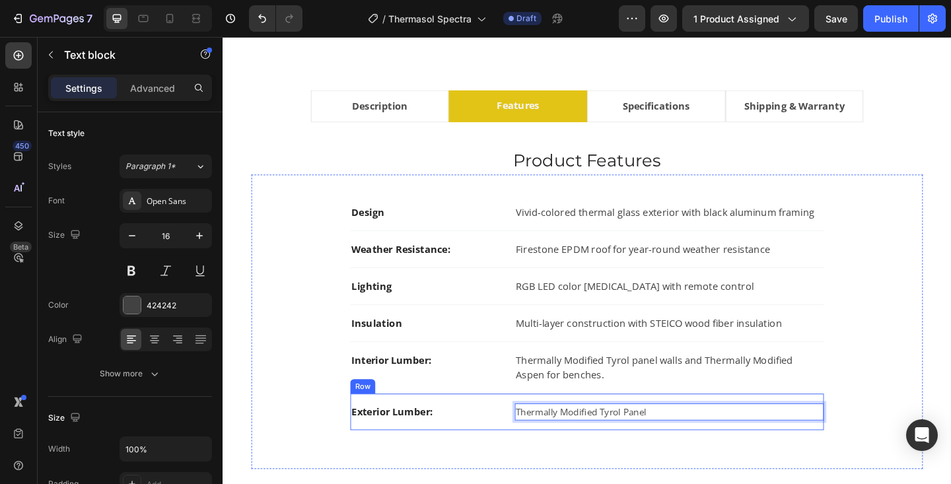
click at [532, 447] on div "Exterior Lumber: Text block Thermally Modified Tyrol Panel Text block 0 Row" at bounding box center [618, 445] width 515 height 40
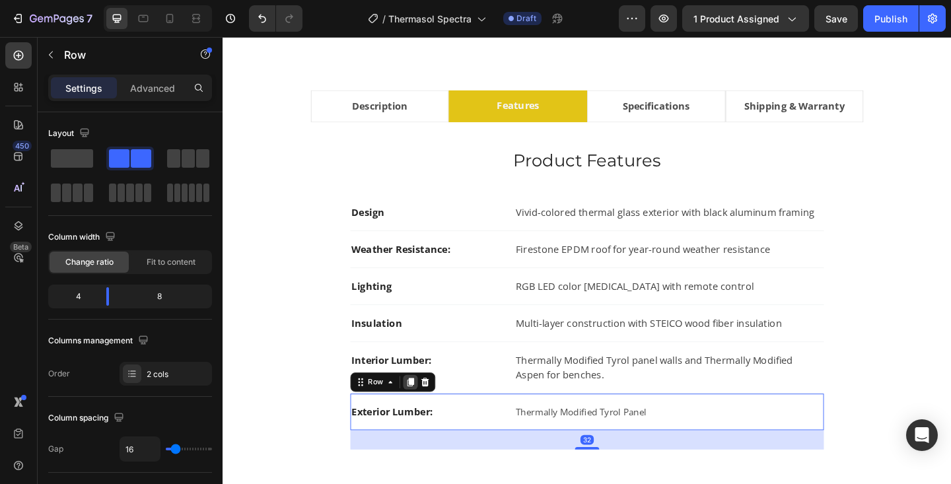
click at [423, 418] on div at bounding box center [427, 413] width 16 height 16
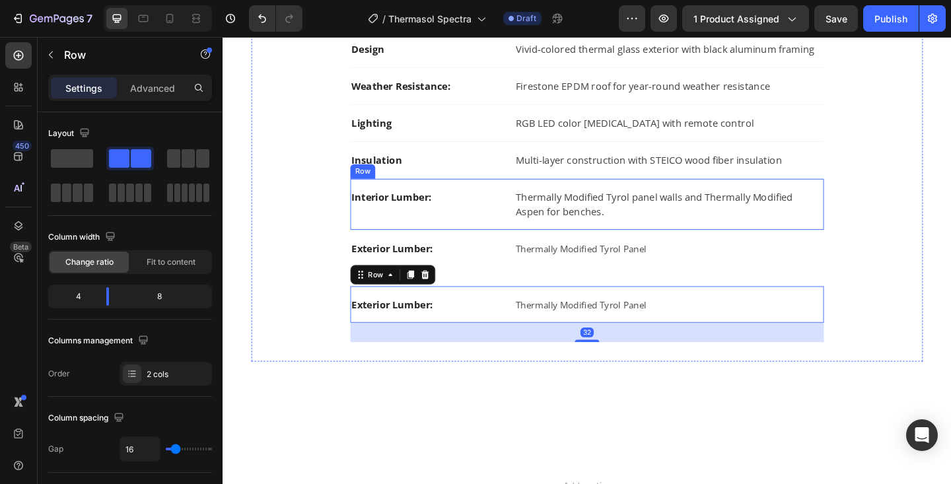
scroll to position [923, 0]
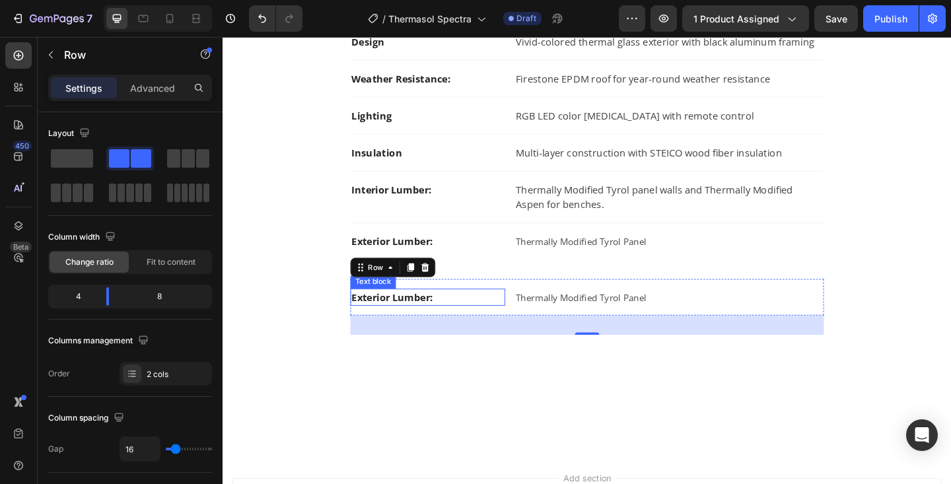
click at [406, 323] on p "Exterior Lumber:" at bounding box center [446, 320] width 166 height 16
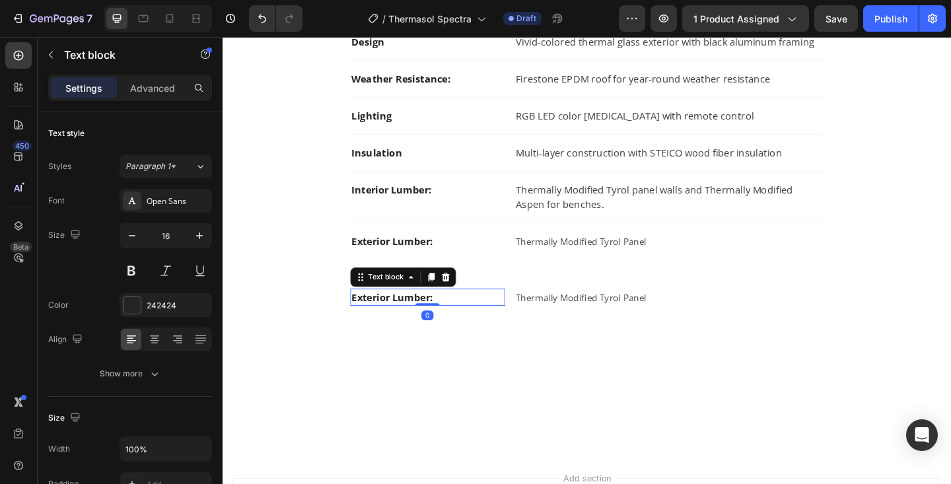
click at [406, 323] on p "Exterior Lumber:" at bounding box center [446, 320] width 166 height 16
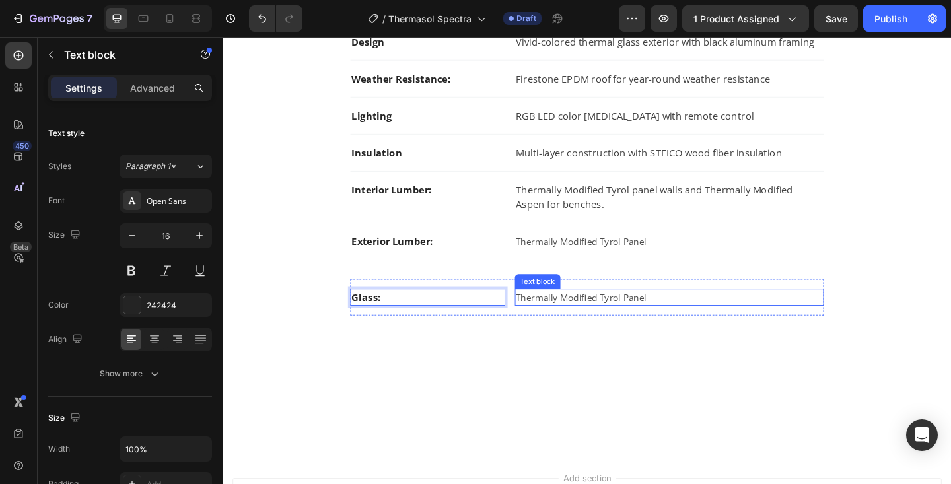
click at [593, 318] on span "Thermally Modified Tyrol Panel" at bounding box center [613, 320] width 142 height 13
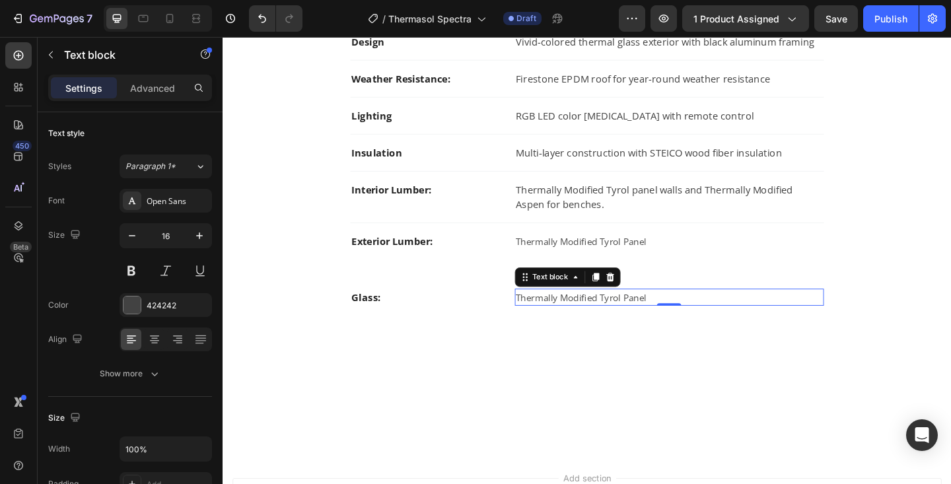
click at [593, 318] on span "Thermally Modified Tyrol Panel" at bounding box center [613, 320] width 142 height 13
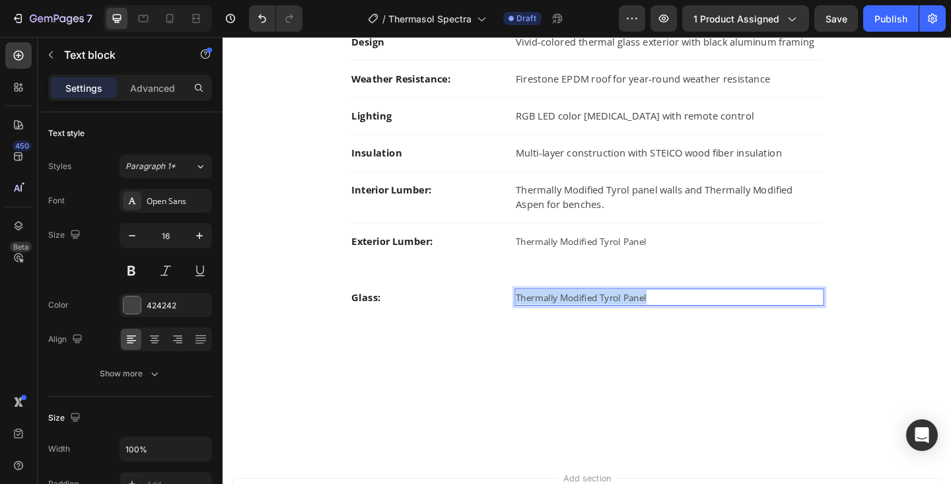
click at [593, 318] on span "Thermally Modified Tyrol Panel" at bounding box center [613, 320] width 142 height 13
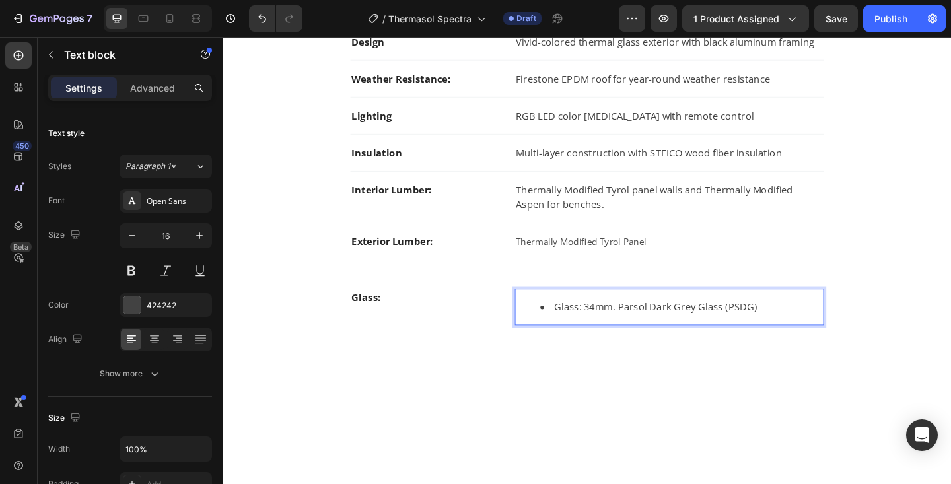
click at [610, 331] on li "Glass: 34mm. Parsol Dark Grey Glass (PSDG)" at bounding box center [721, 331] width 307 height 16
click at [615, 332] on li "Glass: 34mm. Parsol Dark Grey Glass (PSDG)" at bounding box center [721, 331] width 307 height 16
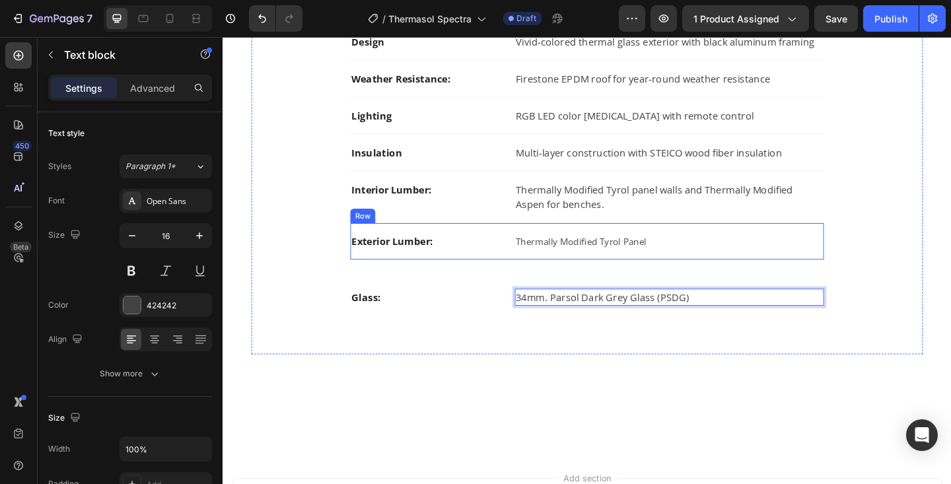
click at [559, 268] on div "Exterior Lumber: Text block Thermally Modified Tyrol Panel Text block Row" at bounding box center [618, 260] width 515 height 40
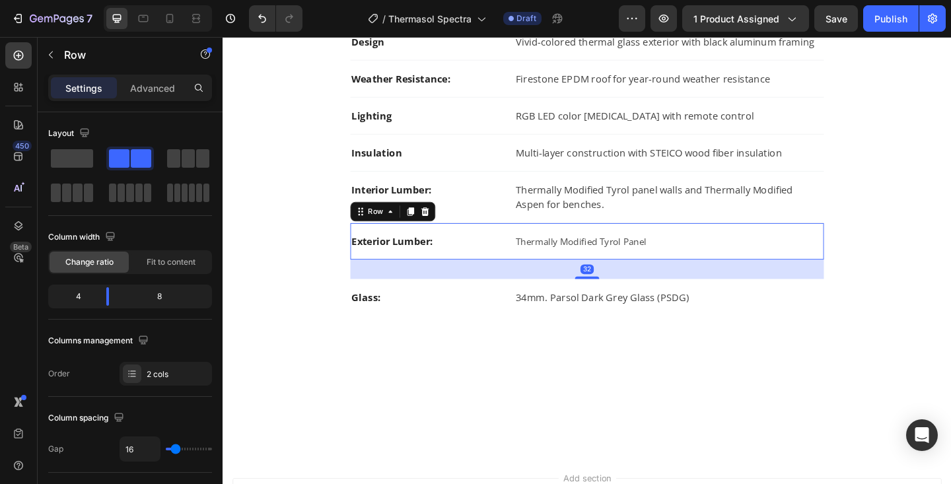
click at [624, 293] on div "32" at bounding box center [619, 290] width 15 height 11
drag, startPoint x: 622, startPoint y: 297, endPoint x: 623, endPoint y: 273, distance: 23.8
click at [623, 273] on div "Exterior Lumber: Text block Thermally Modified Tyrol Panel Text block Row 32" at bounding box center [618, 260] width 515 height 40
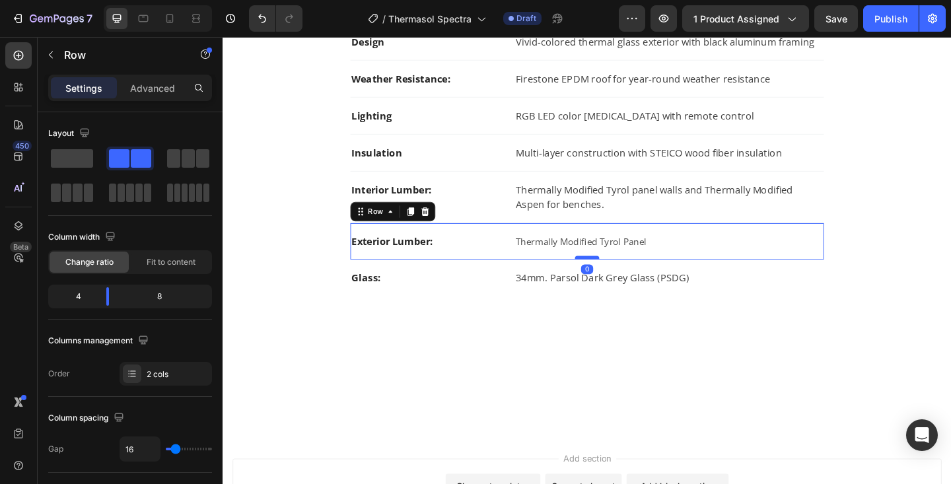
drag, startPoint x: 620, startPoint y: 299, endPoint x: 621, endPoint y: 277, distance: 21.8
click at [621, 277] on div at bounding box center [619, 277] width 26 height 4
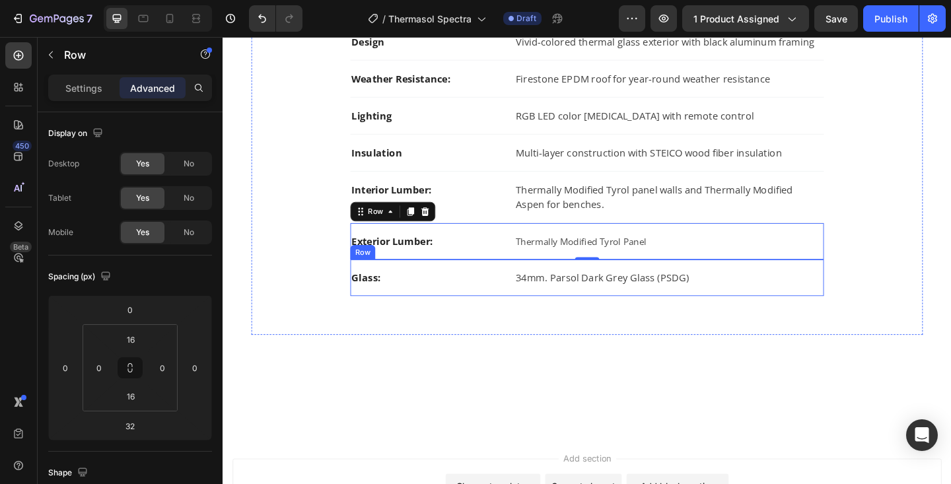
click at [530, 301] on div "Glass: Text block 34mm. Parsol Dark Grey Glass (PSDG) Text block Row" at bounding box center [618, 299] width 515 height 40
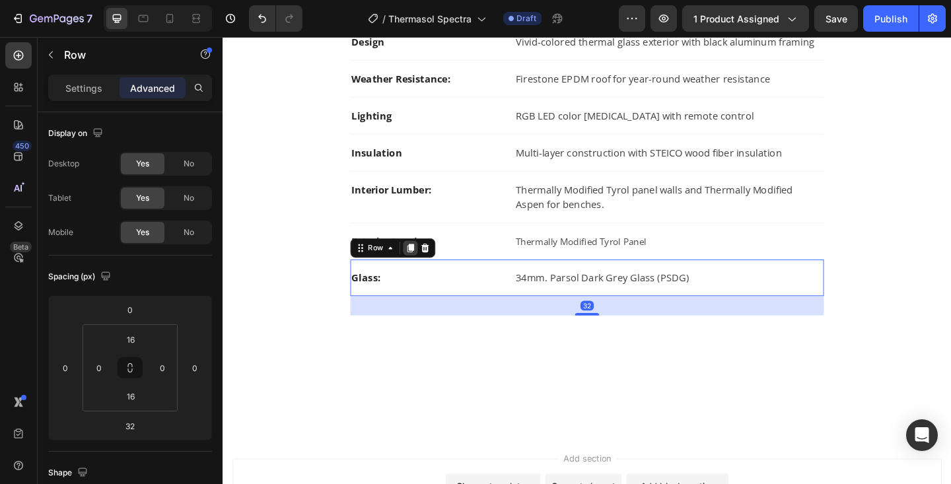
click at [425, 262] on icon at bounding box center [426, 266] width 7 height 9
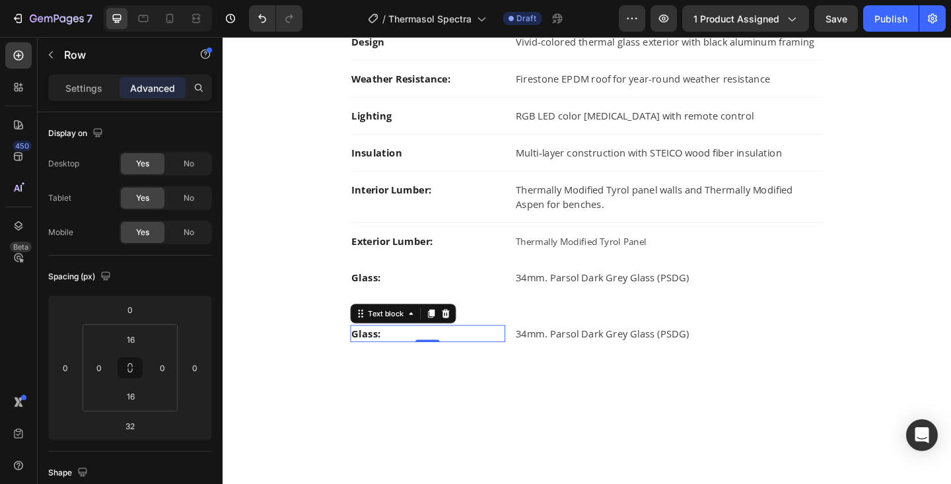
click at [382, 361] on p "Glass:" at bounding box center [446, 360] width 166 height 16
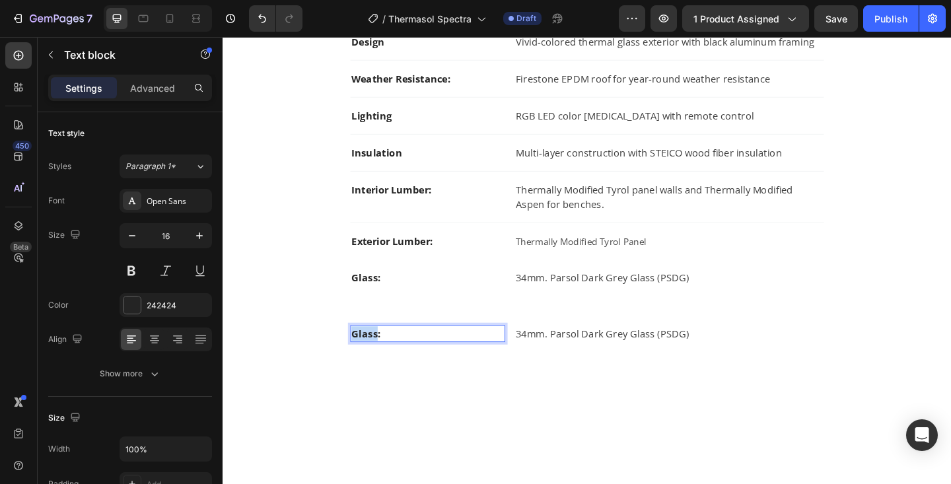
click at [382, 361] on p "Glass:" at bounding box center [446, 360] width 166 height 16
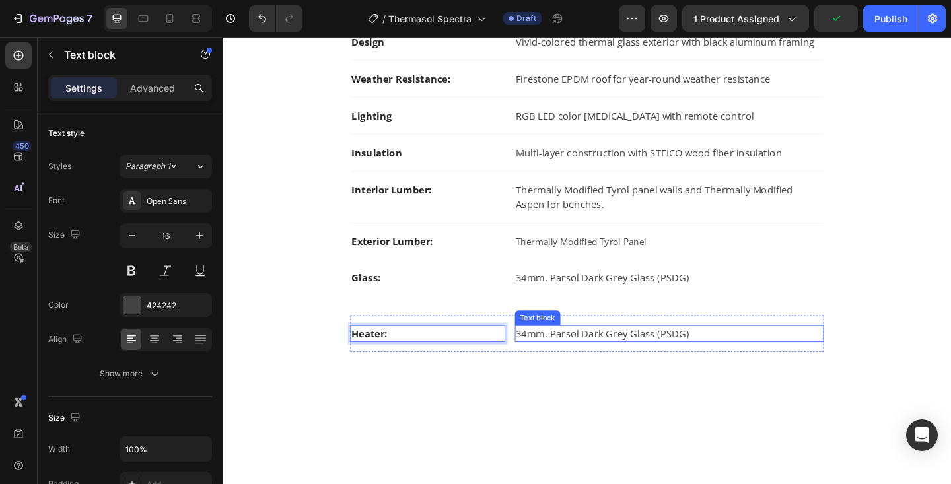
click at [585, 361] on p "34mm. Parsol Dark Grey Glass (PSDG)" at bounding box center [709, 360] width 334 height 16
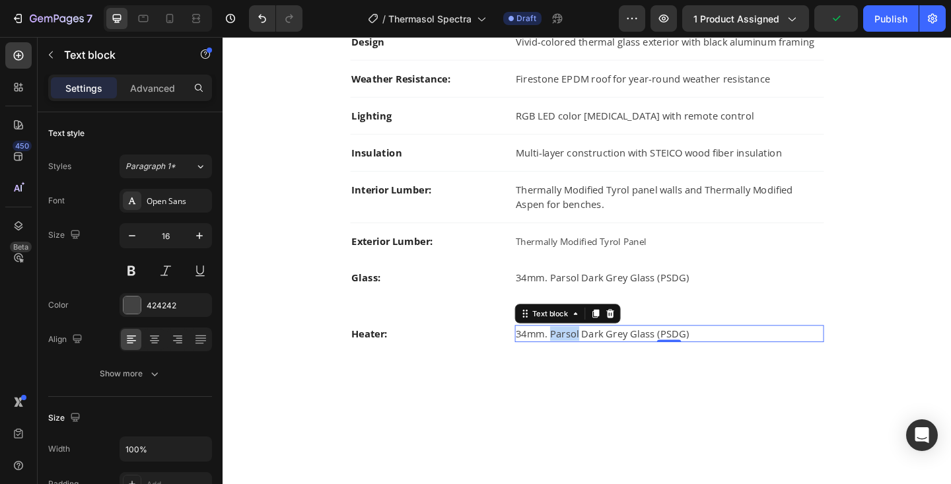
click at [585, 361] on p "34mm. Parsol Dark Grey Glass (PSDG)" at bounding box center [709, 360] width 334 height 16
click at [544, 363] on p "8kW Virta with WiFi" at bounding box center [709, 360] width 334 height 16
click at [544, 361] on p "8kW Virta with WiFi" at bounding box center [709, 360] width 334 height 16
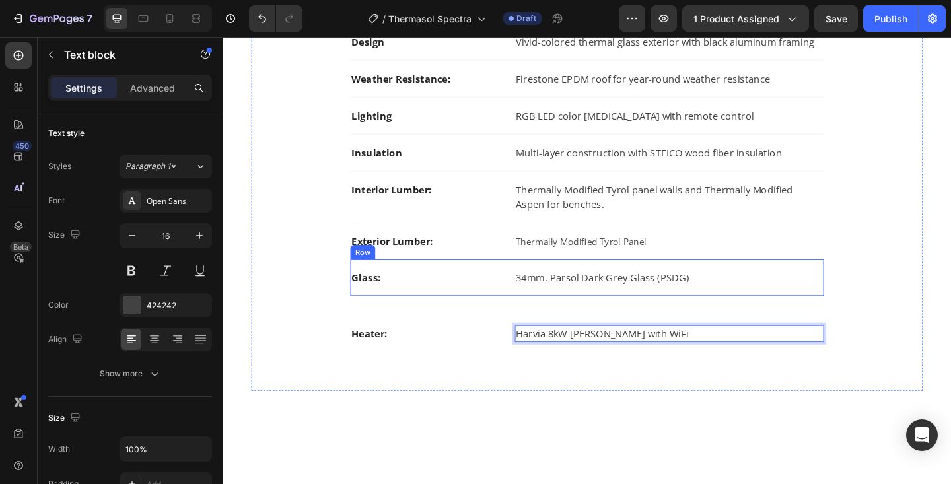
click at [580, 315] on div "Glass: Text block 34mm. Parsol Dark Grey Glass (PSDG) Text block Row" at bounding box center [618, 299] width 515 height 40
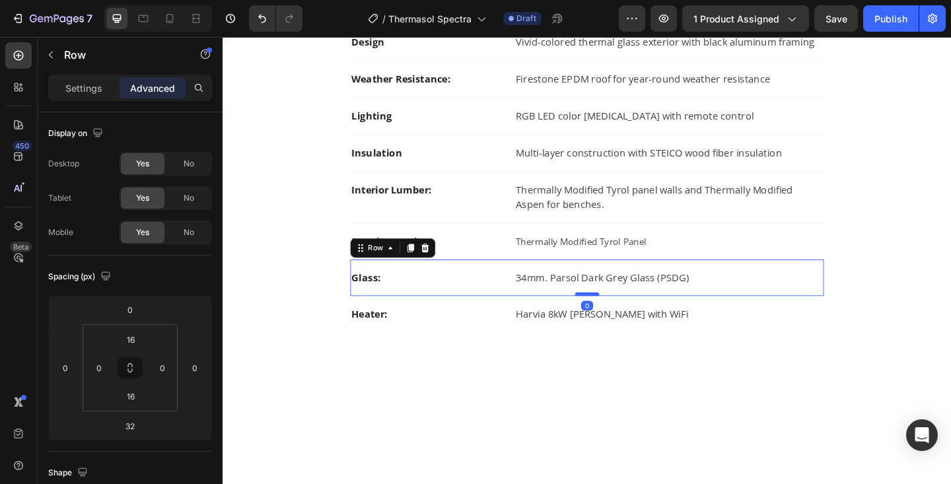
drag, startPoint x: 626, startPoint y: 337, endPoint x: 626, endPoint y: 316, distance: 21.1
click at [626, 316] on div at bounding box center [619, 317] width 26 height 4
type input "0"
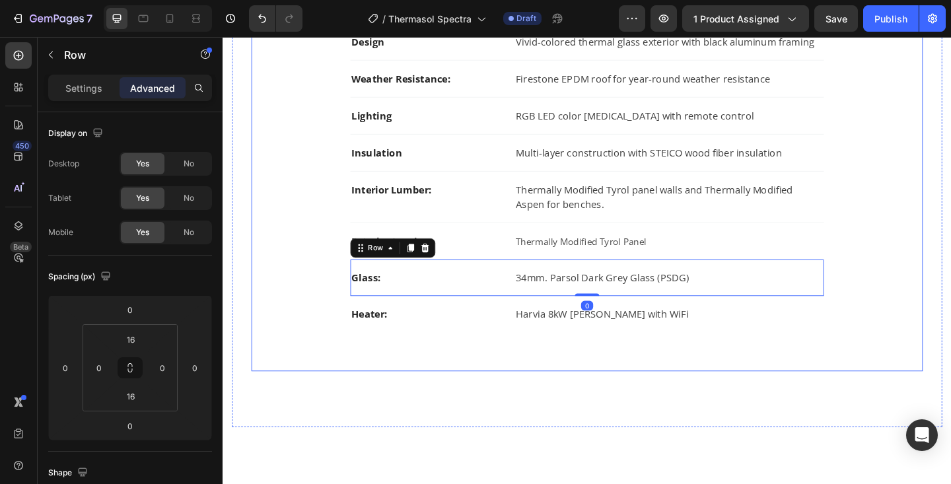
click at [930, 222] on div "Design Text block Vivid-colored thermal glass exterior with black aluminum fram…" at bounding box center [619, 200] width 688 height 357
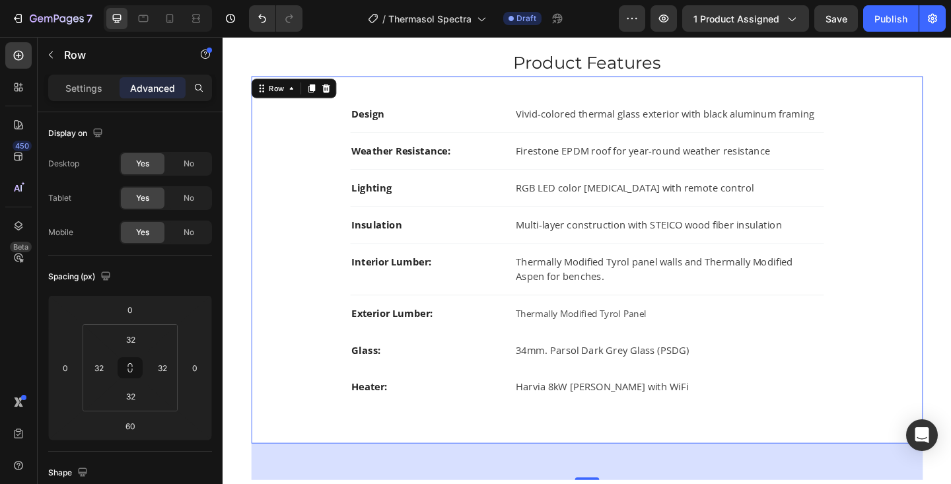
scroll to position [844, 0]
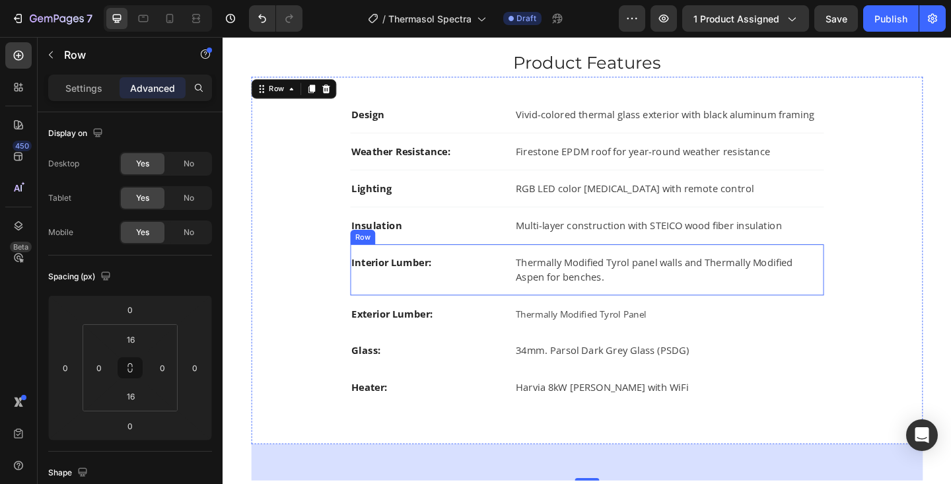
click at [509, 301] on div "Interior Lumber: Text block" at bounding box center [445, 291] width 168 height 34
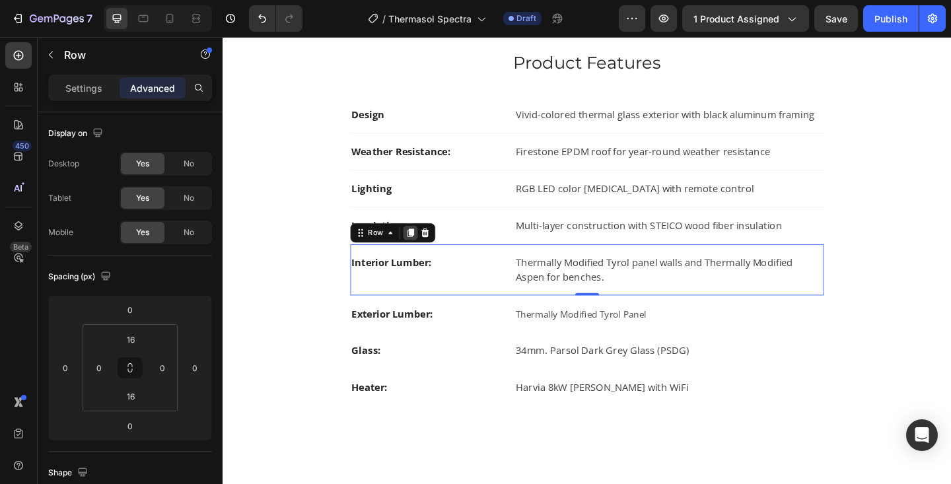
click at [428, 252] on icon at bounding box center [426, 250] width 7 height 9
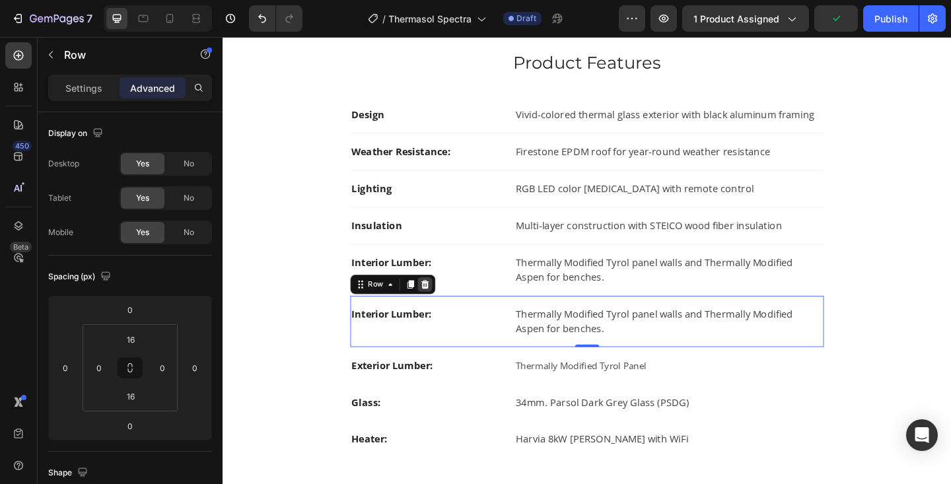
click at [446, 305] on icon at bounding box center [442, 306] width 11 height 11
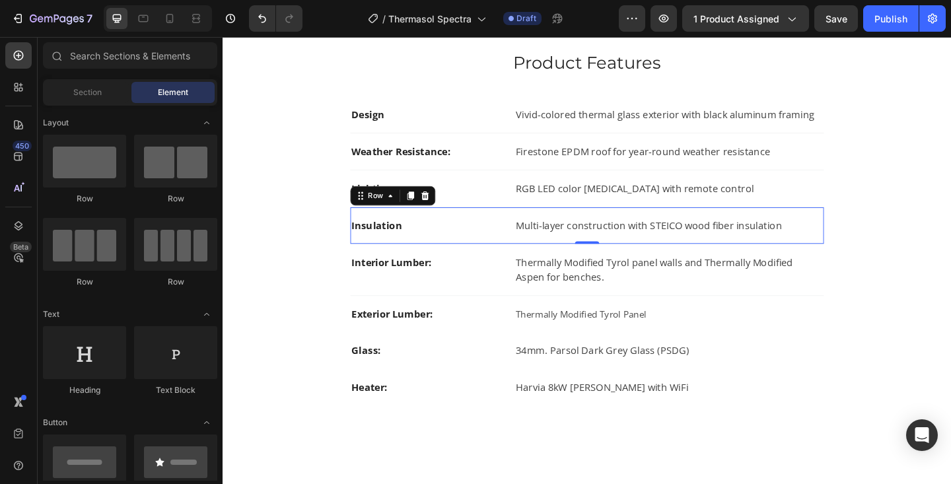
click at [524, 256] on div "Insulation Text block Multi-layer construction with STEICO wood fiber insulatio…" at bounding box center [618, 243] width 515 height 40
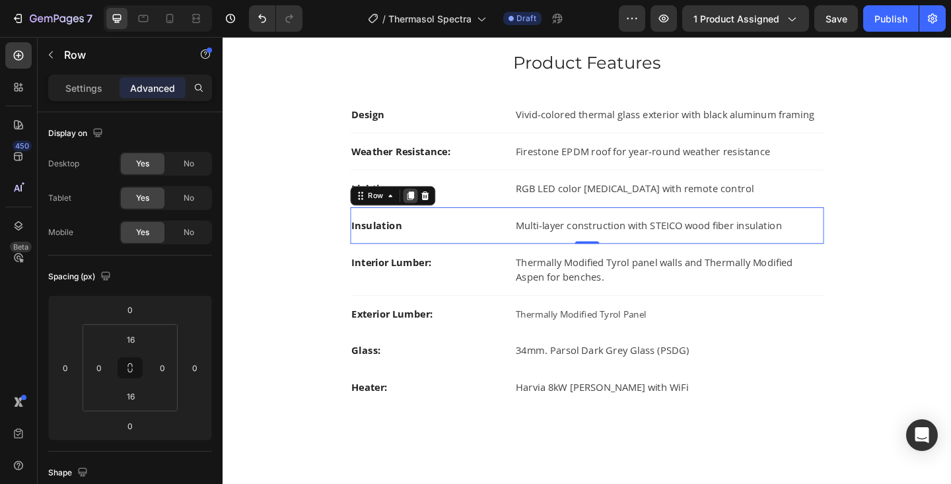
click at [426, 215] on div at bounding box center [427, 210] width 16 height 16
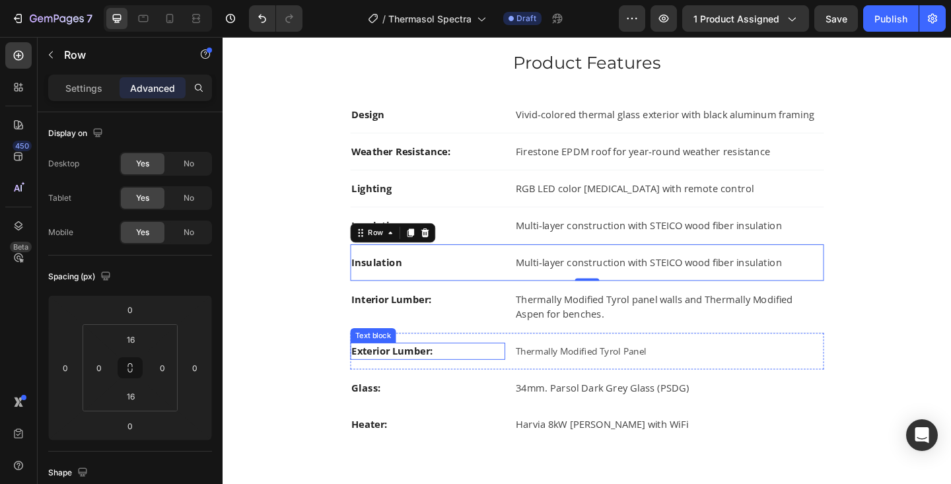
click at [402, 374] on p "Exterior Lumber:" at bounding box center [446, 379] width 166 height 16
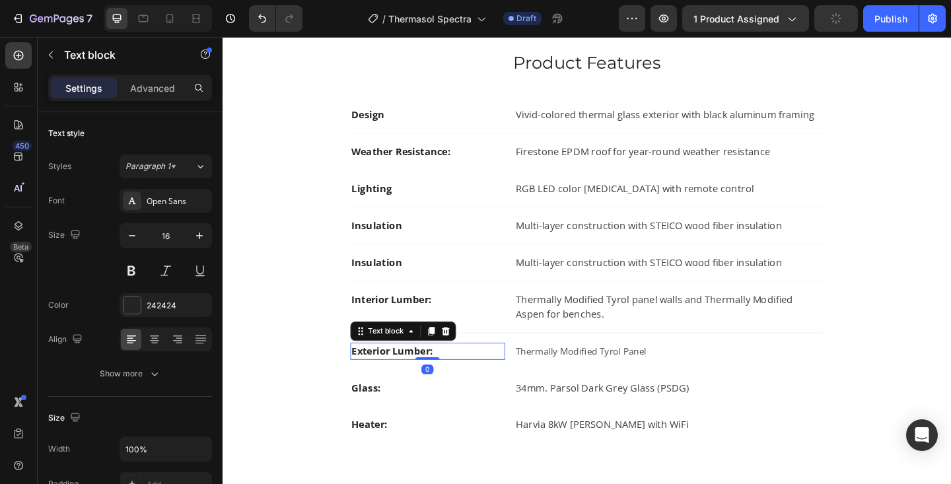
click at [402, 374] on p "Exterior Lumber:" at bounding box center [446, 379] width 166 height 16
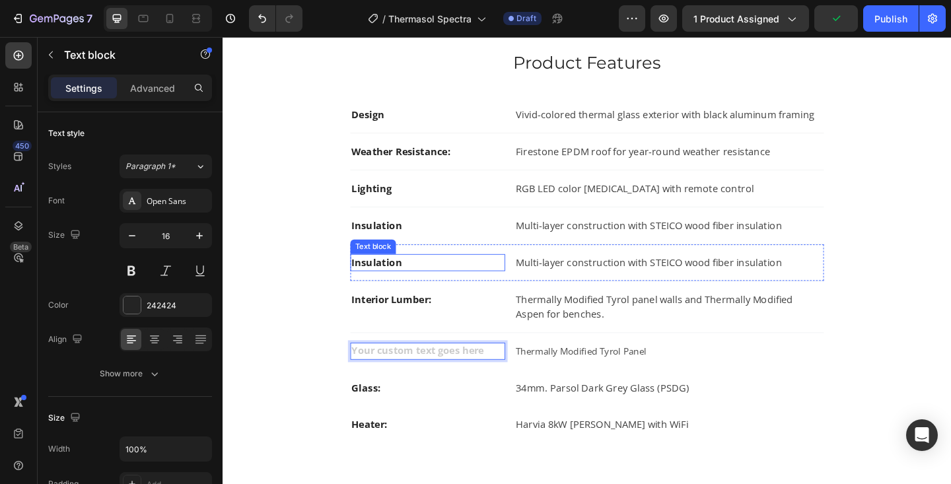
click at [385, 282] on strong "Insulation" at bounding box center [390, 282] width 55 height 15
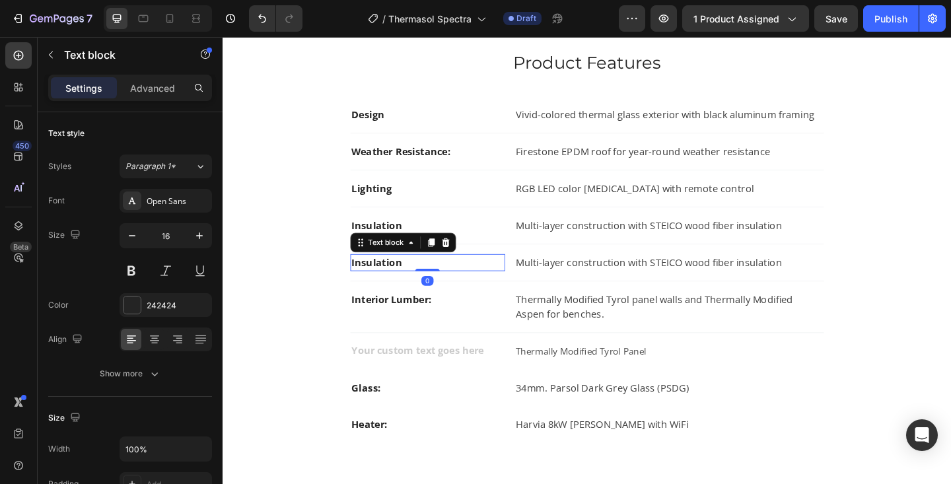
click at [385, 282] on strong "Insulation" at bounding box center [390, 282] width 55 height 15
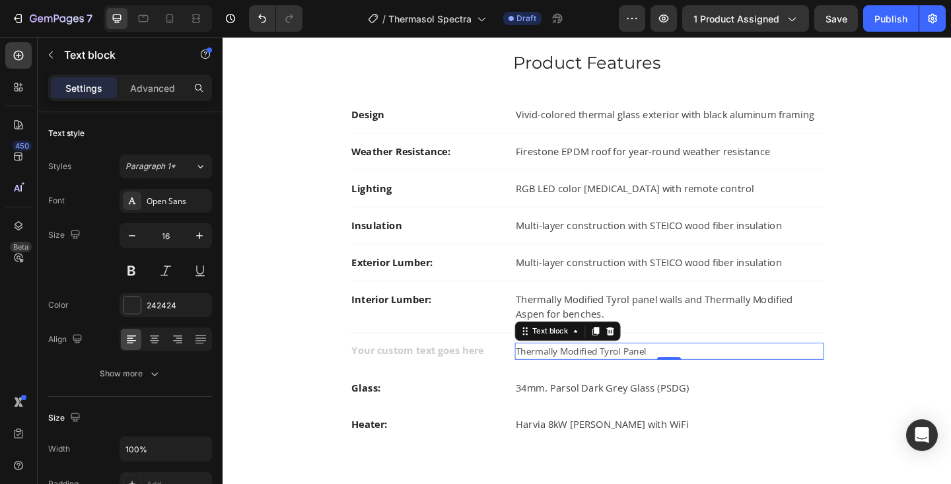
click at [601, 381] on span "Thermally Modified Tyrol Panel" at bounding box center [613, 379] width 142 height 13
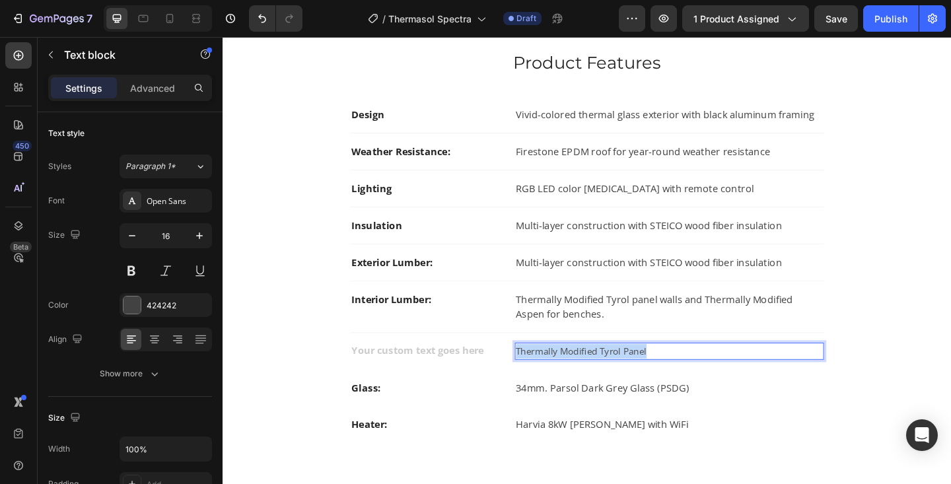
click at [601, 381] on span "Thermally Modified Tyrol Panel" at bounding box center [613, 379] width 142 height 13
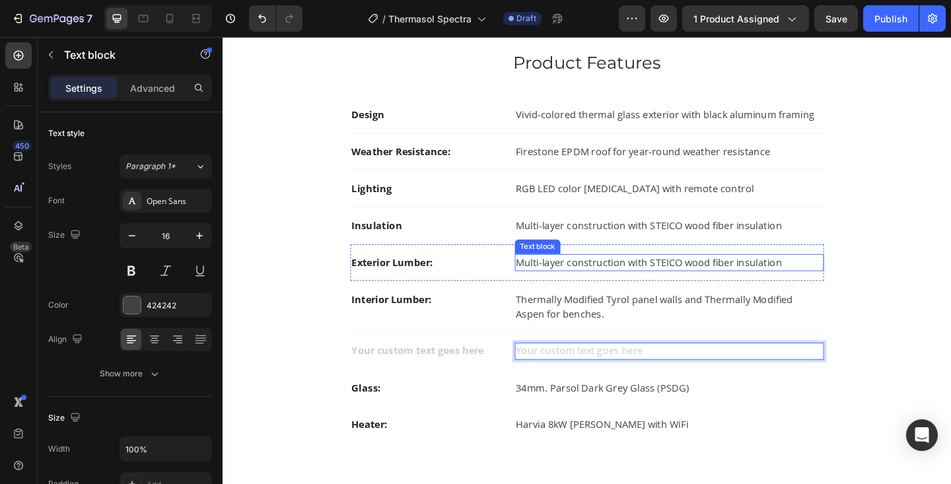
click at [585, 281] on p "Multi-layer construction with STEICO wood fiber insulation" at bounding box center [709, 283] width 334 height 16
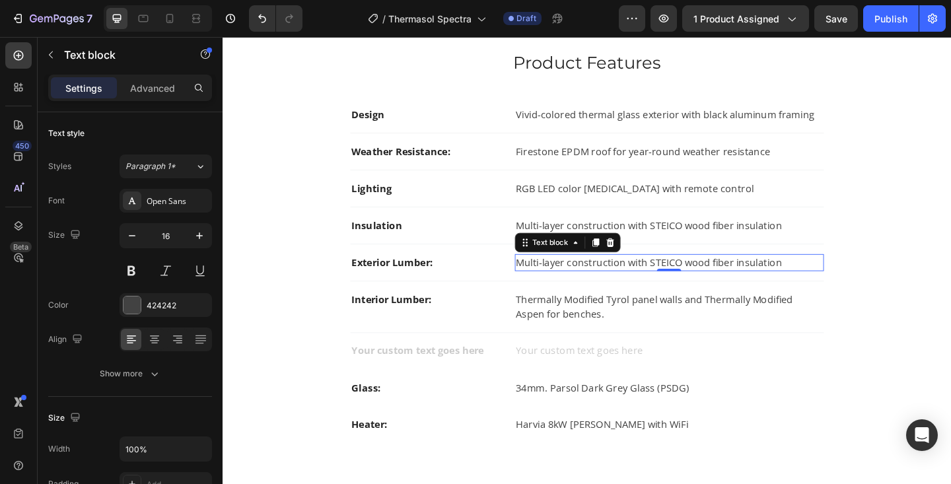
click at [585, 281] on p "Multi-layer construction with STEICO wood fiber insulation" at bounding box center [709, 283] width 334 height 16
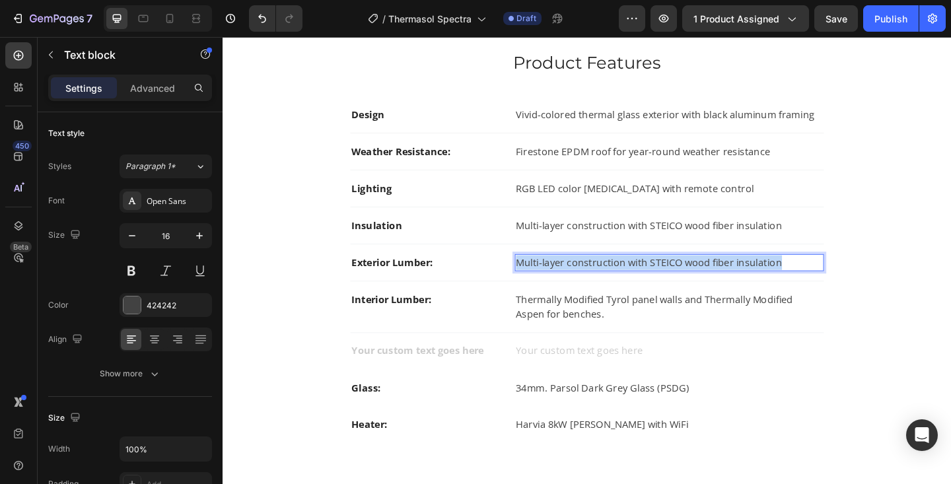
click at [585, 281] on p "Multi-layer construction with STEICO wood fiber insulation" at bounding box center [709, 283] width 334 height 16
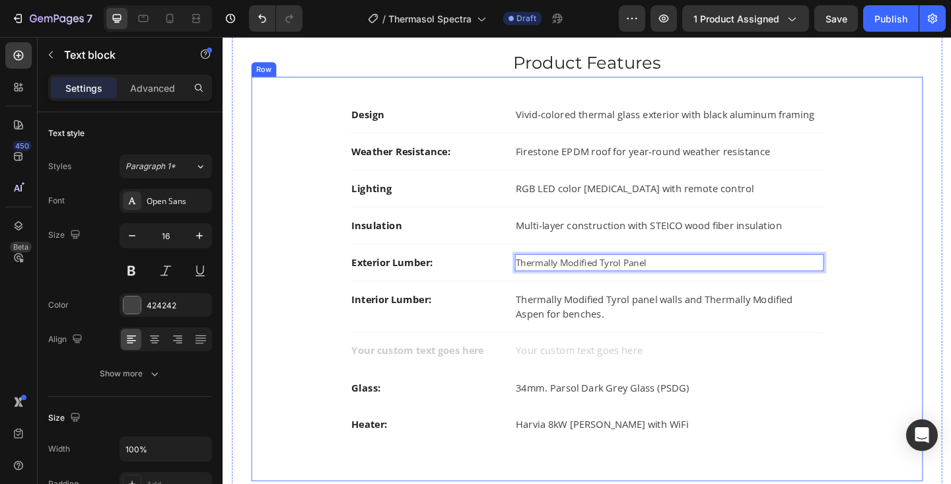
click at [951, 297] on div "Design Text block Vivid-colored thermal glass exterior with black aluminum fram…" at bounding box center [619, 301] width 731 height 440
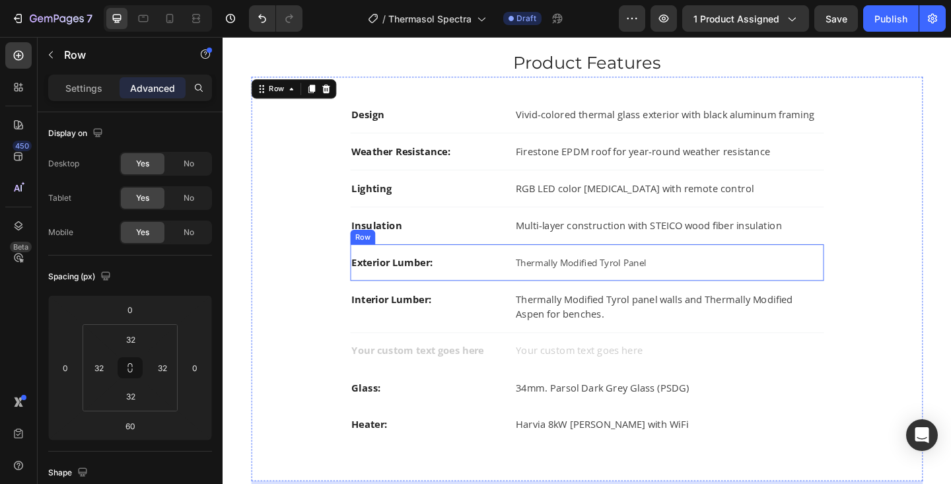
click at [447, 296] on div "Exterior Lumber: Text block Thermally Modified Tyrol Panel Text block Row" at bounding box center [618, 283] width 515 height 40
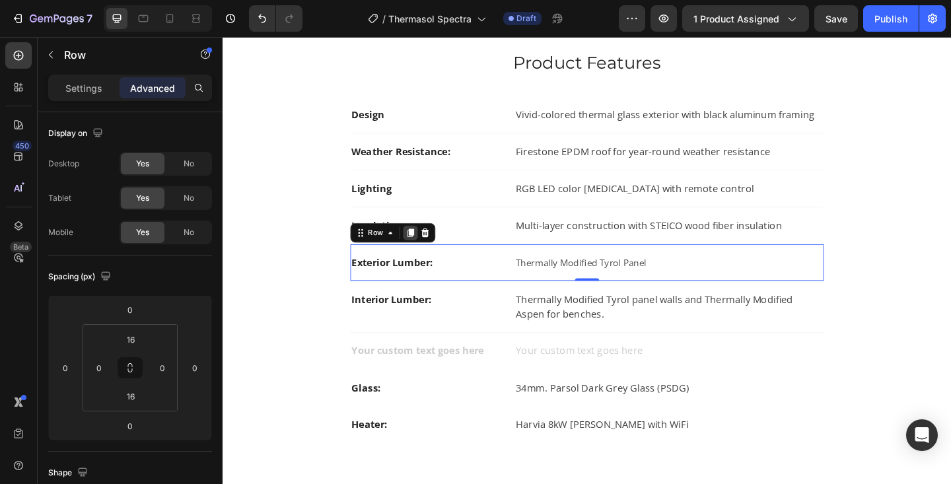
click at [425, 251] on icon at bounding box center [426, 250] width 7 height 9
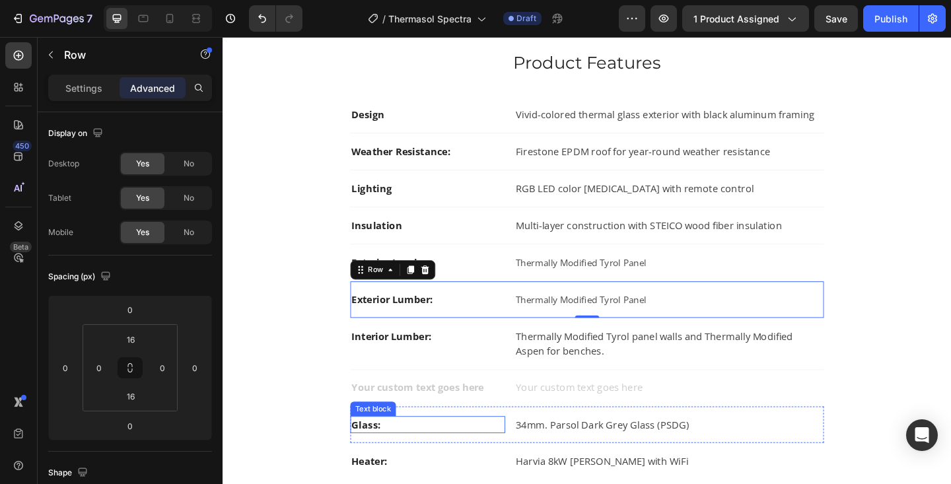
click at [382, 456] on p "Glass:" at bounding box center [446, 459] width 166 height 16
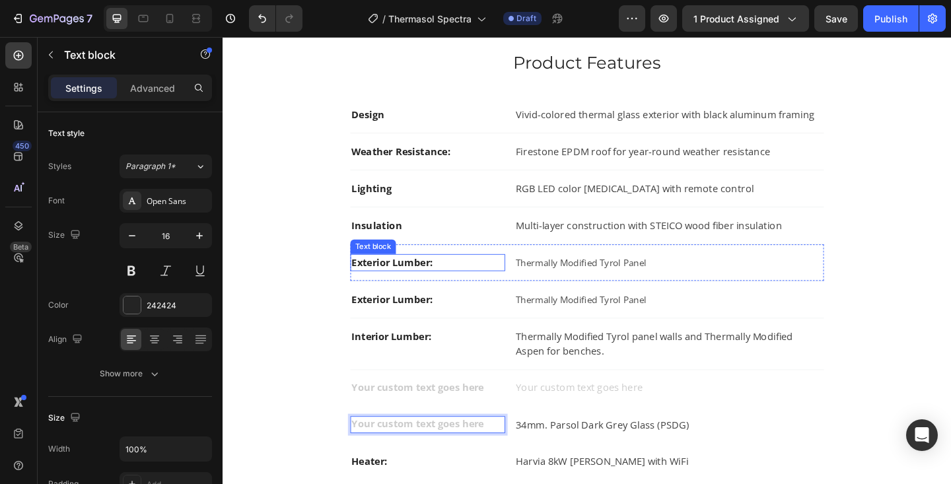
click at [398, 278] on strong "Exterior Lumber:" at bounding box center [407, 282] width 89 height 15
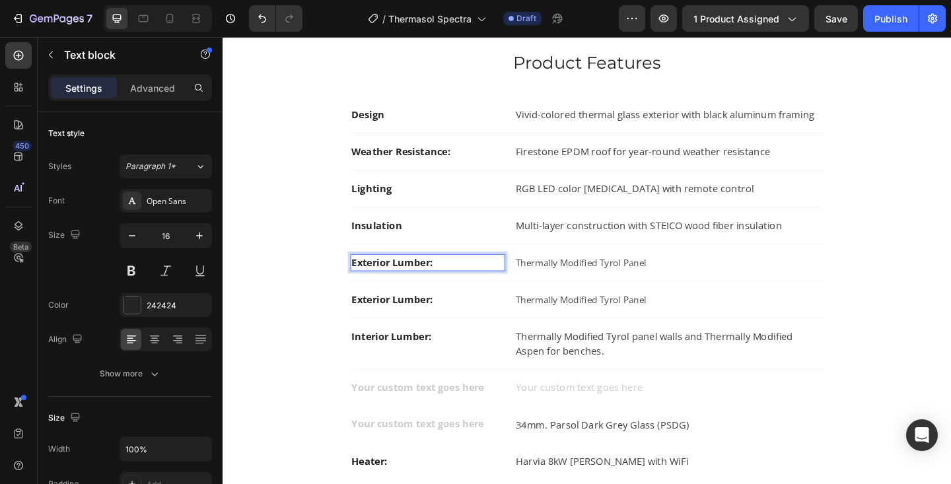
click at [398, 278] on strong "Exterior Lumber:" at bounding box center [407, 282] width 89 height 15
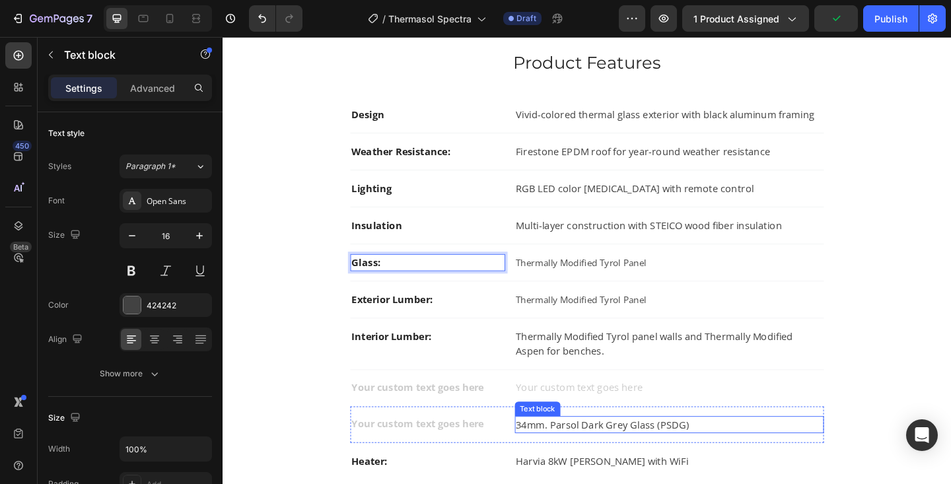
click at [552, 461] on p "34mm. Parsol Dark Grey Glass (PSDG)" at bounding box center [709, 459] width 334 height 16
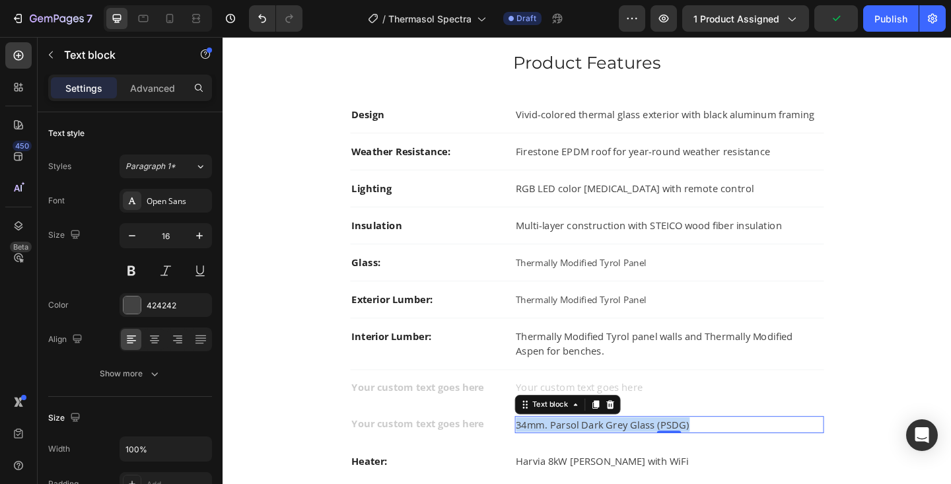
click at [552, 461] on p "34mm. Parsol Dark Grey Glass (PSDG)" at bounding box center [709, 459] width 334 height 16
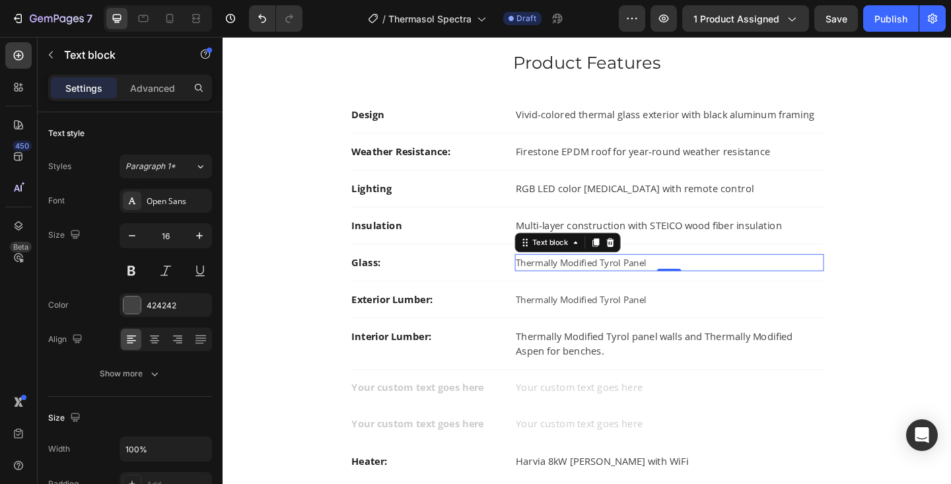
click at [565, 287] on span "Thermally Modified Tyrol Panel" at bounding box center [613, 282] width 142 height 13
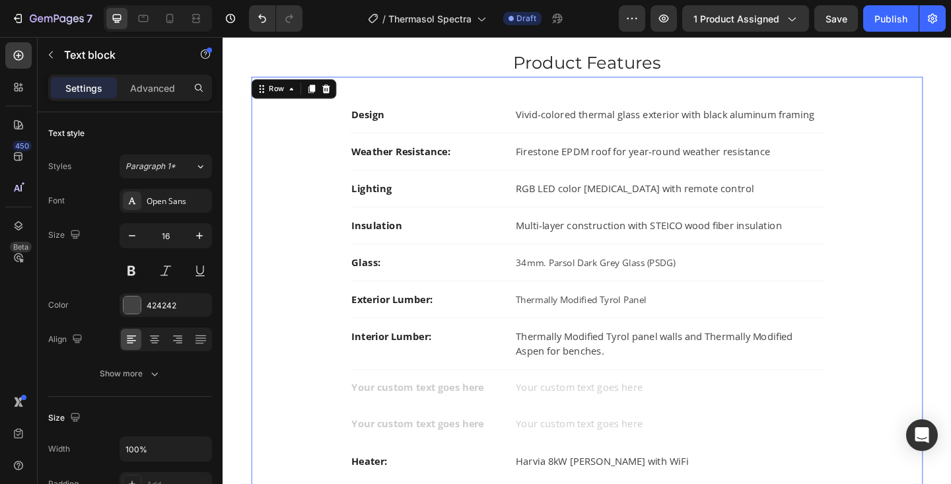
click at [919, 285] on div "Design Text block Vivid-colored thermal glass exterior with black aluminum fram…" at bounding box center [619, 321] width 688 height 438
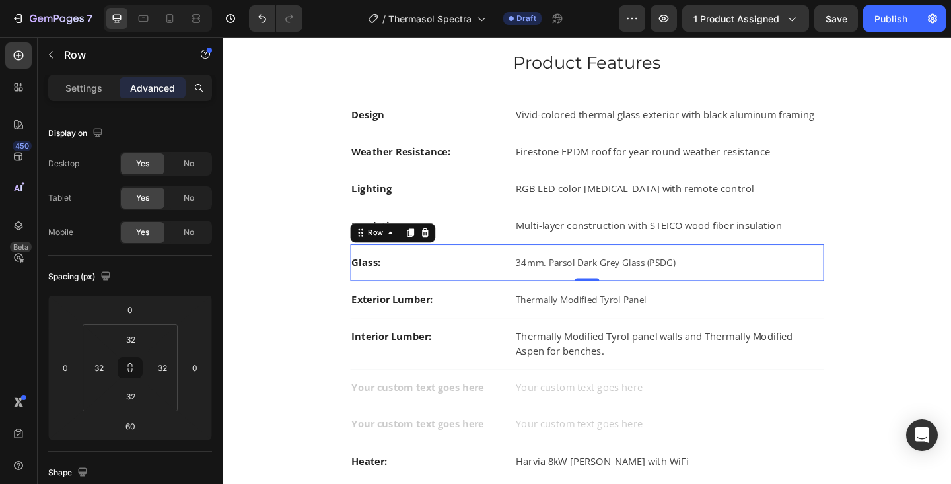
click at [460, 294] on div "Glass: Text block 34mm. Parsol Dark Grey Glass (PSDG) Text block Row 0" at bounding box center [618, 283] width 515 height 40
click at [426, 250] on icon at bounding box center [426, 250] width 7 height 9
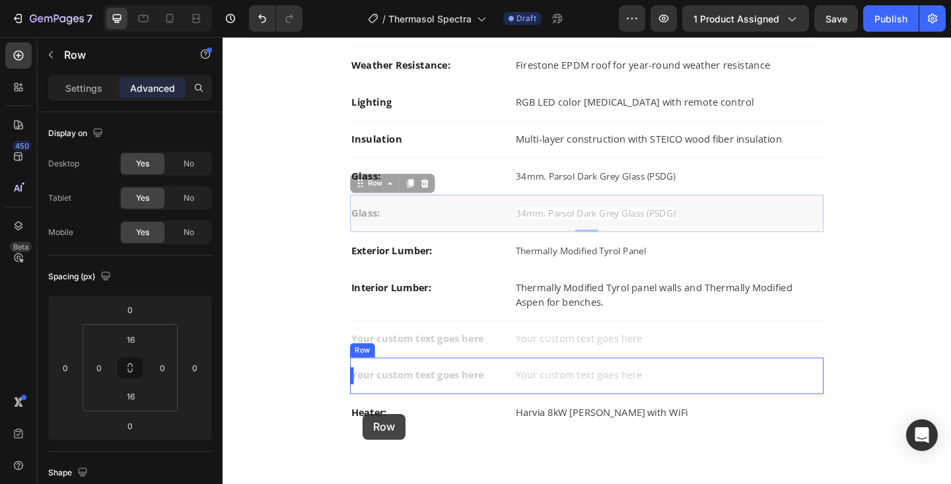
scroll to position [954, 0]
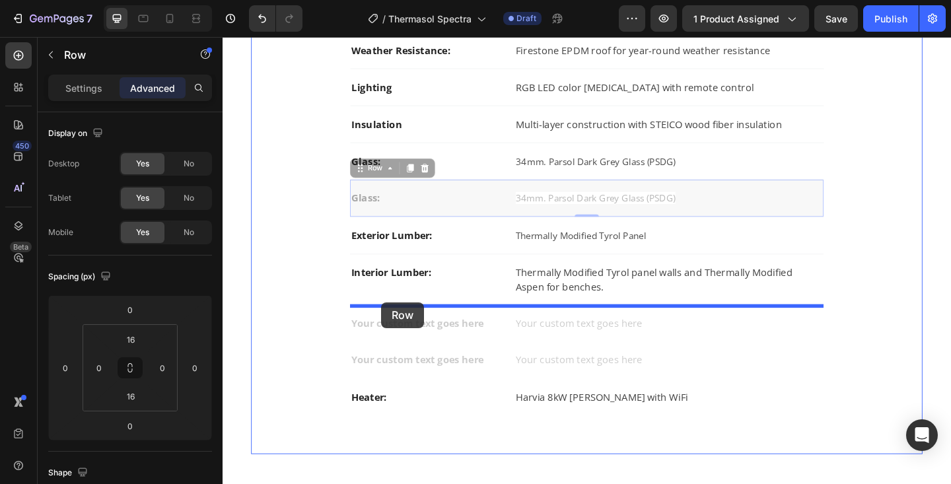
drag, startPoint x: 372, startPoint y: 286, endPoint x: 395, endPoint y: 326, distance: 45.9
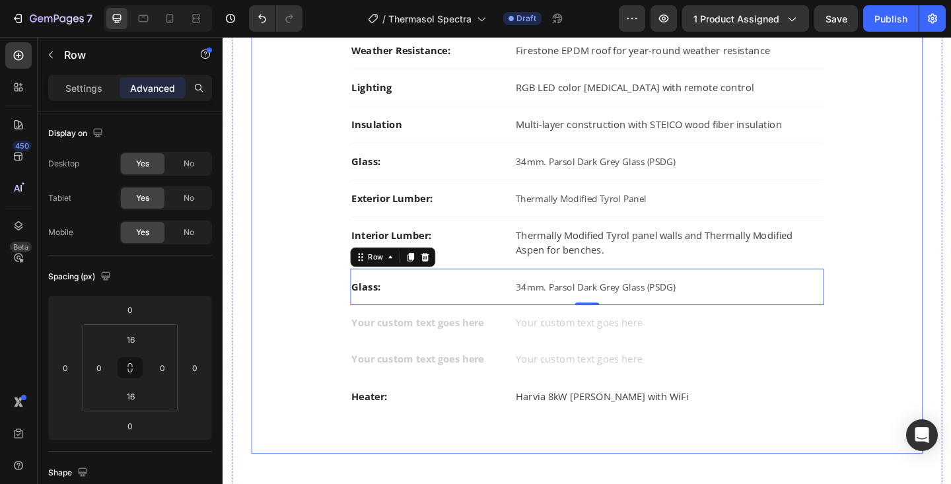
click at [910, 300] on div "Design Text block Vivid-colored thermal glass exterior with black aluminum fram…" at bounding box center [619, 230] width 688 height 478
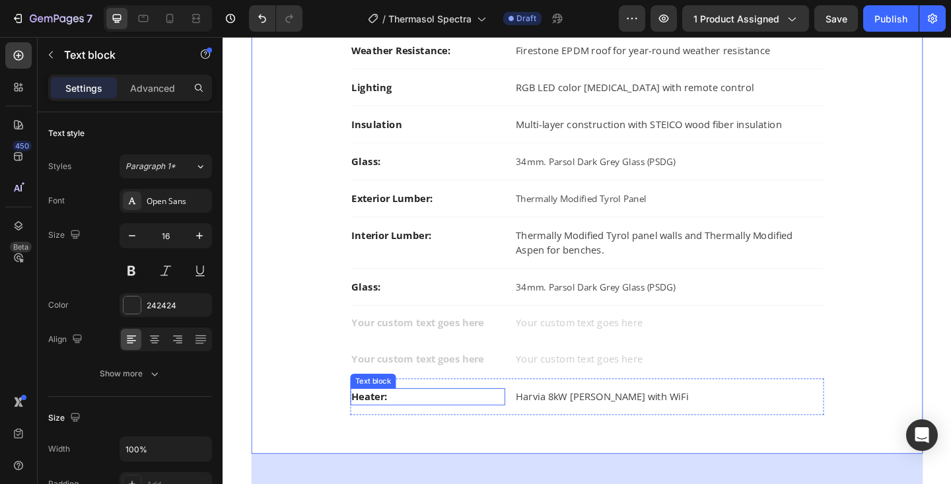
click at [393, 431] on p "Heater:" at bounding box center [446, 429] width 166 height 16
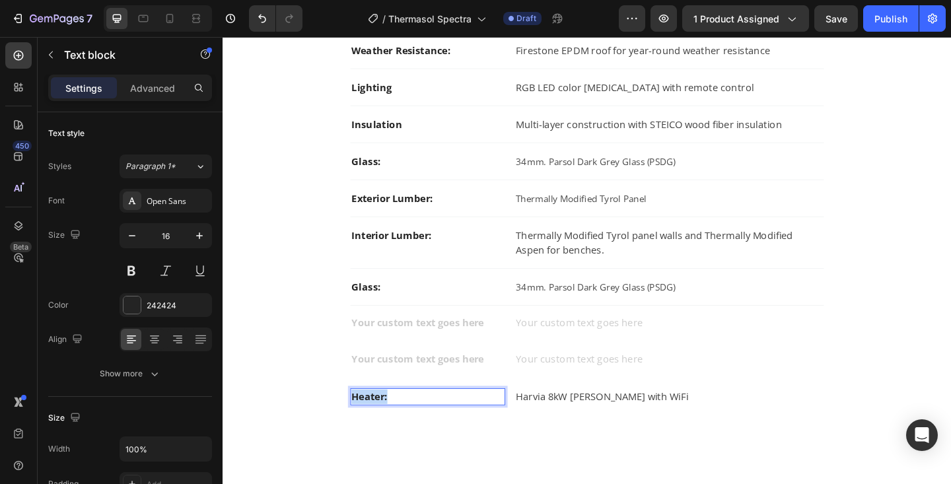
click at [393, 431] on p "Heater:" at bounding box center [446, 429] width 166 height 16
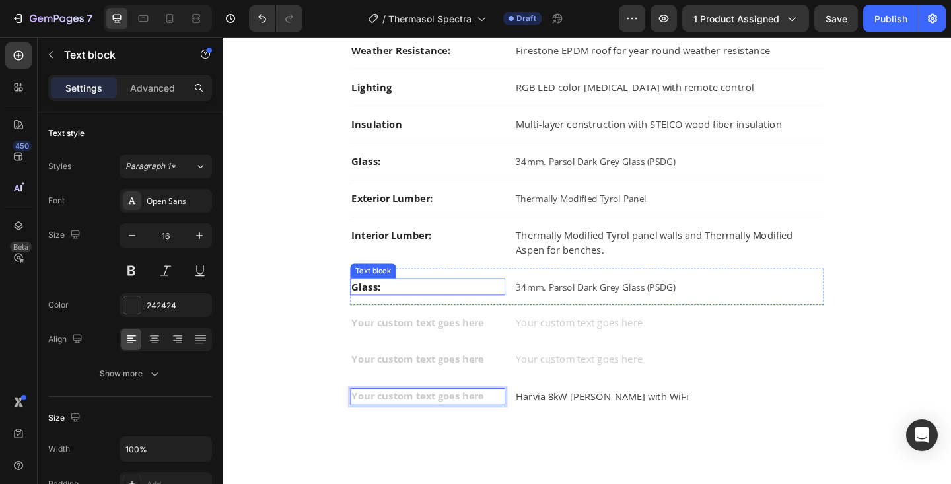
click at [383, 311] on strong "Glass:" at bounding box center [379, 309] width 32 height 15
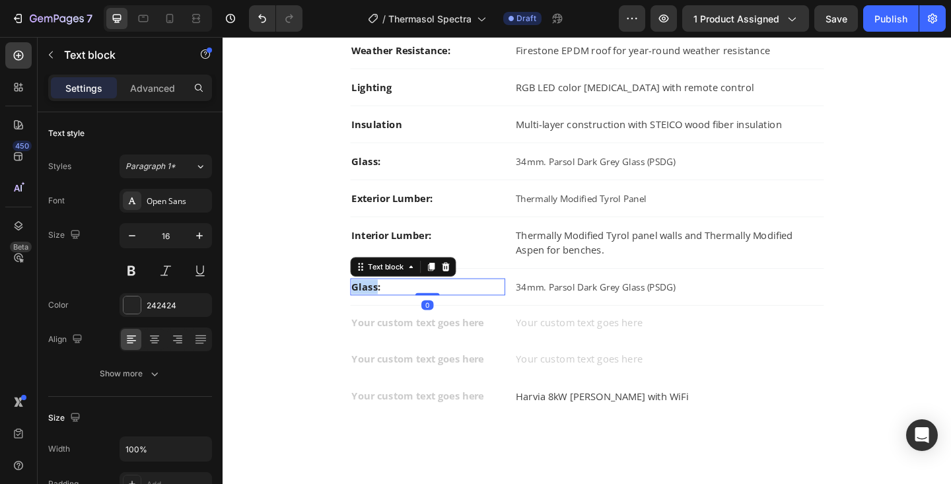
click at [383, 311] on strong "Glass:" at bounding box center [379, 309] width 32 height 15
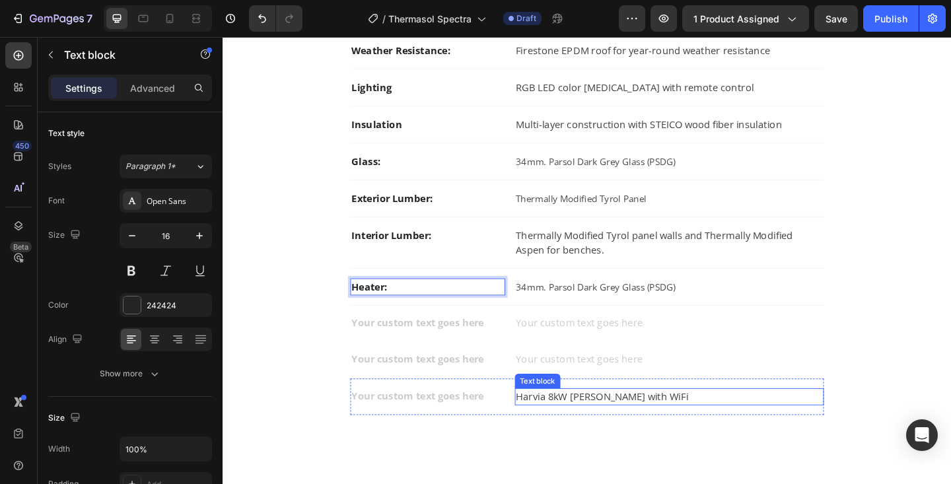
click at [555, 429] on p "Harvia 8kW [PERSON_NAME] with WiFi" at bounding box center [709, 429] width 334 height 16
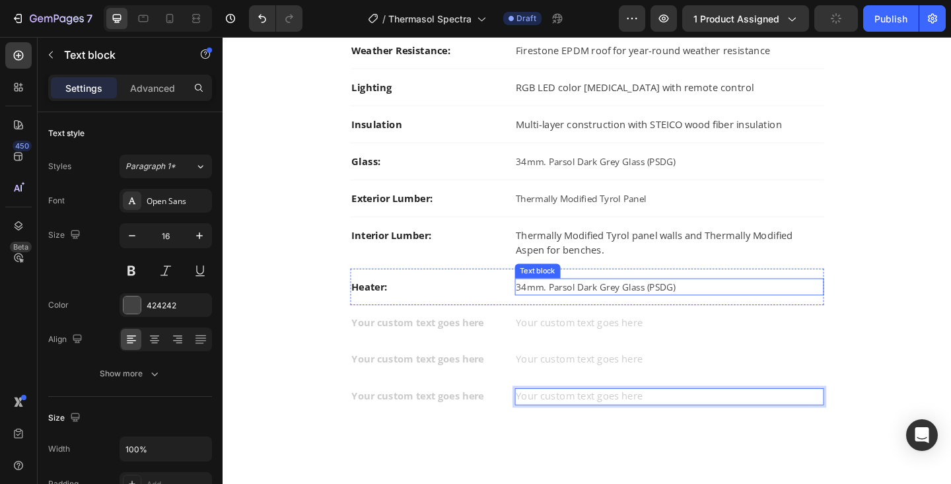
click at [569, 309] on span "34mm. Parsol Dark Grey Glass (PSDG)" at bounding box center [629, 309] width 174 height 13
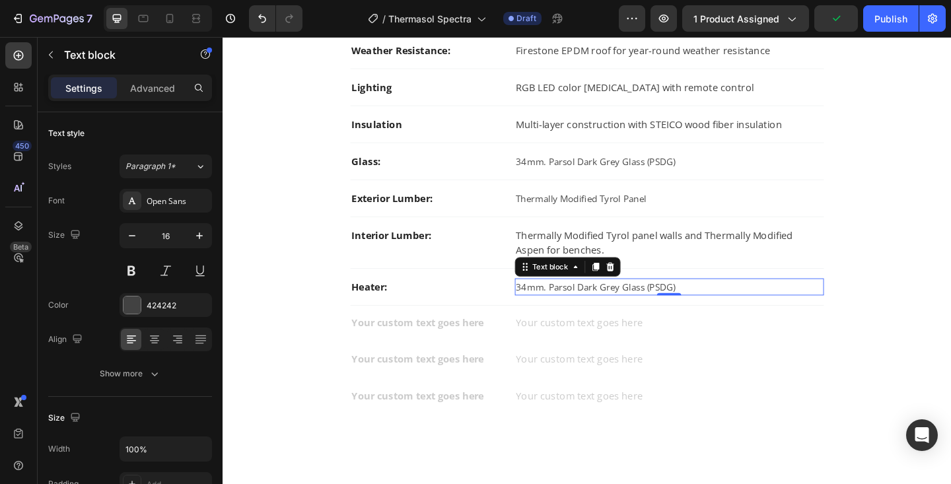
click at [569, 309] on span "34mm. Parsol Dark Grey Glass (PSDG)" at bounding box center [629, 309] width 174 height 13
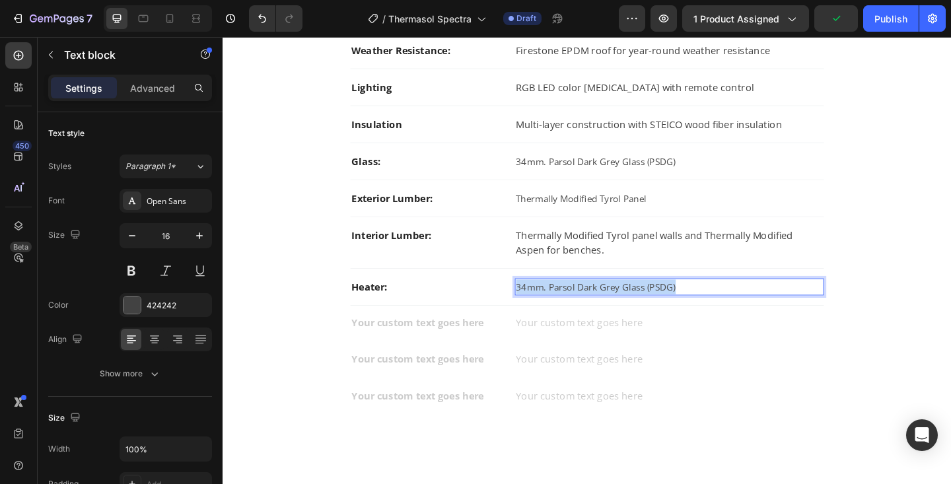
click at [569, 309] on span "34mm. Parsol Dark Grey Glass (PSDG)" at bounding box center [629, 309] width 174 height 13
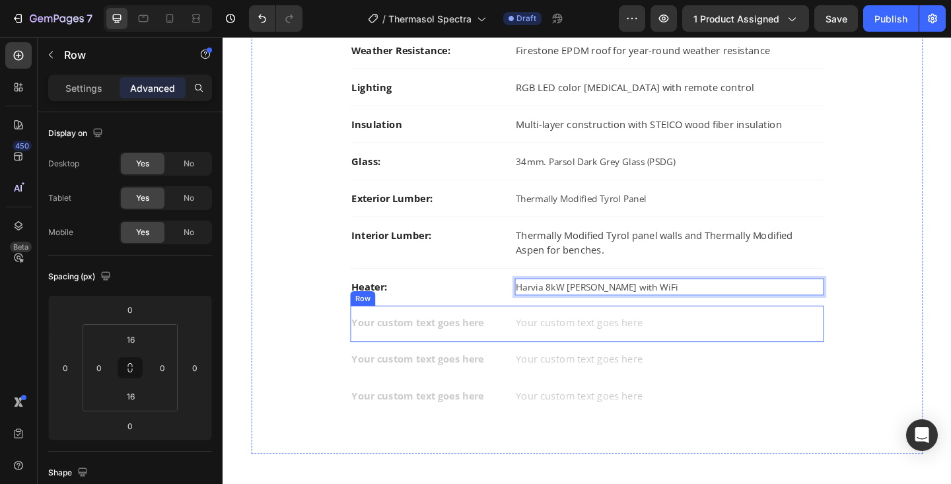
click at [578, 363] on div "Text block Text block Row" at bounding box center [618, 350] width 515 height 40
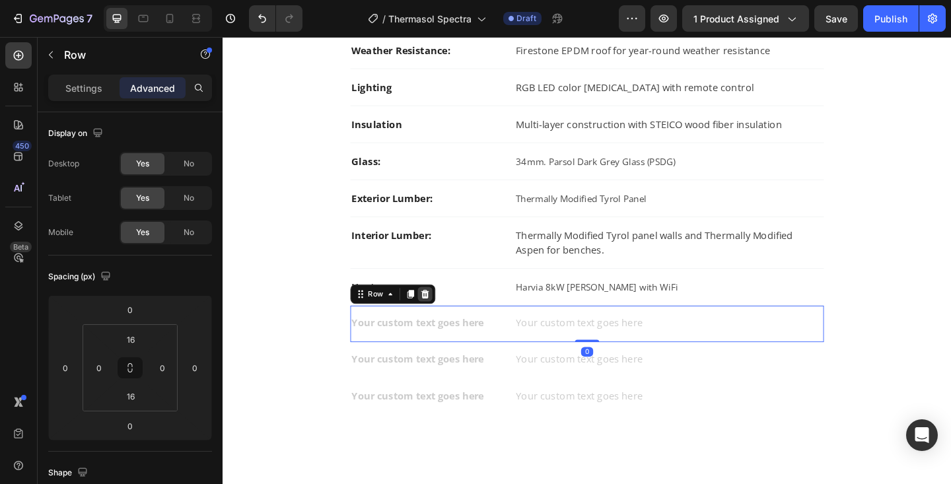
click at [444, 320] on icon at bounding box center [443, 316] width 9 height 9
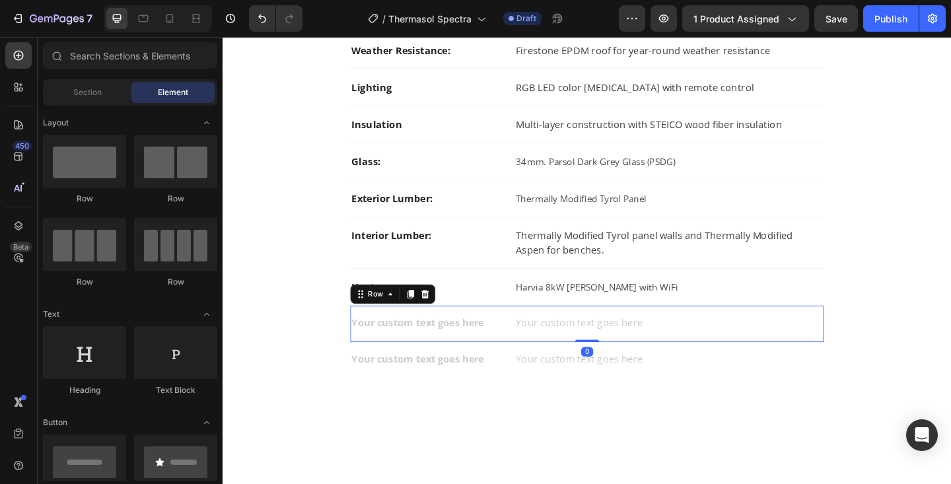
click at [558, 363] on div "Text block Text block Row 0" at bounding box center [618, 350] width 515 height 40
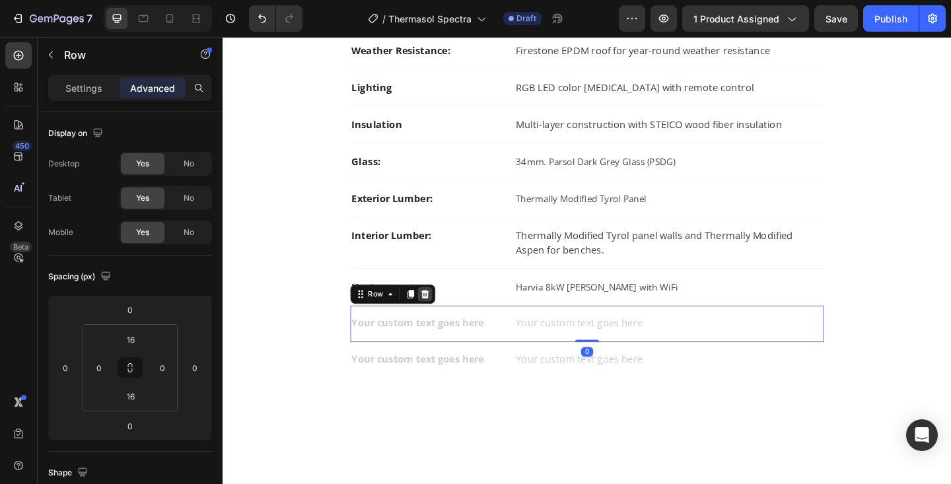
click at [439, 316] on icon at bounding box center [443, 316] width 9 height 9
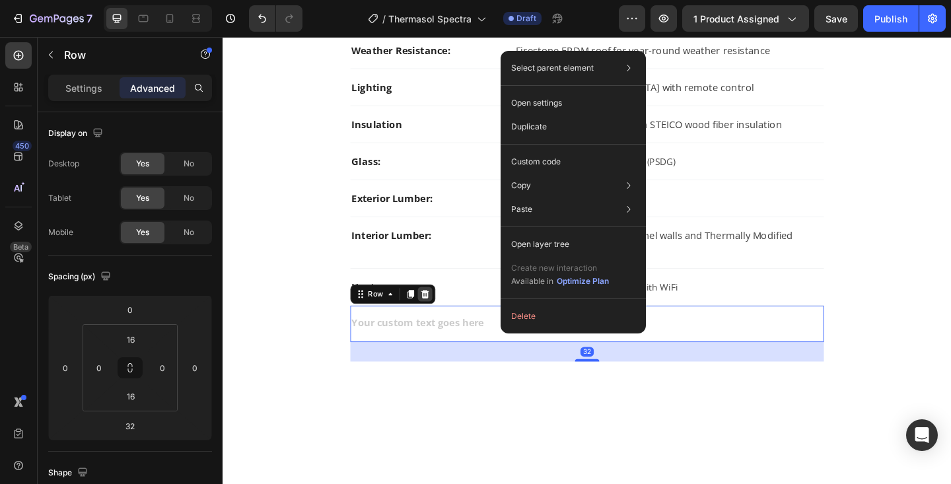
click at [443, 321] on icon at bounding box center [443, 316] width 9 height 9
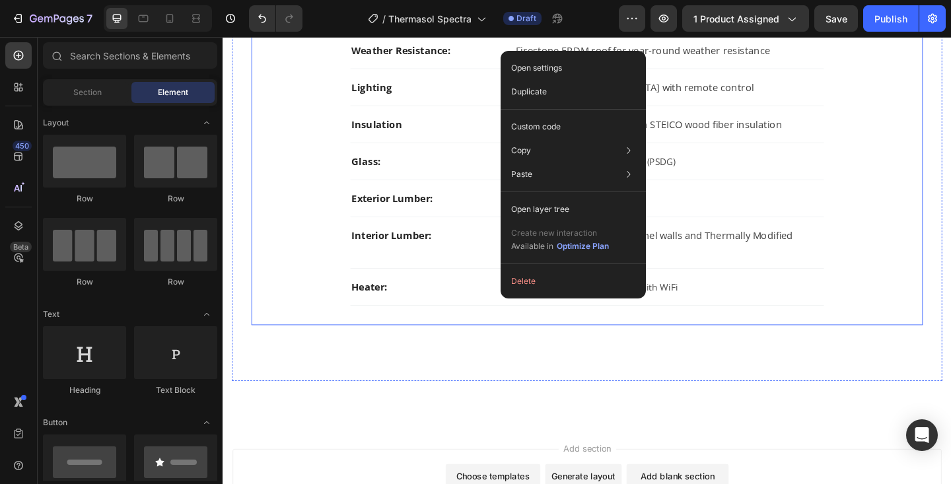
click at [933, 296] on div "Design Text block Vivid-colored thermal glass exterior with black aluminum fram…" at bounding box center [619, 160] width 688 height 338
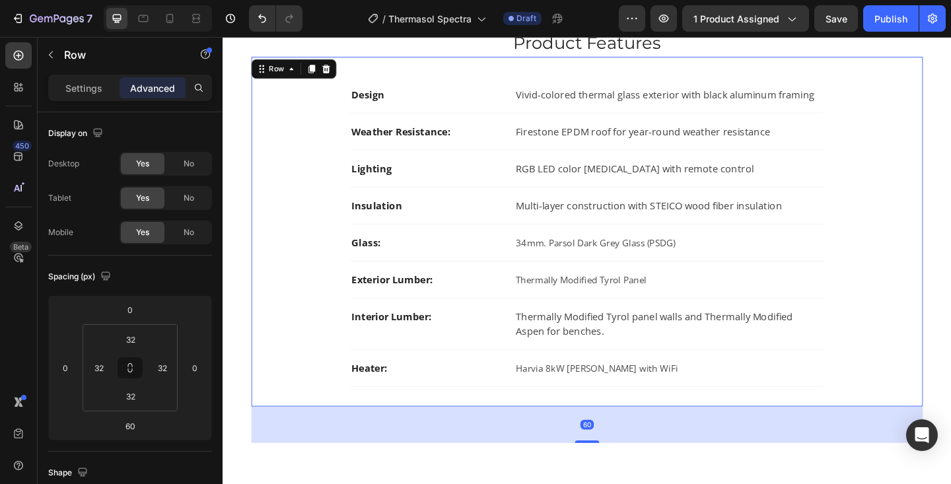
scroll to position [860, 0]
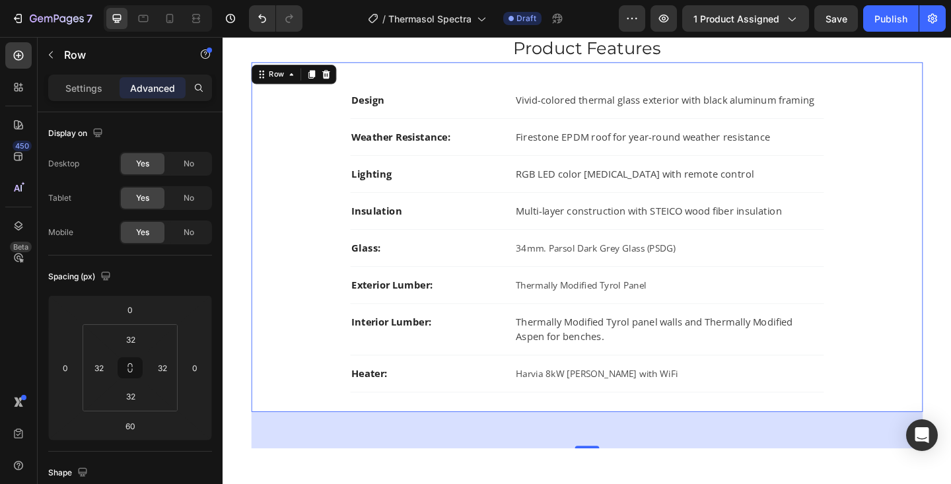
click at [951, 318] on div "Design Text block Vivid-colored thermal glass exterior with black aluminum fram…" at bounding box center [619, 255] width 688 height 338
click at [482, 422] on div "Heater: Text block Harvia 8kW Virta with WiFi Text block Row" at bounding box center [618, 404] width 515 height 40
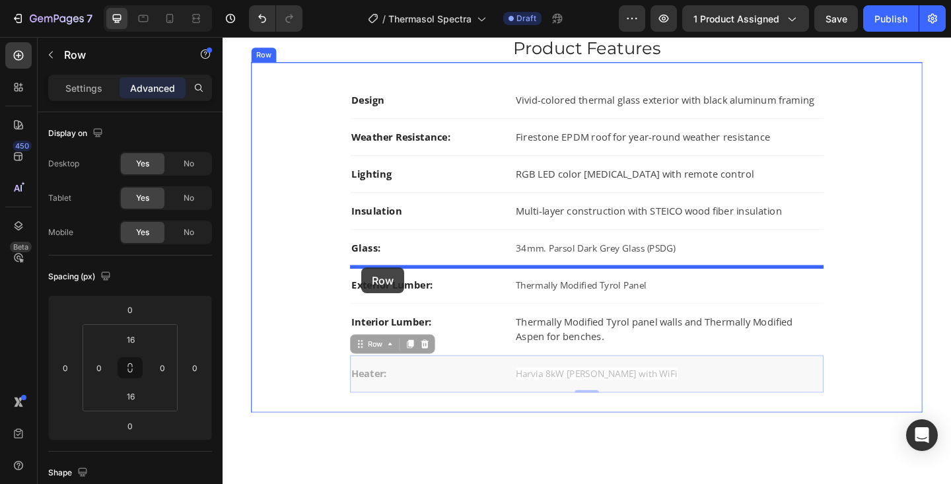
drag, startPoint x: 371, startPoint y: 374, endPoint x: 374, endPoint y: 288, distance: 85.9
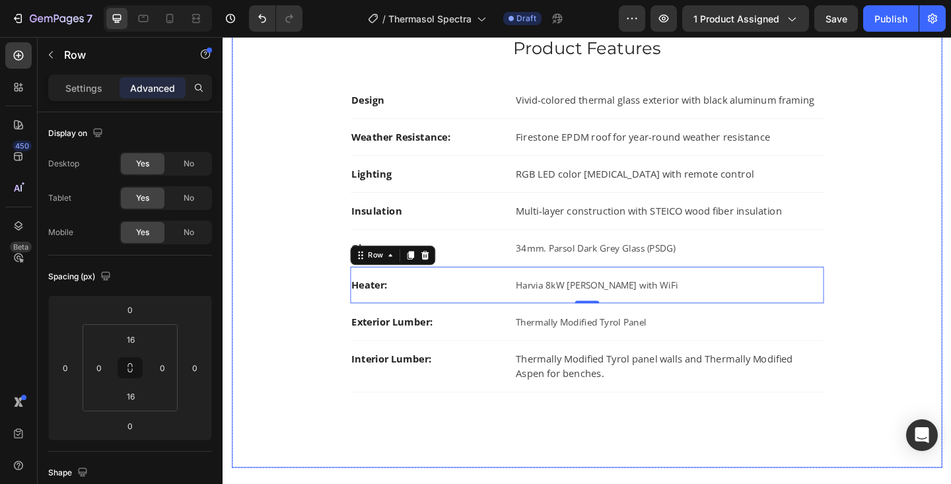
click at [951, 277] on div "About the SPECTRA Heading The ThermaSol Spectra is a compact, design-forward ou…" at bounding box center [619, 252] width 752 height 488
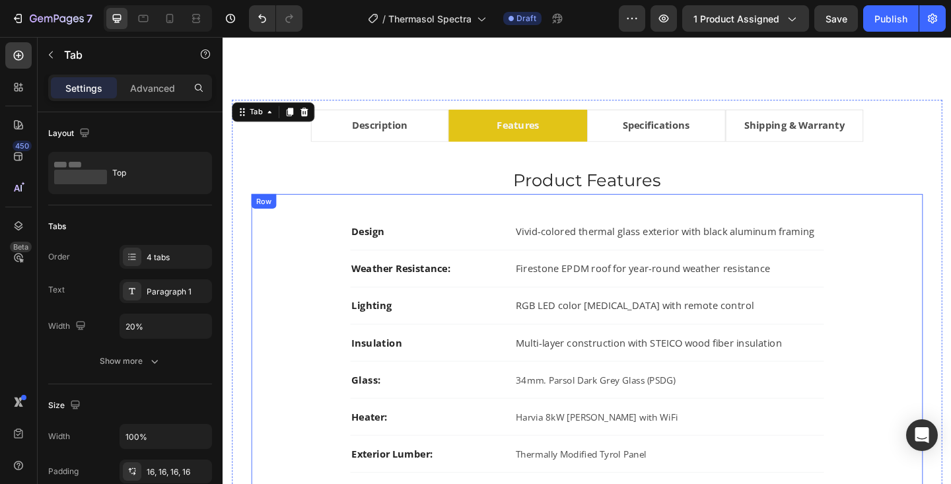
scroll to position [717, 0]
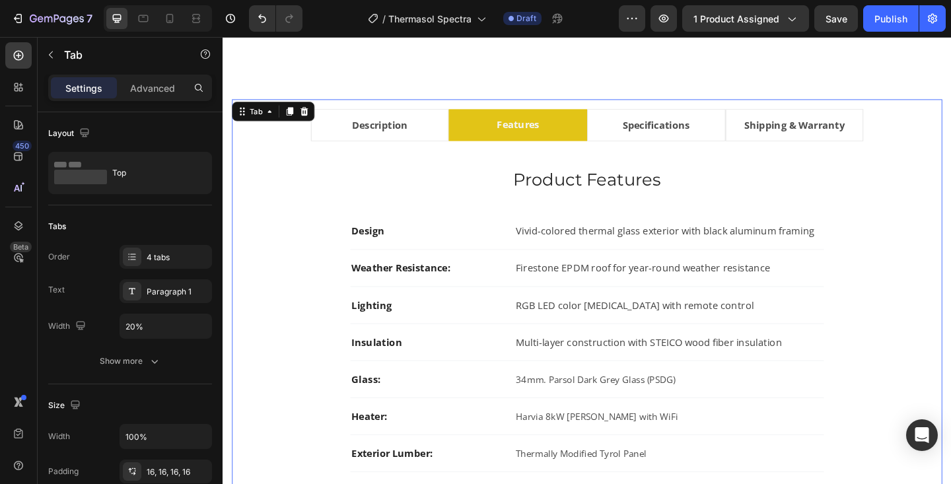
click at [751, 141] on li "Specifications" at bounding box center [694, 133] width 151 height 35
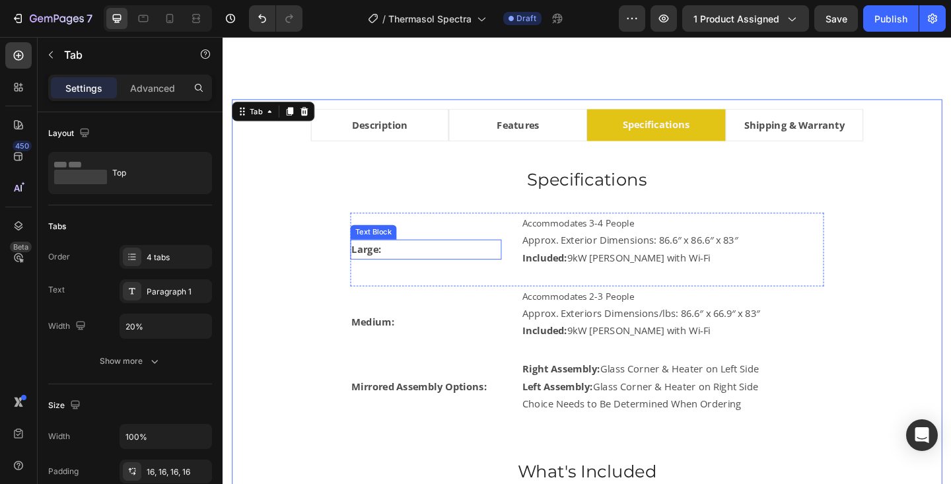
click at [372, 266] on strong "Large:" at bounding box center [379, 268] width 32 height 15
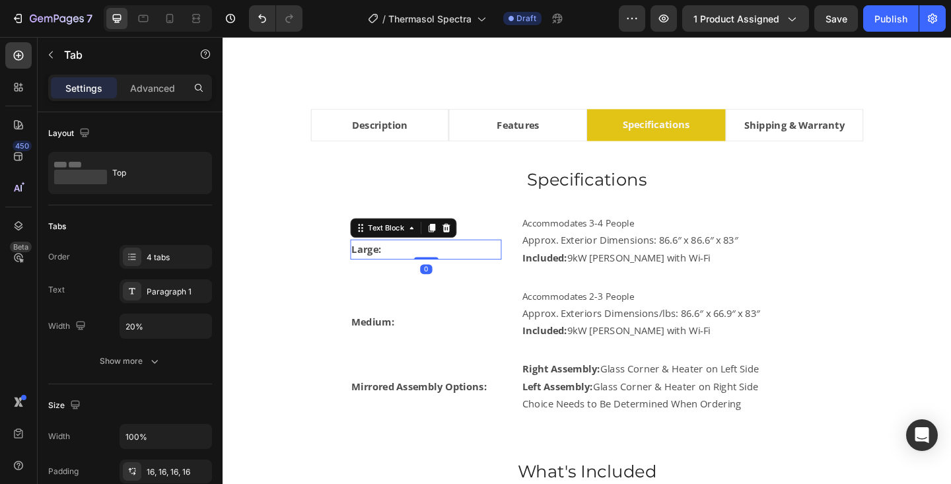
click at [372, 266] on strong "Large:" at bounding box center [379, 268] width 32 height 15
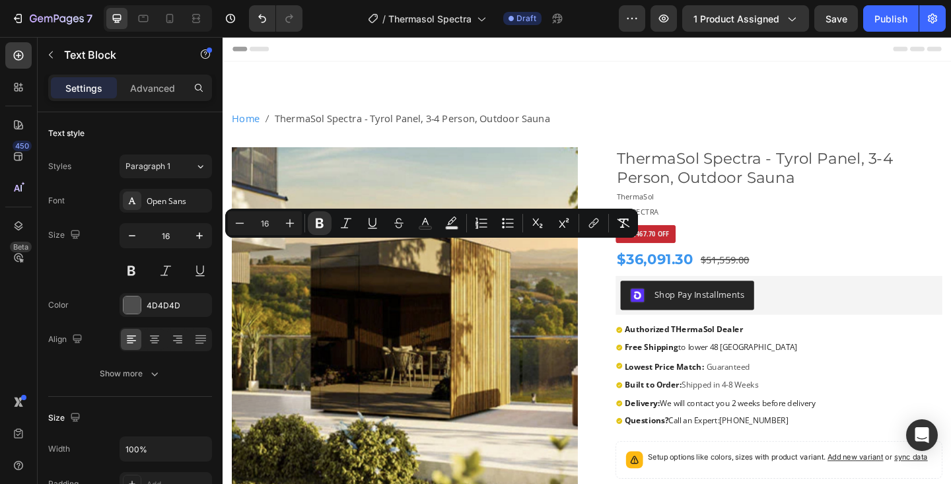
scroll to position [717, 0]
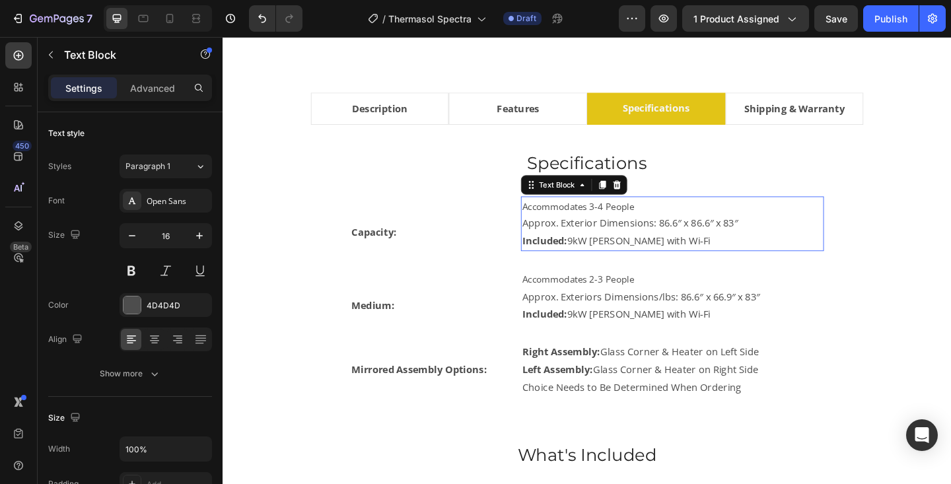
click at [591, 250] on p "Approx. Exterior Dimensions: 86.6″ x 86.6″ x 83″" at bounding box center [711, 240] width 327 height 19
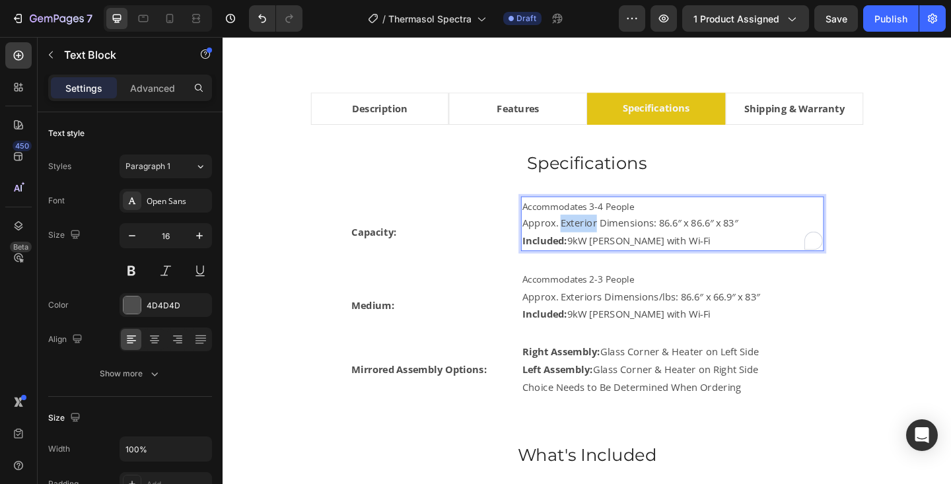
click at [591, 250] on p "Approx. Exterior Dimensions: 86.6″ x 86.6″ x 83″" at bounding box center [711, 240] width 327 height 19
click at [700, 269] on p "Included: 9kW [PERSON_NAME] with Wi-Fi" at bounding box center [711, 259] width 327 height 19
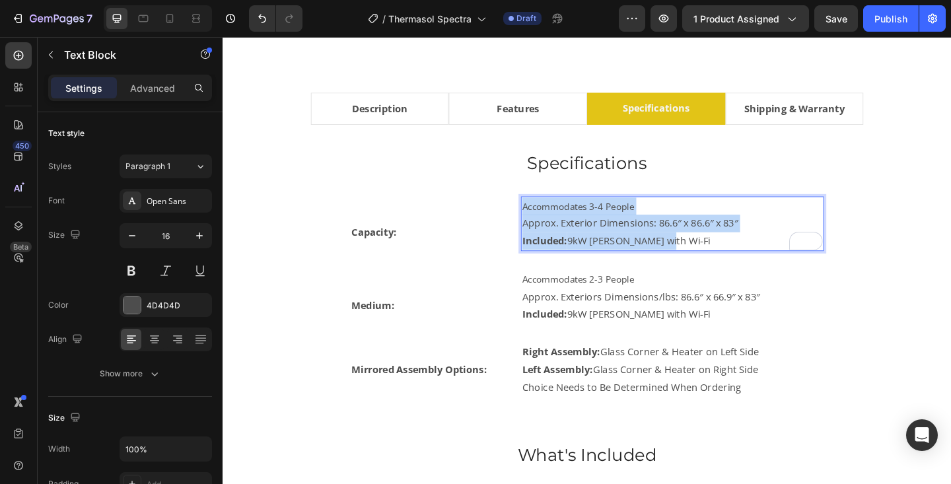
drag, startPoint x: 700, startPoint y: 280, endPoint x: 550, endPoint y: 235, distance: 155.9
click at [550, 235] on div "Accommodates 3-4 People Approx. Exterior Dimensions: 86.6″ x 86.6″ x 83″ Includ…" at bounding box center [712, 240] width 330 height 59
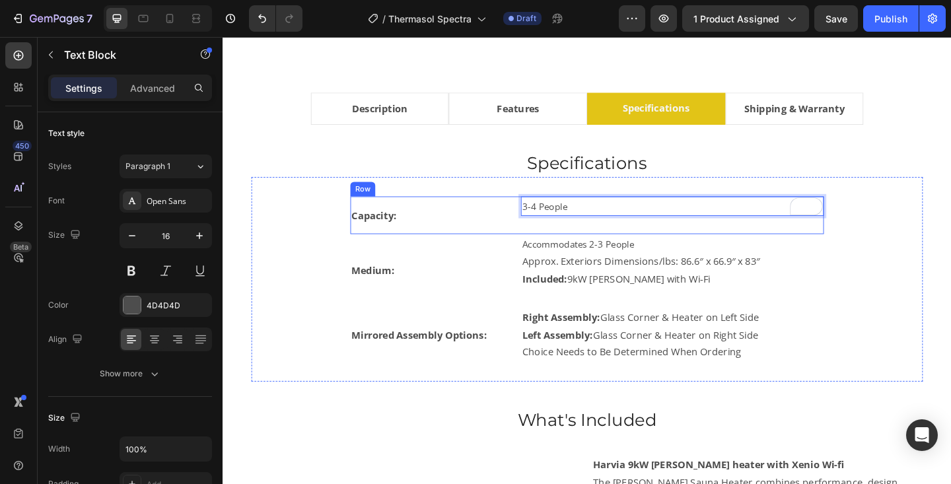
click at [577, 252] on div "3-4 People Text Block 30" at bounding box center [712, 232] width 330 height 42
click at [645, 231] on p "3-4 People" at bounding box center [711, 221] width 327 height 19
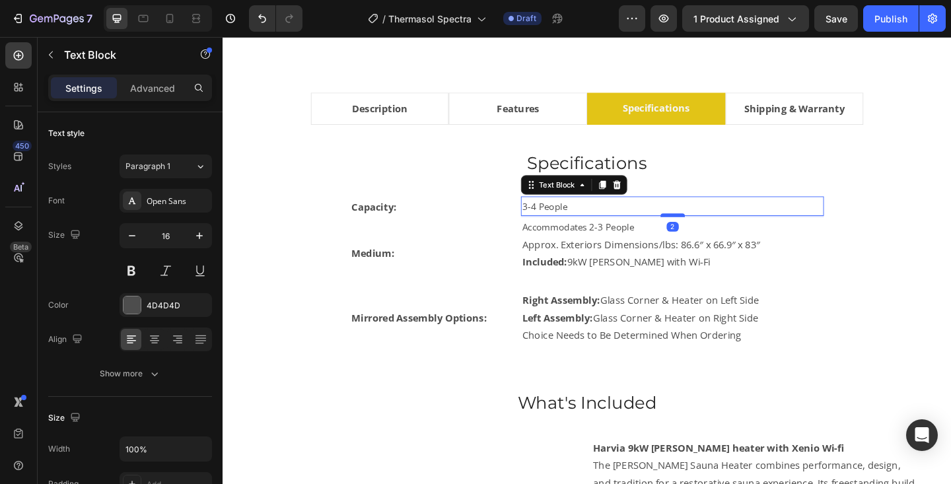
drag, startPoint x: 705, startPoint y: 266, endPoint x: 702, endPoint y: 248, distance: 18.8
click at [702, 233] on div at bounding box center [712, 231] width 26 height 4
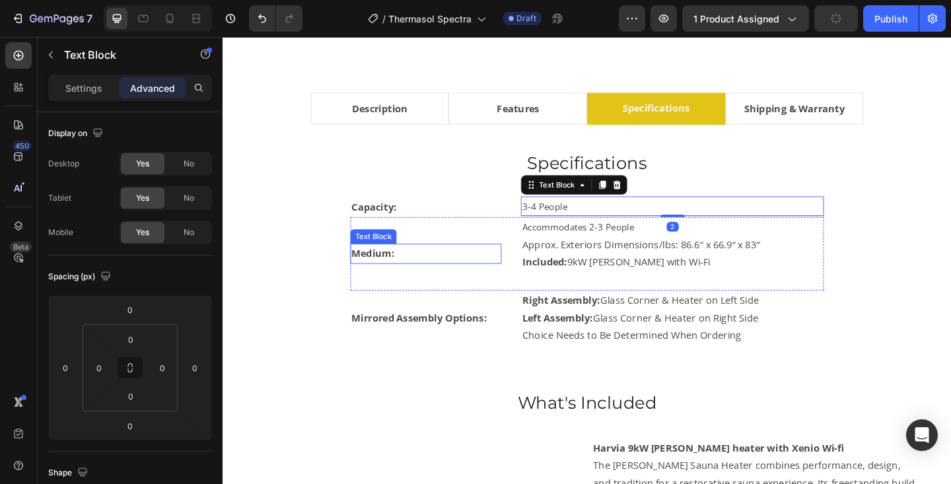
click at [384, 280] on strong "Medium:" at bounding box center [386, 273] width 47 height 15
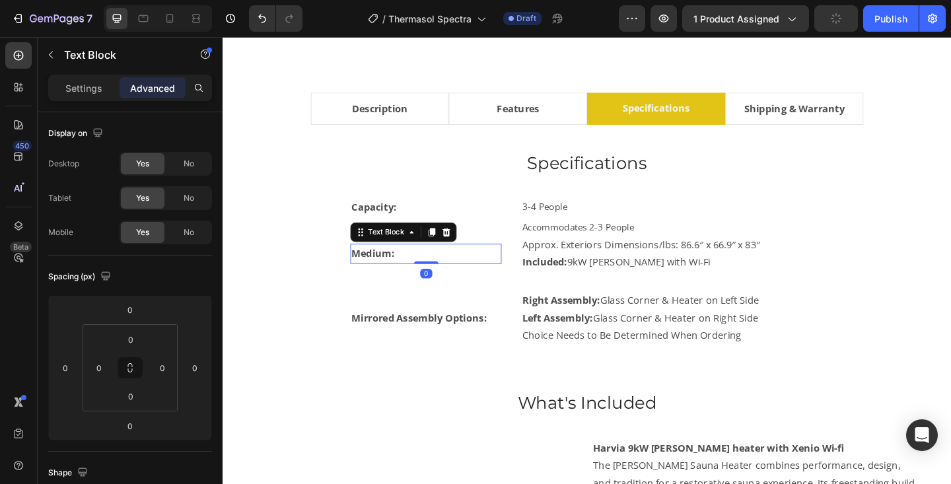
click at [384, 280] on strong "Medium:" at bounding box center [386, 273] width 47 height 15
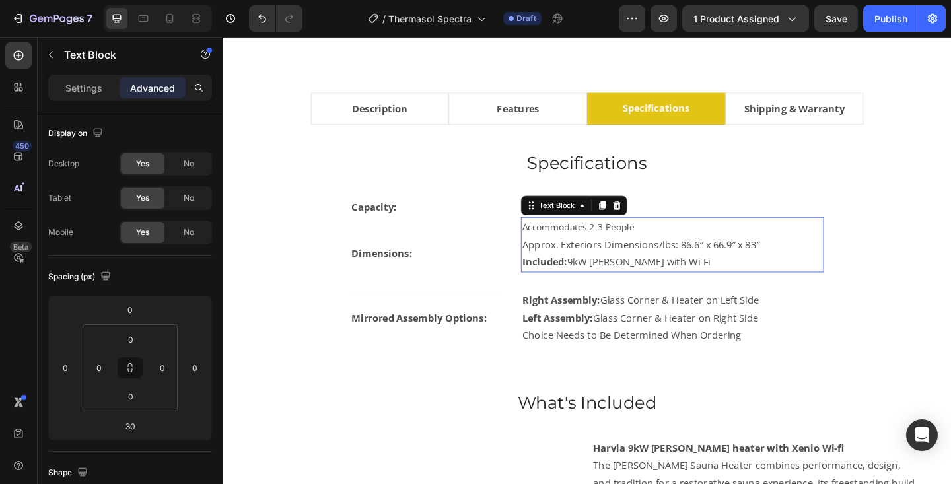
click at [565, 250] on span "Accommodates 2-3 People" at bounding box center [609, 243] width 122 height 13
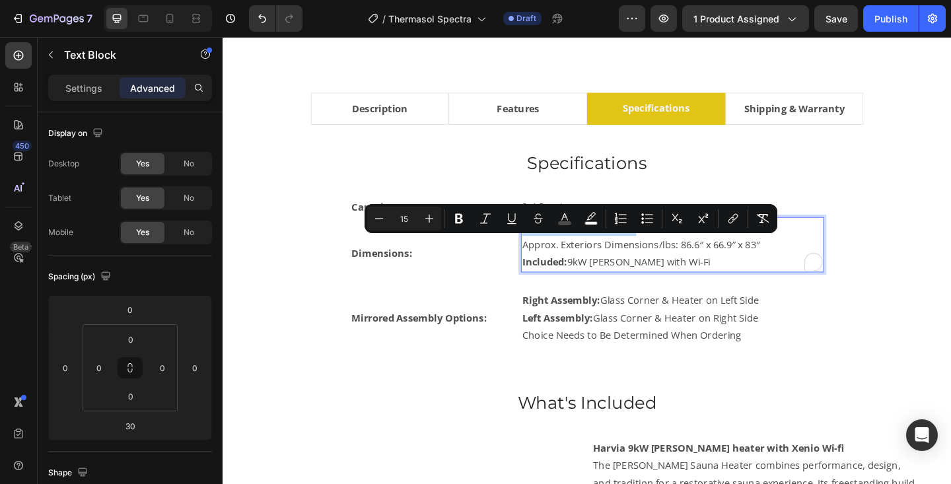
click at [565, 250] on span "Accommodates 2-3 People" at bounding box center [609, 243] width 122 height 13
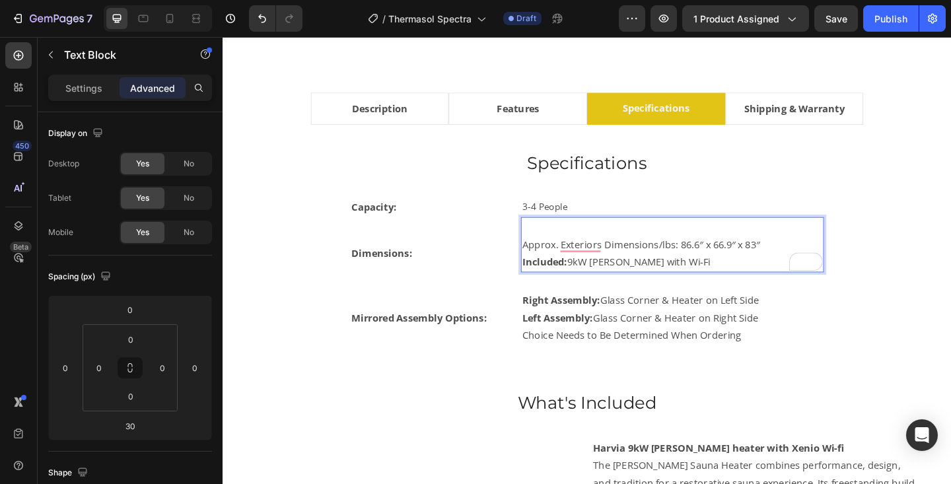
click at [582, 289] on strong "Included:" at bounding box center [572, 282] width 49 height 15
click at [553, 273] on p "Approx. Exteriors Dimensions/lbs: 86.6″ x 66.9″ x 83″" at bounding box center [711, 263] width 327 height 19
click at [552, 273] on p "Approx. Exteriors Dimensions/lbs: 86.6″ x 66.9″ x 83″" at bounding box center [711, 263] width 327 height 19
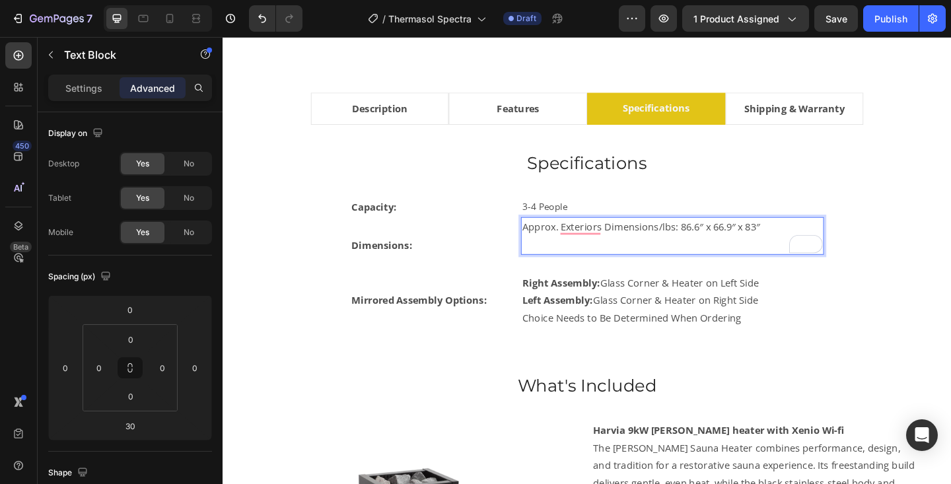
click at [560, 273] on p "Rich Text Editor. Editing area: main" at bounding box center [711, 263] width 327 height 19
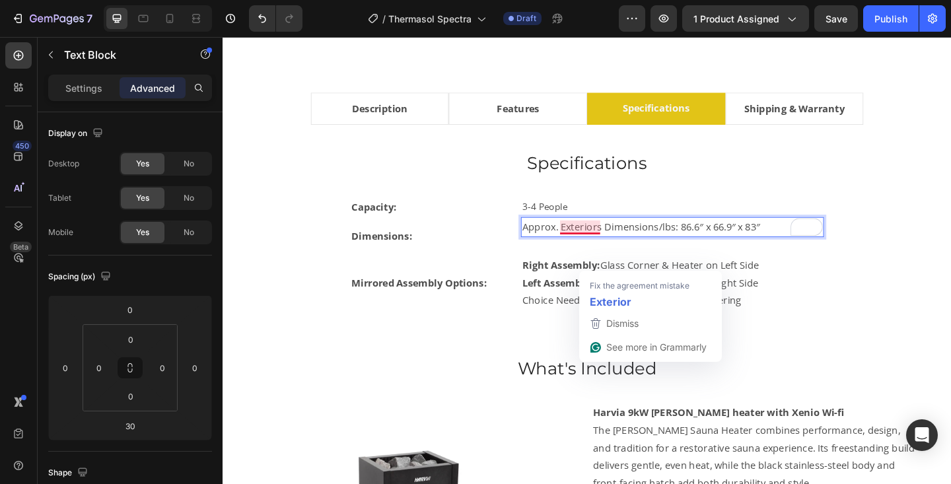
click at [629, 254] on p "Approx. Exteriors Dimensions/lbs: 86.6″ x 66.9″ x 83″" at bounding box center [711, 244] width 327 height 19
click at [632, 254] on p "Approx. Exteriors Dimensions/lbs: 86.6″ x 66.9″ x 83″" at bounding box center [711, 244] width 327 height 19
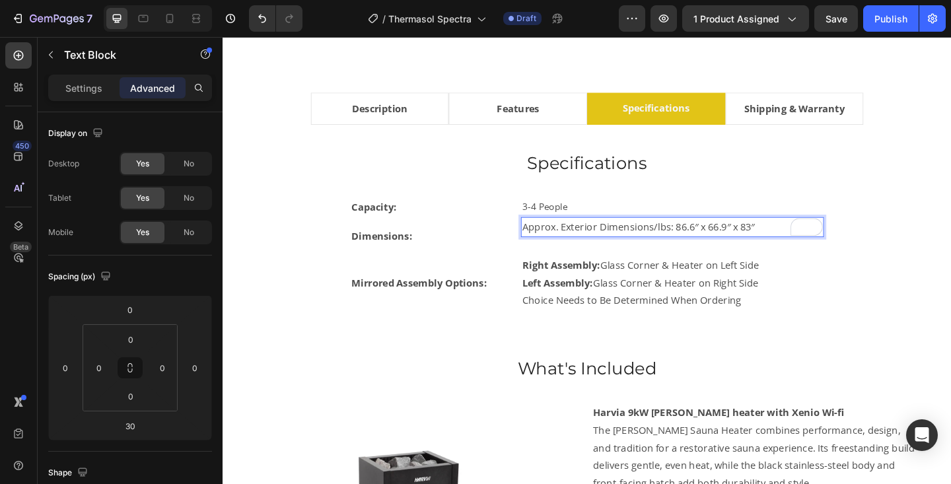
click at [706, 254] on p "Approx. Exterior Dimensions/lbs: 86.6″ x 66.9″ x 83″" at bounding box center [711, 244] width 327 height 19
click at [698, 254] on p "Approx. Exterior Dimensions: 86.6″ x 66.9″ x 83″" at bounding box center [711, 244] width 327 height 19
drag, startPoint x: 697, startPoint y: 264, endPoint x: 796, endPoint y: 264, distance: 99.1
click at [796, 254] on p "Approx. Exterior Dimensions: 86.6″ x 66.9″ x 83″" at bounding box center [711, 244] width 327 height 19
click at [556, 254] on p "Approx. Exterior Dimensions: 90″ x 82″ x 91″" at bounding box center [711, 244] width 327 height 19
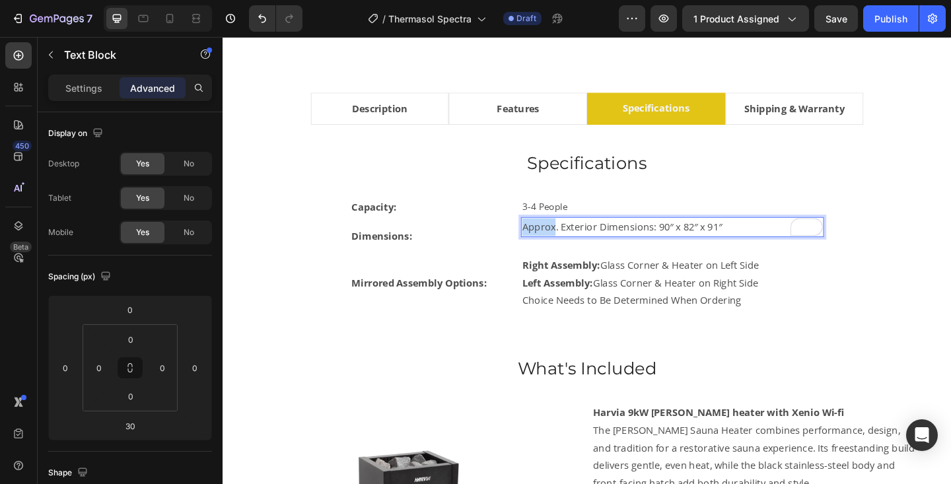
click at [556, 254] on p "Approx. Exterior Dimensions: 90″ x 82″ x 91″" at bounding box center [711, 244] width 327 height 19
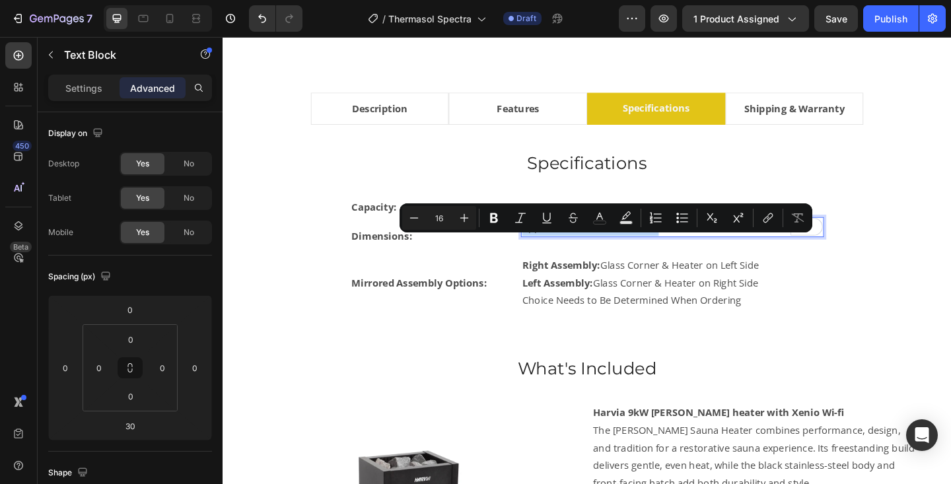
drag, startPoint x: 696, startPoint y: 264, endPoint x: 548, endPoint y: 267, distance: 147.4
click at [548, 254] on p "Approx. Exterior Dimensions: 90″ x 82″ x 91″" at bounding box center [711, 244] width 327 height 19
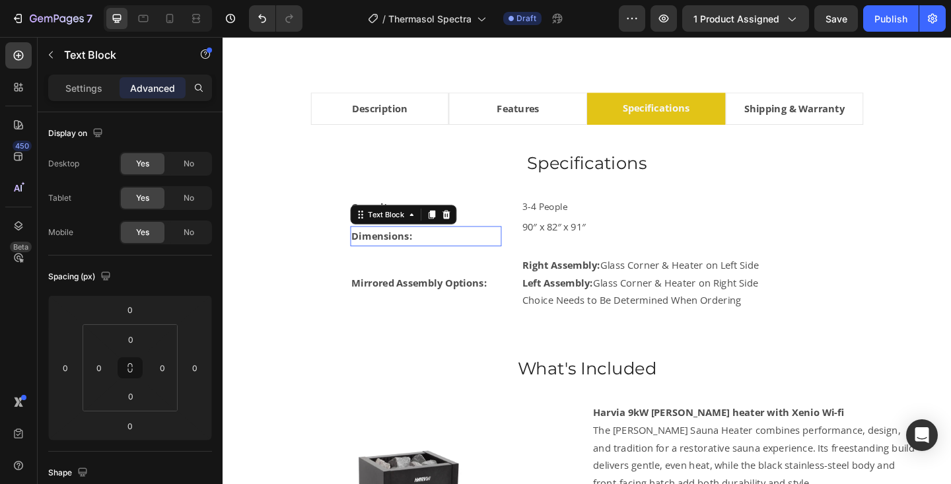
click at [384, 261] on strong "Dimensions:" at bounding box center [396, 253] width 66 height 15
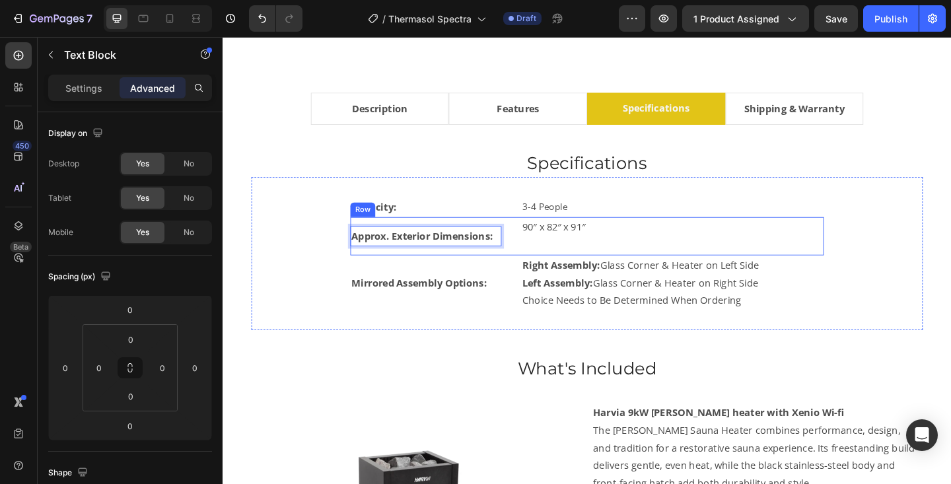
click at [579, 274] on div "90″ x 82″ x 91″ Text Block" at bounding box center [712, 254] width 330 height 42
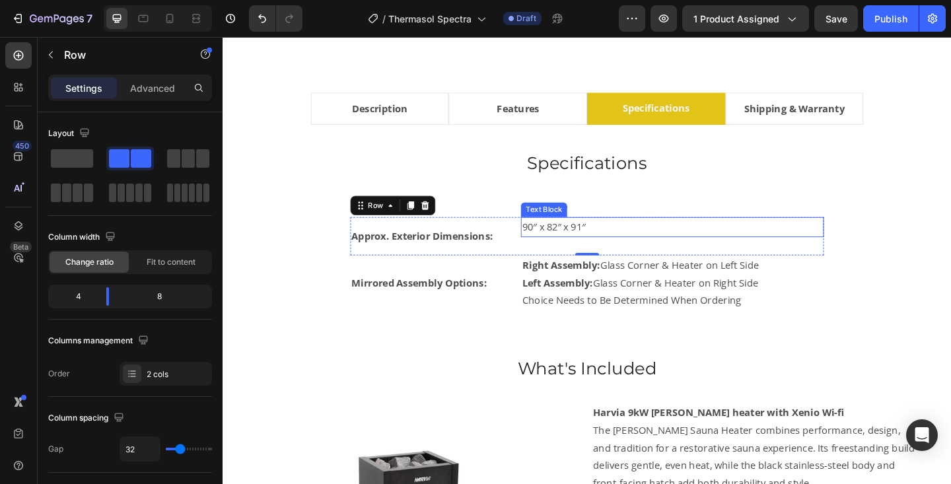
click at [613, 254] on p "90″ x 82″ x 91″" at bounding box center [711, 244] width 327 height 19
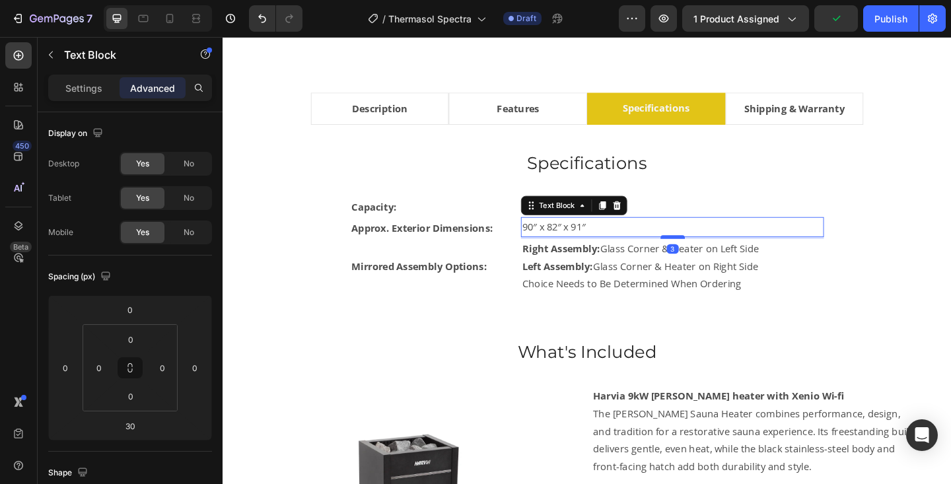
drag, startPoint x: 714, startPoint y: 290, endPoint x: 714, endPoint y: 272, distance: 17.8
click at [714, 257] on div at bounding box center [712, 255] width 26 height 4
type input "3"
click at [388, 294] on strong "Mirrored Assembly Options:" at bounding box center [436, 286] width 147 height 15
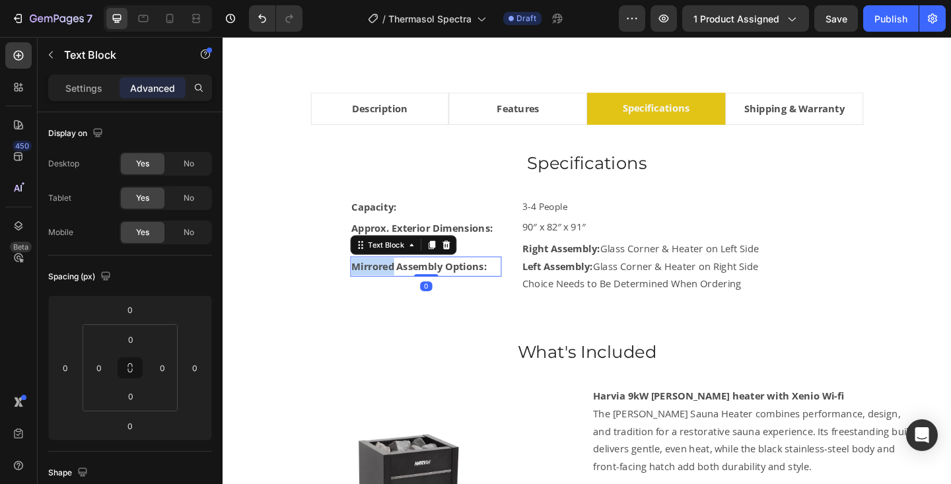
click at [388, 294] on strong "Mirrored Assembly Options:" at bounding box center [436, 286] width 147 height 15
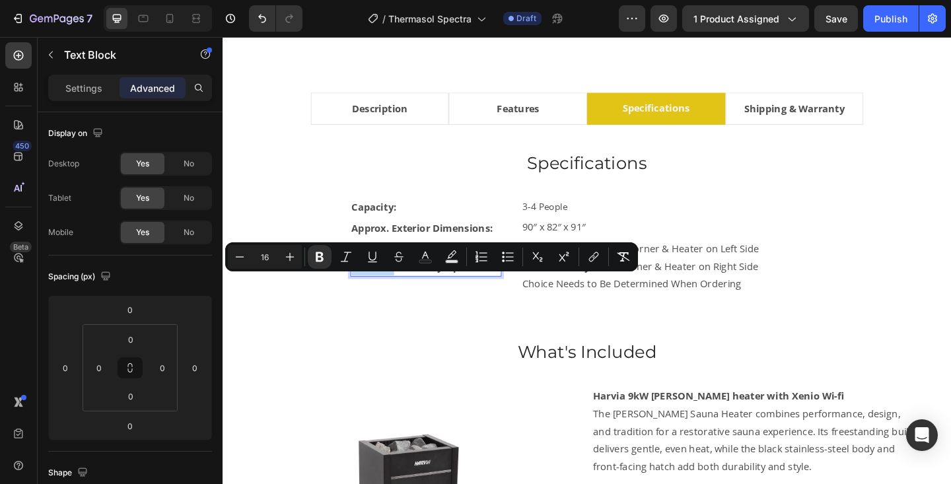
click at [402, 294] on strong "Mirrored Assembly Options:" at bounding box center [436, 286] width 147 height 15
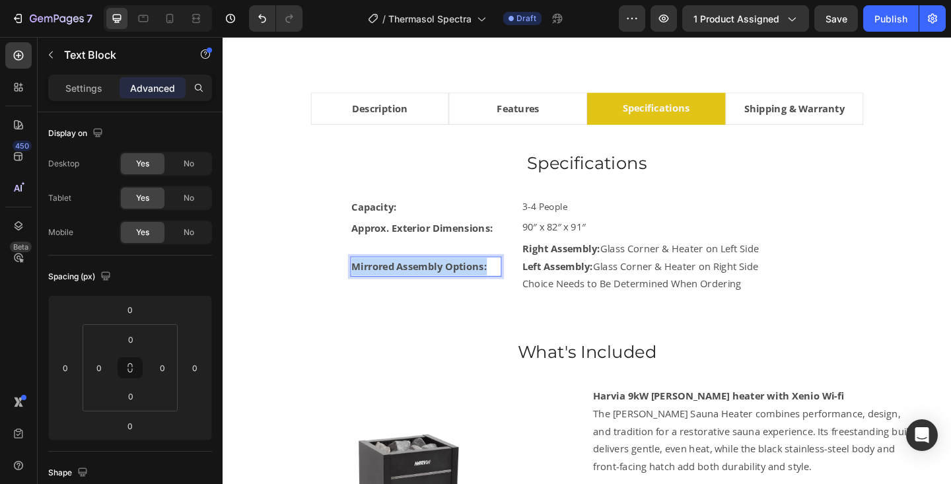
click at [402, 294] on strong "Mirrored Assembly Options:" at bounding box center [436, 286] width 147 height 15
